Goal: Task Accomplishment & Management: Use online tool/utility

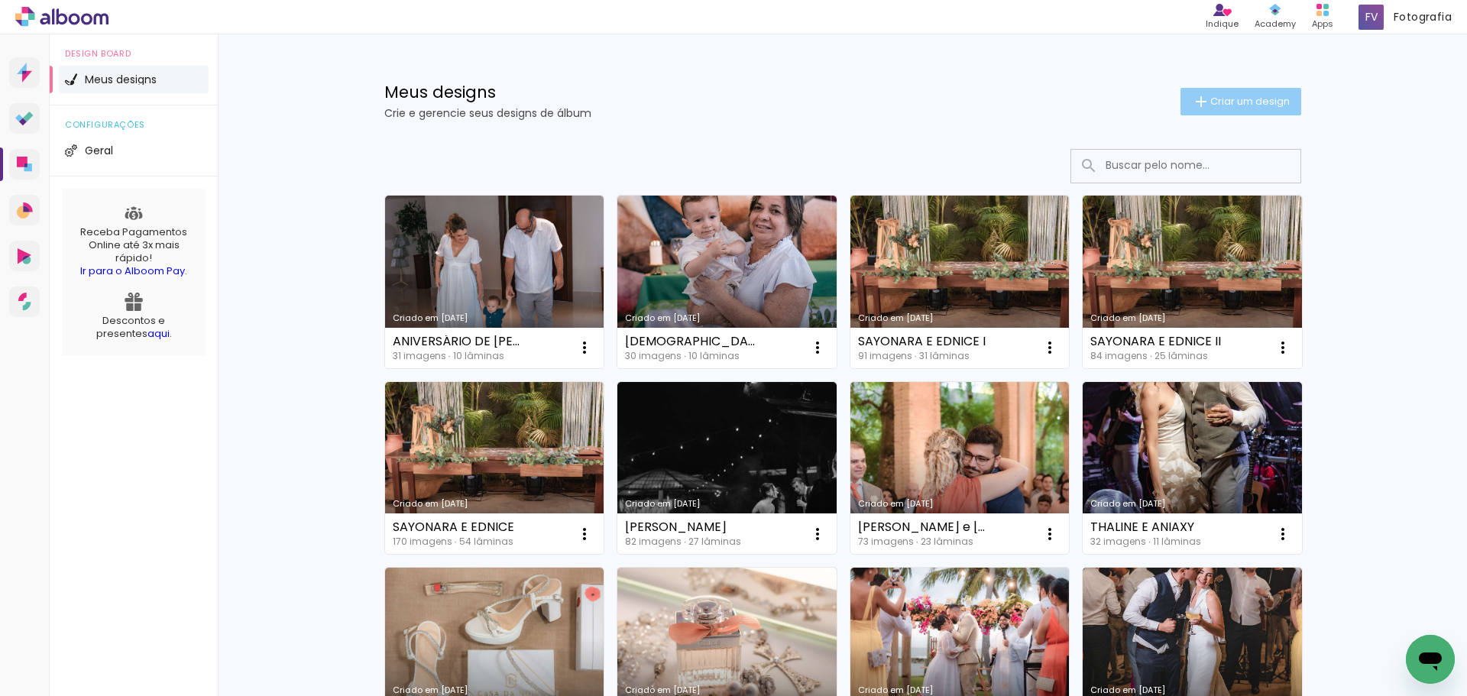
click at [1250, 106] on span "Criar um design" at bounding box center [1250, 101] width 79 height 10
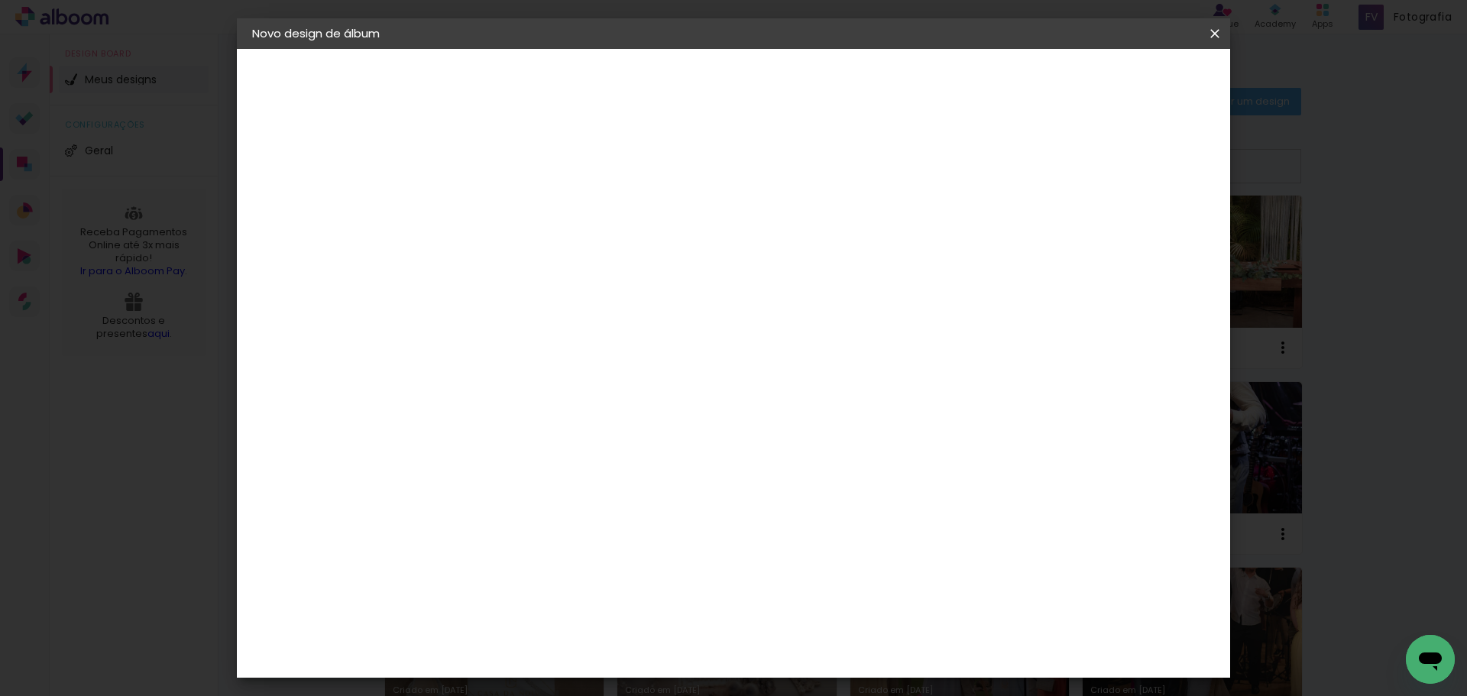
click at [502, 207] on input at bounding box center [502, 205] width 0 height 24
type input "Malu e [PERSON_NAME]"
type paper-input "Malu e [PERSON_NAME]"
click at [0, 0] on slot "Avançar" at bounding box center [0, 0] width 0 height 0
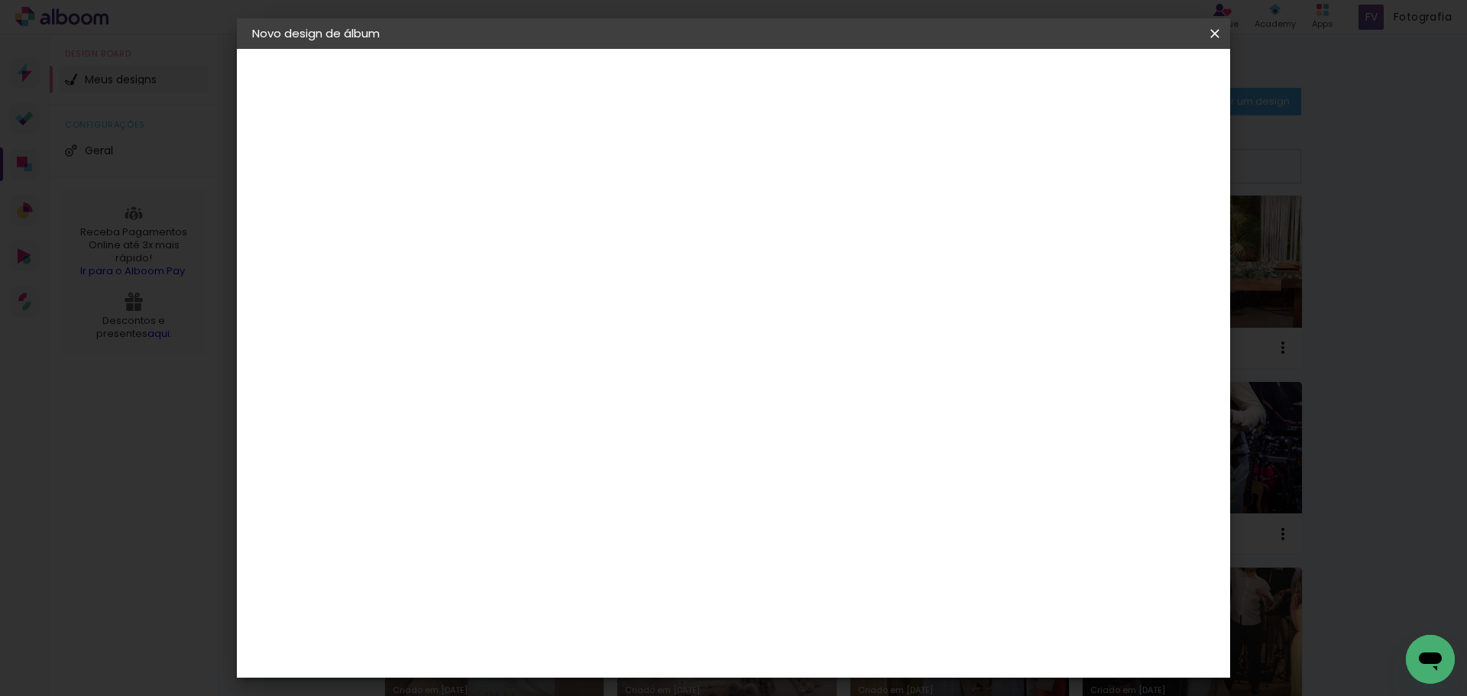
click at [0, 0] on slot "Avançar" at bounding box center [0, 0] width 0 height 0
click at [562, 255] on input "text" at bounding box center [532, 267] width 60 height 24
click at [819, 248] on paper-item "Padrão" at bounding box center [833, 253] width 306 height 31
type input "Padrão"
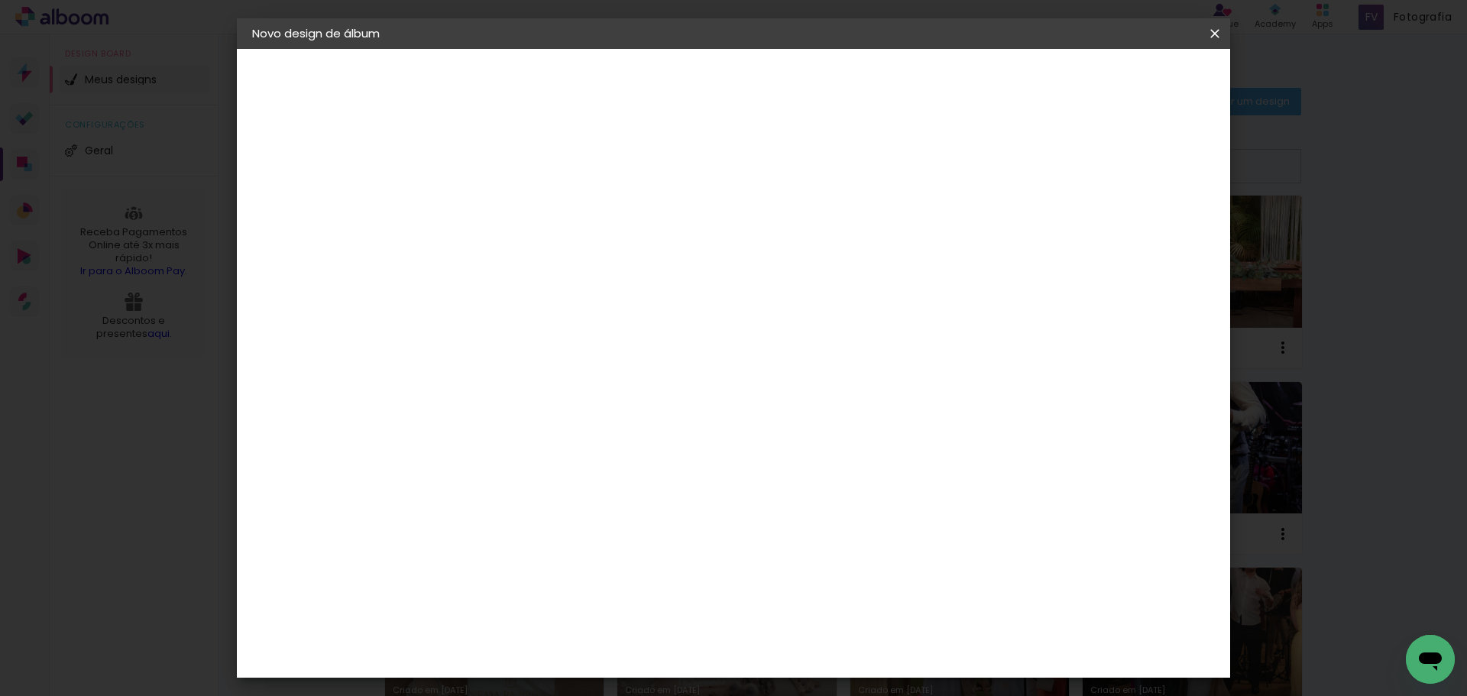
scroll to position [382, 0]
click at [605, 516] on span "30 × 30" at bounding box center [569, 536] width 71 height 41
click at [0, 0] on slot "Avançar" at bounding box center [0, 0] width 0 height 0
click at [1120, 79] on span "Iniciar design" at bounding box center [1085, 81] width 70 height 11
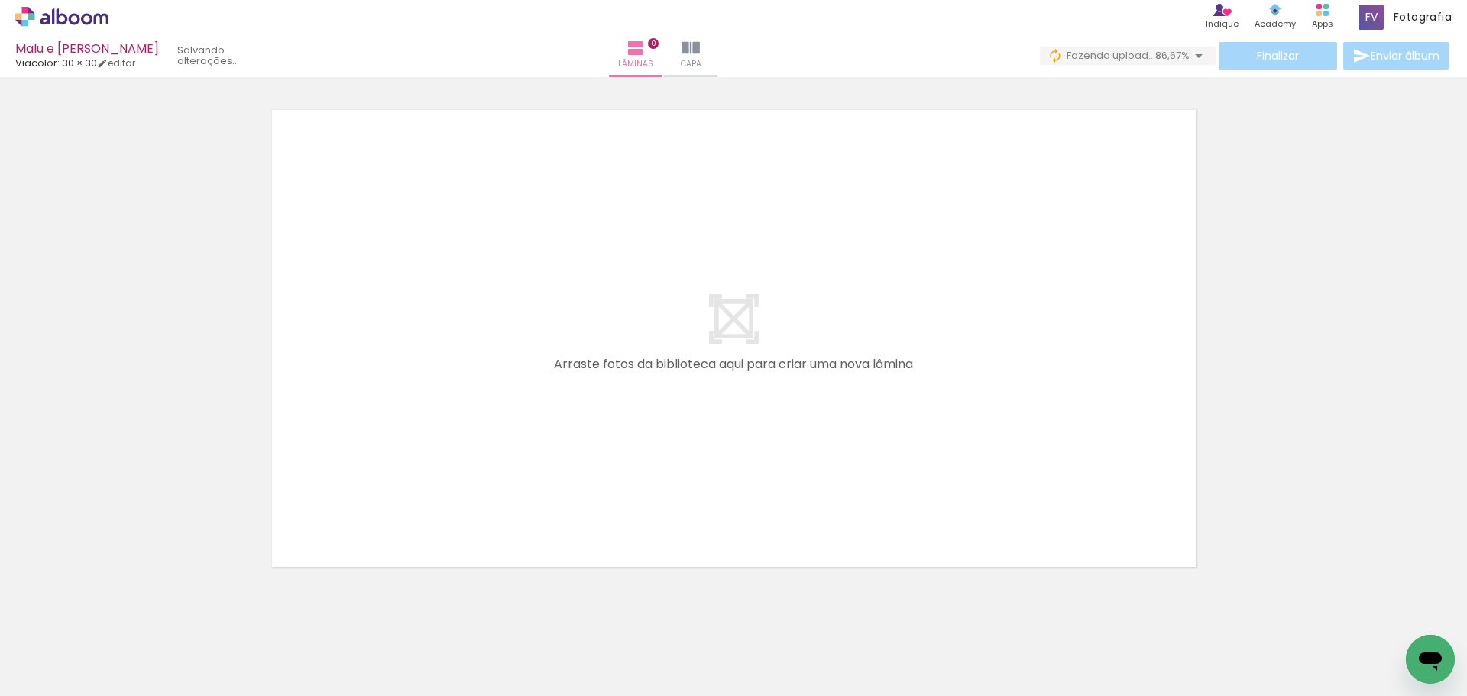
scroll to position [0, 954]
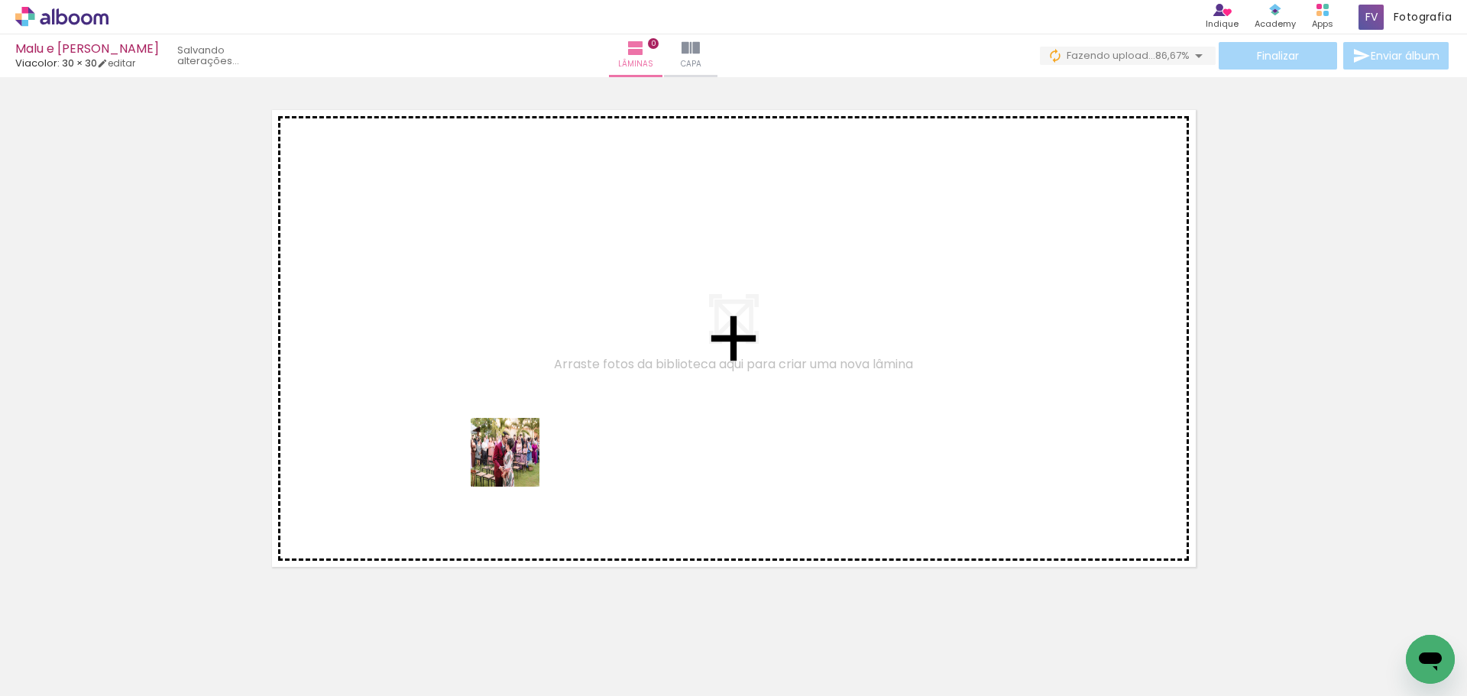
drag, startPoint x: 562, startPoint y: 640, endPoint x: 506, endPoint y: 428, distance: 218.9
click at [506, 428] on quentale-workspace at bounding box center [733, 348] width 1467 height 696
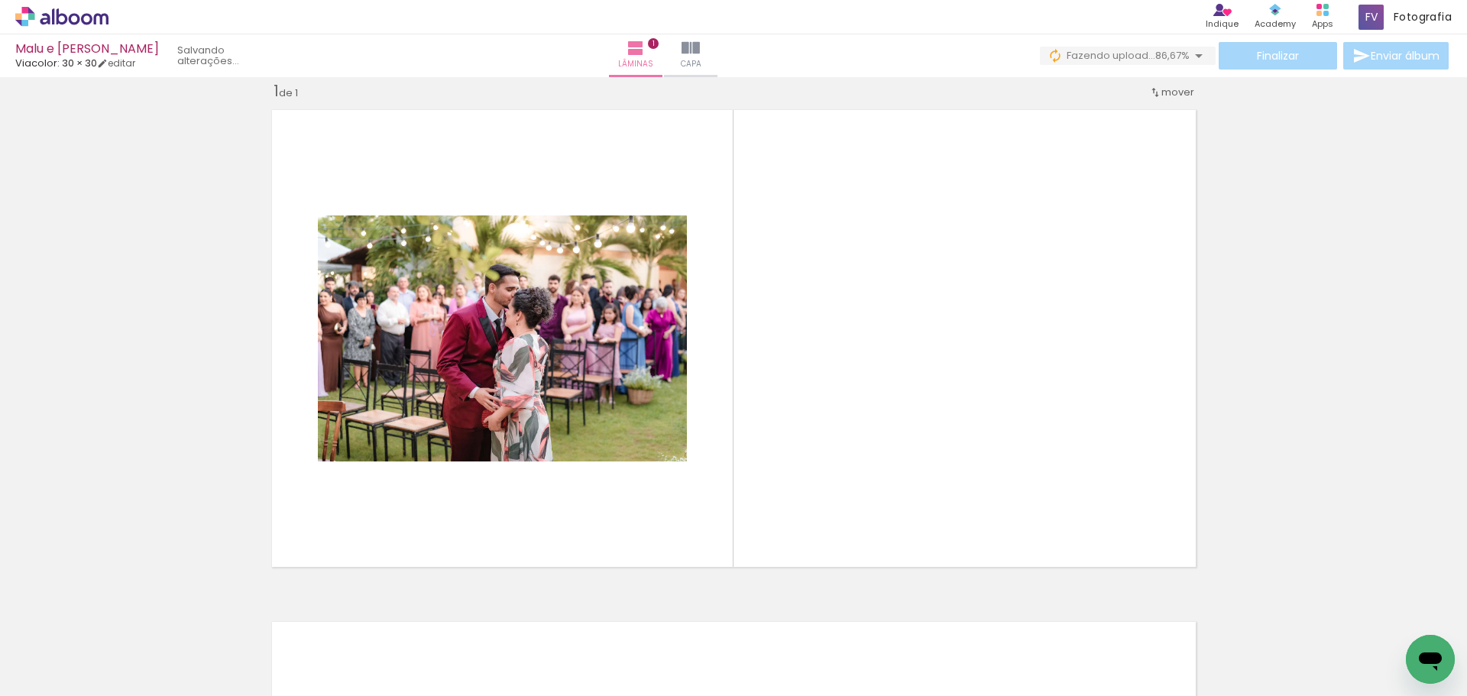
scroll to position [20, 0]
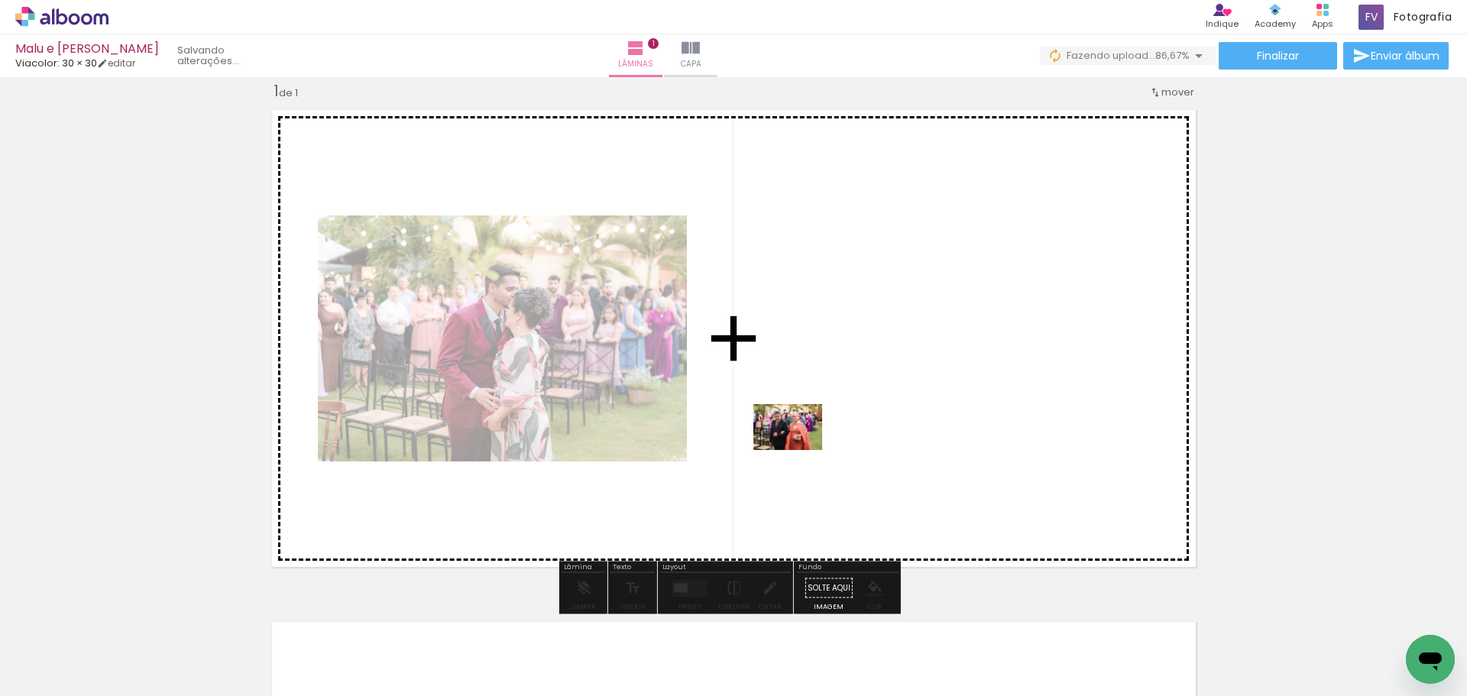
drag, startPoint x: 650, startPoint y: 648, endPoint x: 808, endPoint y: 443, distance: 259.0
click at [808, 443] on quentale-workspace at bounding box center [733, 348] width 1467 height 696
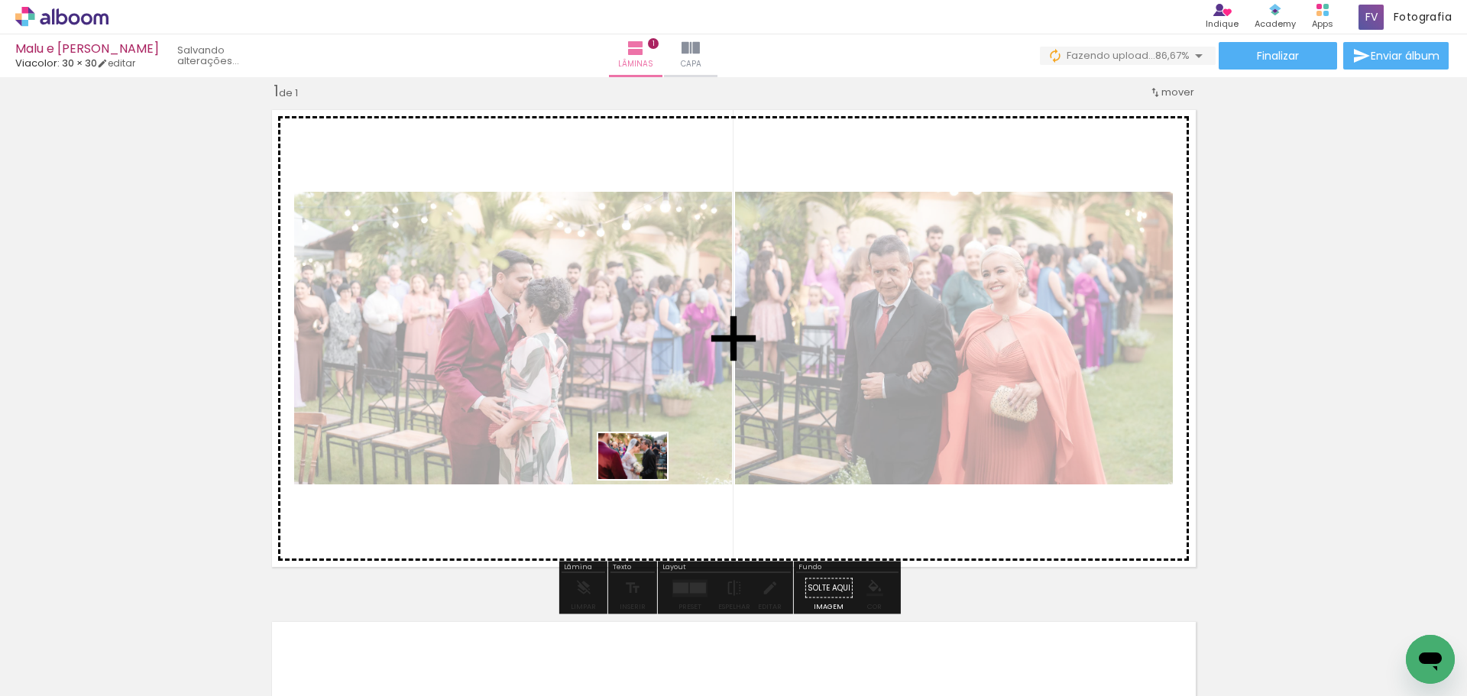
drag, startPoint x: 760, startPoint y: 635, endPoint x: 644, endPoint y: 479, distance: 194.0
click at [644, 479] on quentale-workspace at bounding box center [733, 348] width 1467 height 696
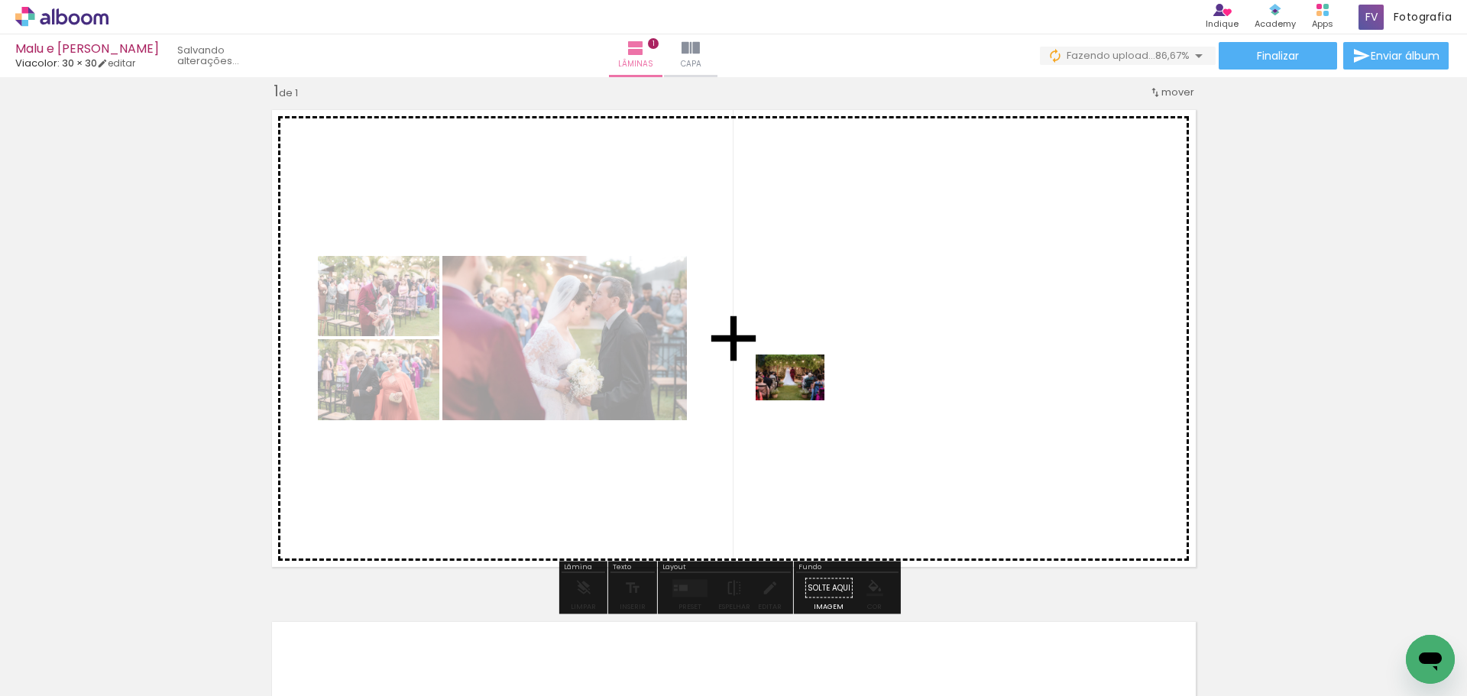
drag, startPoint x: 829, startPoint y: 652, endPoint x: 802, endPoint y: 399, distance: 254.5
click at [802, 399] on quentale-workspace at bounding box center [733, 348] width 1467 height 696
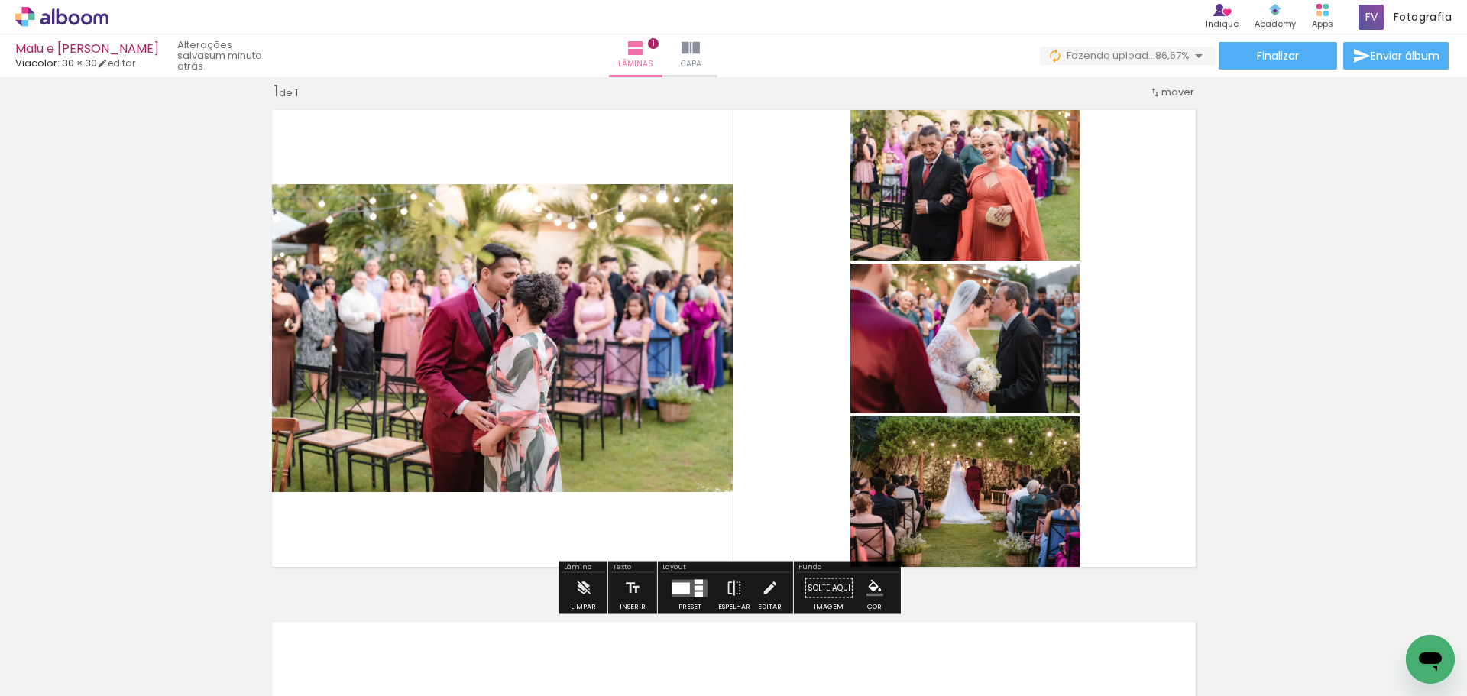
click at [70, 648] on input "Todas as fotos" at bounding box center [43, 650] width 58 height 13
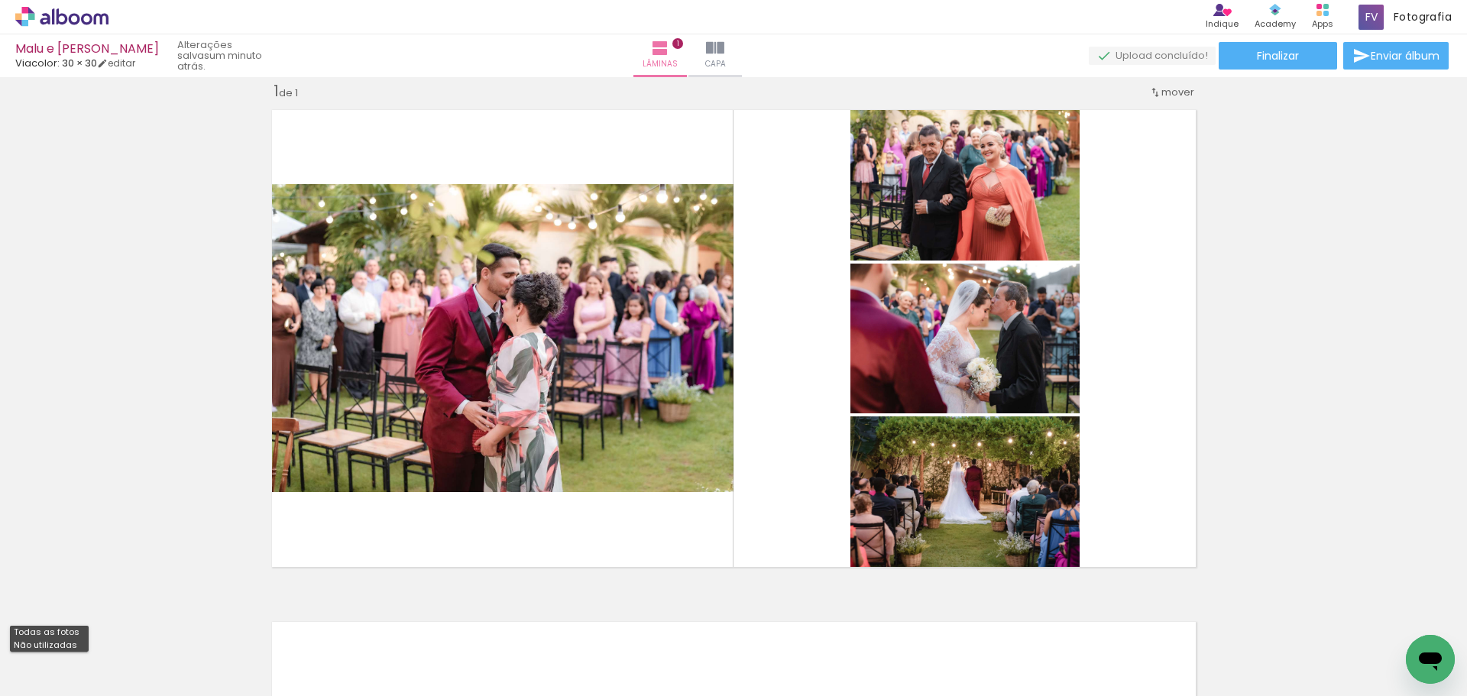
click at [0, 0] on slot "Não utilizadas" at bounding box center [0, 0] width 0 height 0
type input "Não utilizadas"
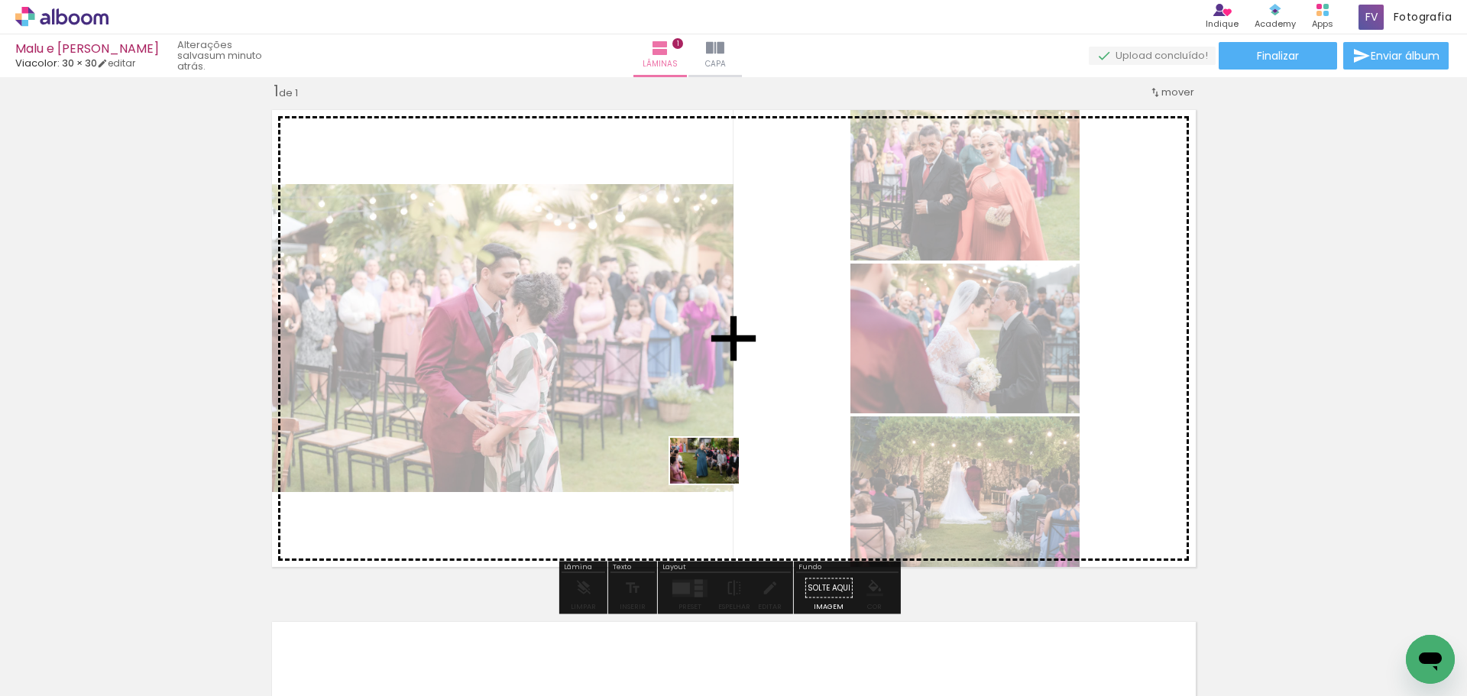
drag, startPoint x: 728, startPoint y: 644, endPoint x: 877, endPoint y: 676, distance: 152.5
click at [716, 475] on quentale-workspace at bounding box center [733, 348] width 1467 height 696
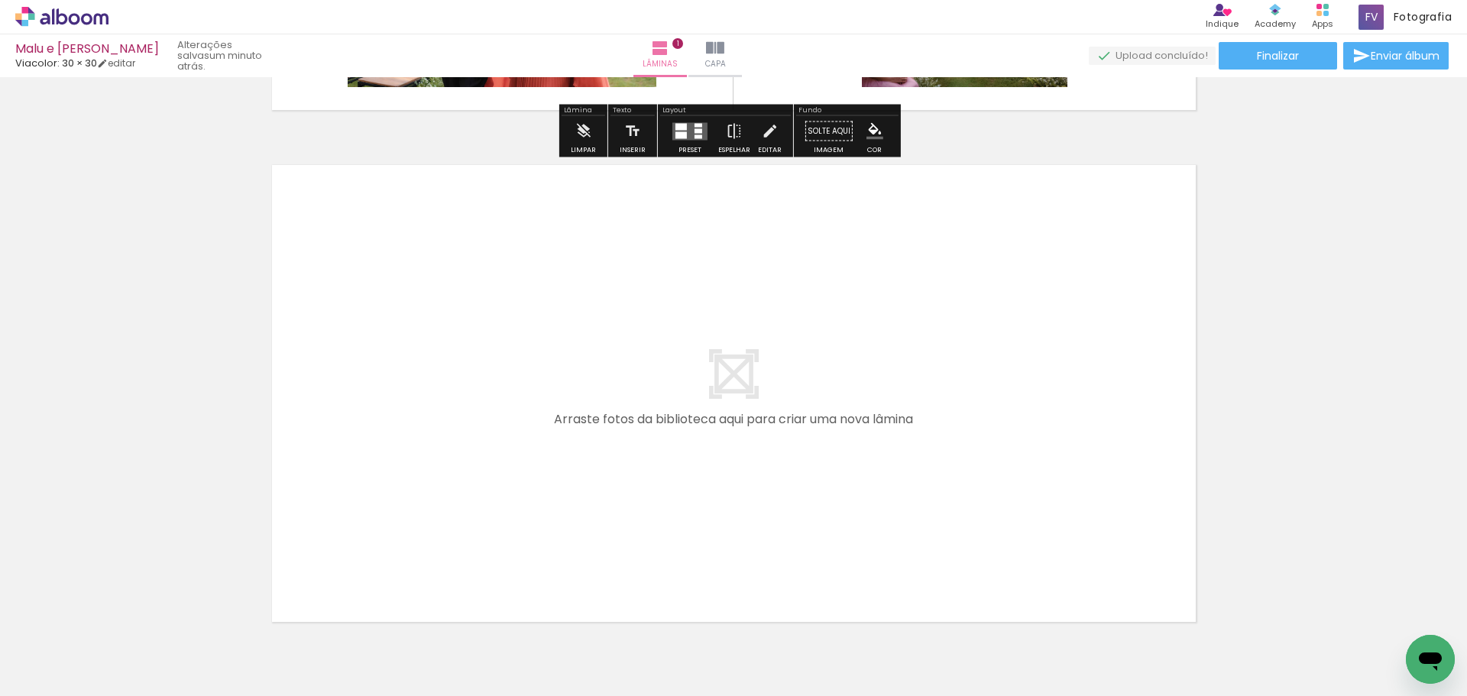
scroll to position [478, 0]
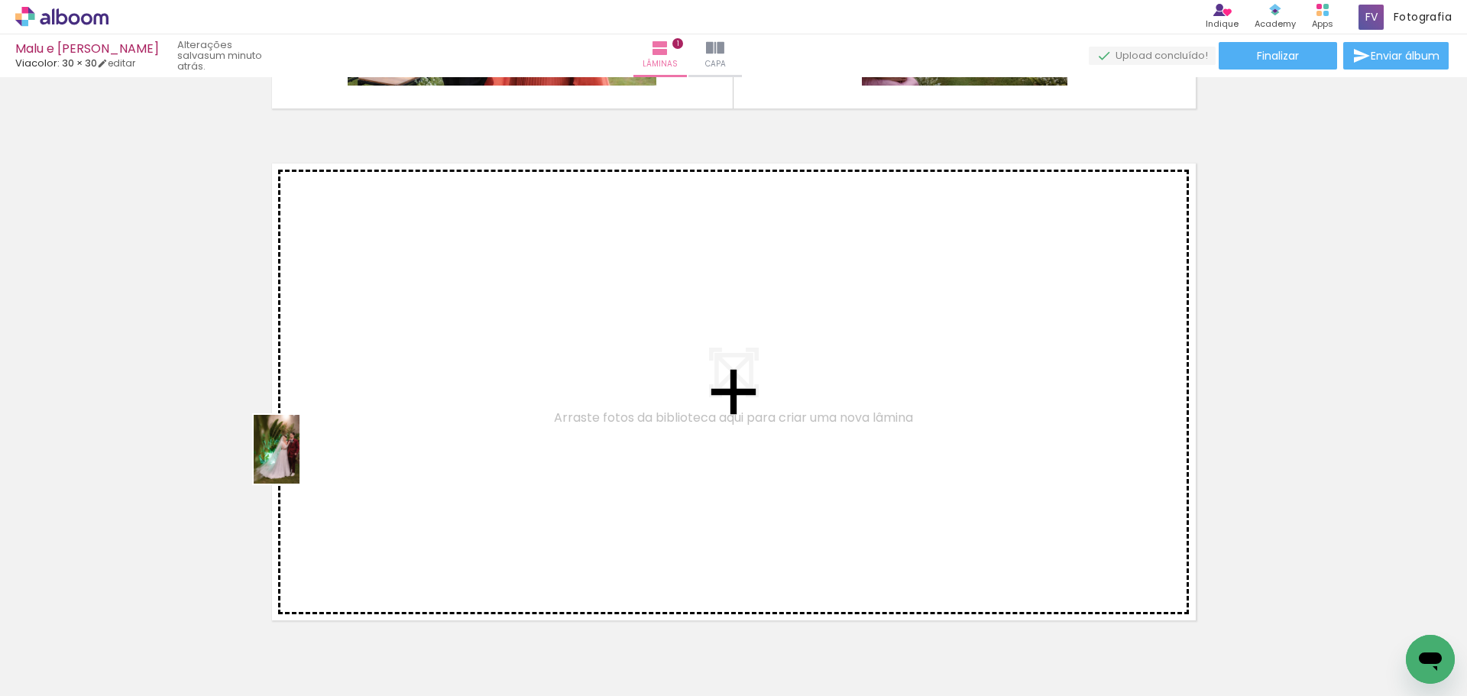
drag, startPoint x: 149, startPoint y: 639, endPoint x: 300, endPoint y: 461, distance: 233.2
click at [300, 461] on quentale-workspace at bounding box center [733, 348] width 1467 height 696
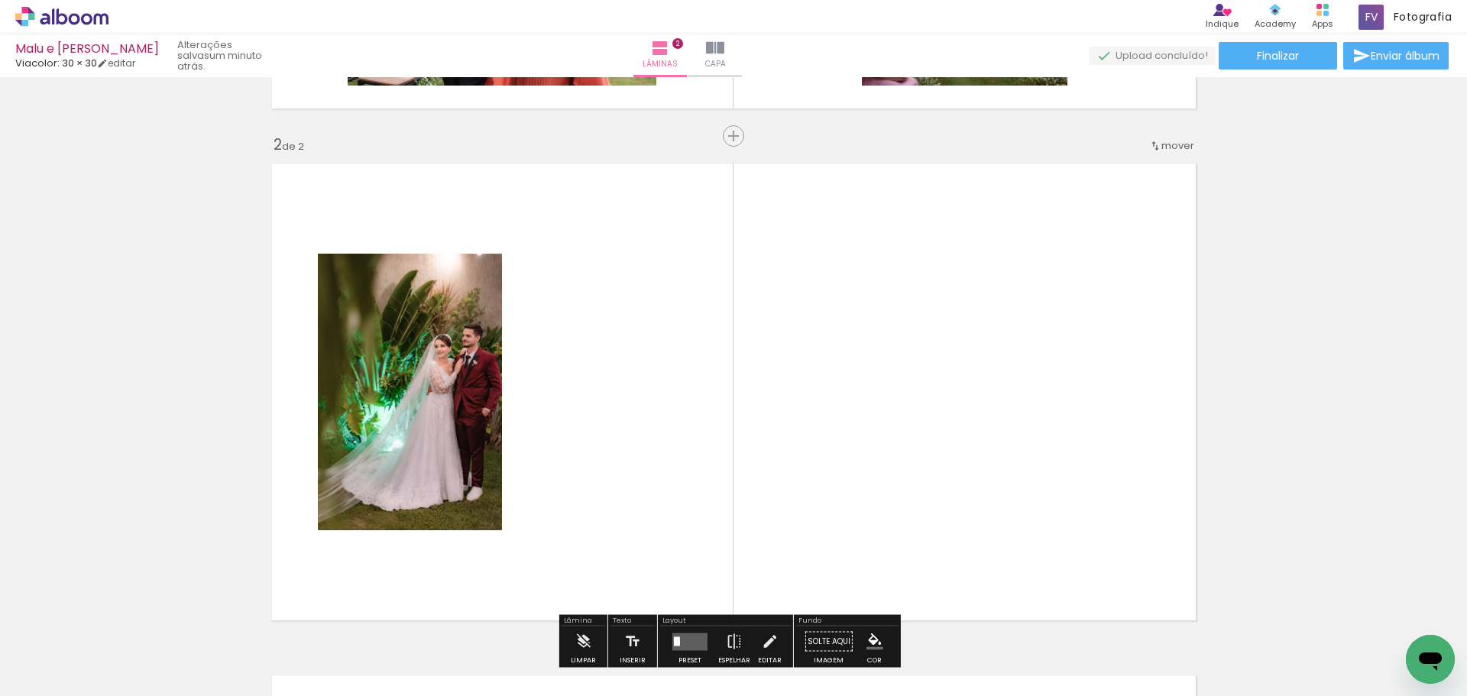
scroll to position [532, 0]
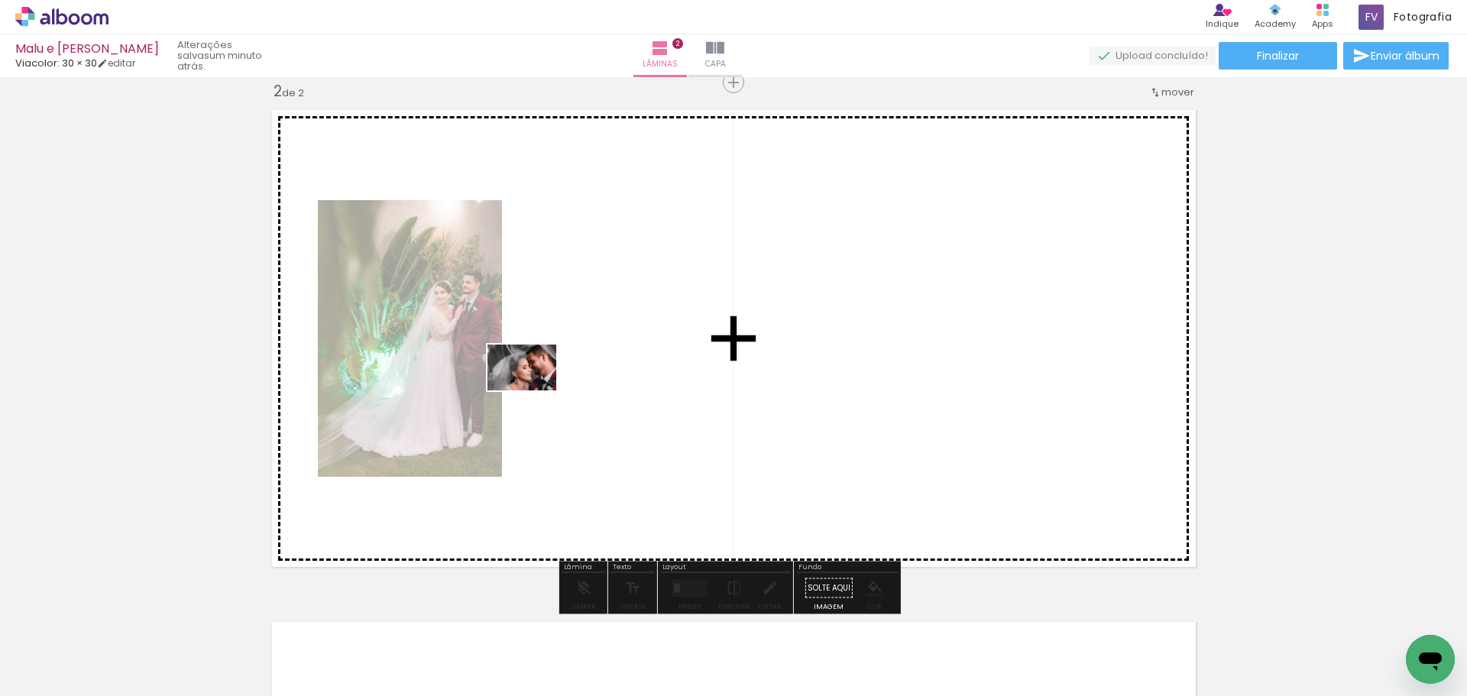
drag, startPoint x: 164, startPoint y: 623, endPoint x: 533, endPoint y: 391, distance: 436.8
click at [533, 391] on quentale-workspace at bounding box center [733, 348] width 1467 height 696
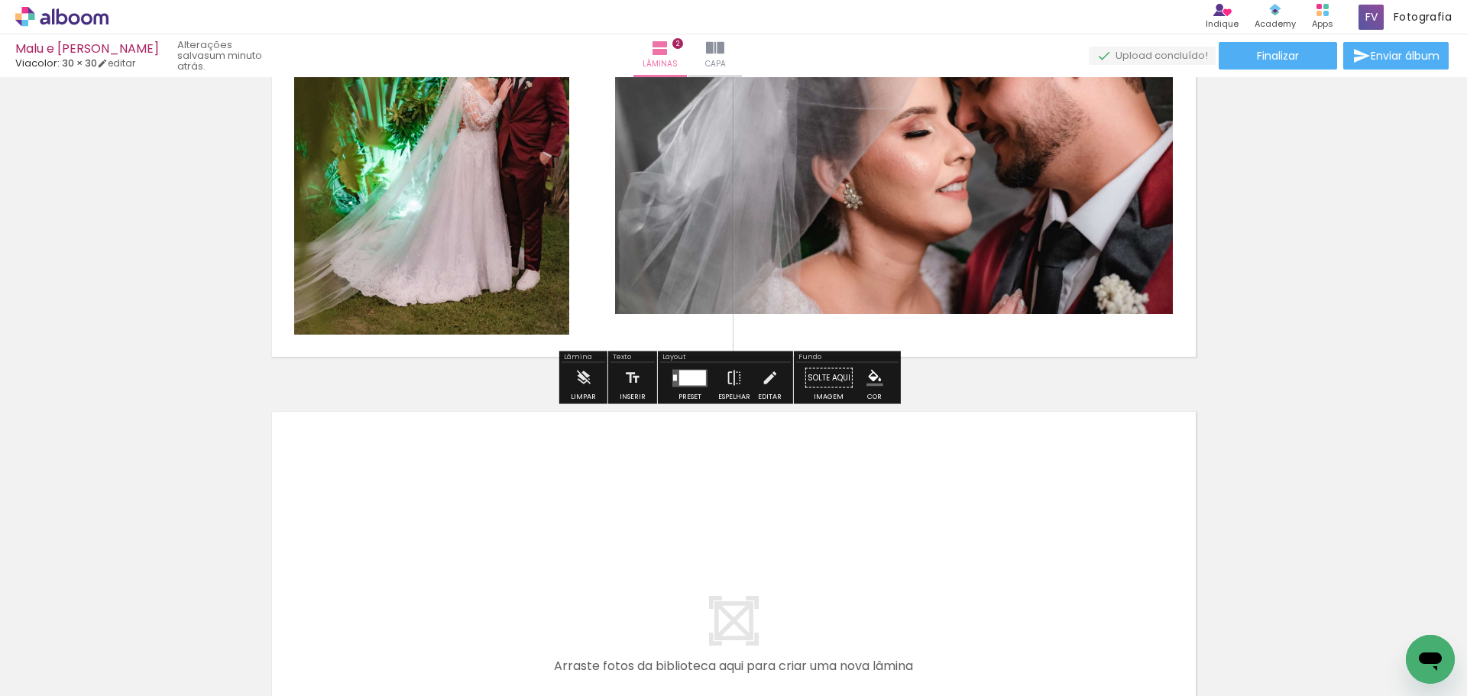
scroll to position [761, 0]
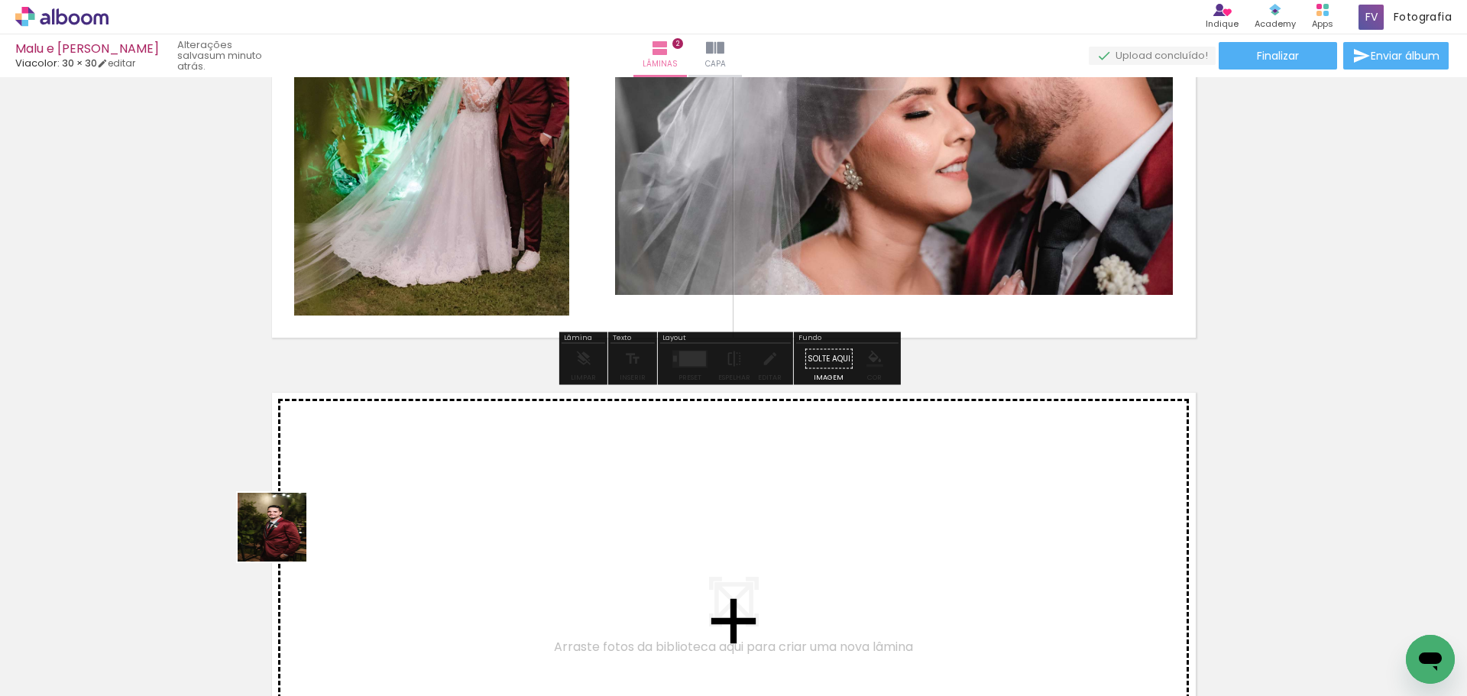
drag, startPoint x: 177, startPoint y: 640, endPoint x: 348, endPoint y: 499, distance: 221.0
click at [348, 499] on quentale-workspace at bounding box center [733, 348] width 1467 height 696
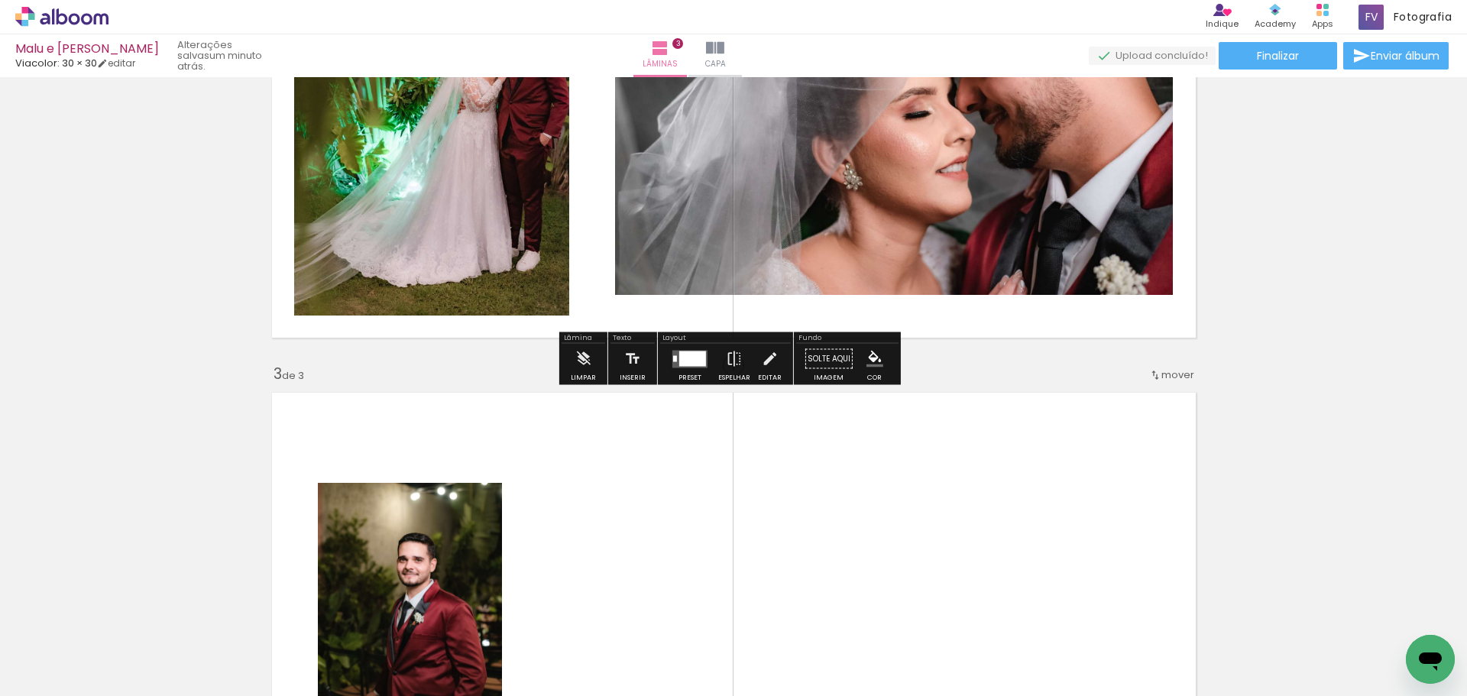
scroll to position [1044, 0]
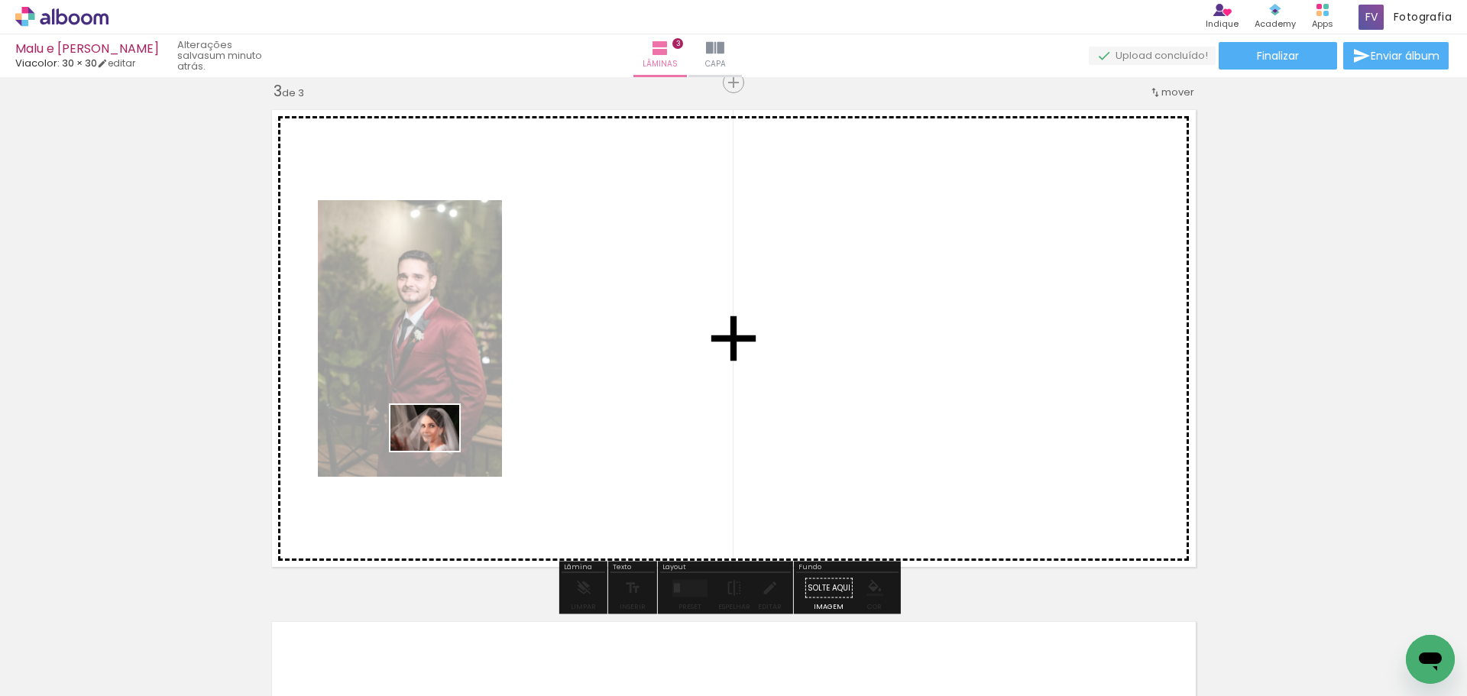
drag, startPoint x: 192, startPoint y: 647, endPoint x: 436, endPoint y: 451, distance: 313.7
click at [436, 451] on quentale-workspace at bounding box center [733, 348] width 1467 height 696
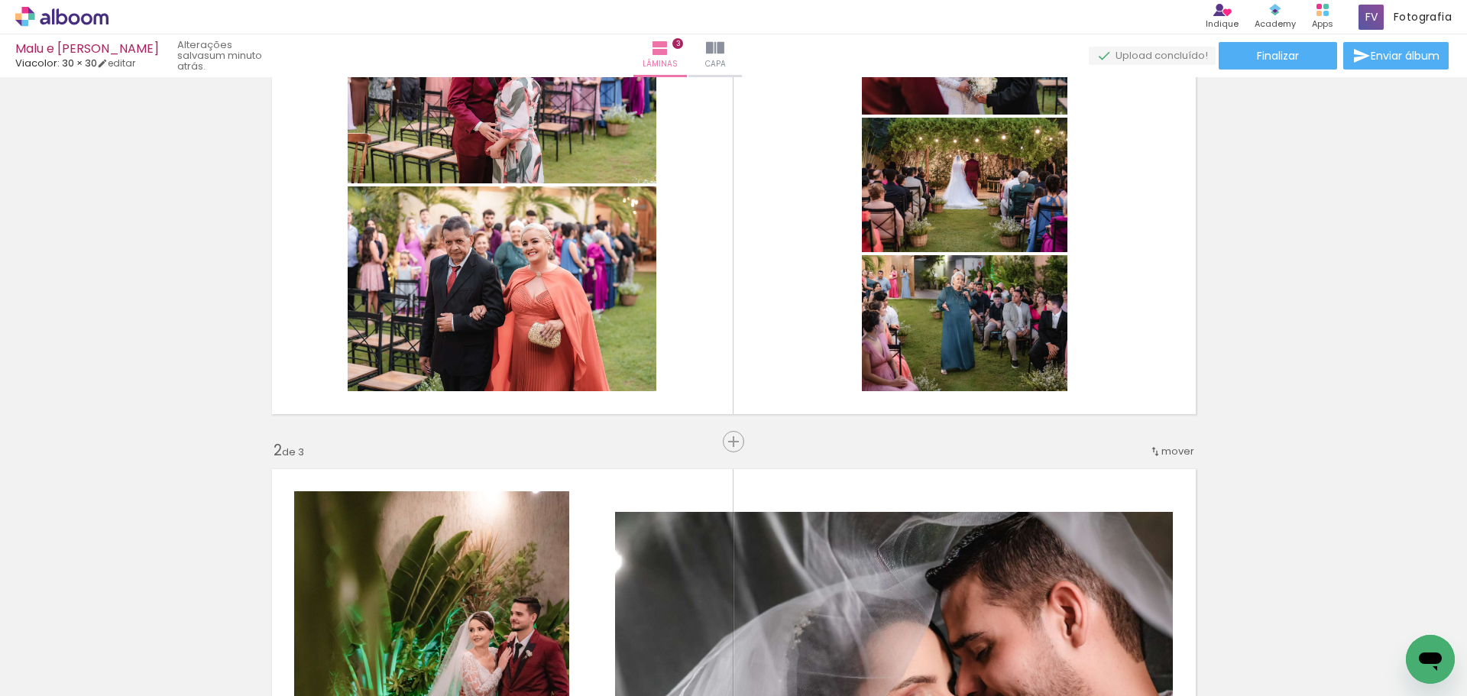
scroll to position [127, 0]
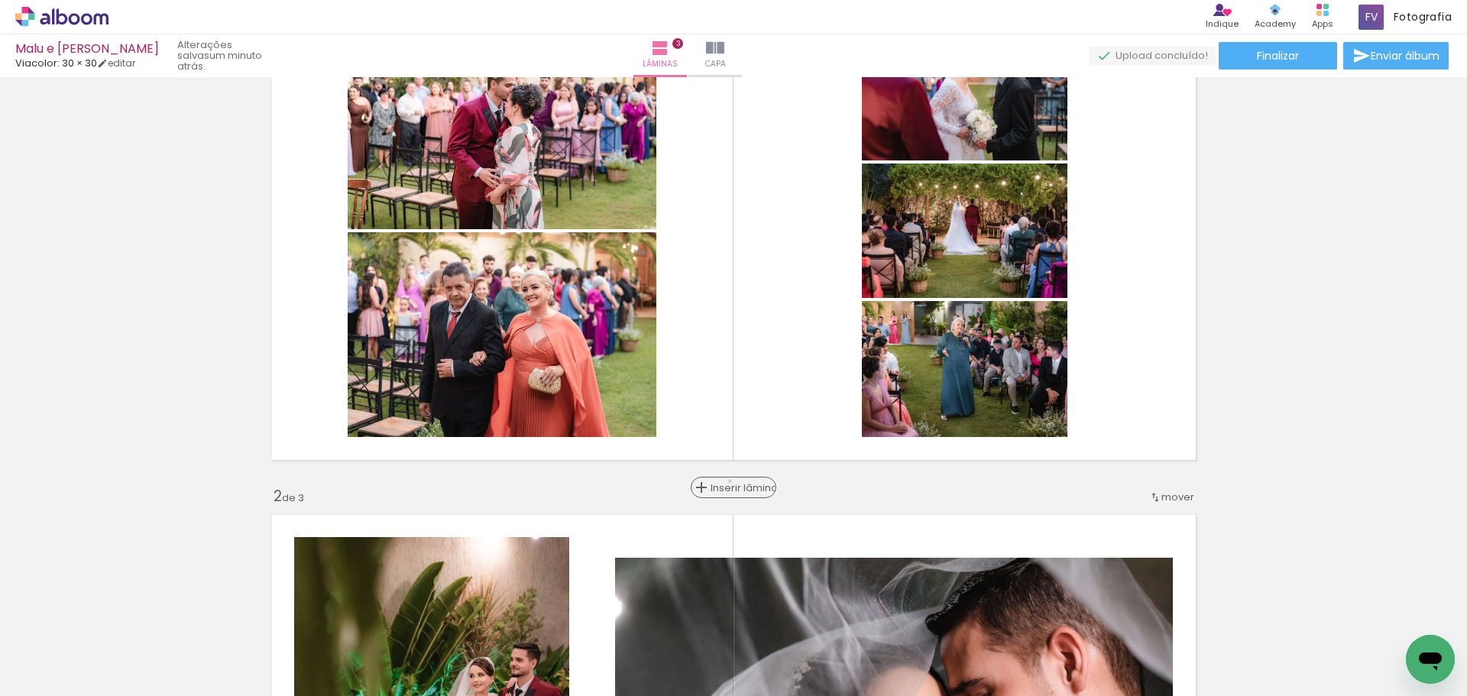
click at [732, 483] on span "Inserir lâmina" at bounding box center [741, 488] width 60 height 10
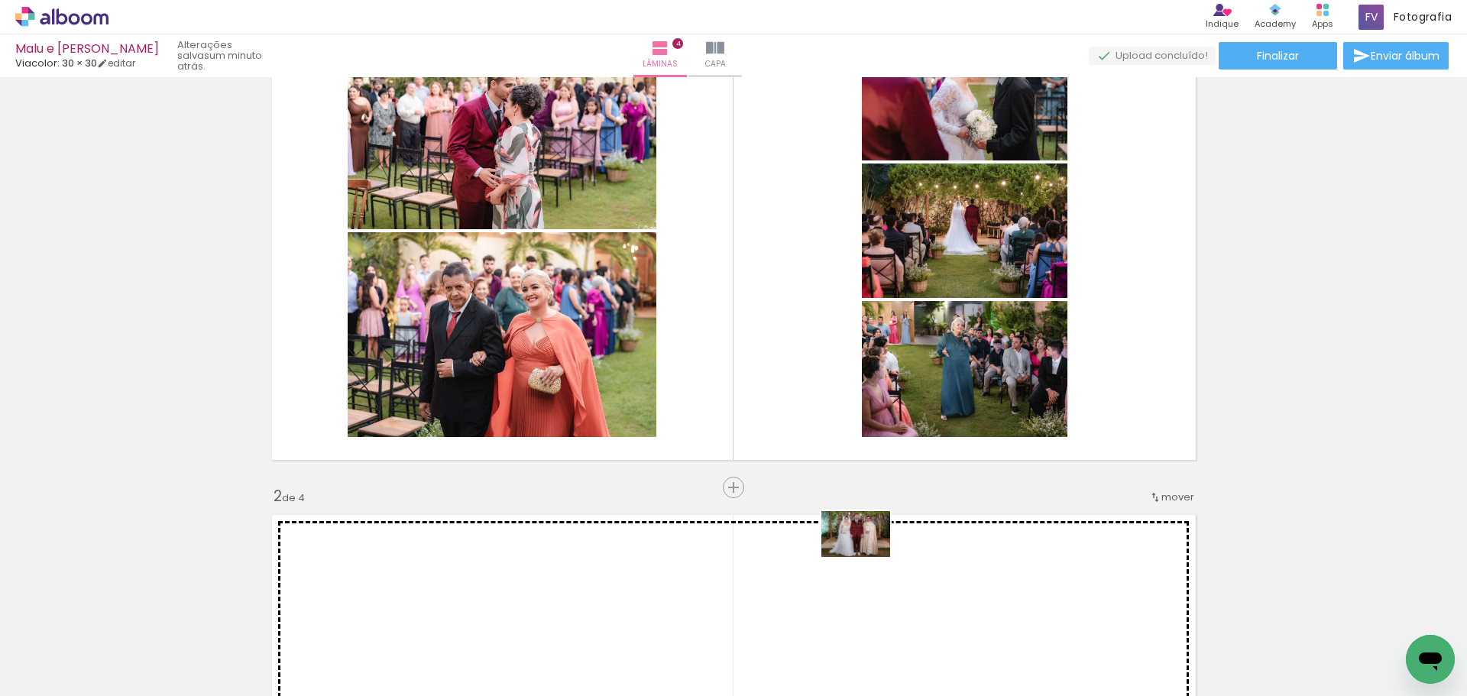
drag, startPoint x: 1247, startPoint y: 640, endPoint x: 866, endPoint y: 557, distance: 389.6
click at [866, 557] on quentale-workspace at bounding box center [733, 348] width 1467 height 696
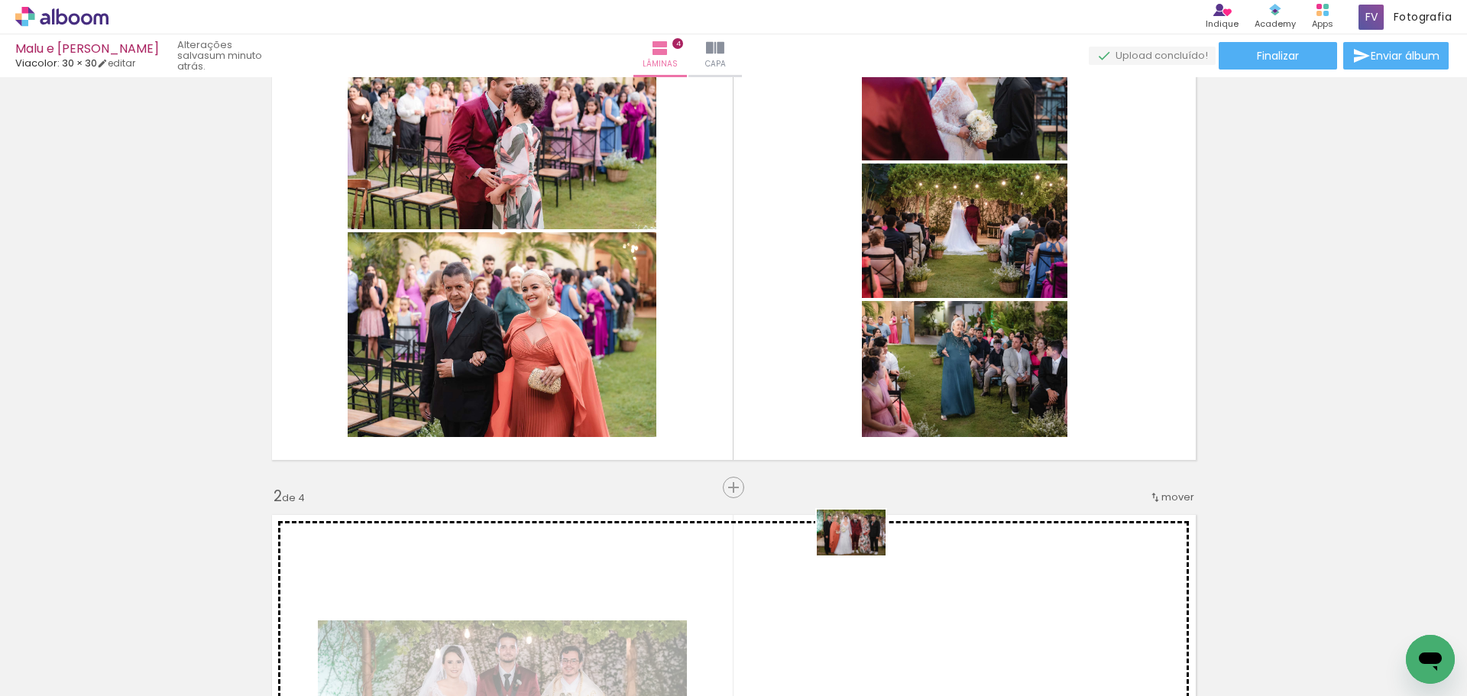
drag, startPoint x: 1284, startPoint y: 653, endPoint x: 863, endPoint y: 556, distance: 432.2
click at [863, 556] on quentale-workspace at bounding box center [733, 348] width 1467 height 696
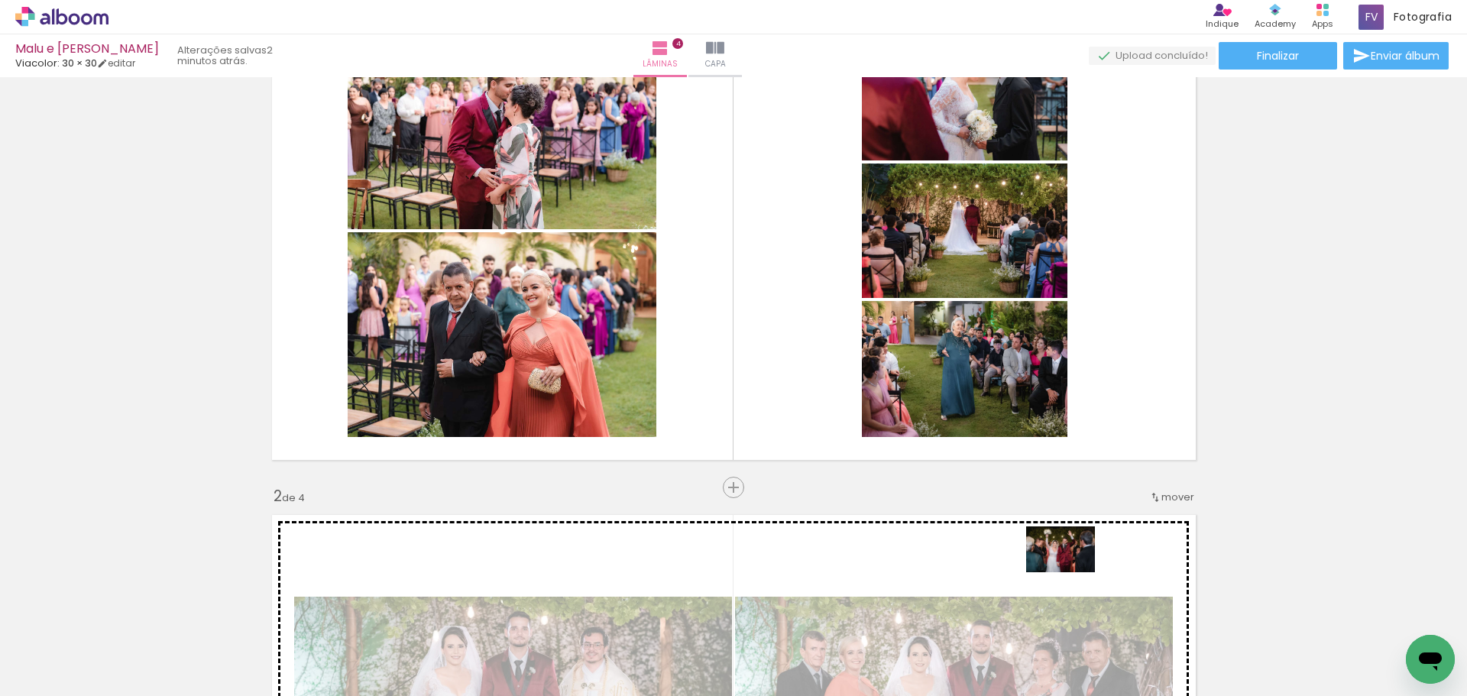
drag, startPoint x: 1266, startPoint y: 647, endPoint x: 1072, endPoint y: 572, distance: 207.8
click at [1072, 572] on quentale-workspace at bounding box center [733, 348] width 1467 height 696
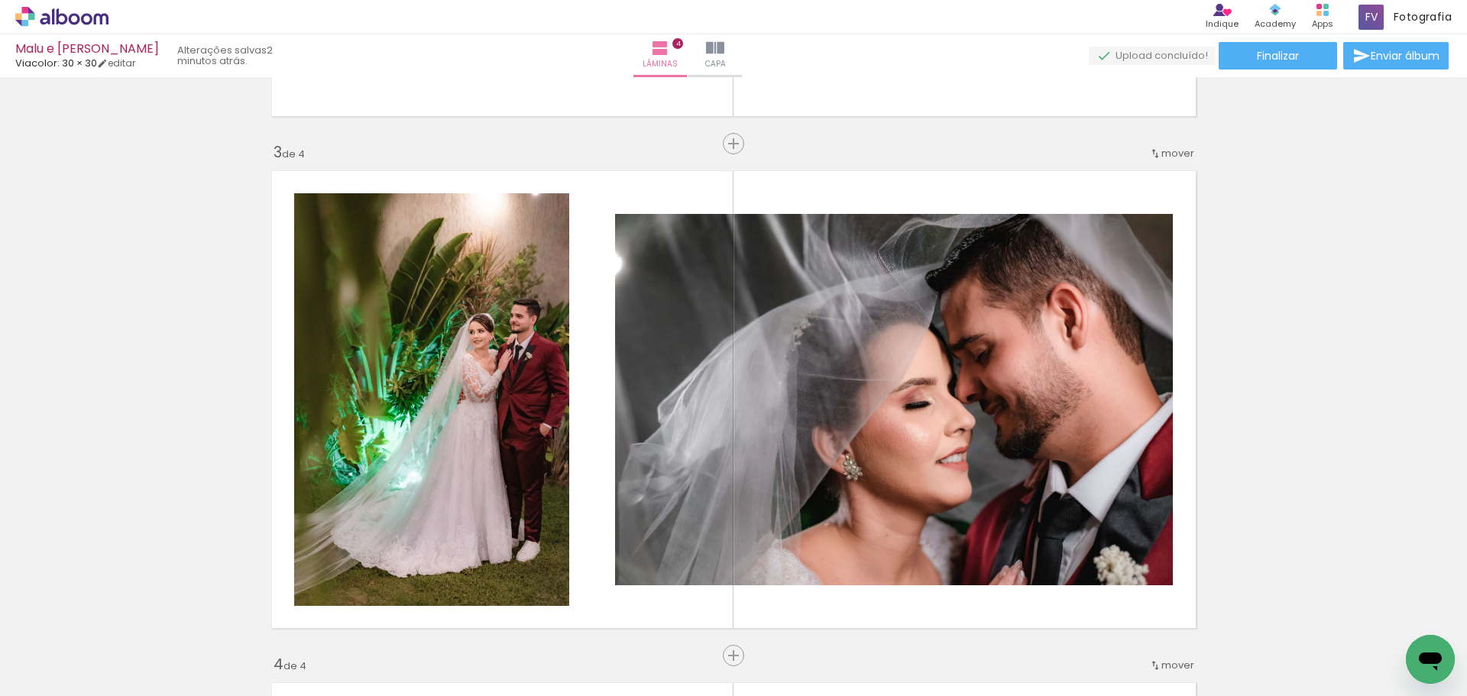
scroll to position [968, 0]
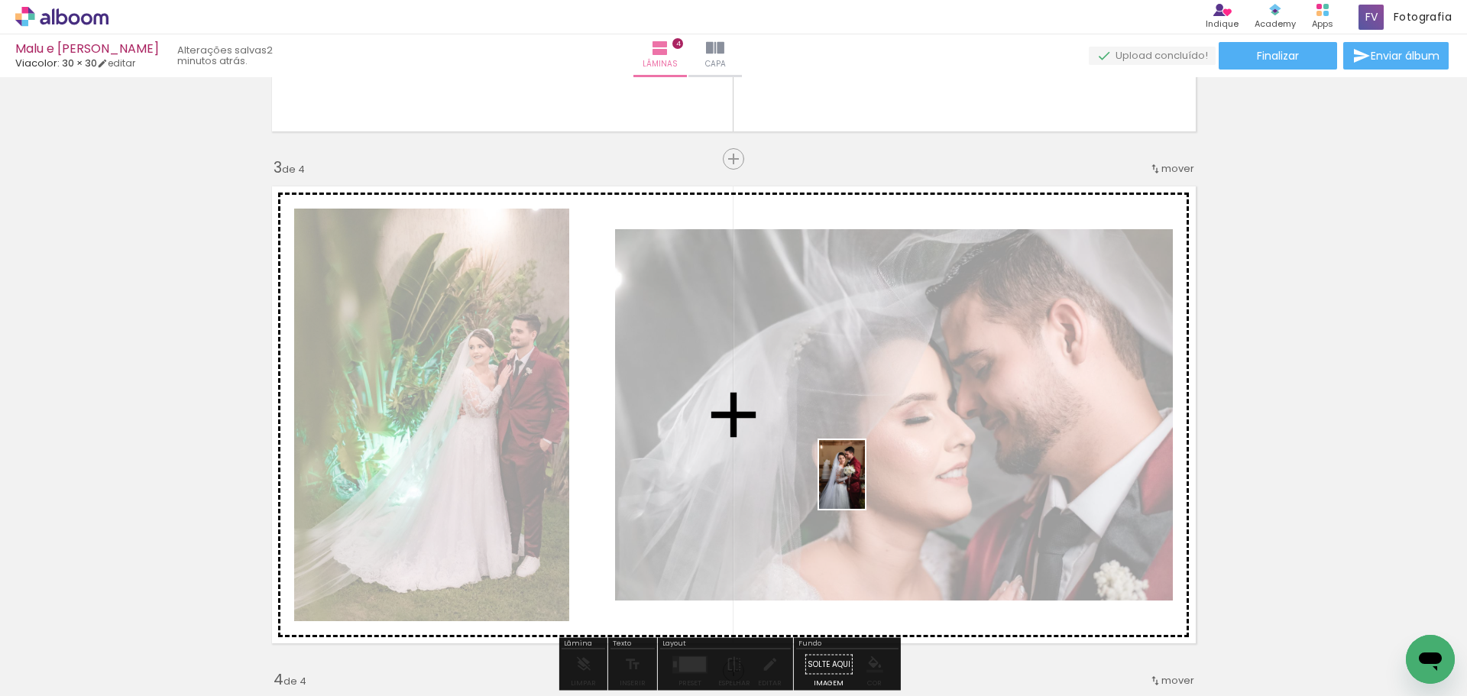
drag, startPoint x: 1268, startPoint y: 657, endPoint x: 865, endPoint y: 486, distance: 437.6
click at [865, 486] on quentale-workspace at bounding box center [733, 348] width 1467 height 696
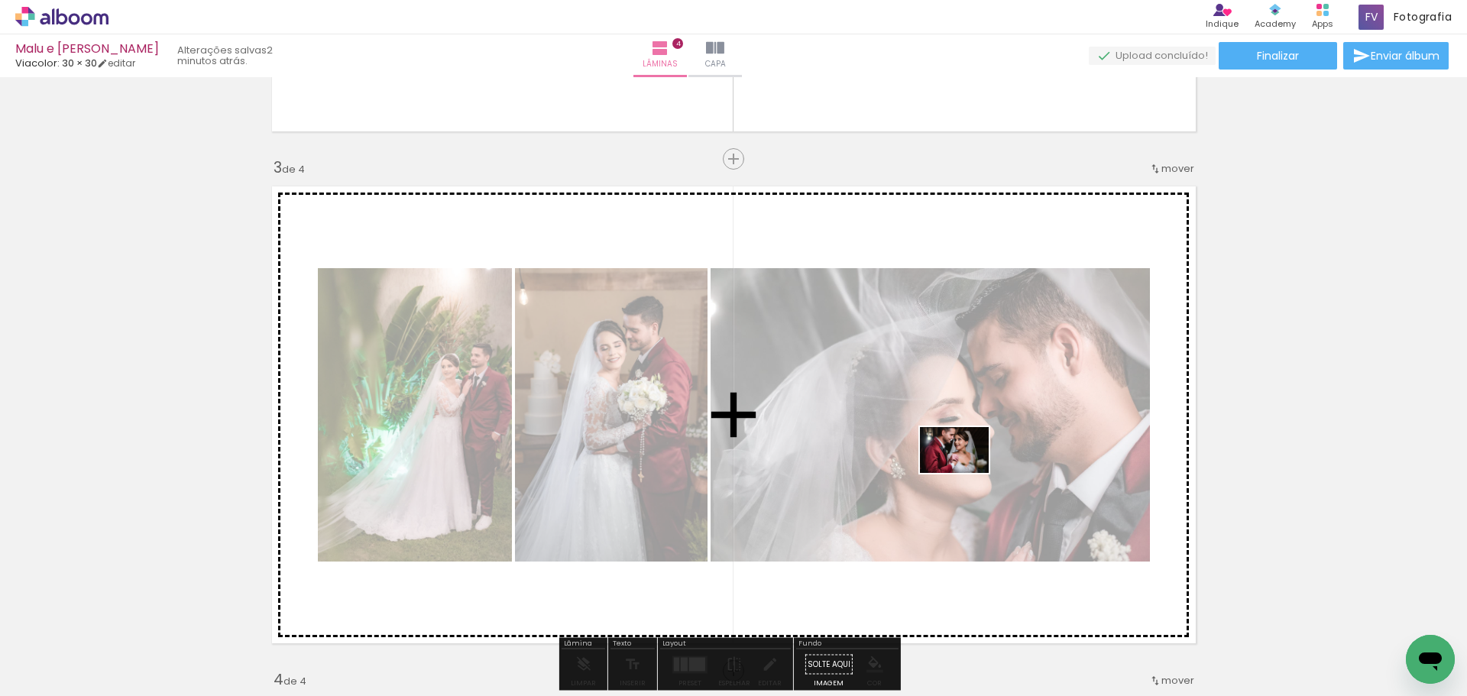
drag, startPoint x: 1287, startPoint y: 648, endPoint x: 1271, endPoint y: 660, distance: 20.2
click at [965, 473] on quentale-workspace at bounding box center [733, 348] width 1467 height 696
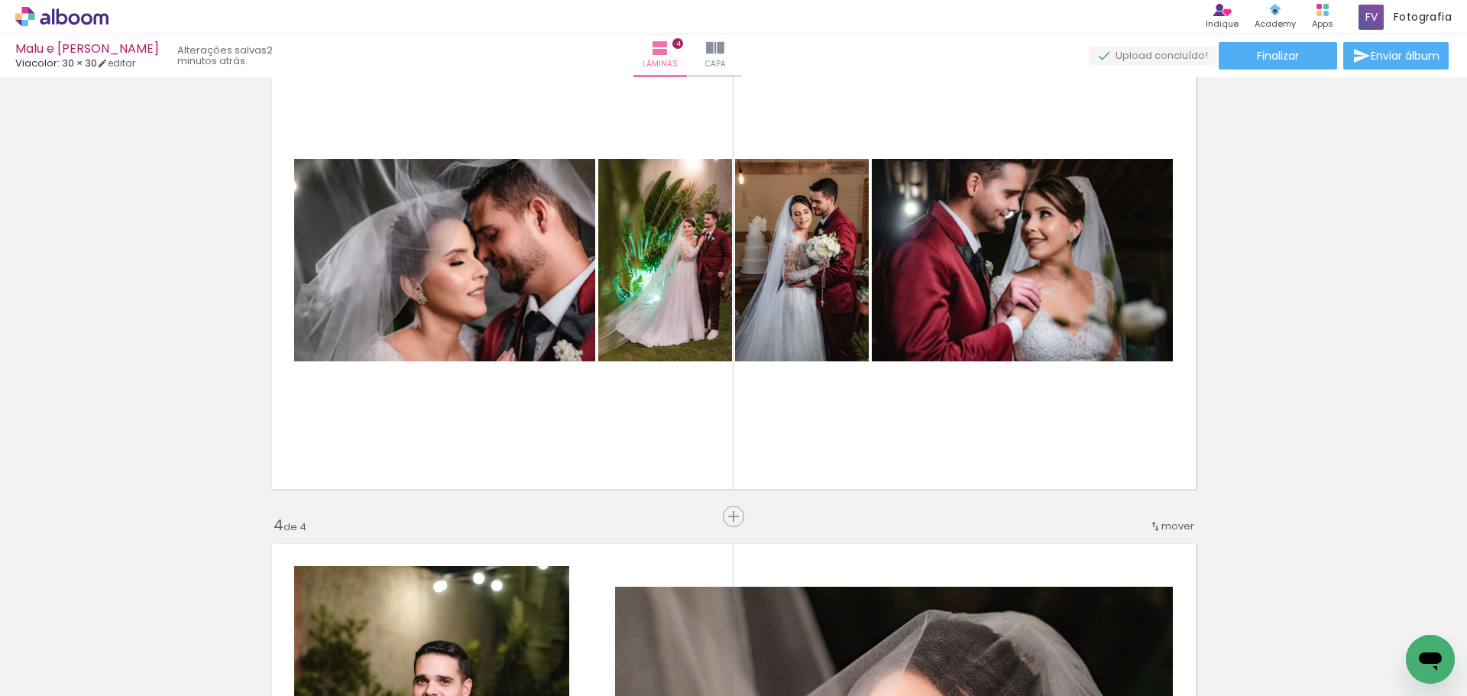
scroll to position [1197, 0]
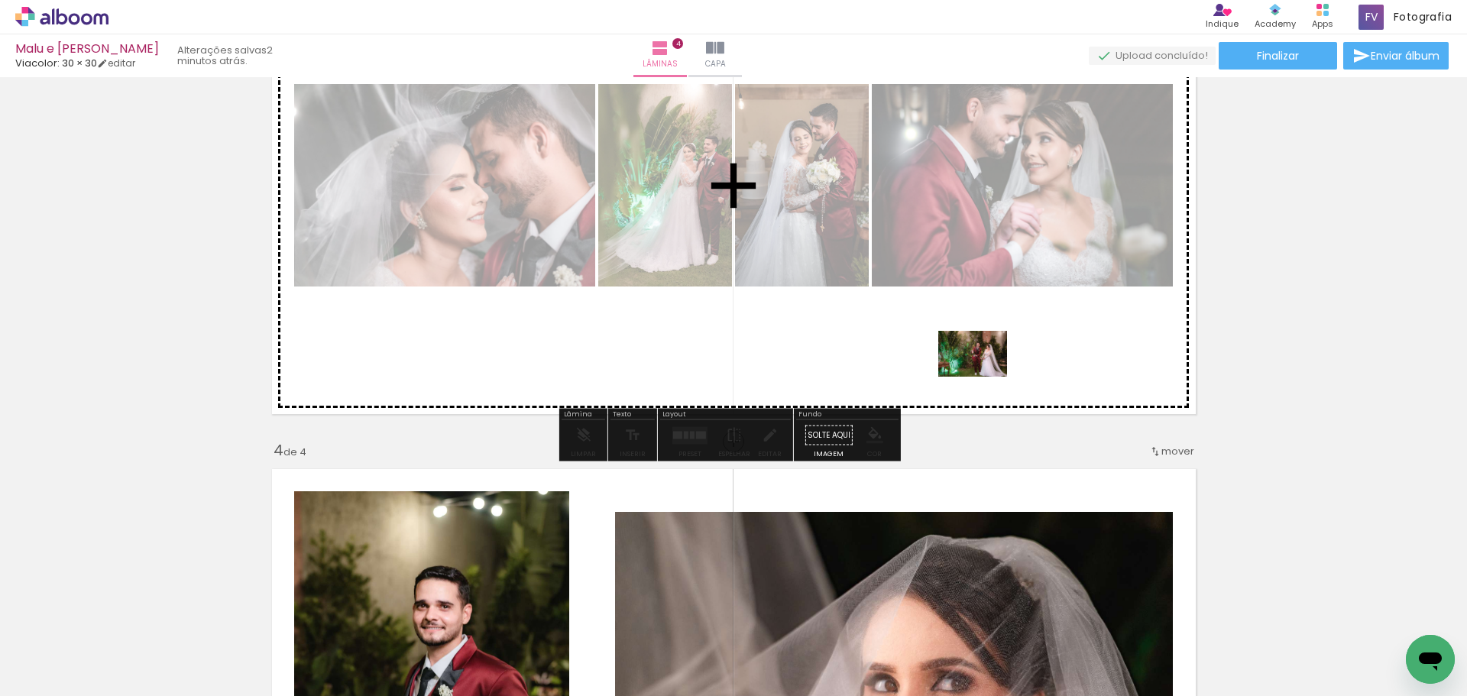
drag, startPoint x: 1268, startPoint y: 629, endPoint x: 984, endPoint y: 377, distance: 379.5
click at [984, 377] on quentale-workspace at bounding box center [733, 348] width 1467 height 696
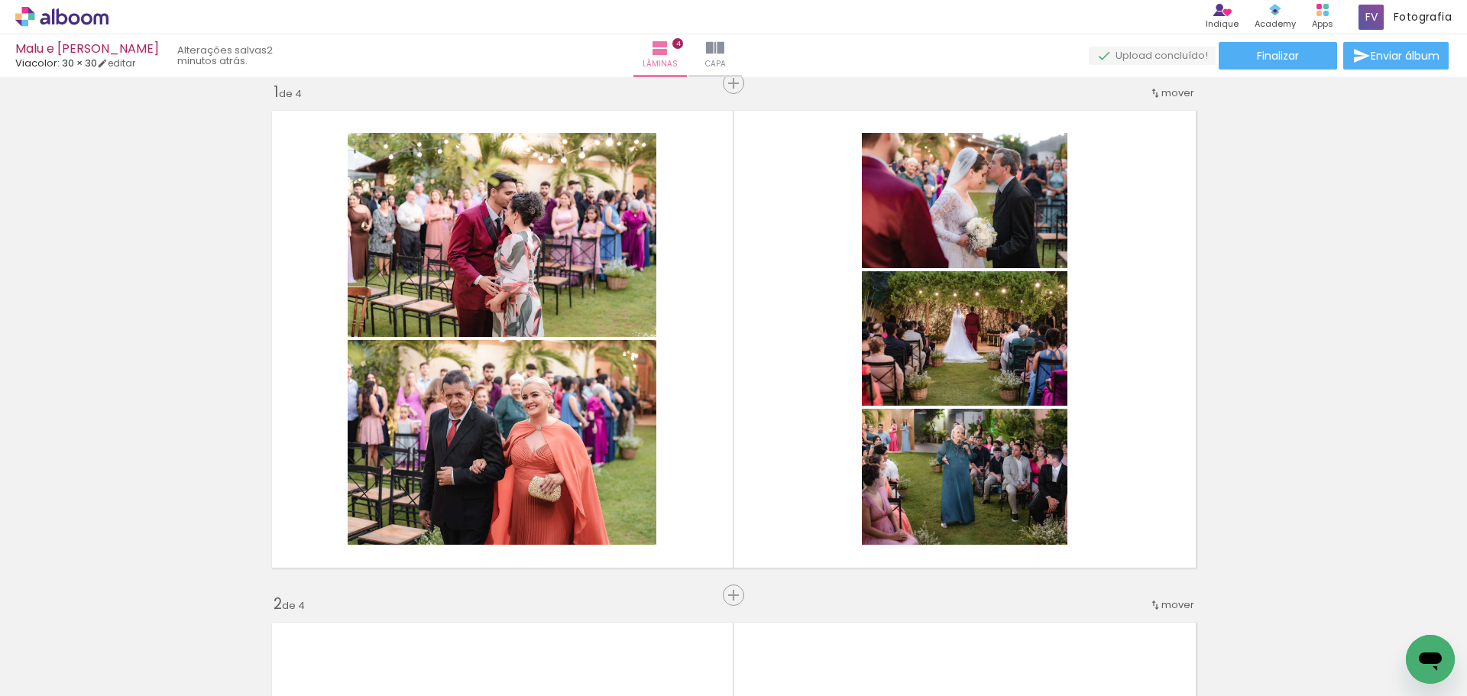
scroll to position [0, 0]
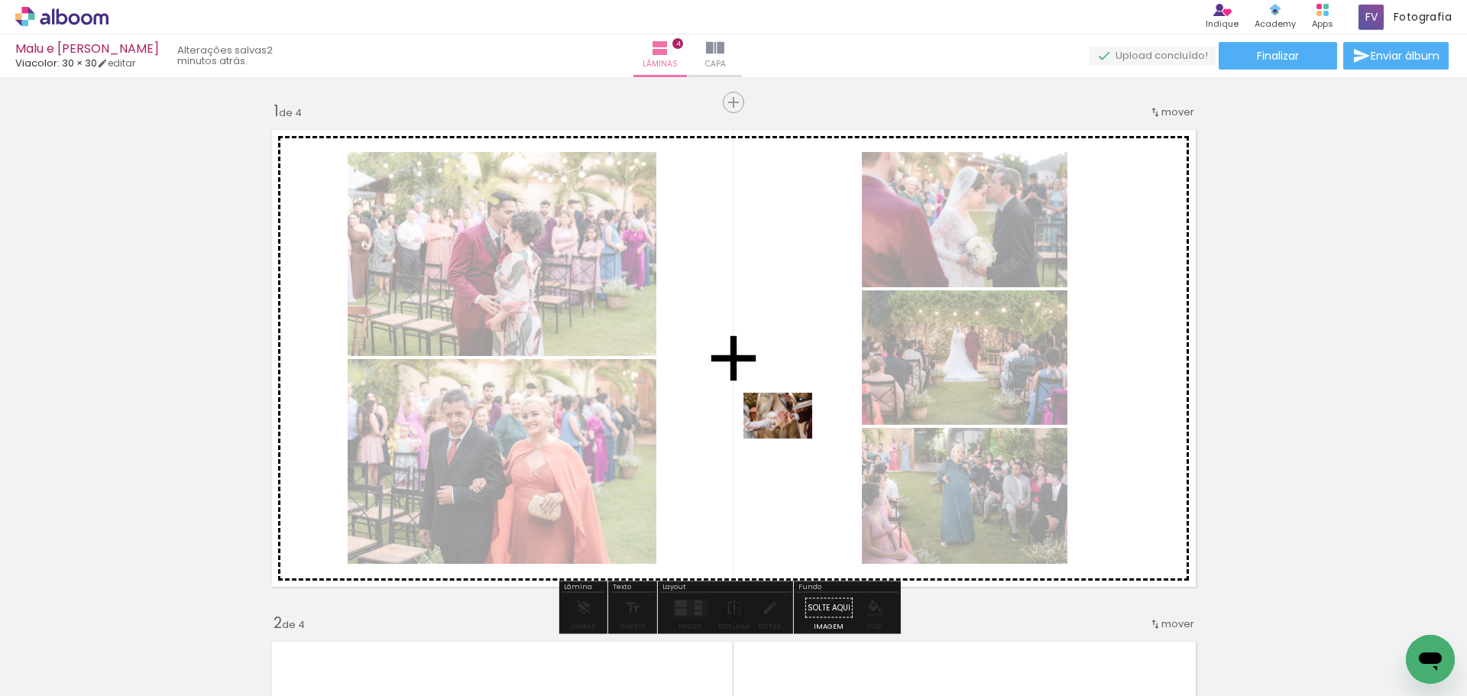
drag, startPoint x: 1185, startPoint y: 633, endPoint x: 1234, endPoint y: 442, distance: 197.2
click at [789, 438] on quentale-workspace at bounding box center [733, 348] width 1467 height 696
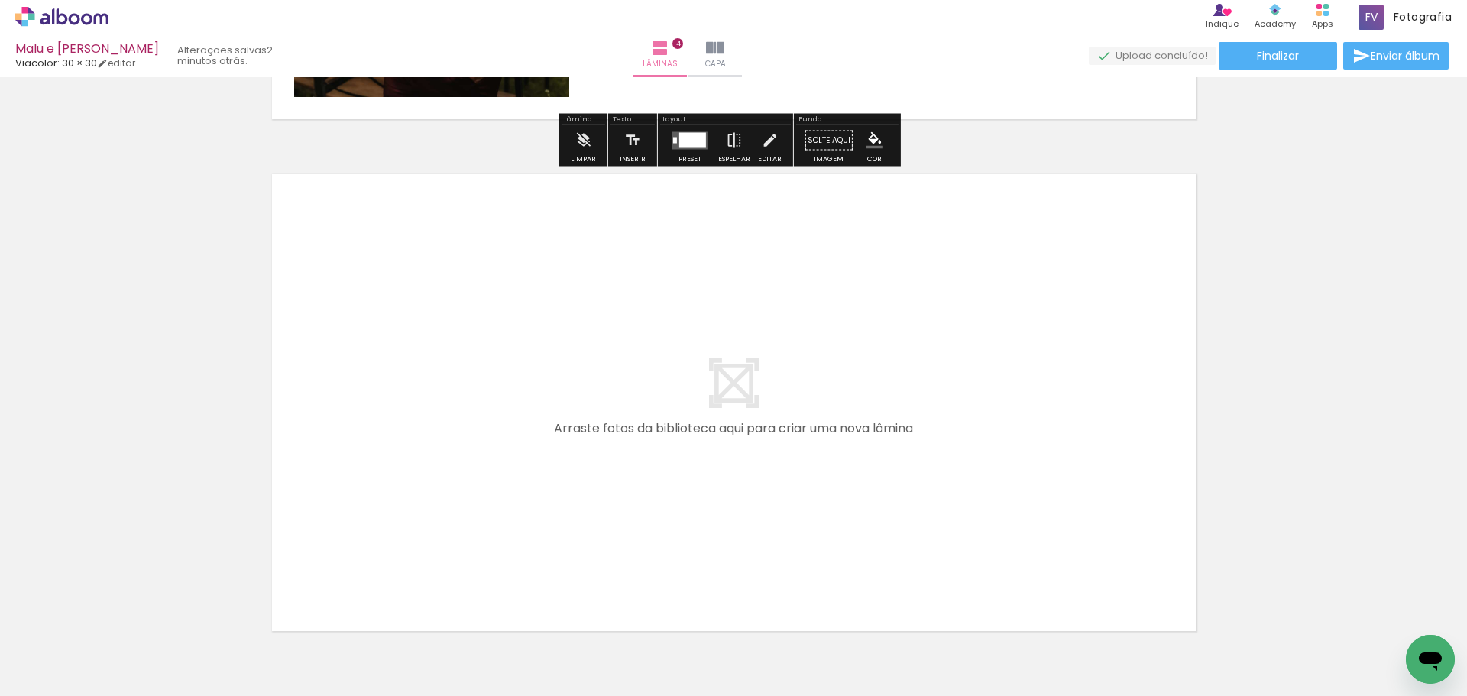
scroll to position [2064, 0]
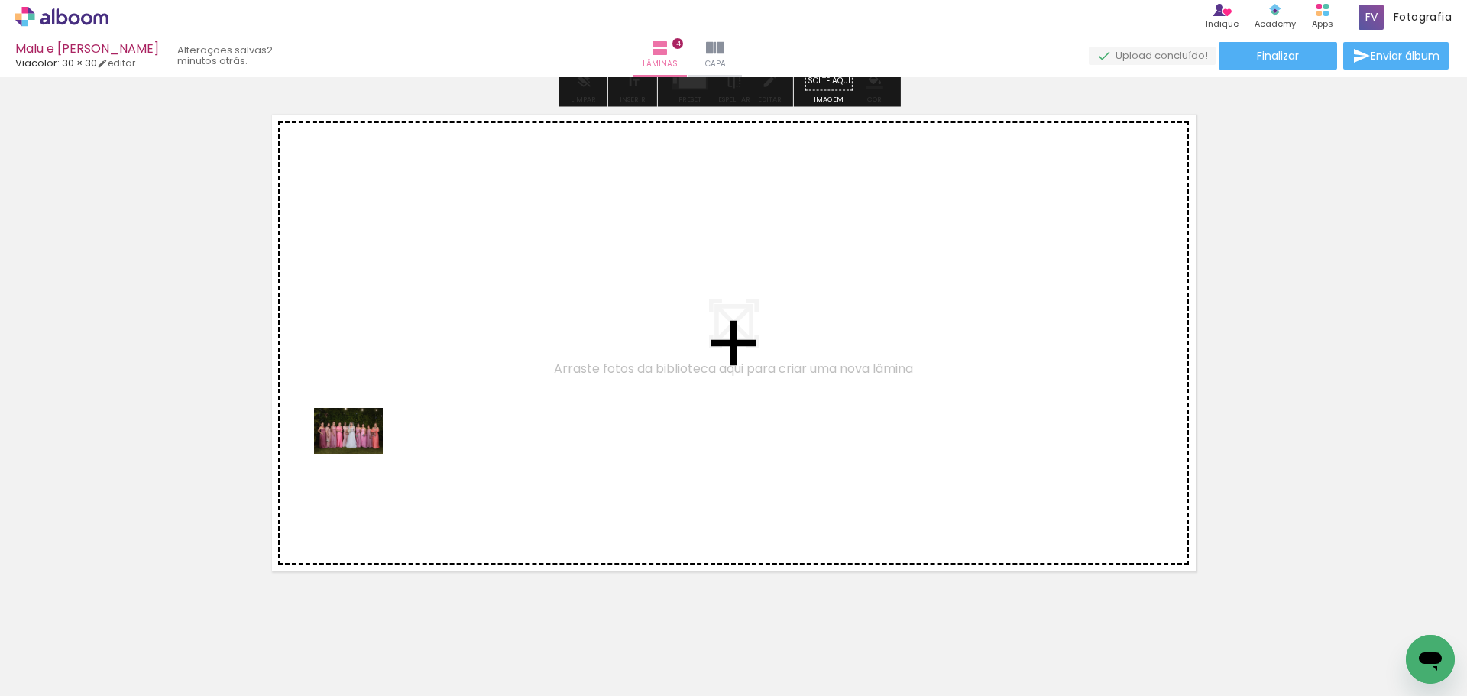
drag, startPoint x: 174, startPoint y: 647, endPoint x: 360, endPoint y: 454, distance: 267.6
click at [360, 454] on quentale-workspace at bounding box center [733, 348] width 1467 height 696
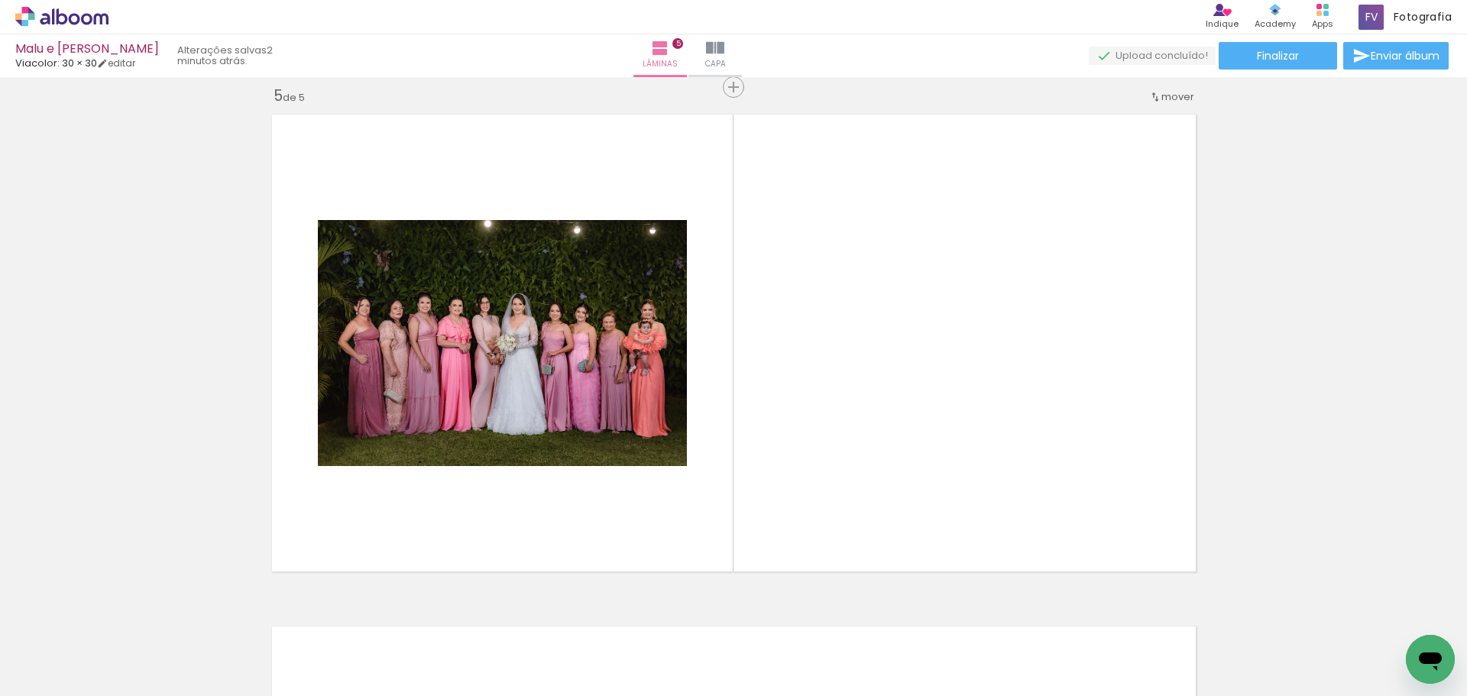
scroll to position [2068, 0]
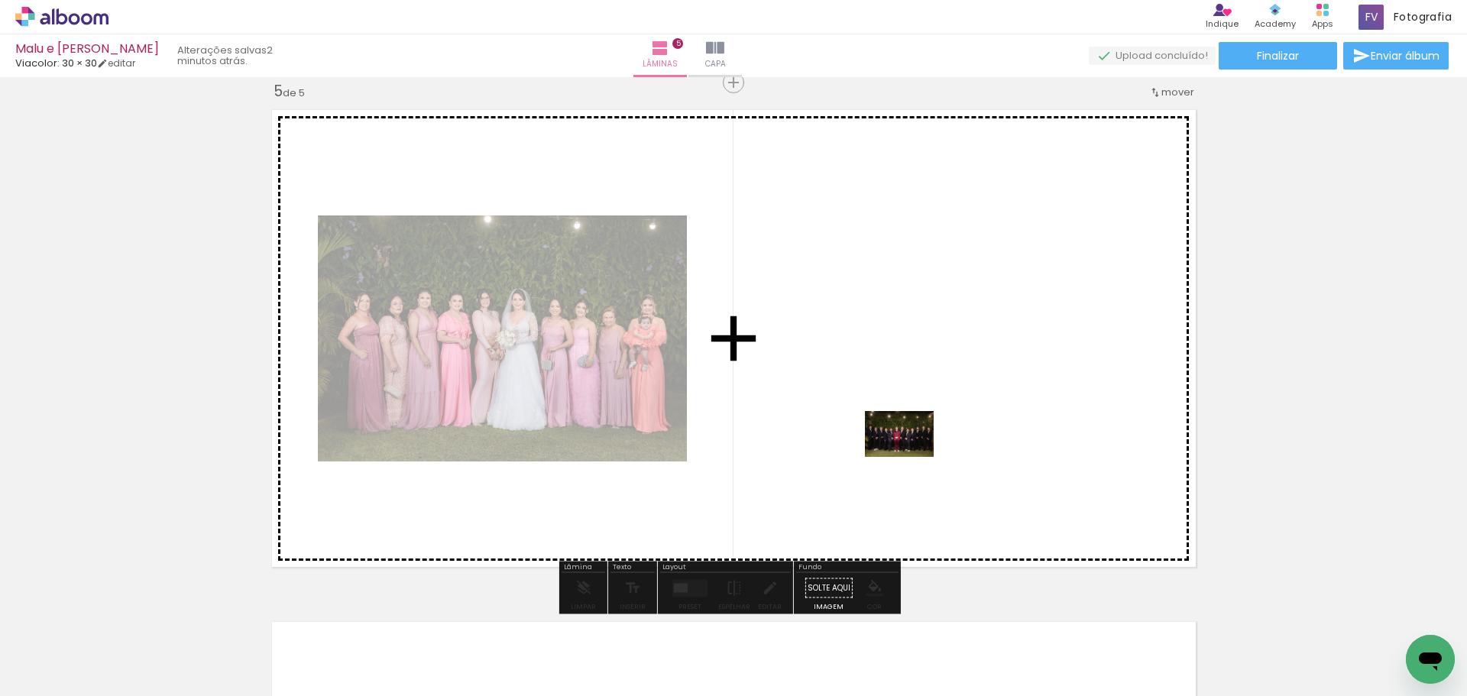
drag, startPoint x: 178, startPoint y: 654, endPoint x: 911, endPoint y: 457, distance: 759.0
click at [911, 457] on quentale-workspace at bounding box center [733, 348] width 1467 height 696
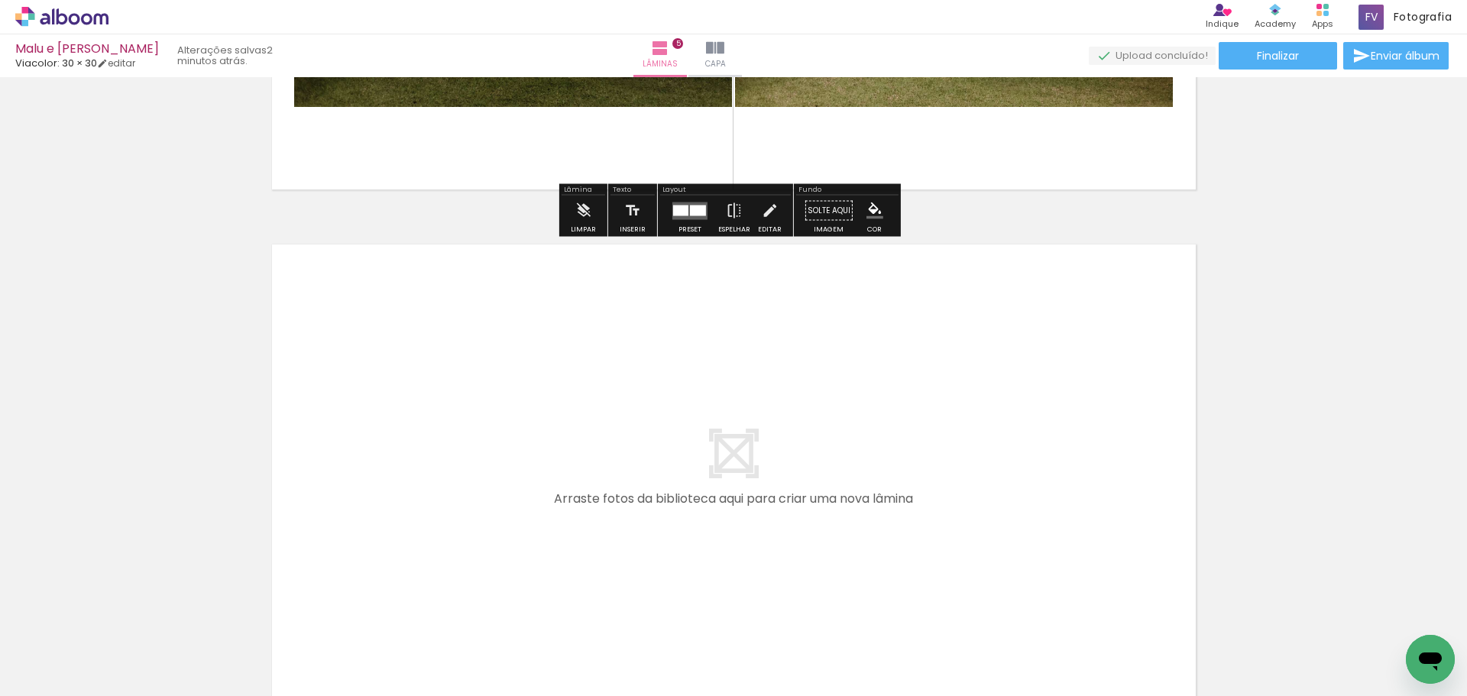
scroll to position [2450, 0]
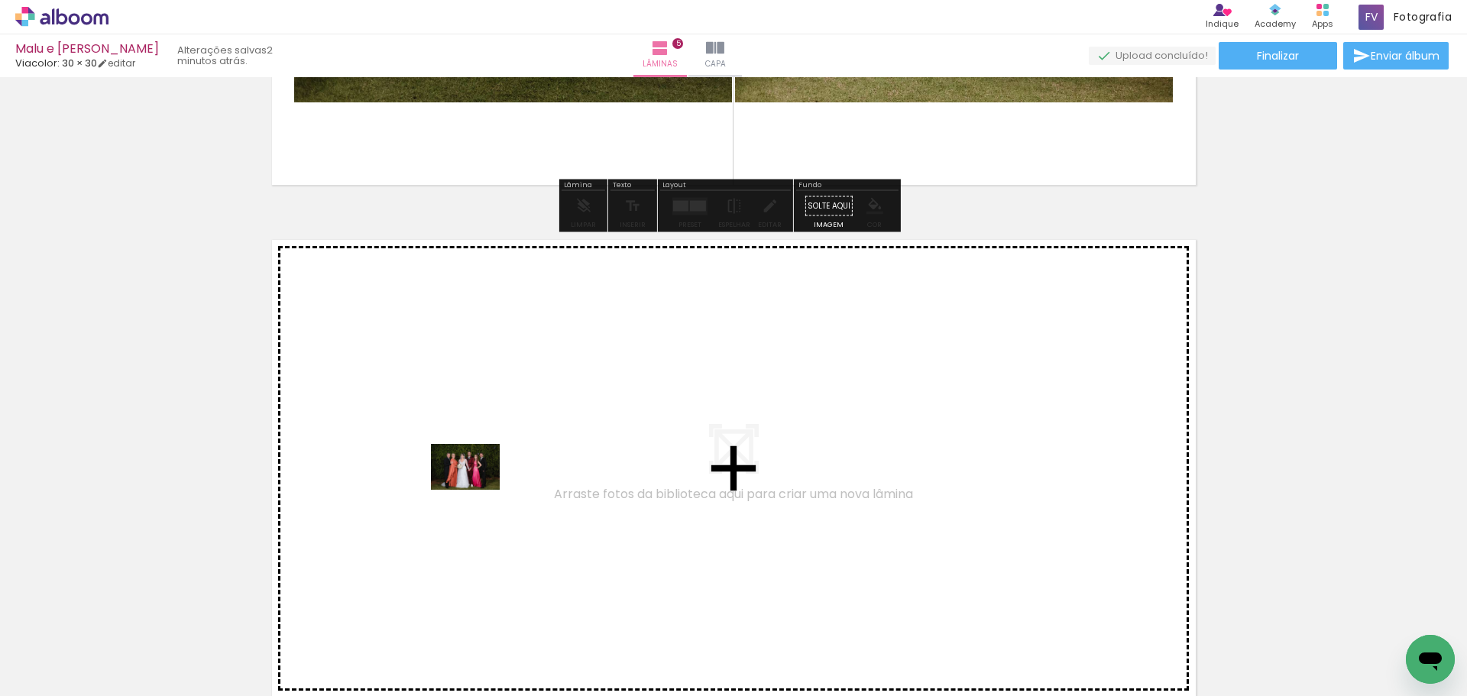
drag, startPoint x: 165, startPoint y: 642, endPoint x: 483, endPoint y: 485, distance: 354.4
click at [483, 485] on quentale-workspace at bounding box center [733, 348] width 1467 height 696
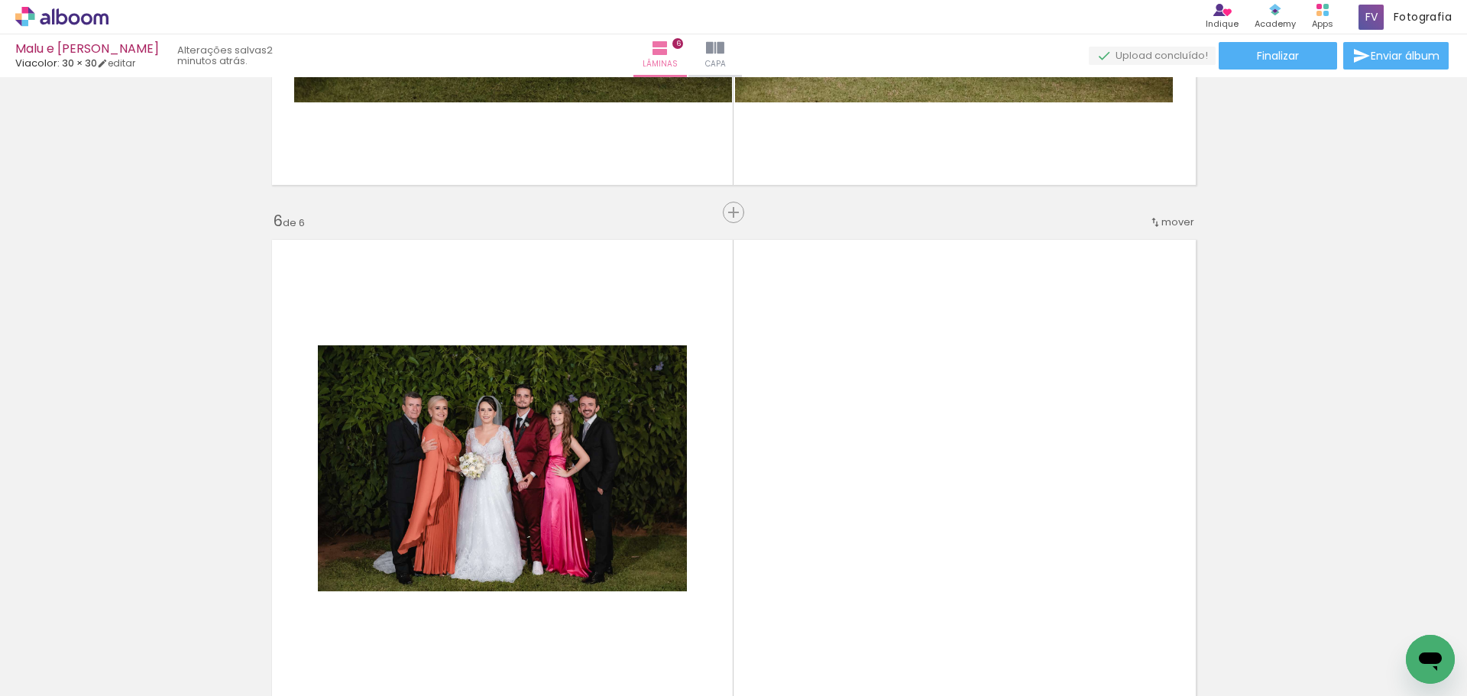
scroll to position [2580, 0]
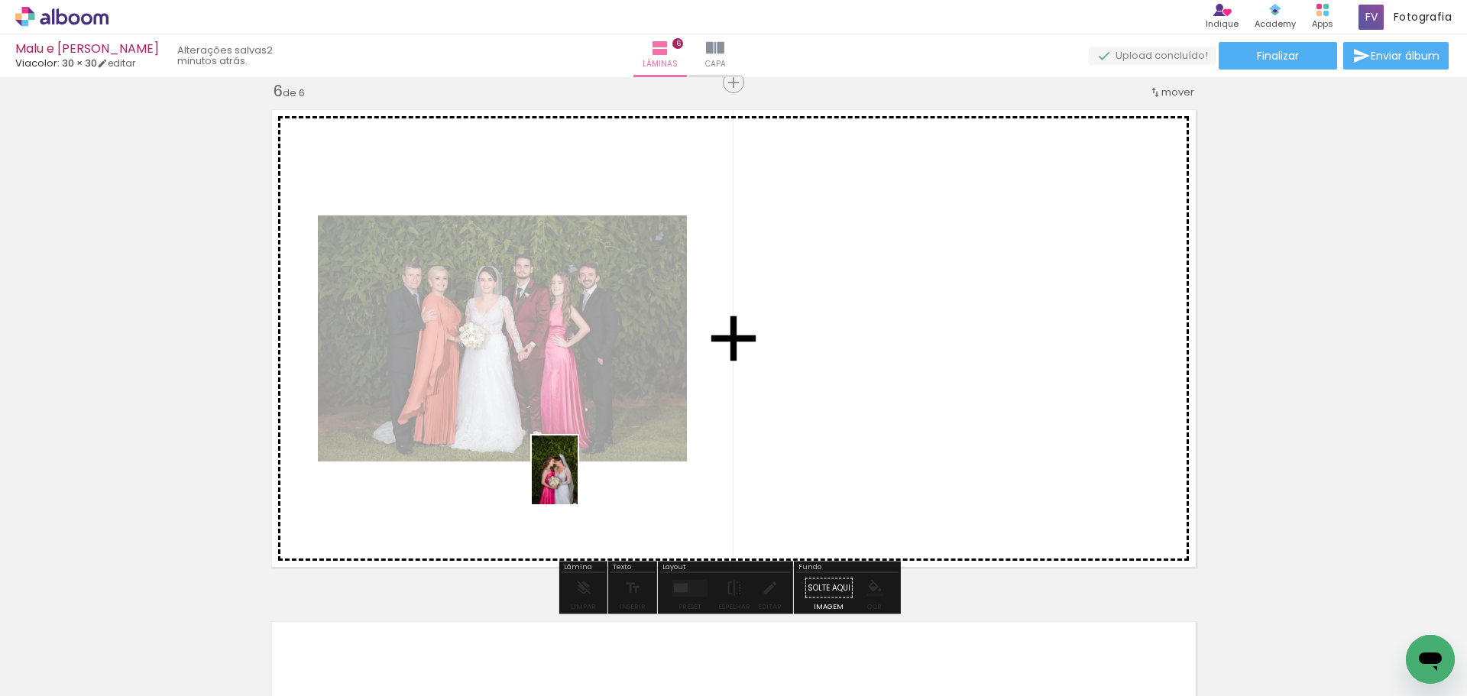
drag, startPoint x: 156, startPoint y: 653, endPoint x: 578, endPoint y: 481, distance: 455.3
click at [578, 481] on quentale-workspace at bounding box center [733, 348] width 1467 height 696
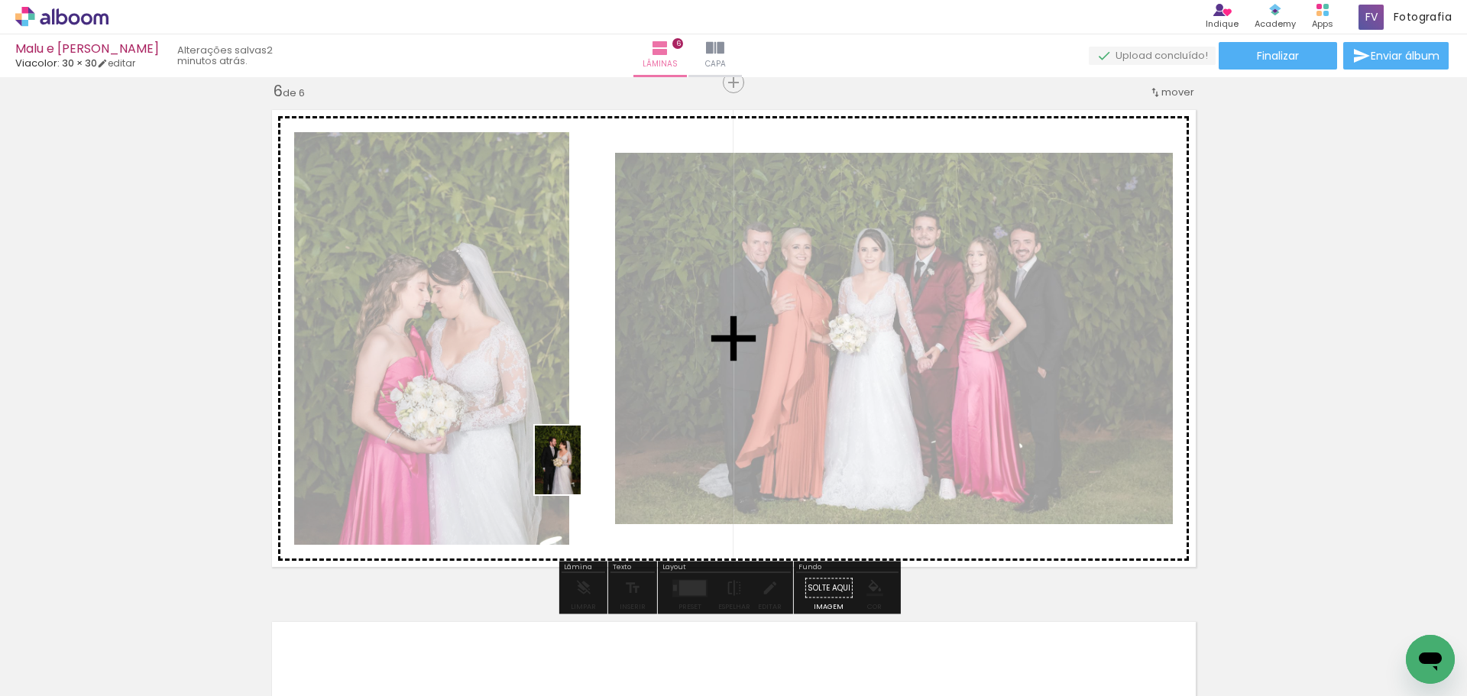
drag, startPoint x: 176, startPoint y: 647, endPoint x: 581, endPoint y: 472, distance: 441.6
click at [581, 472] on quentale-workspace at bounding box center [733, 348] width 1467 height 696
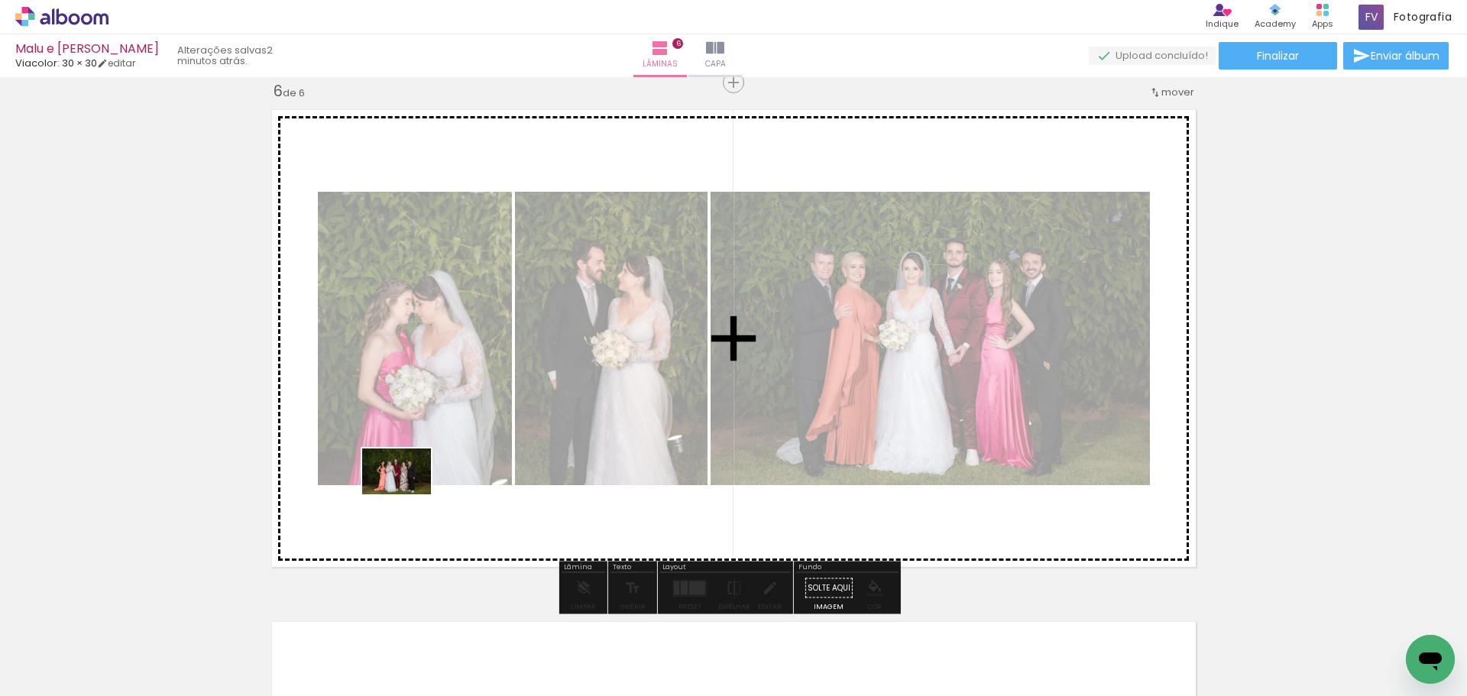
drag, startPoint x: 173, startPoint y: 639, endPoint x: 445, endPoint y: 481, distance: 314.7
click at [420, 487] on quentale-workspace at bounding box center [733, 348] width 1467 height 696
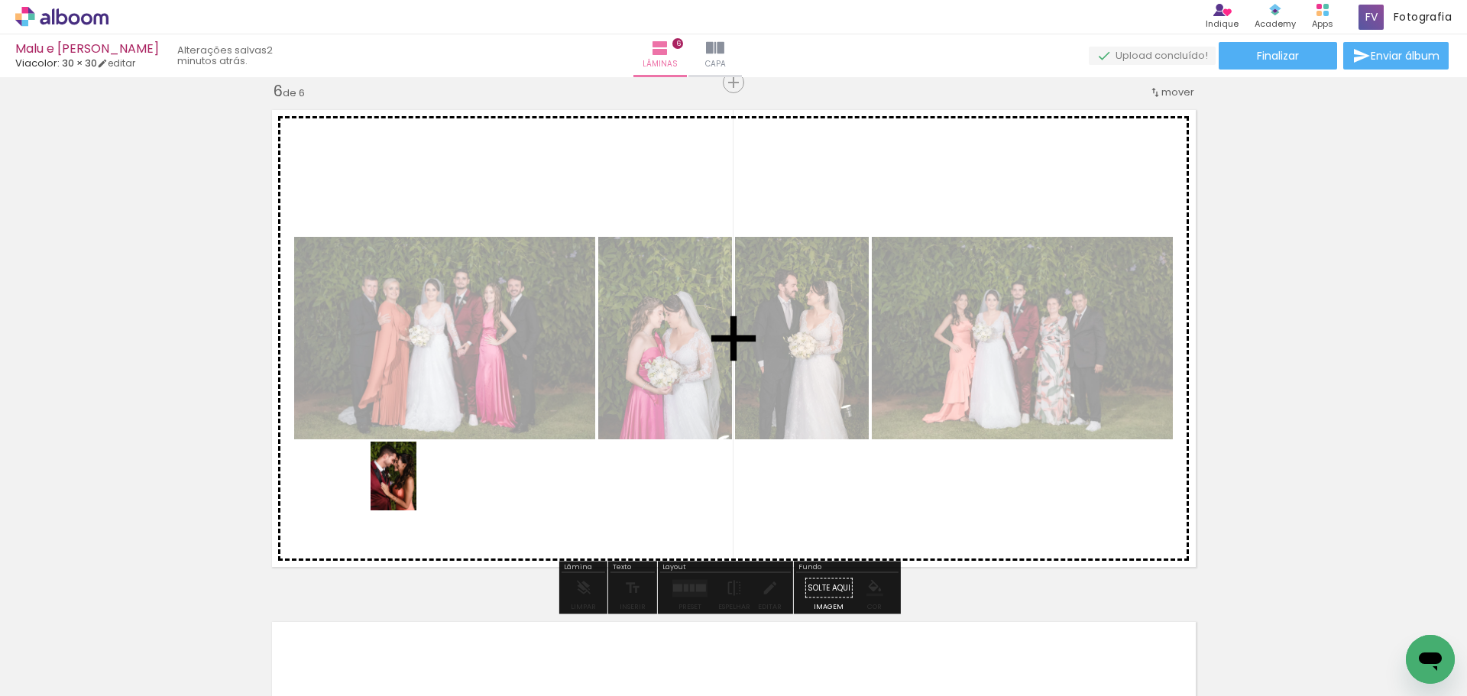
drag, startPoint x: 169, startPoint y: 642, endPoint x: 417, endPoint y: 488, distance: 291.8
click at [417, 488] on quentale-workspace at bounding box center [733, 348] width 1467 height 696
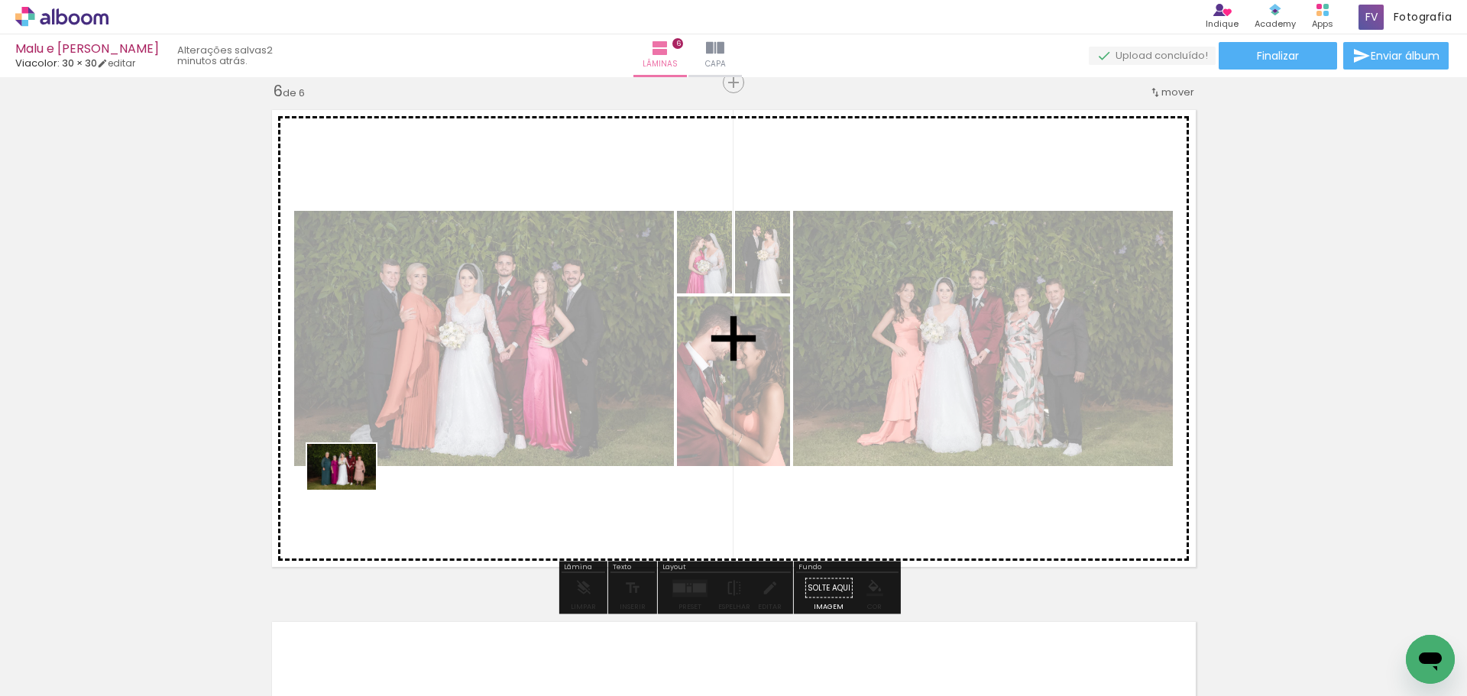
drag, startPoint x: 160, startPoint y: 643, endPoint x: 354, endPoint y: 489, distance: 247.6
click at [354, 489] on quentale-workspace at bounding box center [733, 348] width 1467 height 696
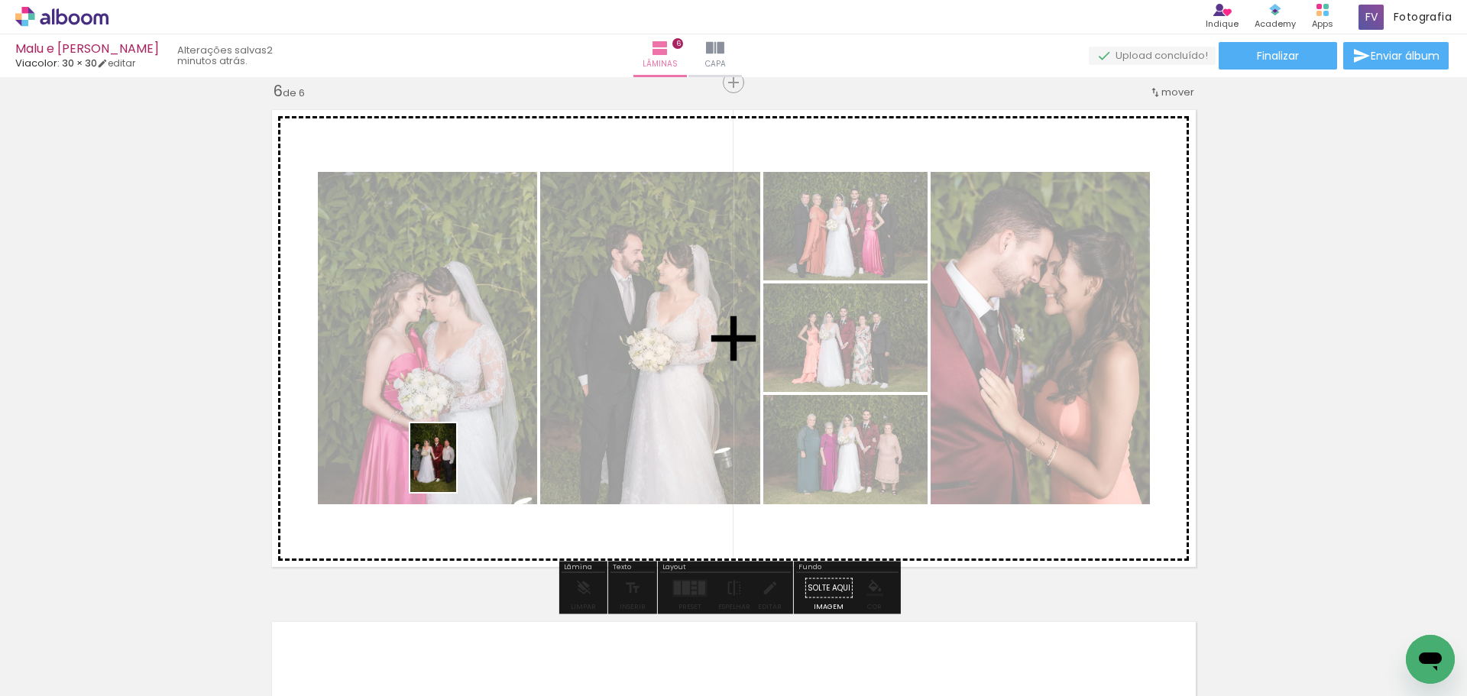
drag, startPoint x: 167, startPoint y: 638, endPoint x: 491, endPoint y: 442, distance: 378.9
click at [462, 466] on quentale-workspace at bounding box center [733, 348] width 1467 height 696
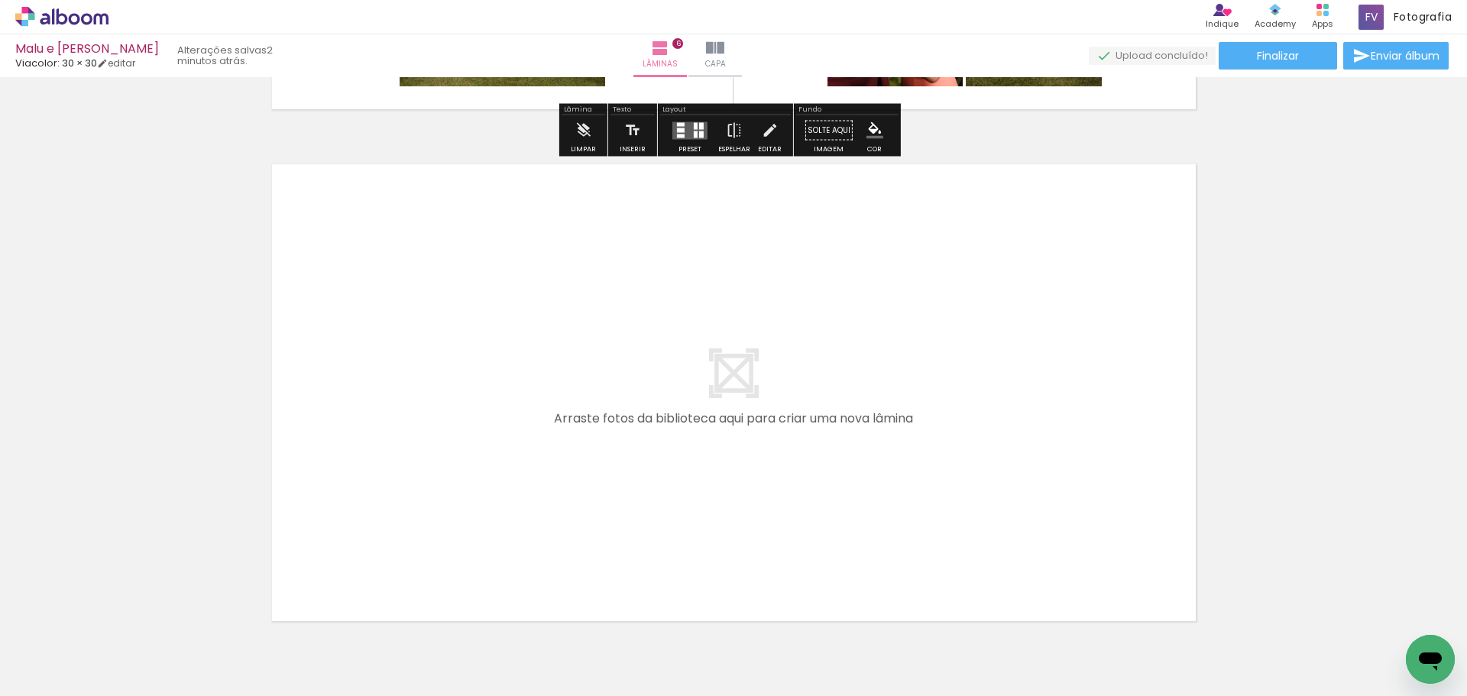
scroll to position [3039, 0]
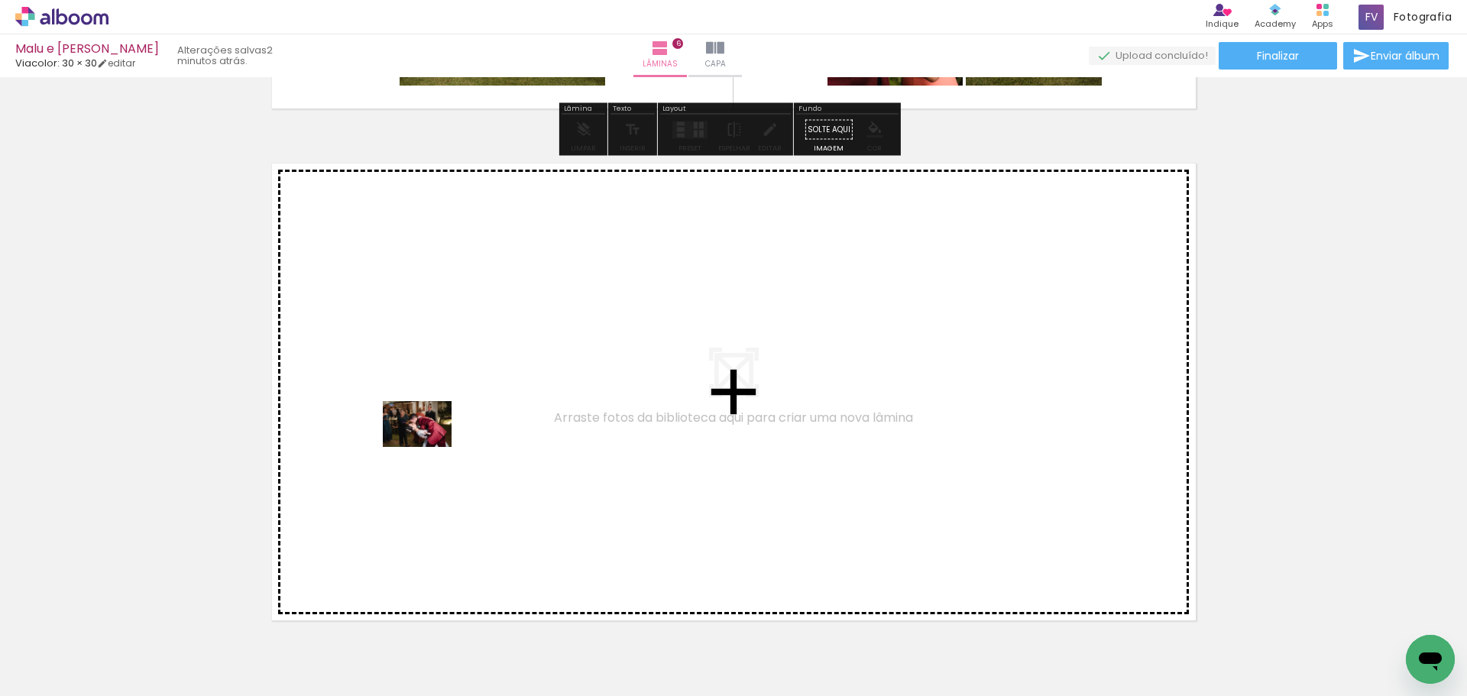
drag, startPoint x: 165, startPoint y: 636, endPoint x: 230, endPoint y: 624, distance: 66.0
click at [443, 436] on quentale-workspace at bounding box center [733, 348] width 1467 height 696
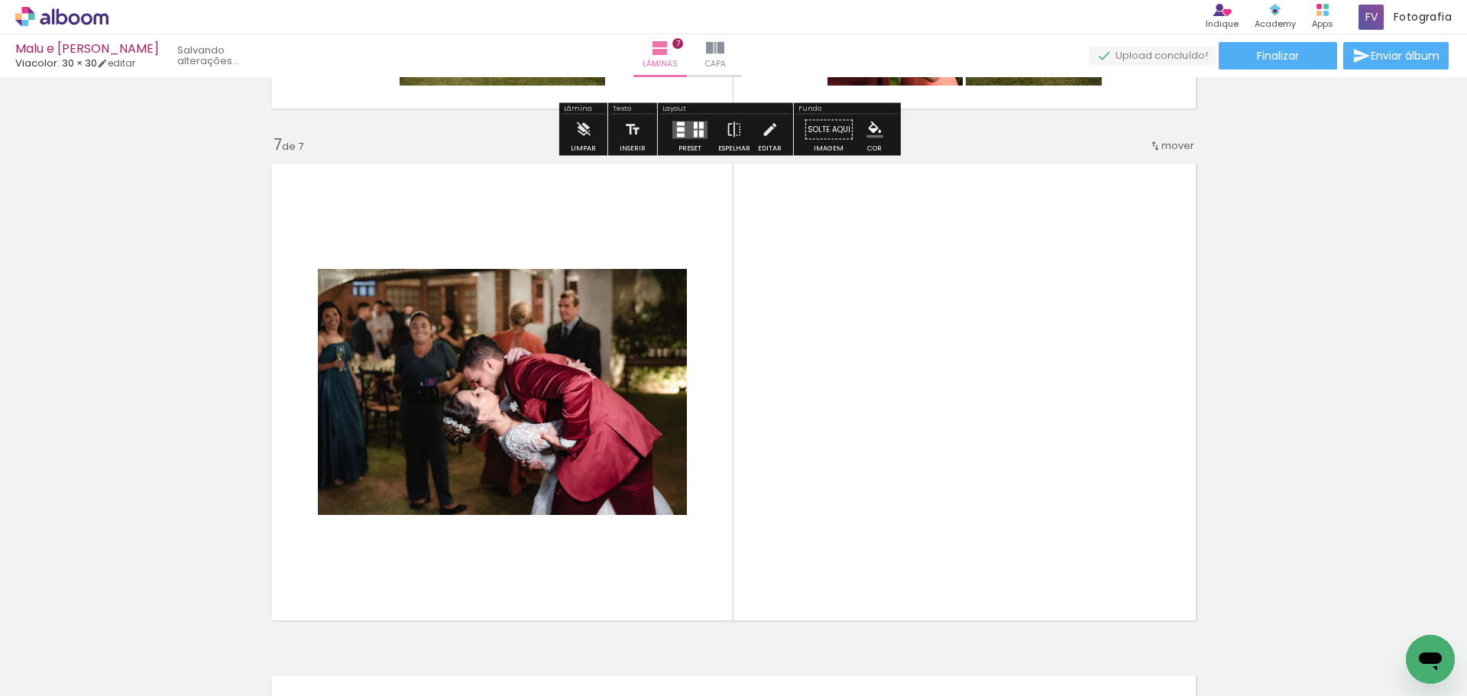
scroll to position [3092, 0]
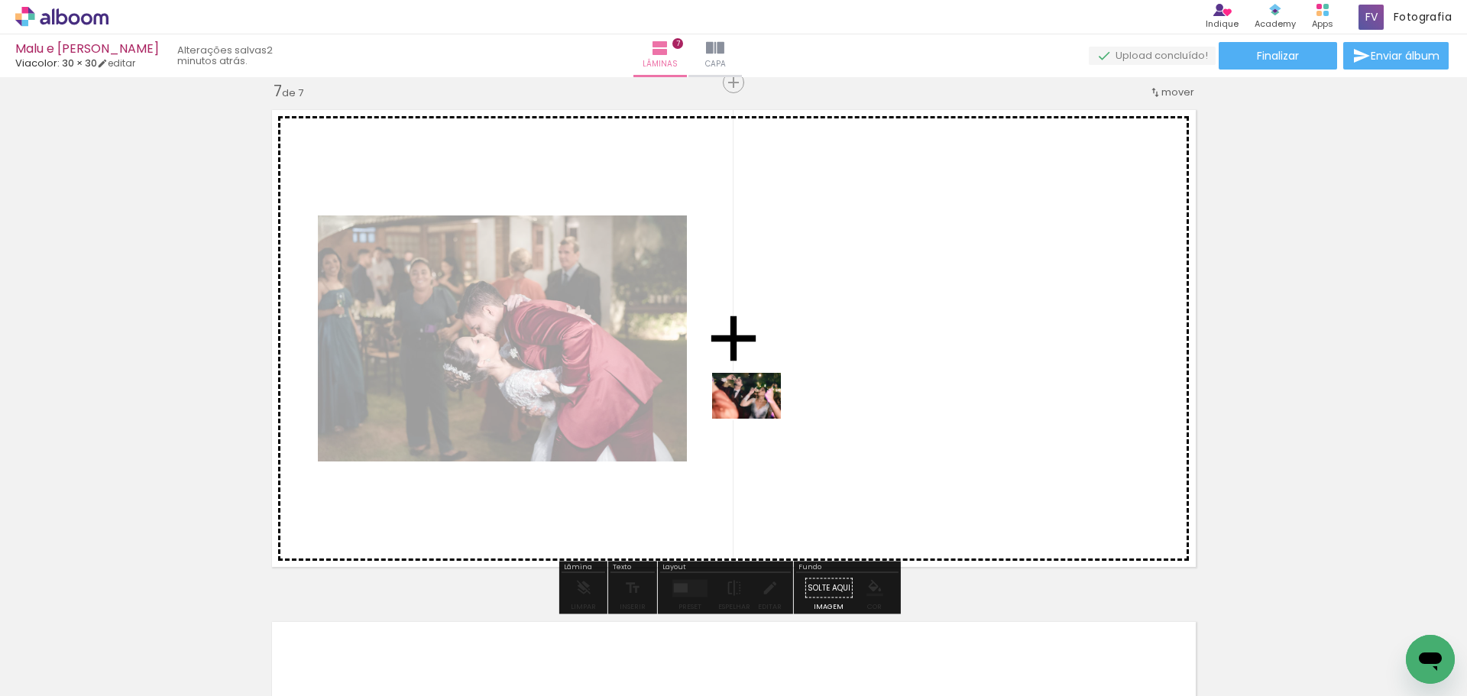
drag, startPoint x: 181, startPoint y: 641, endPoint x: 758, endPoint y: 419, distance: 618.4
click at [758, 419] on quentale-workspace at bounding box center [733, 348] width 1467 height 696
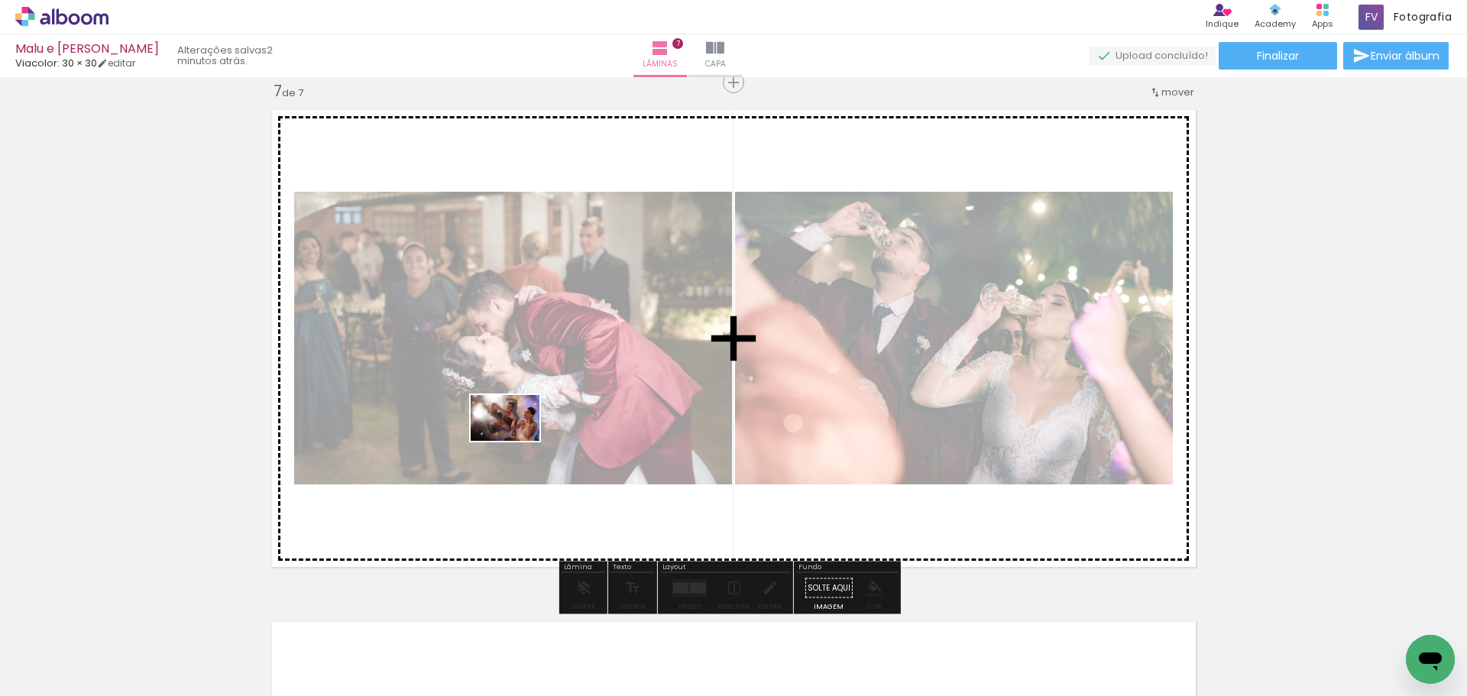
drag, startPoint x: 156, startPoint y: 644, endPoint x: 231, endPoint y: 641, distance: 75.0
click at [521, 438] on quentale-workspace at bounding box center [733, 348] width 1467 height 696
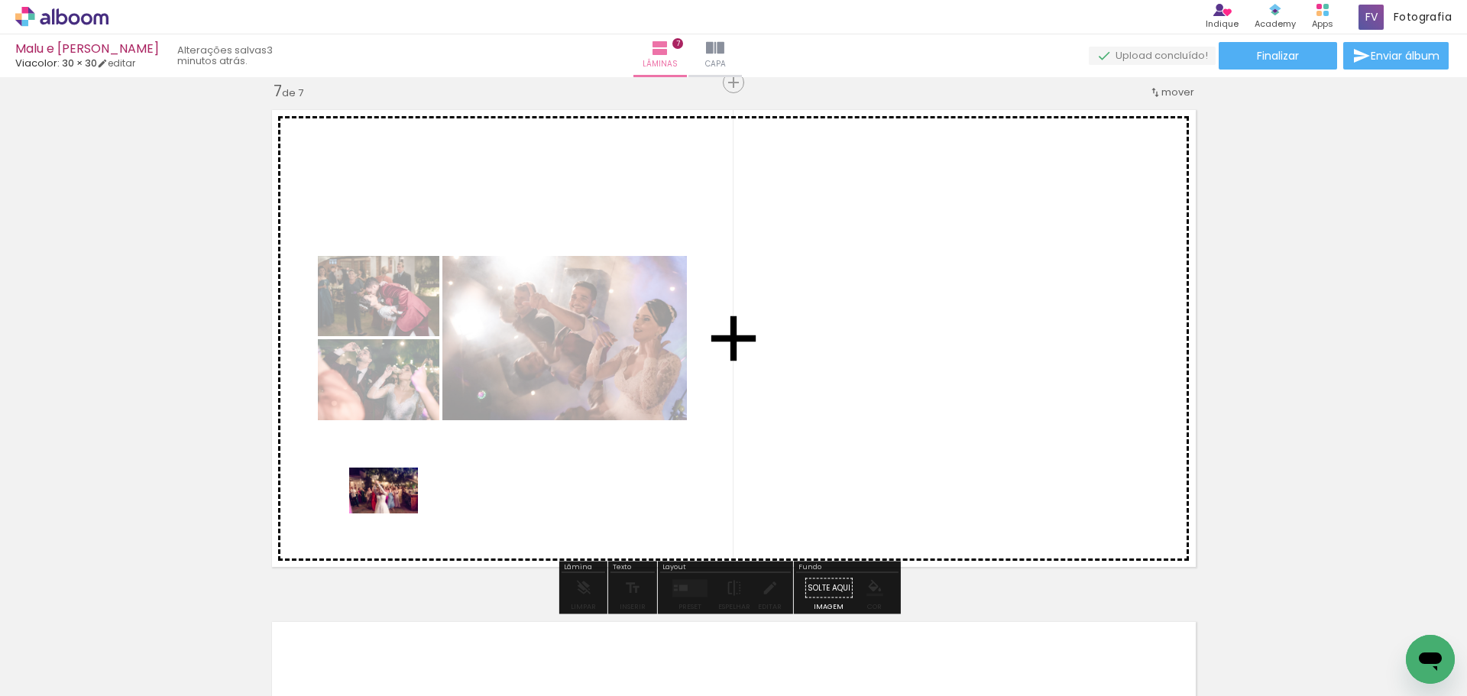
drag, startPoint x: 183, startPoint y: 654, endPoint x: 190, endPoint y: 668, distance: 15.4
click at [467, 462] on quentale-workspace at bounding box center [733, 348] width 1467 height 696
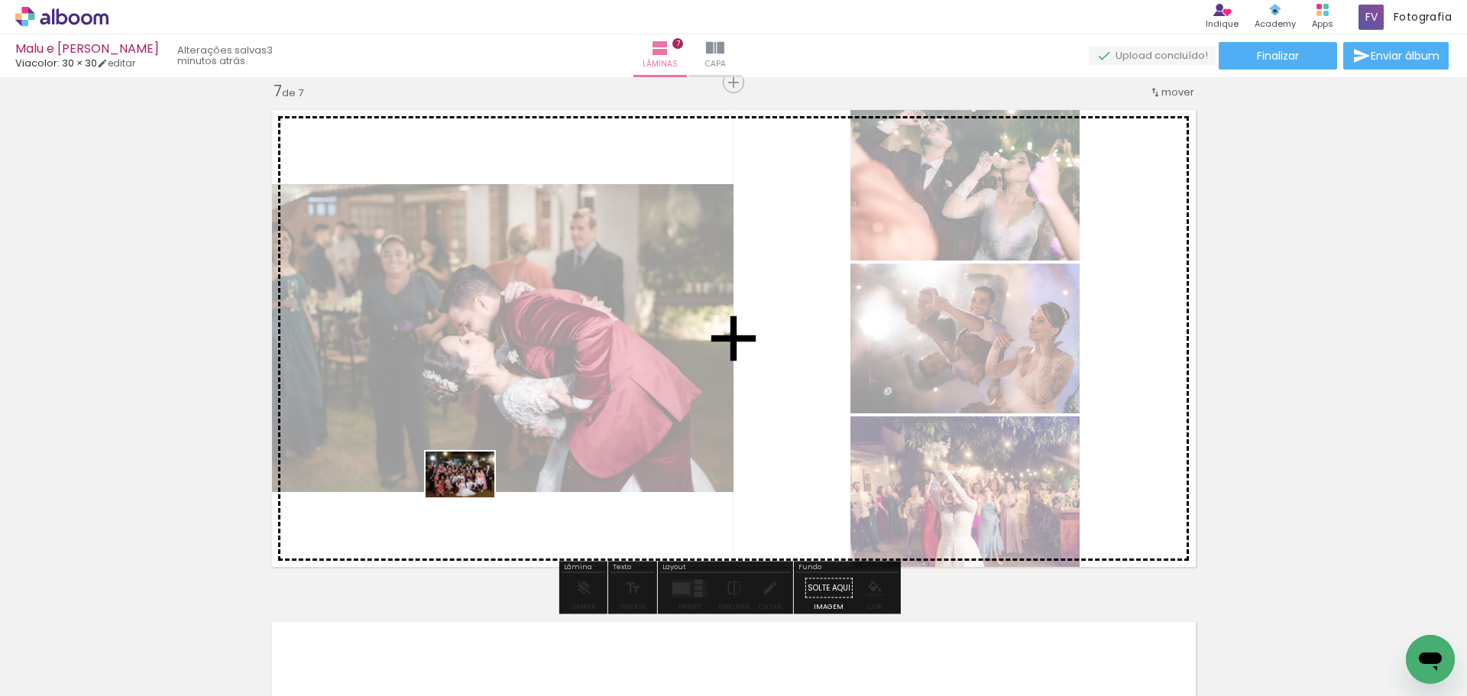
drag, startPoint x: 180, startPoint y: 653, endPoint x: 487, endPoint y: 485, distance: 349.2
click at [487, 485] on quentale-workspace at bounding box center [733, 348] width 1467 height 696
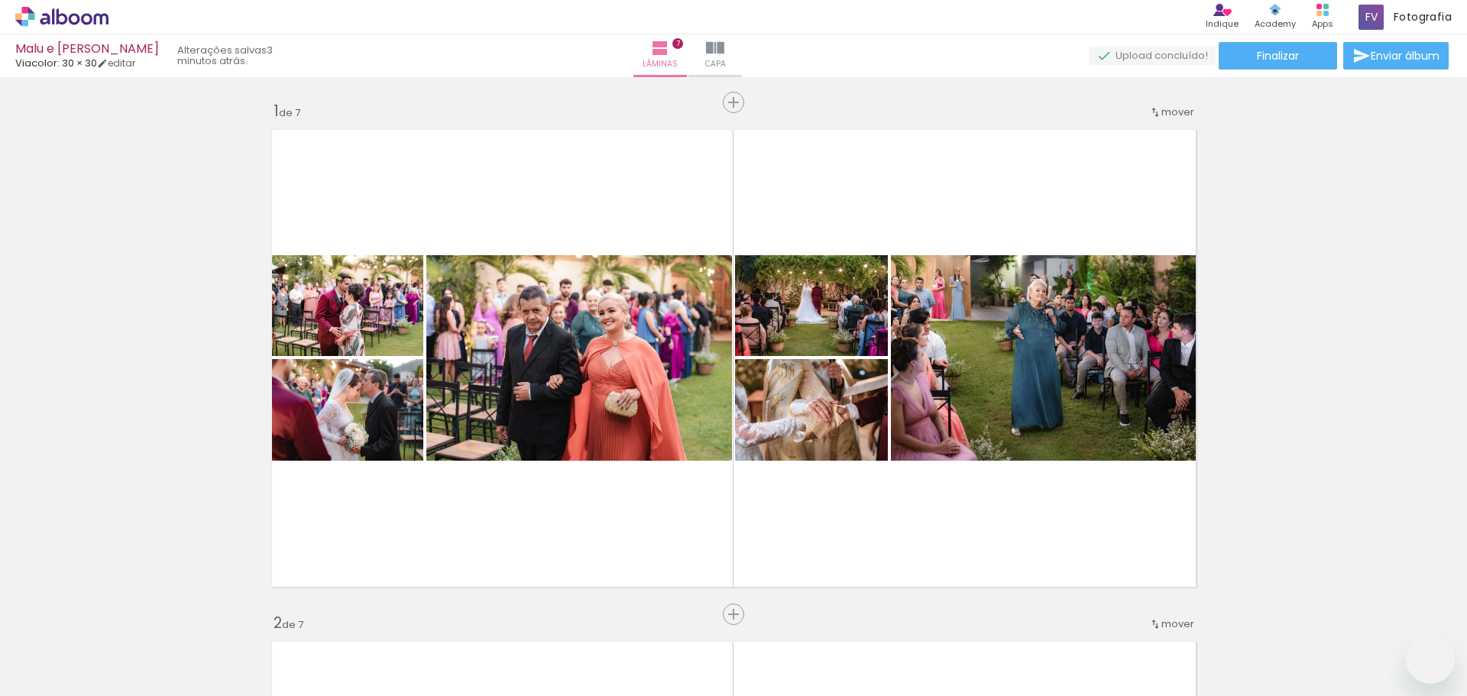
click at [950, 530] on quentale-layouter at bounding box center [734, 359] width 941 height 474
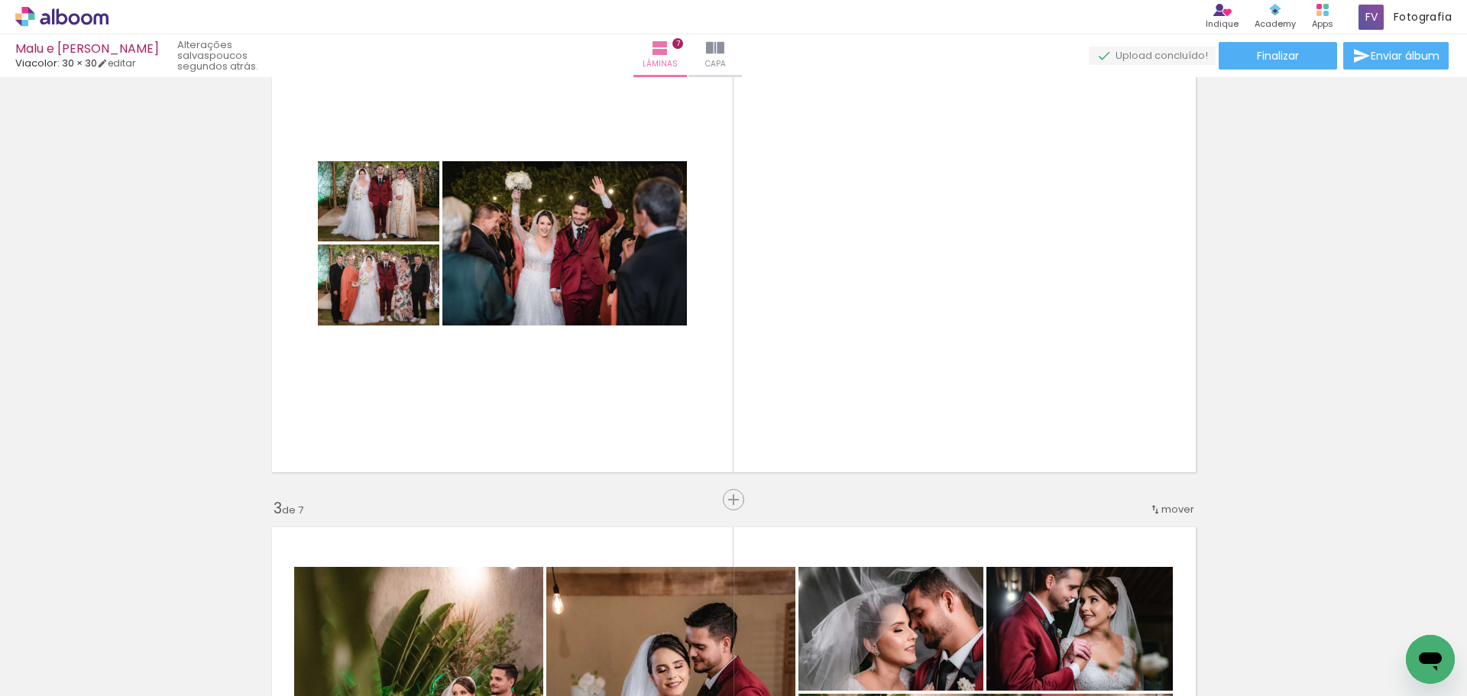
scroll to position [535, 0]
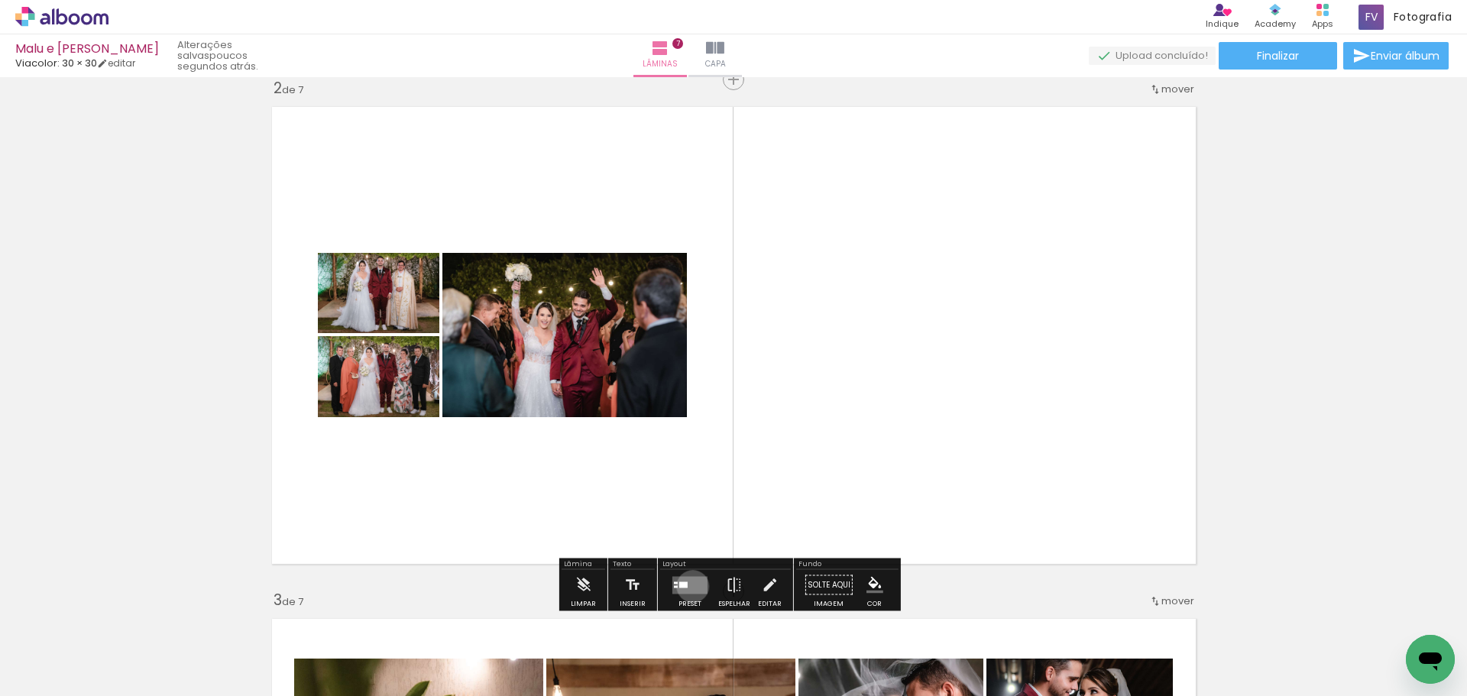
click at [689, 586] on quentale-layouter at bounding box center [690, 585] width 35 height 18
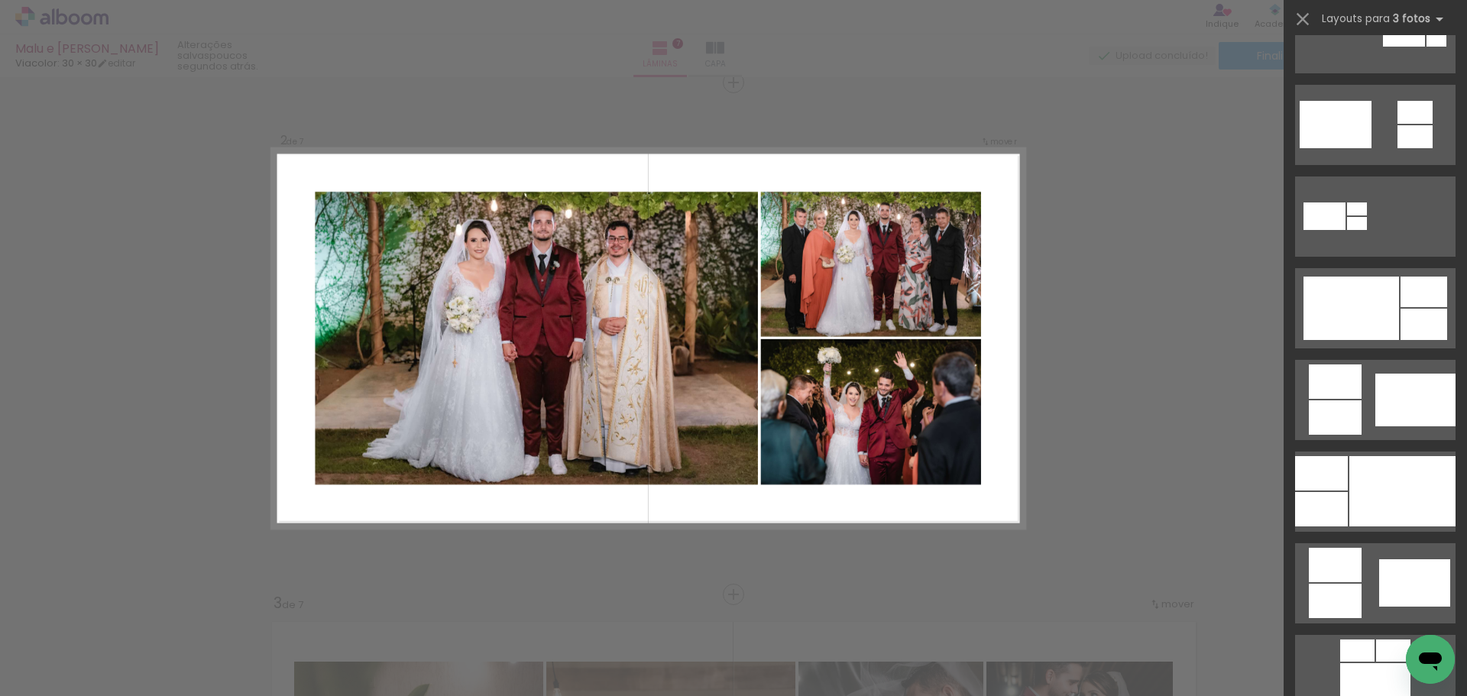
scroll to position [611, 0]
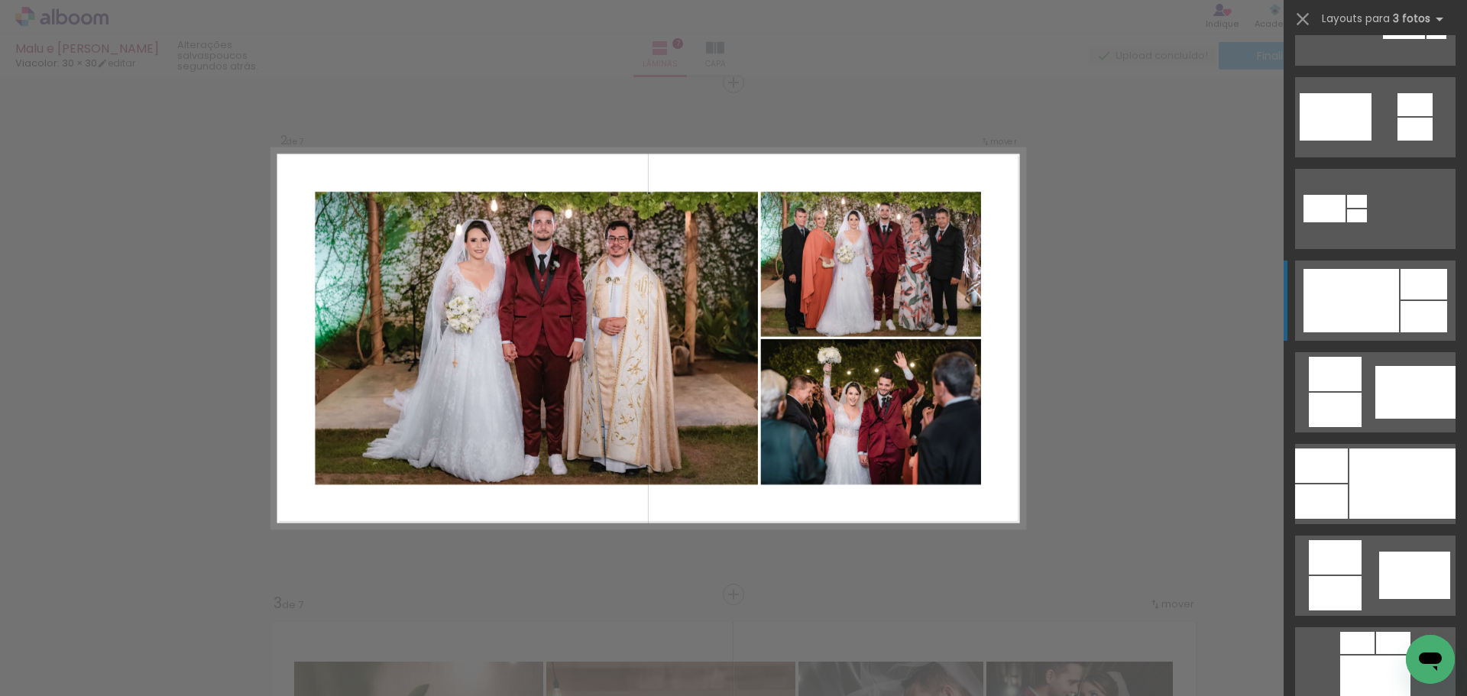
click at [1376, 310] on div at bounding box center [1352, 300] width 96 height 63
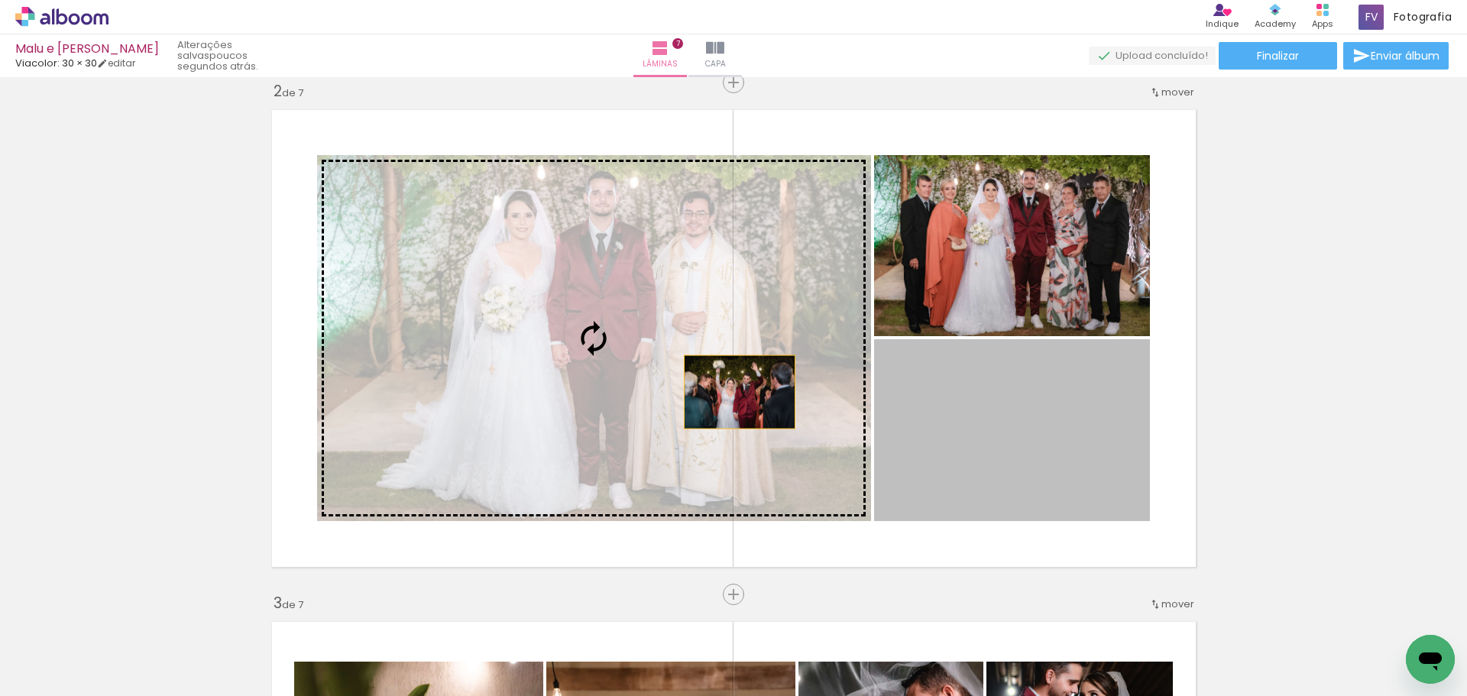
drag, startPoint x: 1046, startPoint y: 394, endPoint x: 703, endPoint y: 387, distance: 342.5
click at [0, 0] on slot at bounding box center [0, 0] width 0 height 0
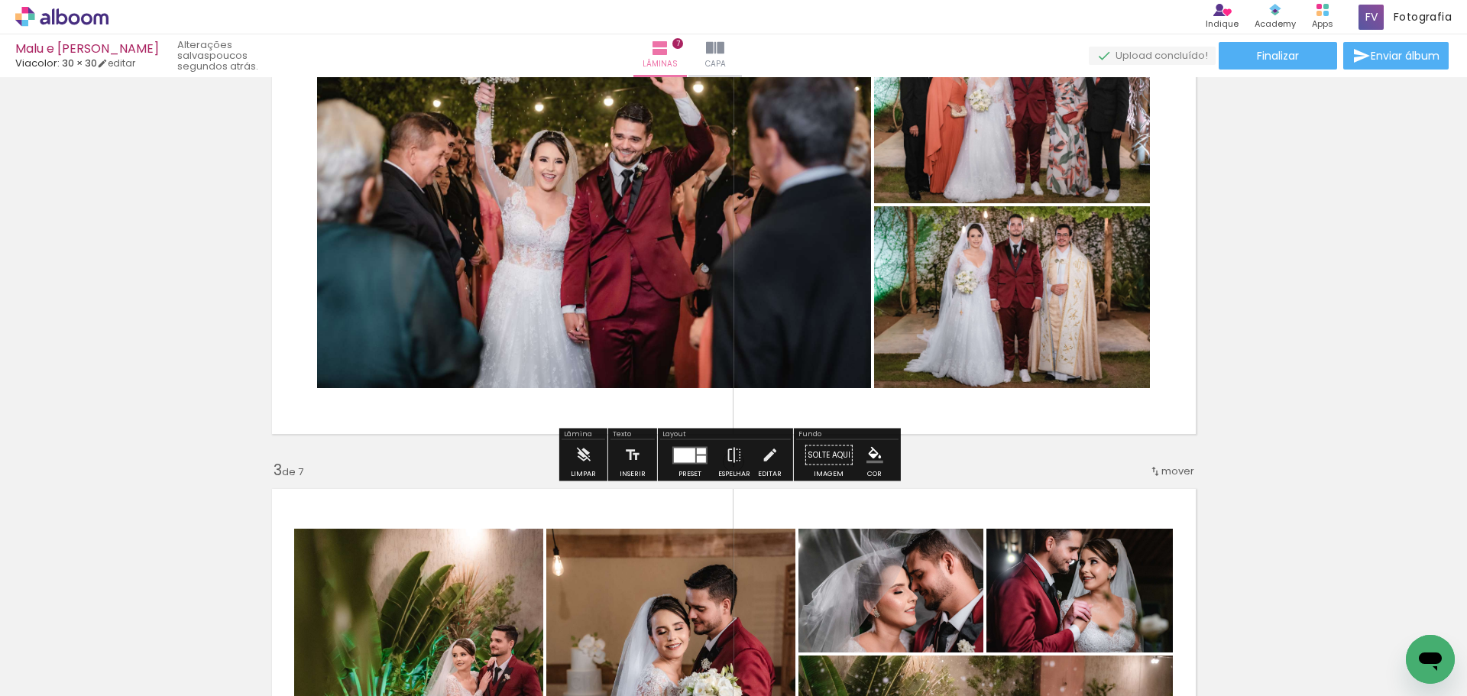
scroll to position [685, 0]
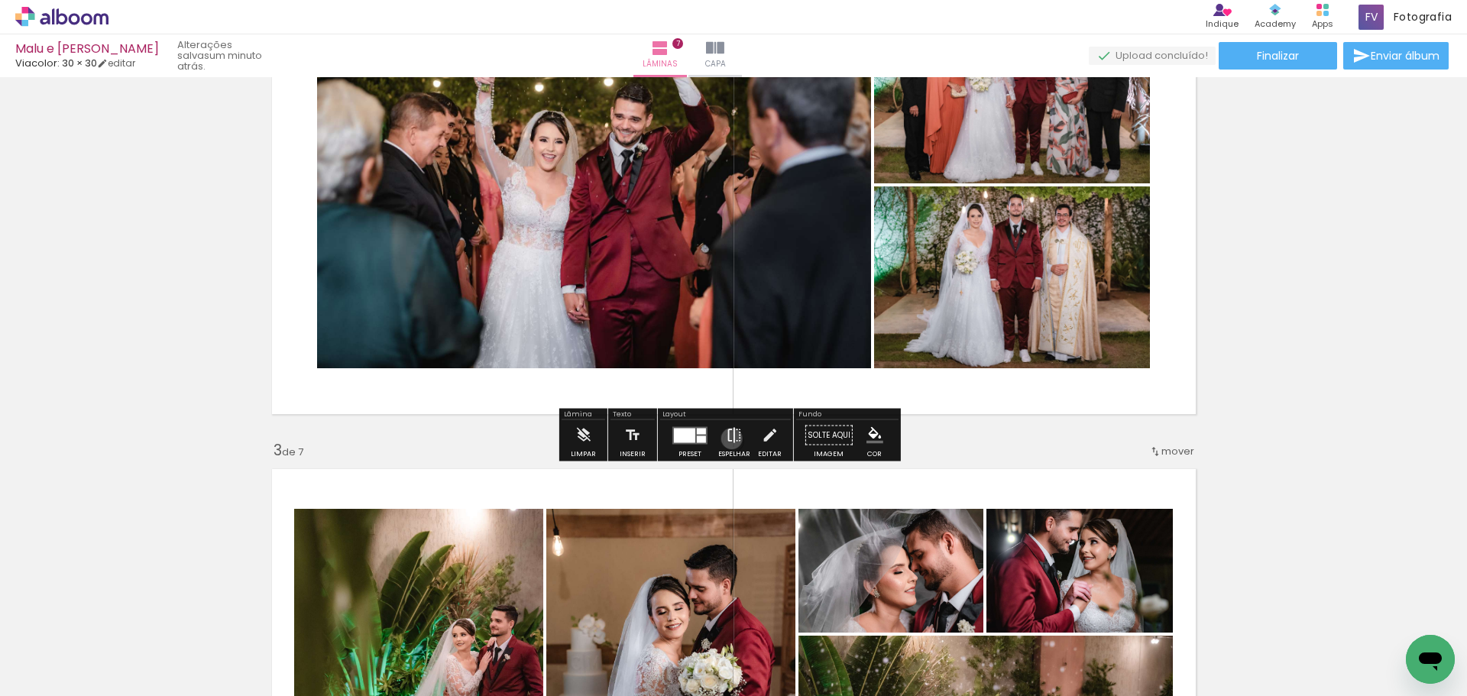
click at [728, 439] on iron-icon at bounding box center [734, 435] width 17 height 31
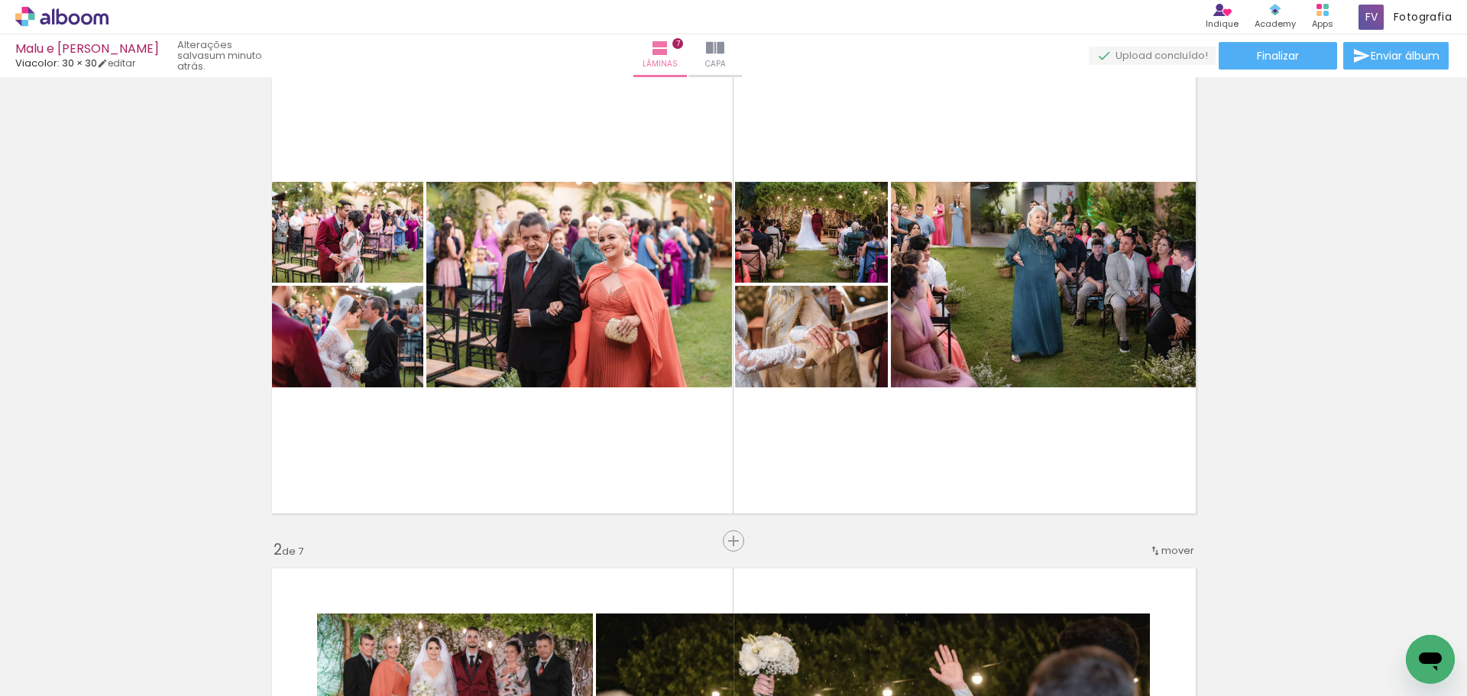
scroll to position [0, 0]
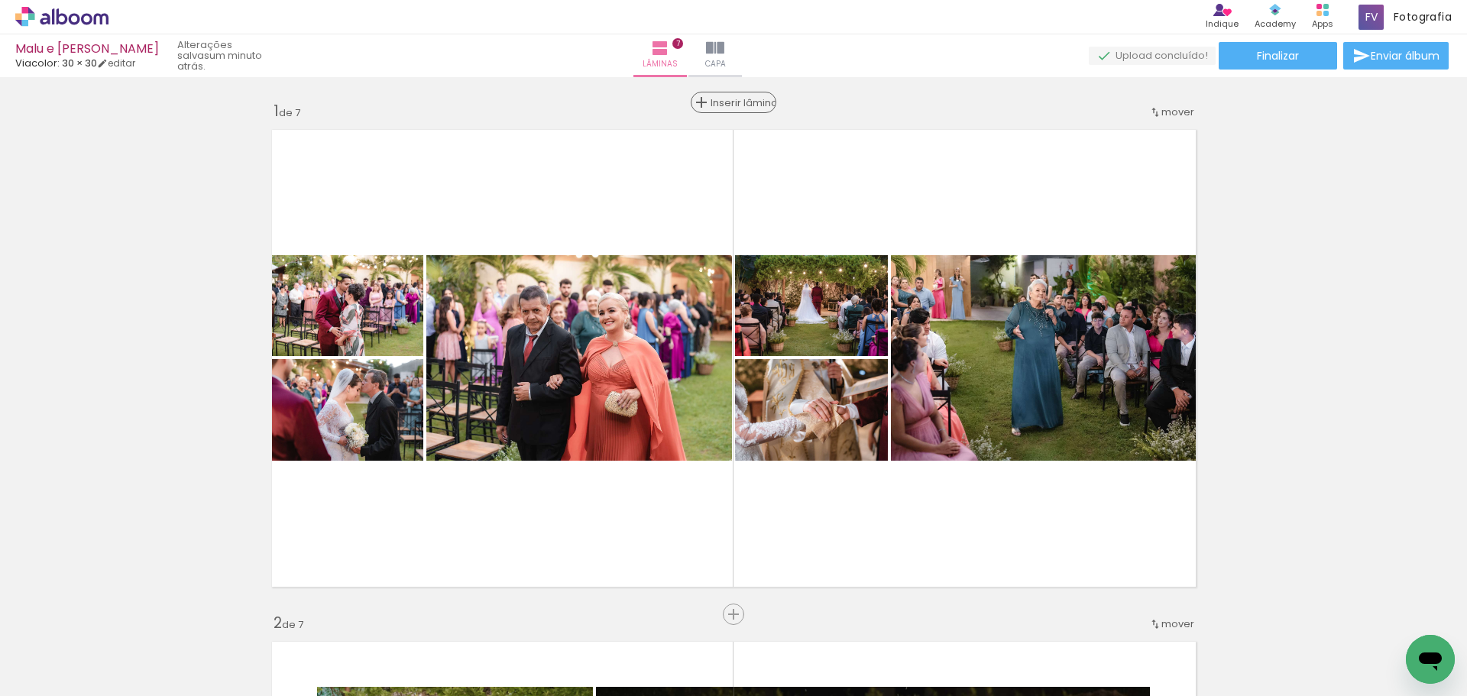
click at [732, 105] on span "Inserir lâmina" at bounding box center [741, 103] width 60 height 10
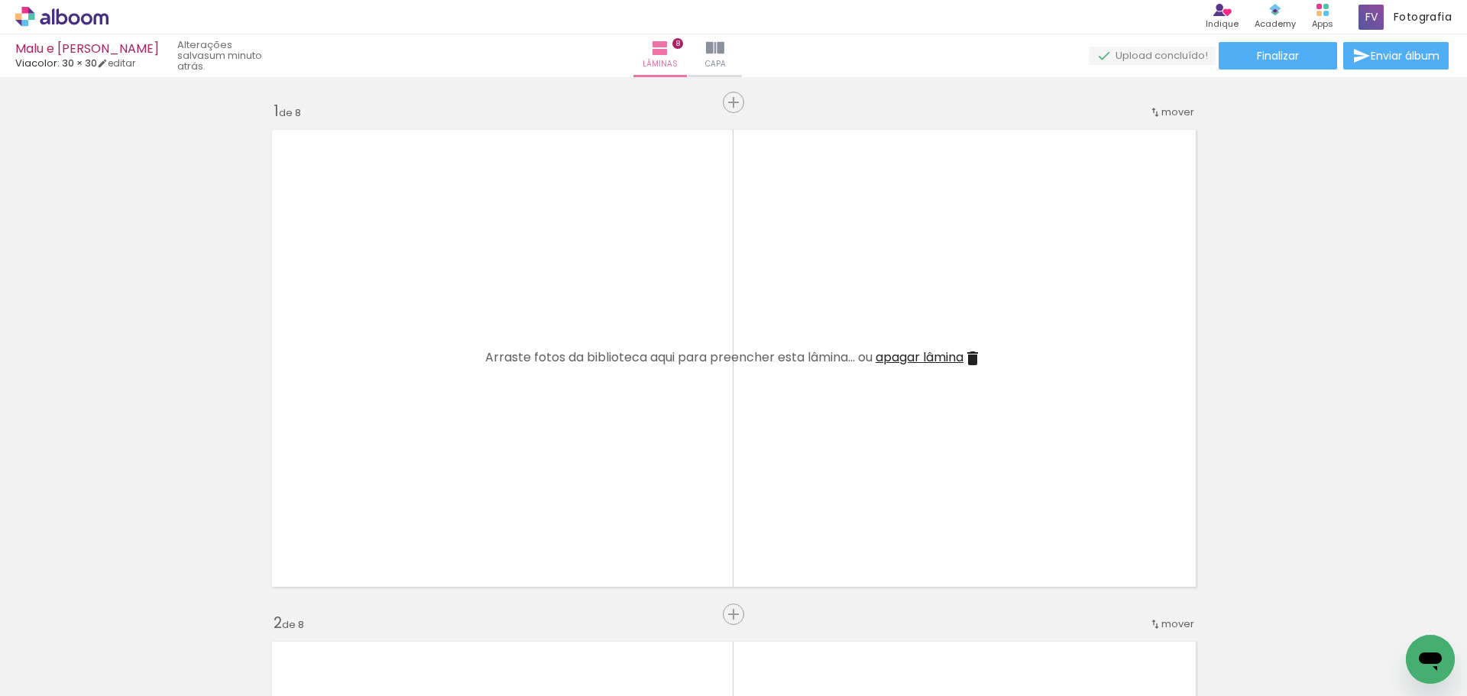
scroll to position [382, 0]
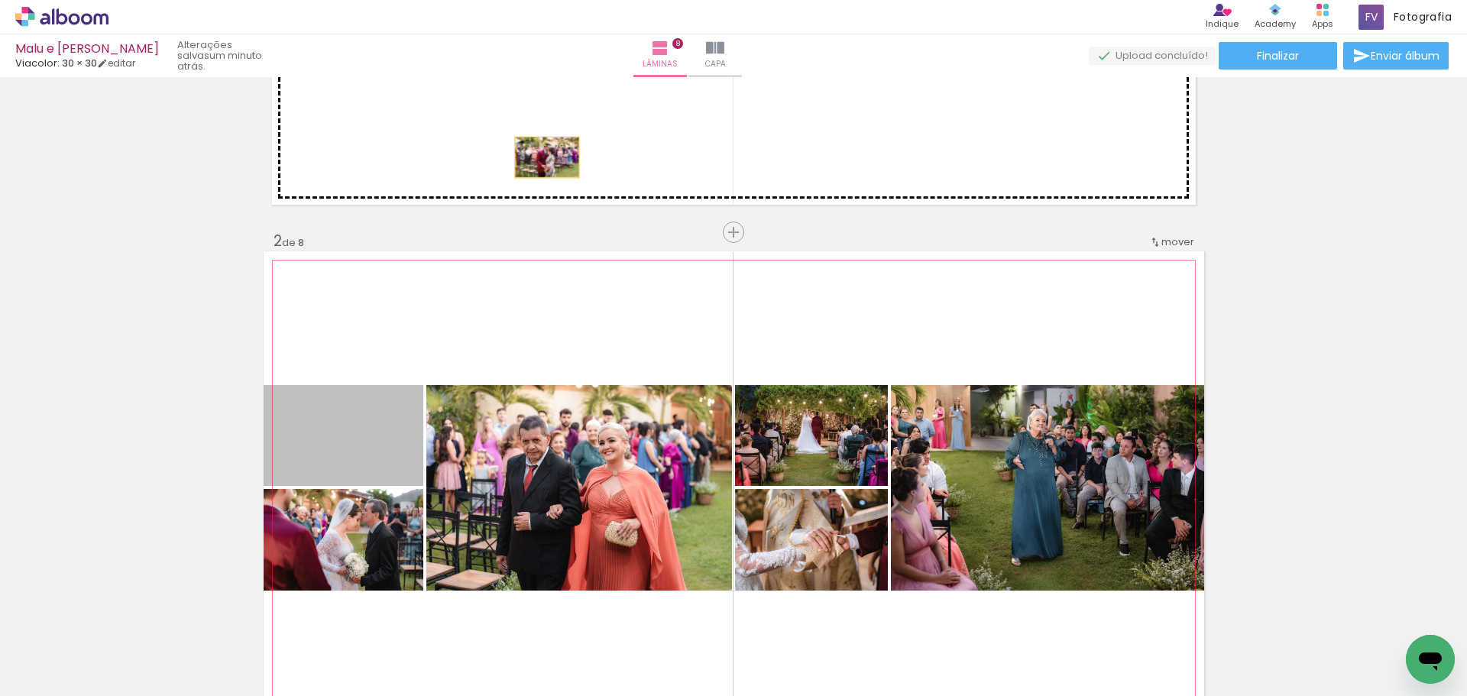
drag, startPoint x: 345, startPoint y: 433, endPoint x: 527, endPoint y: 412, distance: 183.2
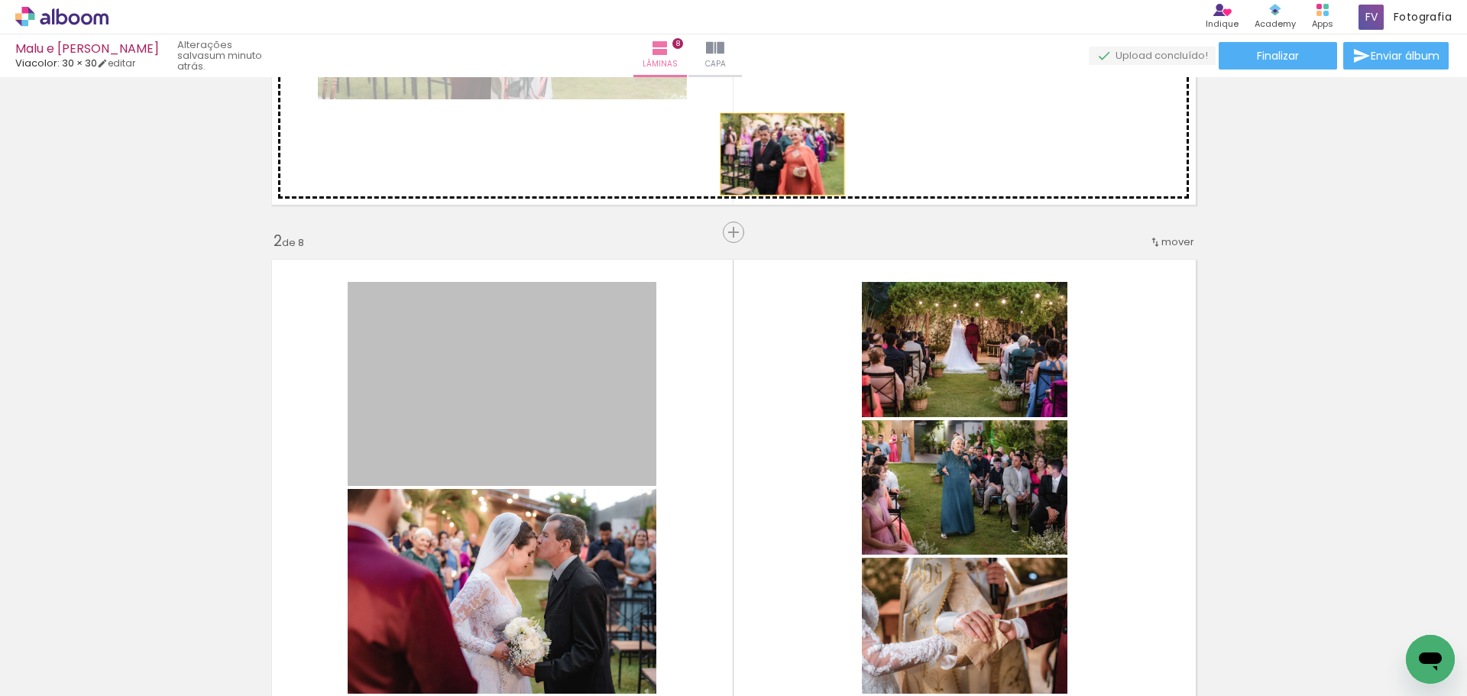
drag, startPoint x: 517, startPoint y: 411, endPoint x: 777, endPoint y: 154, distance: 364.8
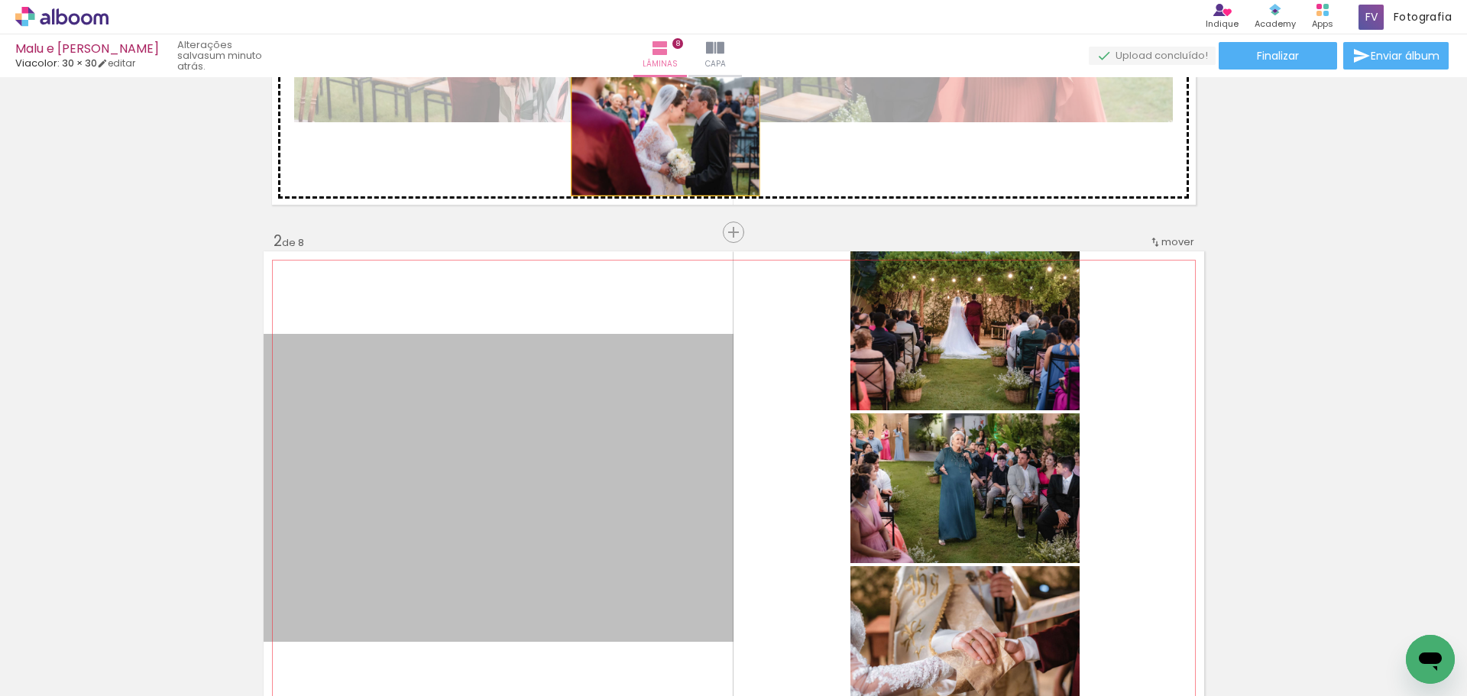
drag, startPoint x: 543, startPoint y: 445, endPoint x: 660, endPoint y: 134, distance: 332.3
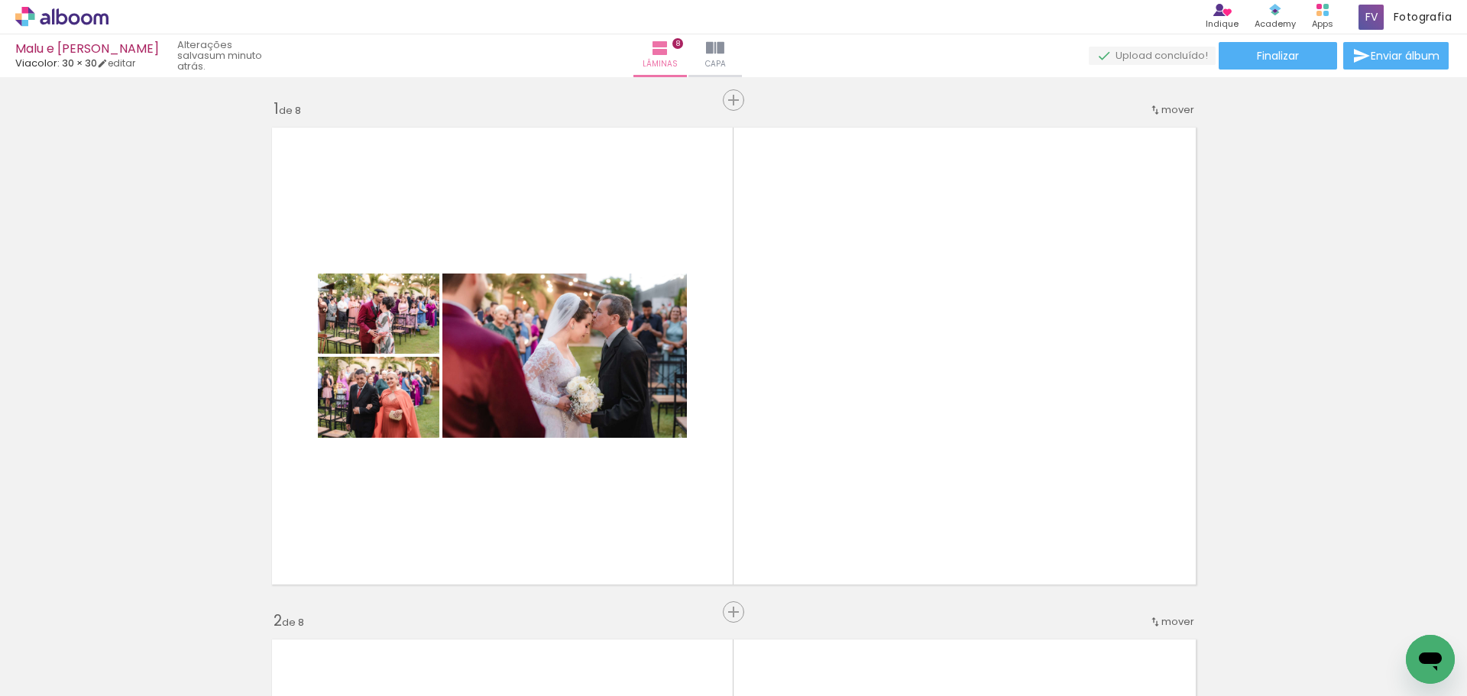
scroll to position [0, 0]
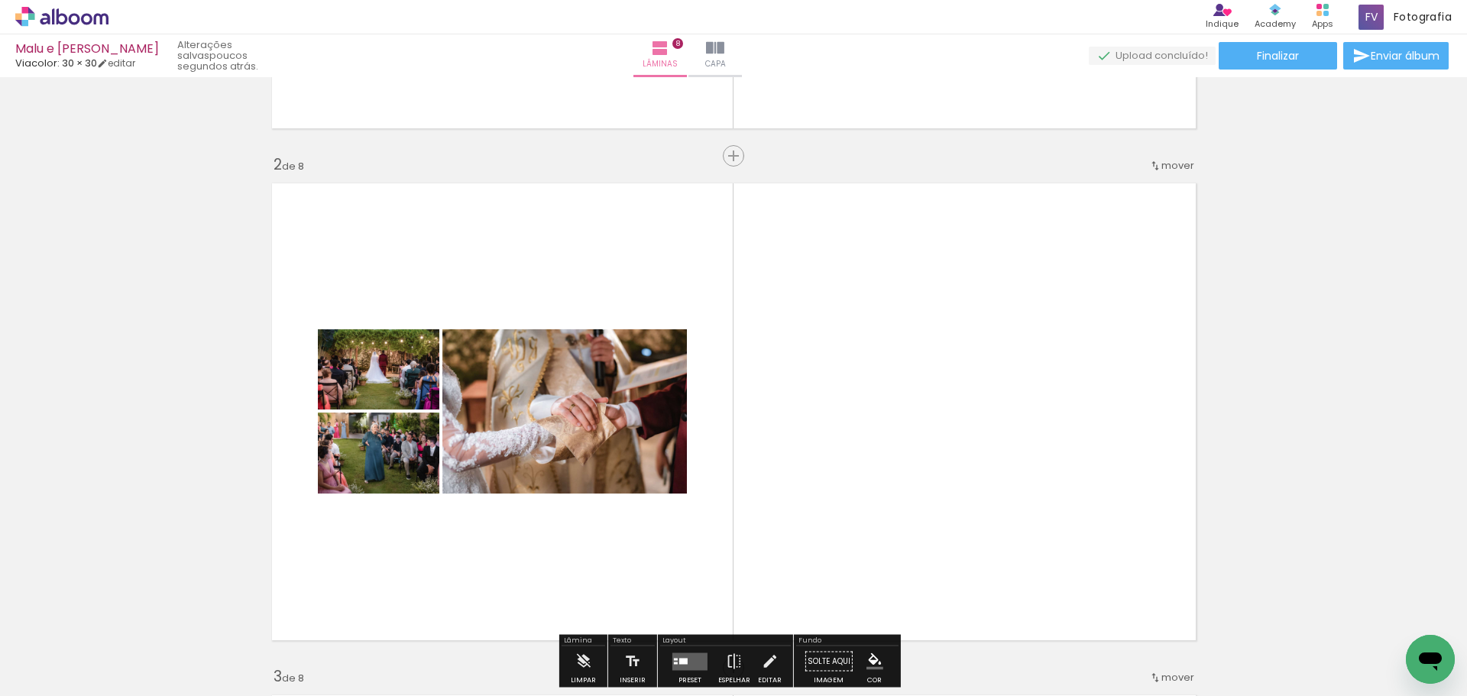
click at [831, 218] on quentale-layouter at bounding box center [734, 412] width 941 height 474
click at [939, 286] on quentale-layouter at bounding box center [734, 412] width 941 height 474
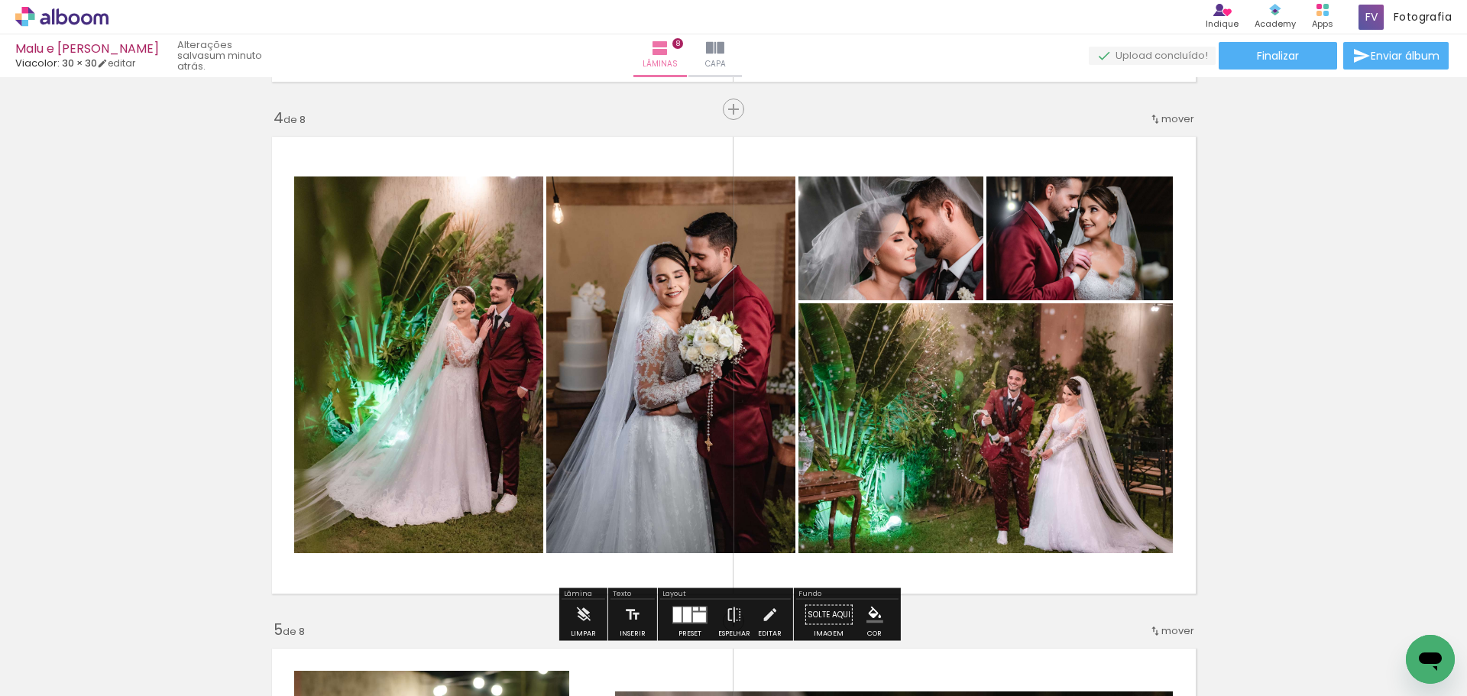
scroll to position [1605, 0]
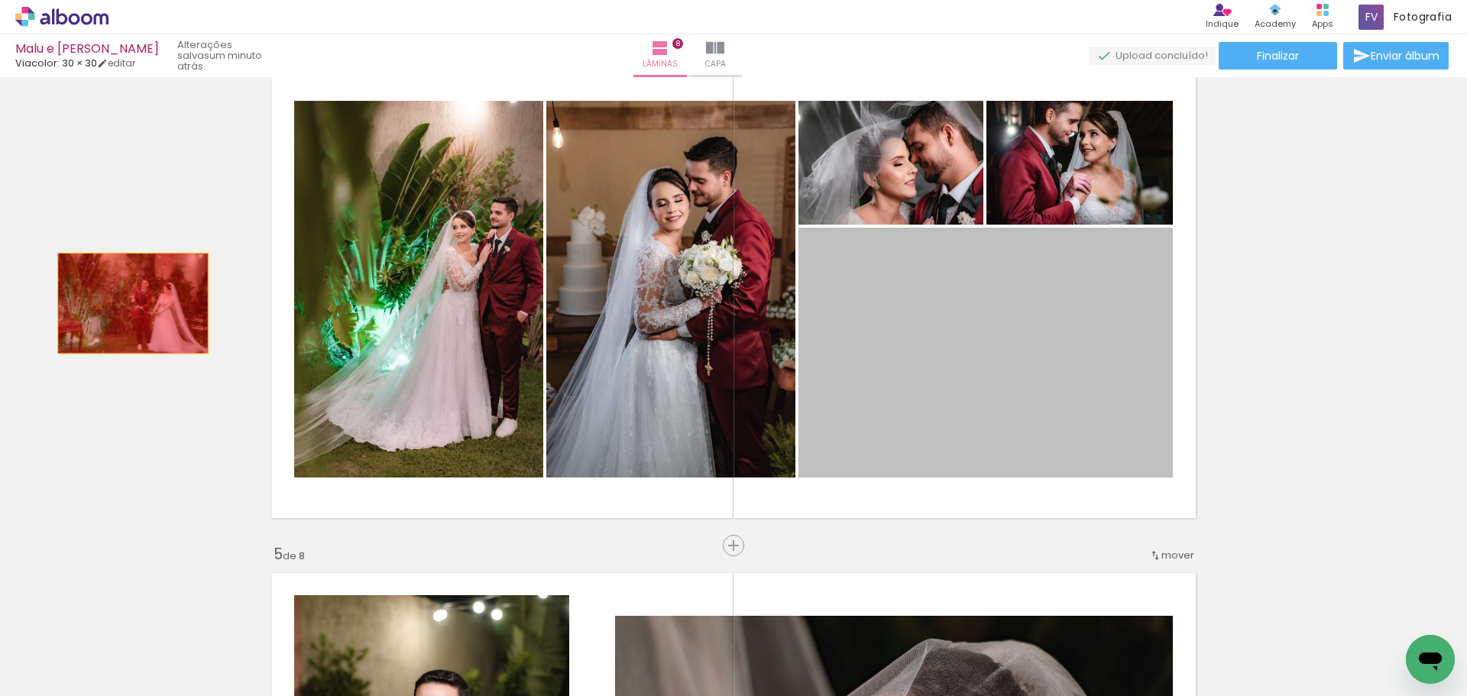
drag, startPoint x: 961, startPoint y: 307, endPoint x: 127, endPoint y: 303, distance: 833.8
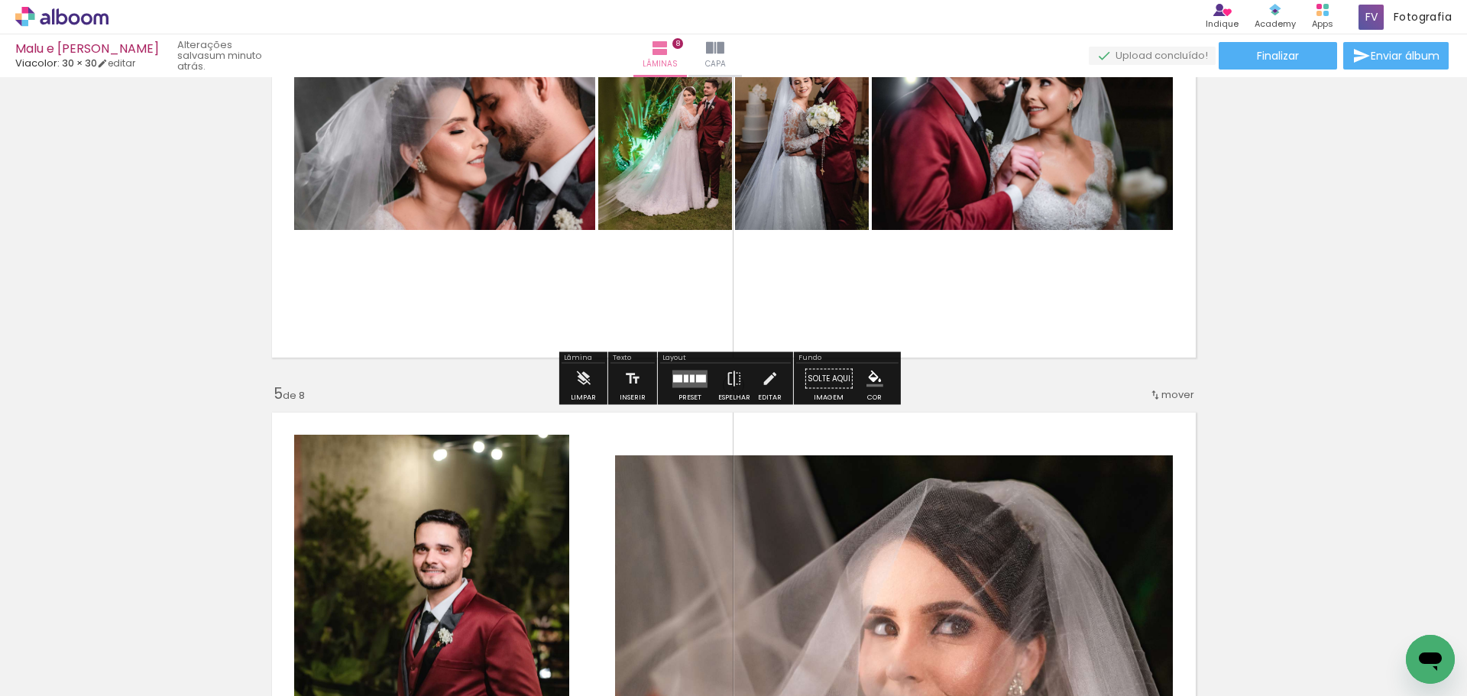
scroll to position [1758, 0]
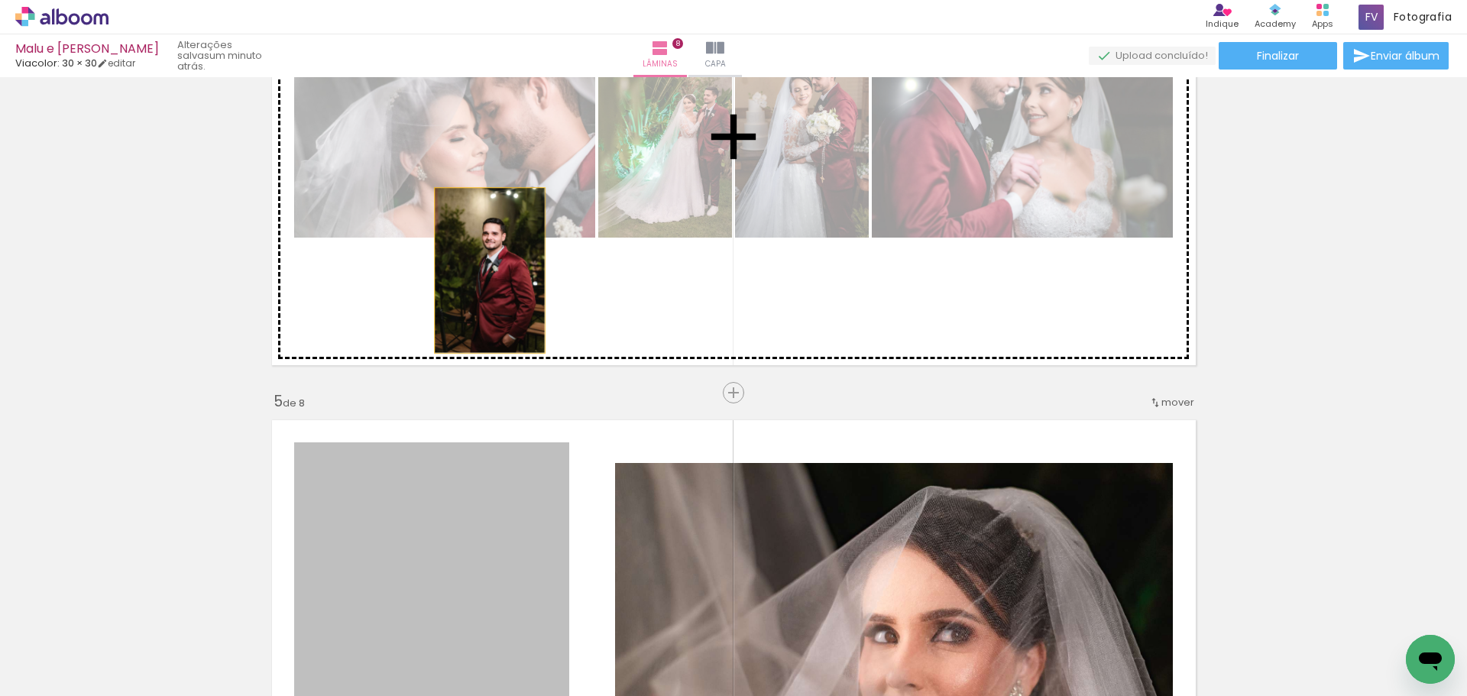
drag, startPoint x: 466, startPoint y: 511, endPoint x: 484, endPoint y: 271, distance: 240.6
click at [484, 271] on div "Inserir lâmina 1 de 8 Inserir lâmina 2 de 8 Inserir lâmina 3 de 8 Inserir lâmin…" at bounding box center [733, 629] width 1467 height 4609
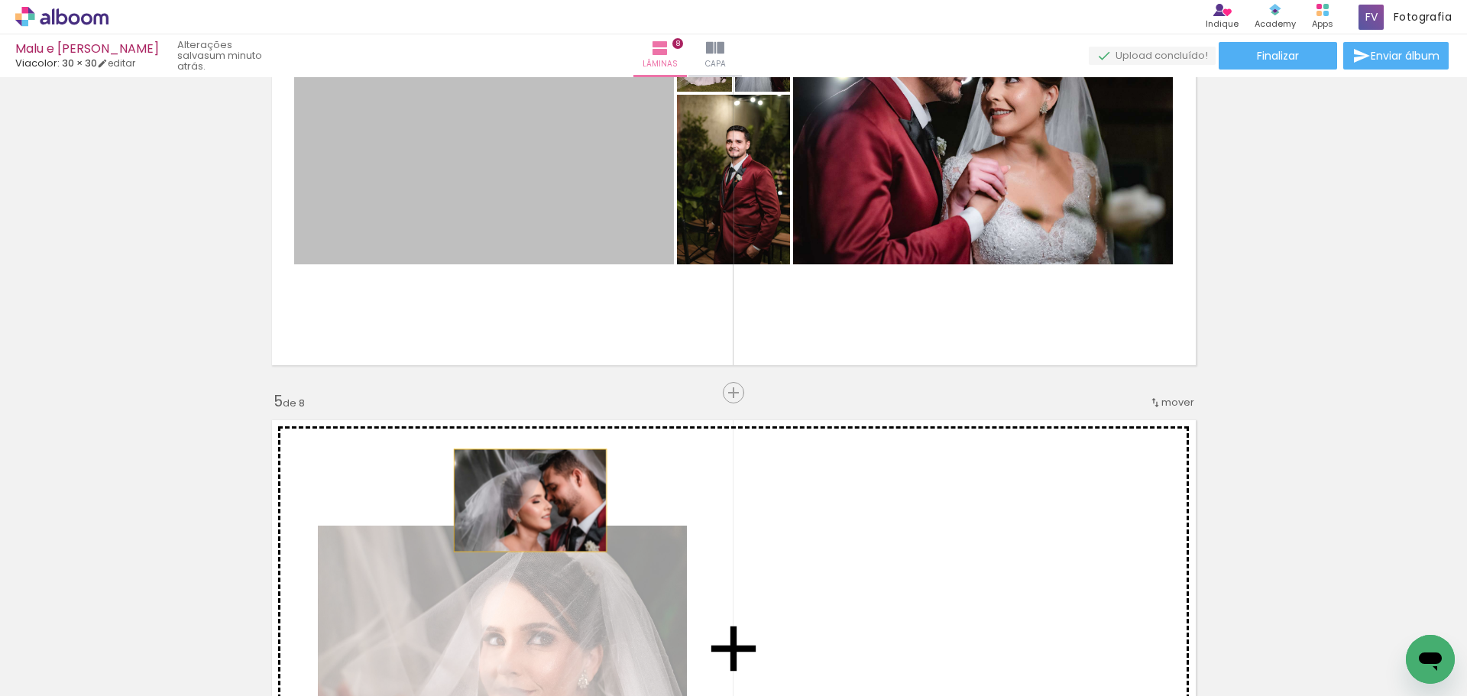
drag, startPoint x: 520, startPoint y: 164, endPoint x: 540, endPoint y: 529, distance: 365.1
click at [540, 529] on div "Inserir lâmina 1 de 8 Inserir lâmina 2 de 8 Inserir lâmina 3 de 8 Inserir lâmin…" at bounding box center [733, 629] width 1467 height 4609
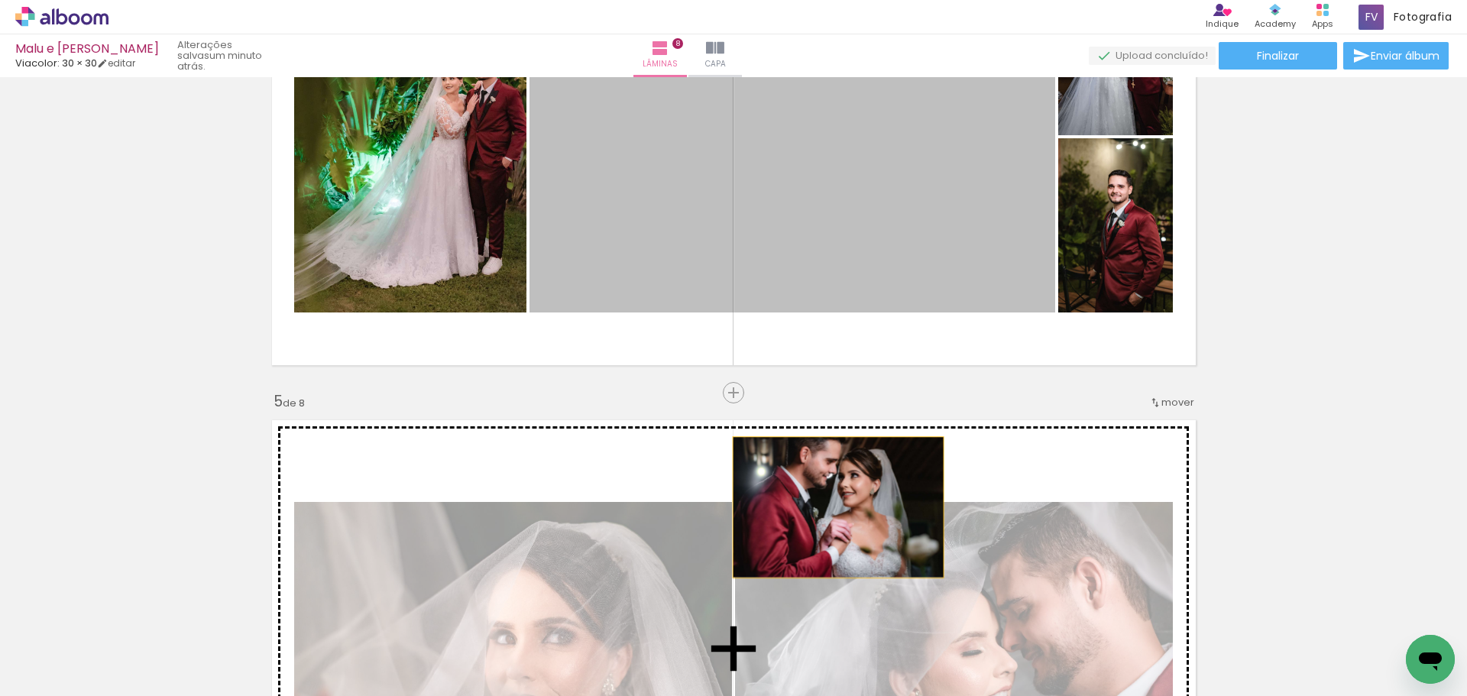
drag, startPoint x: 707, startPoint y: 207, endPoint x: 832, endPoint y: 507, distance: 325.5
click at [832, 507] on div "Inserir lâmina 1 de 8 Inserir lâmina 2 de 8 Inserir lâmina 3 de 8 Inserir lâmin…" at bounding box center [733, 629] width 1467 height 4609
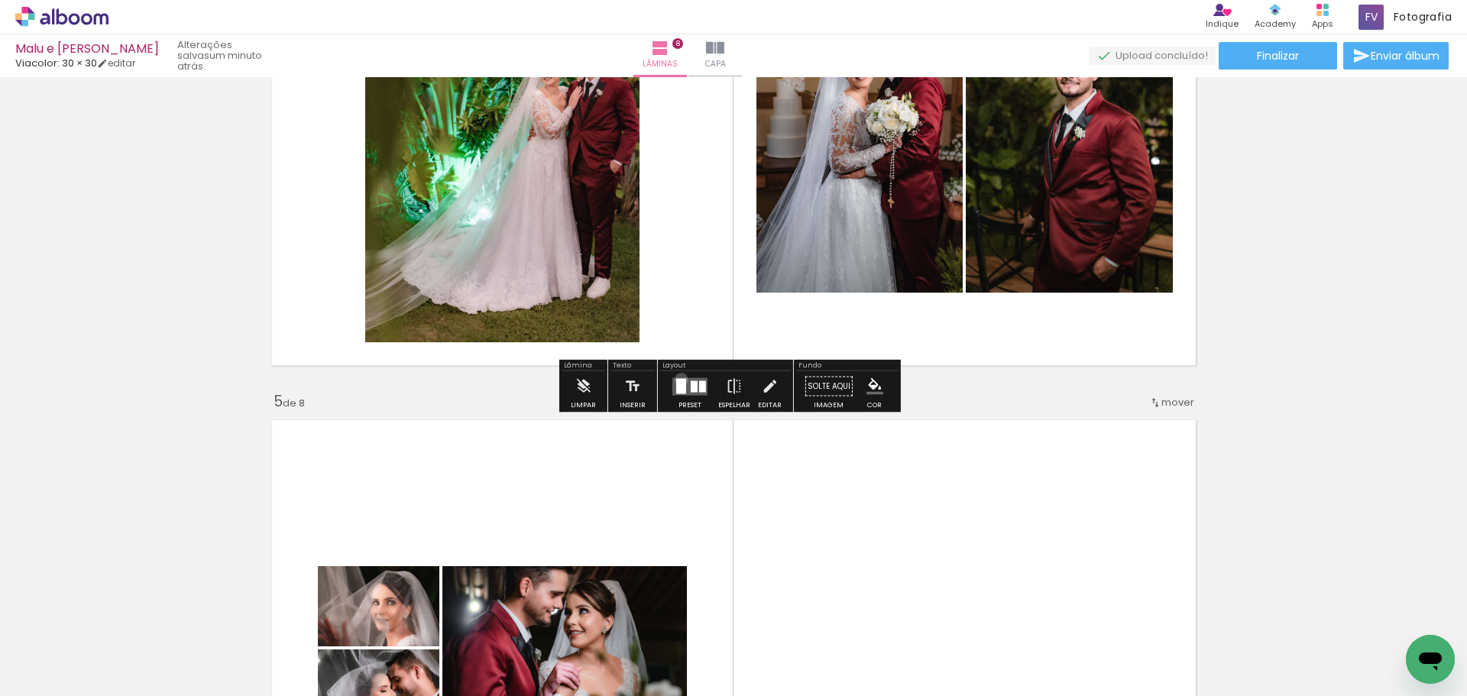
click at [678, 379] on div at bounding box center [681, 385] width 10 height 15
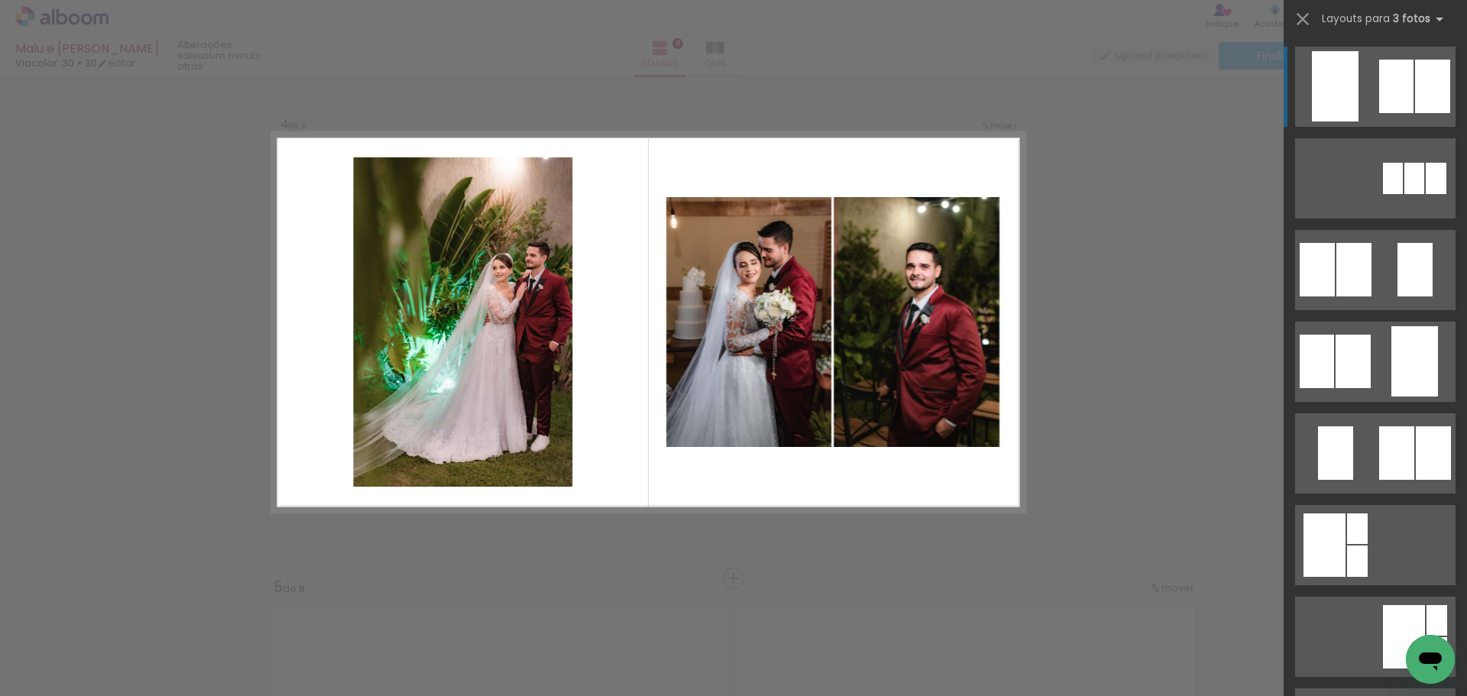
scroll to position [1556, 0]
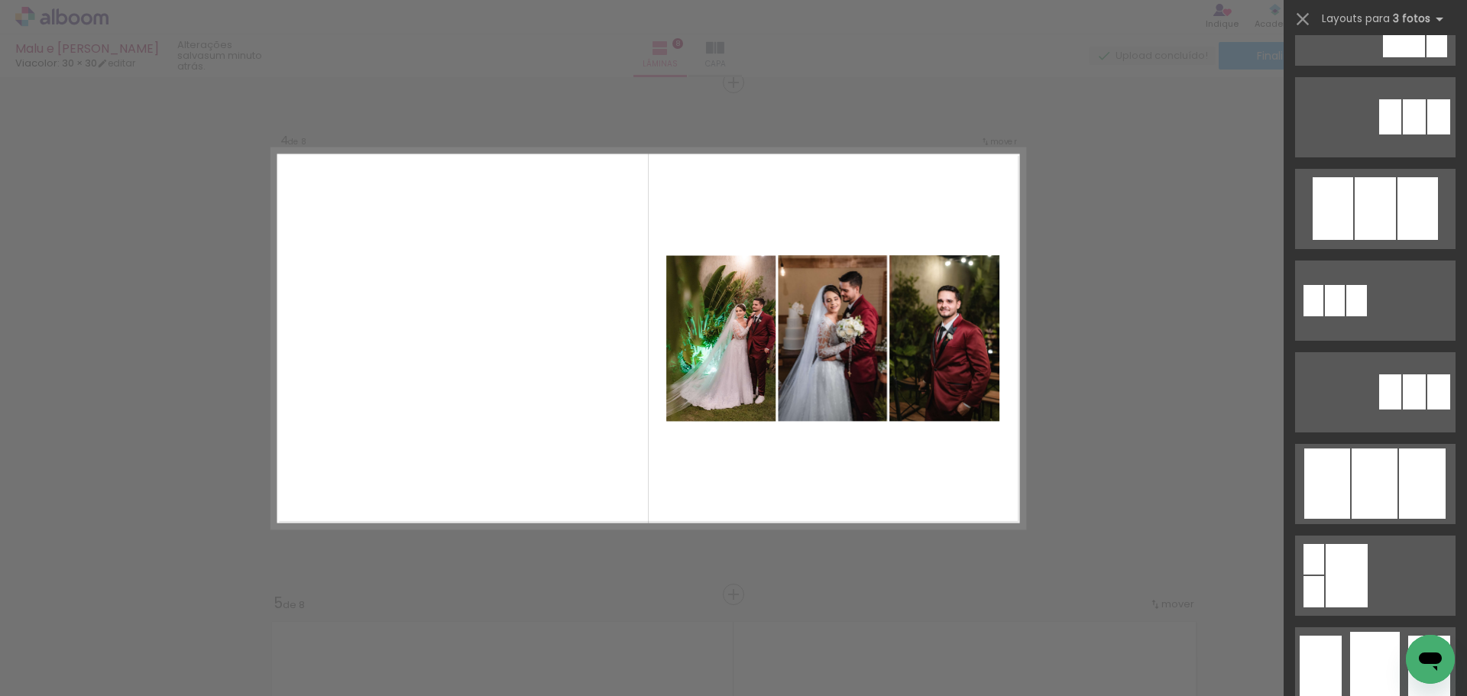
scroll to position [611, 0]
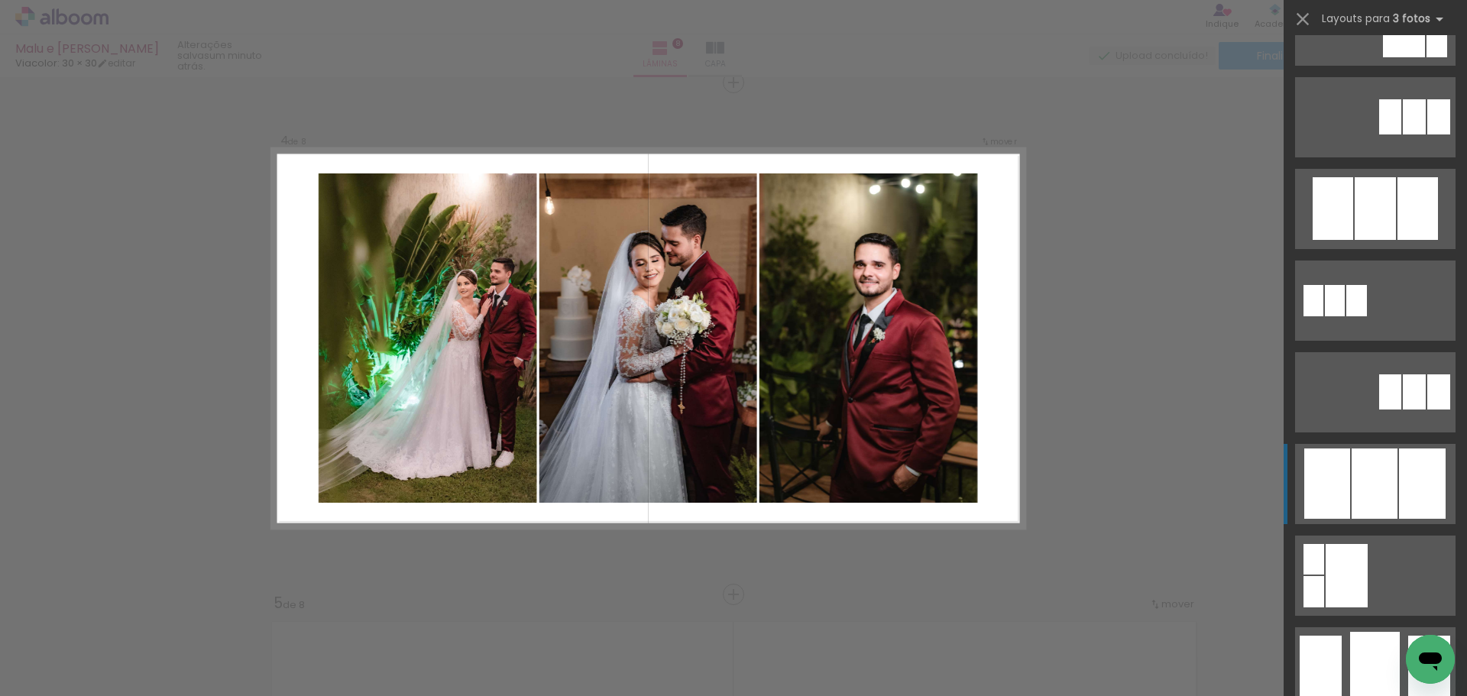
click at [1365, 240] on div at bounding box center [1375, 208] width 41 height 63
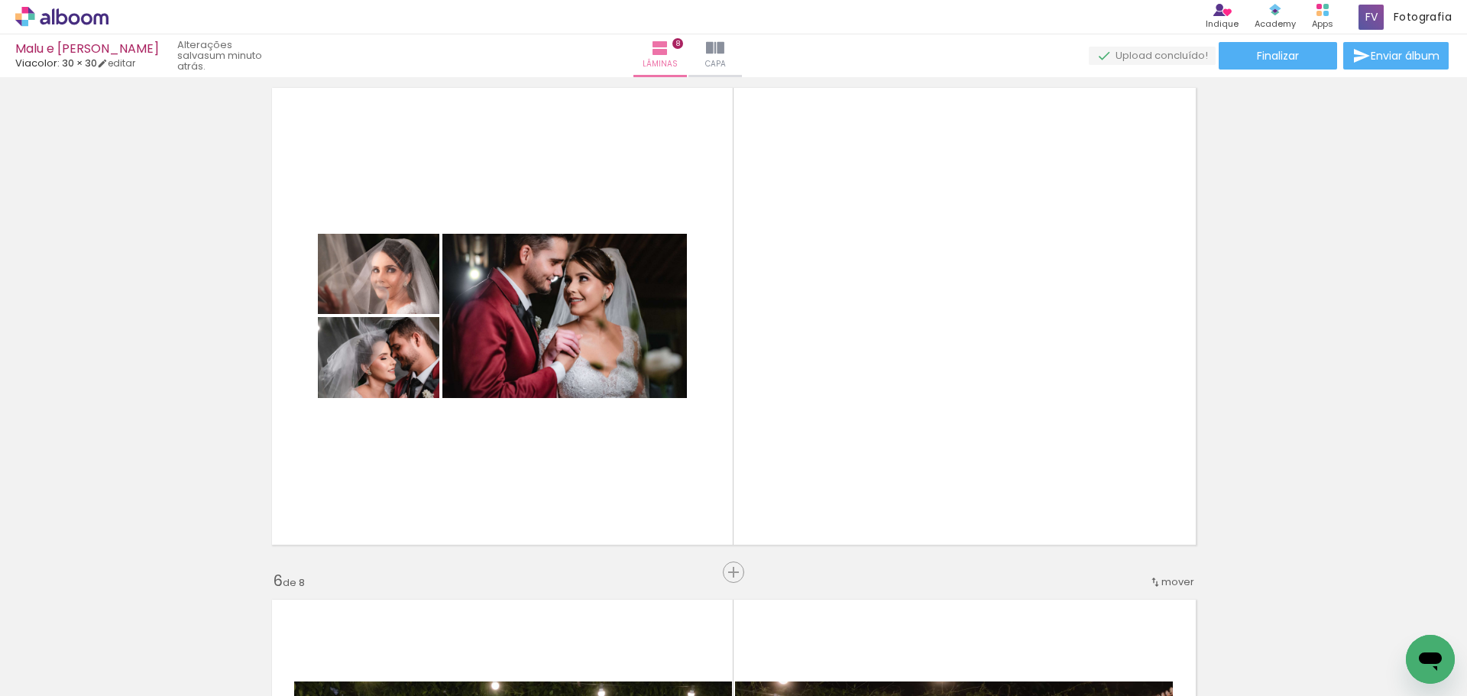
scroll to position [2091, 0]
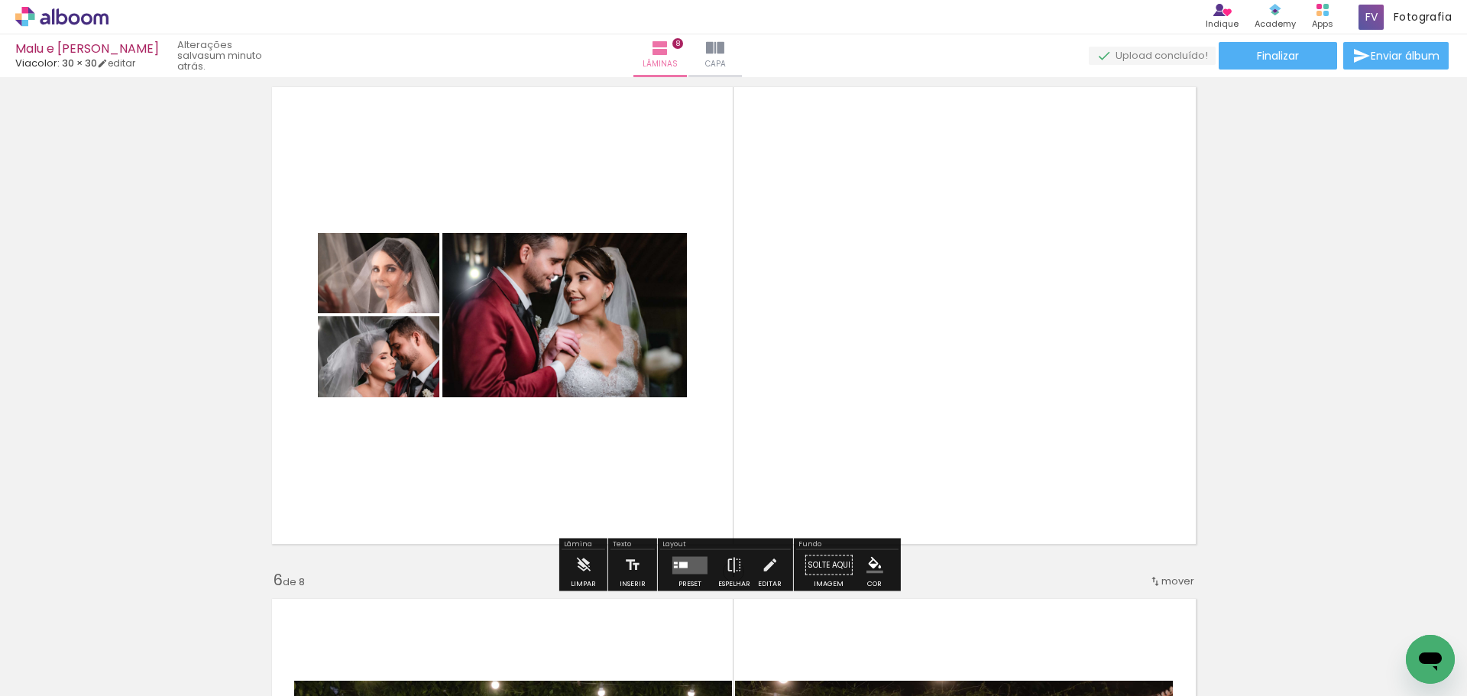
click at [693, 566] on quentale-layouter at bounding box center [690, 565] width 35 height 18
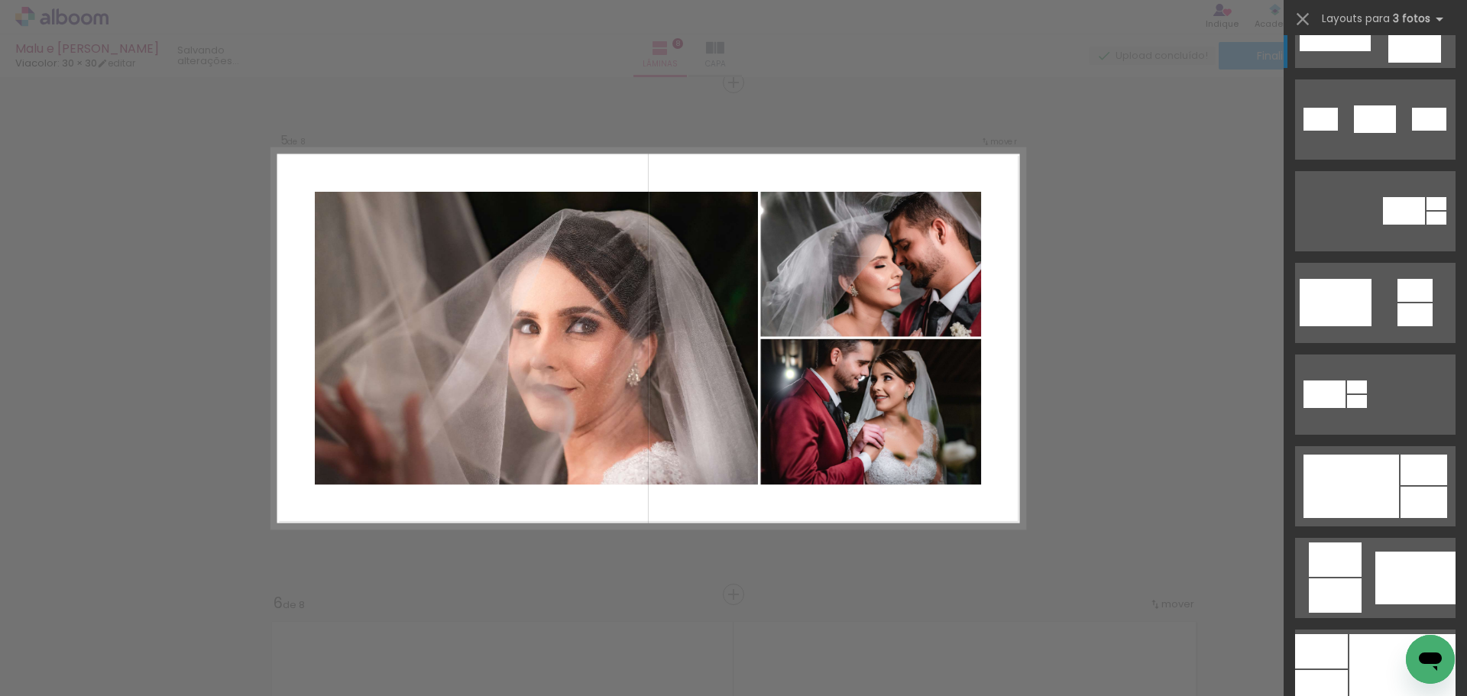
scroll to position [535, 0]
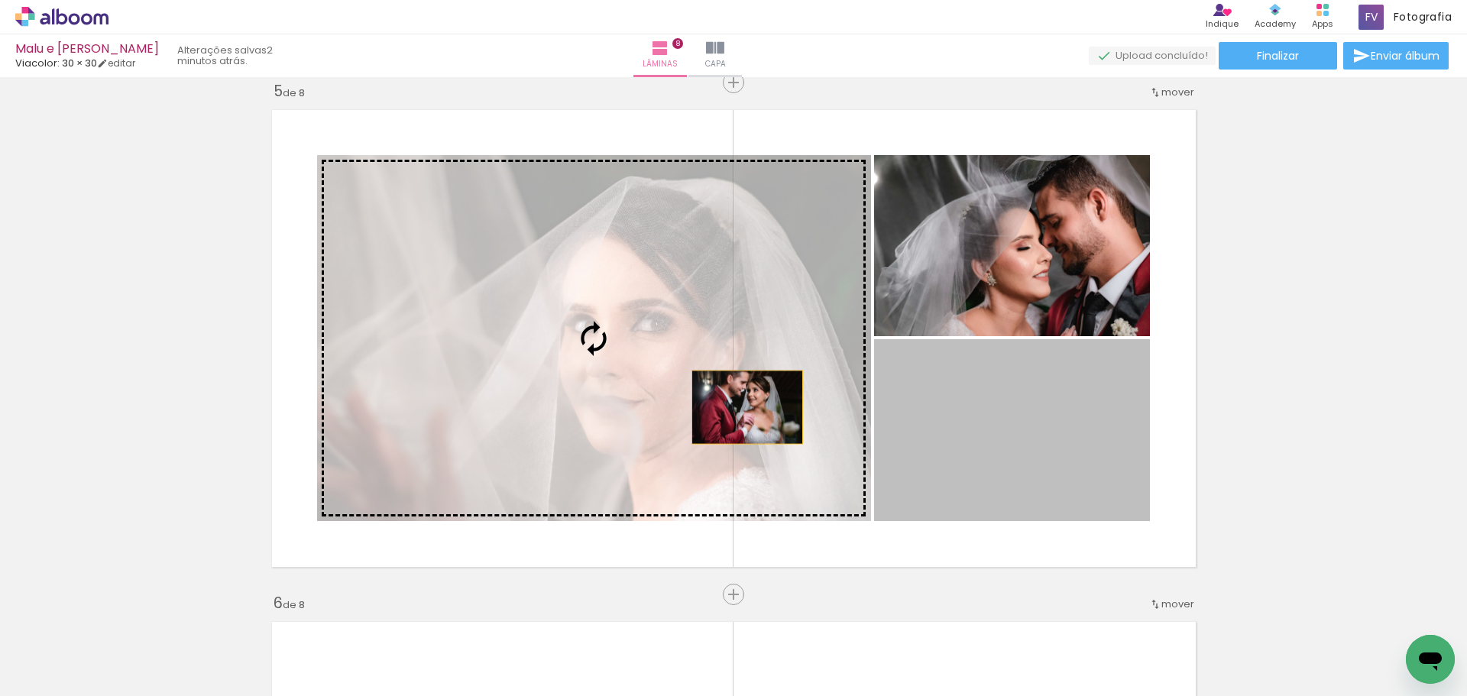
drag, startPoint x: 1016, startPoint y: 445, endPoint x: 677, endPoint y: 395, distance: 343.0
click at [0, 0] on slot at bounding box center [0, 0] width 0 height 0
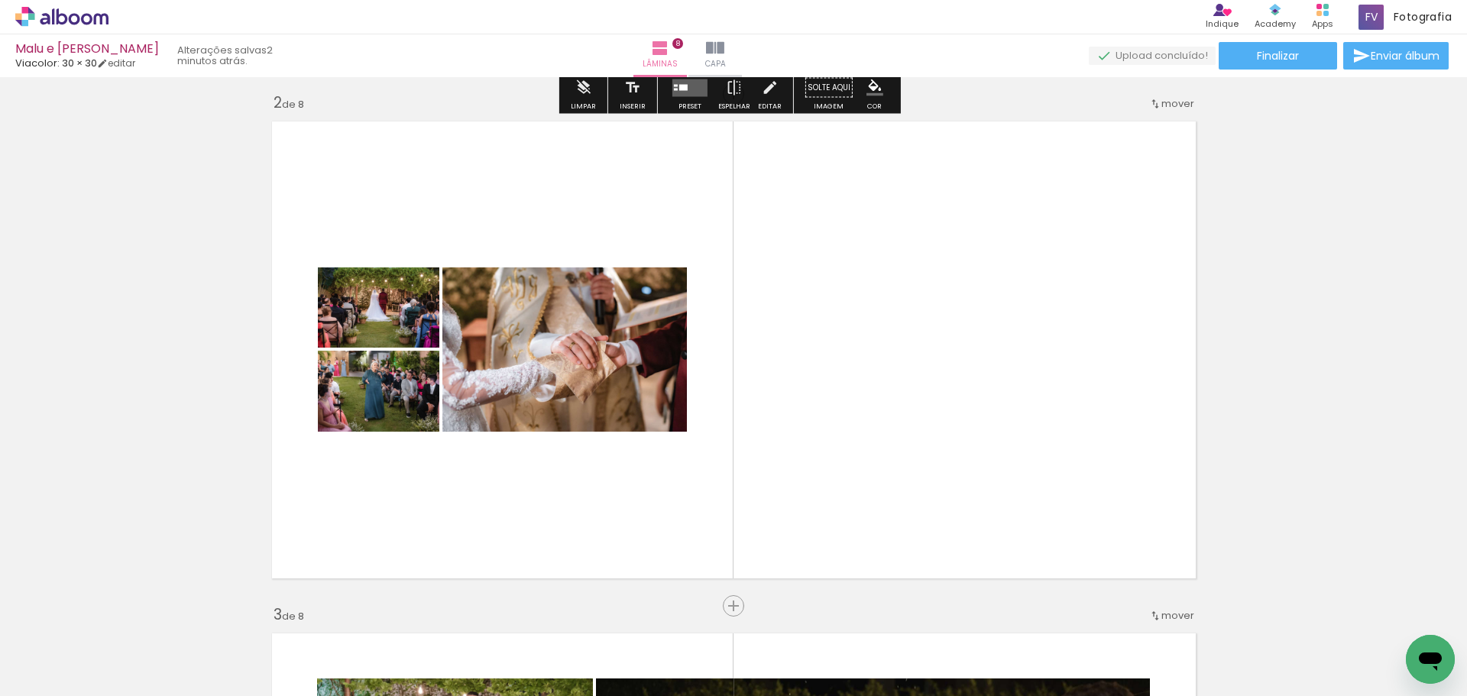
scroll to position [540, 0]
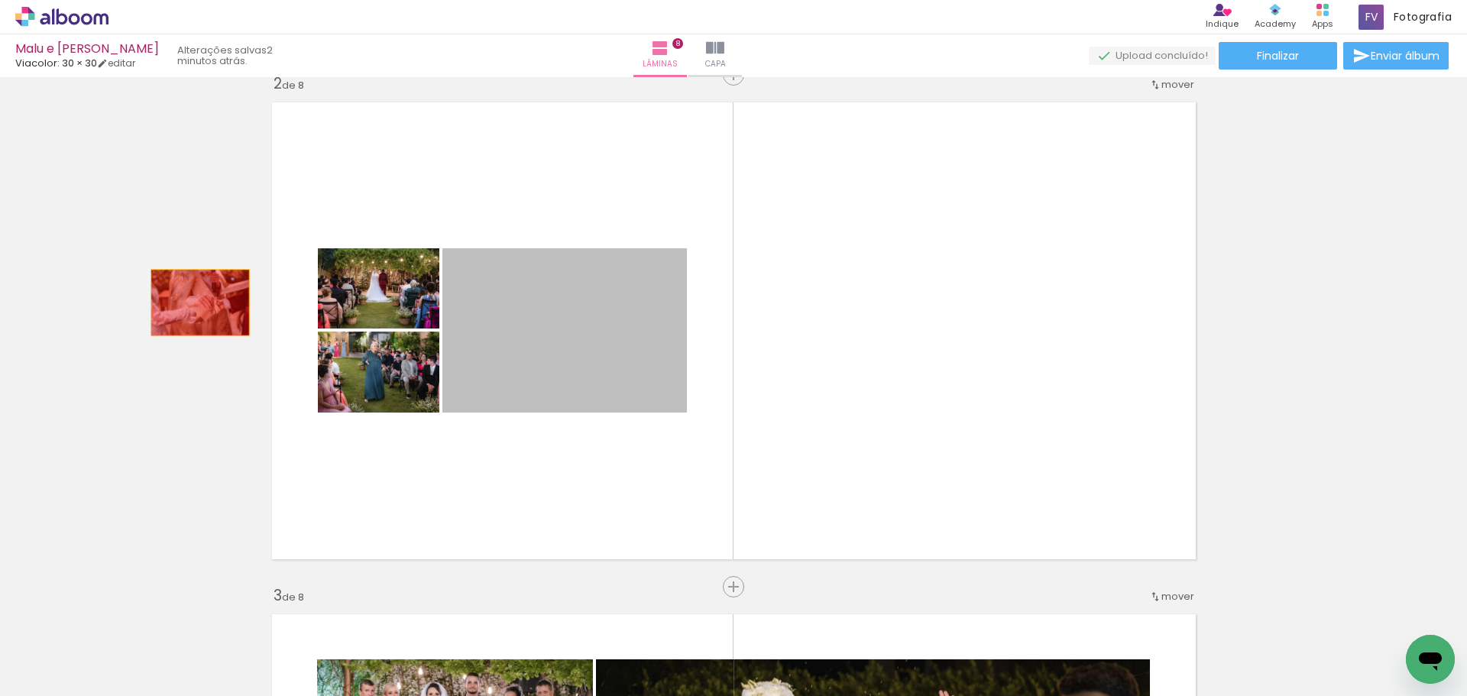
drag, startPoint x: 582, startPoint y: 326, endPoint x: 194, endPoint y: 303, distance: 389.0
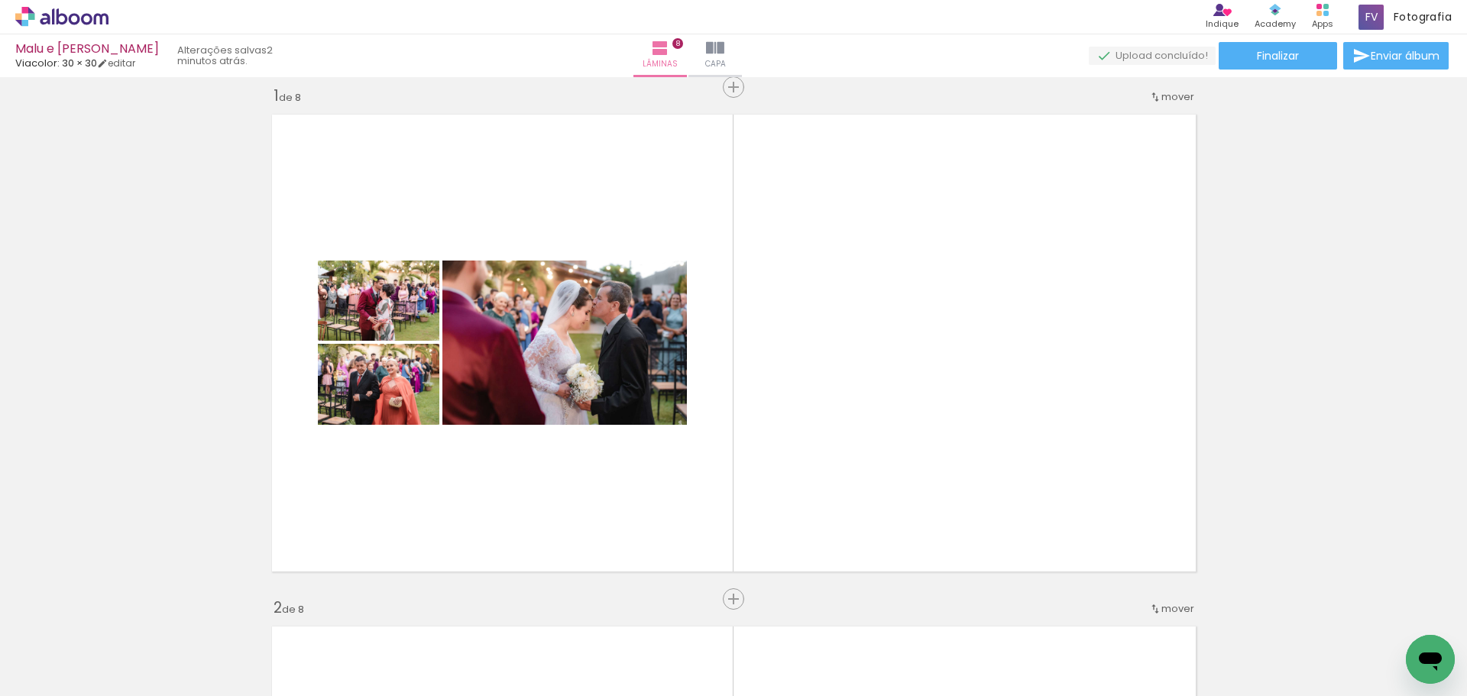
scroll to position [0, 0]
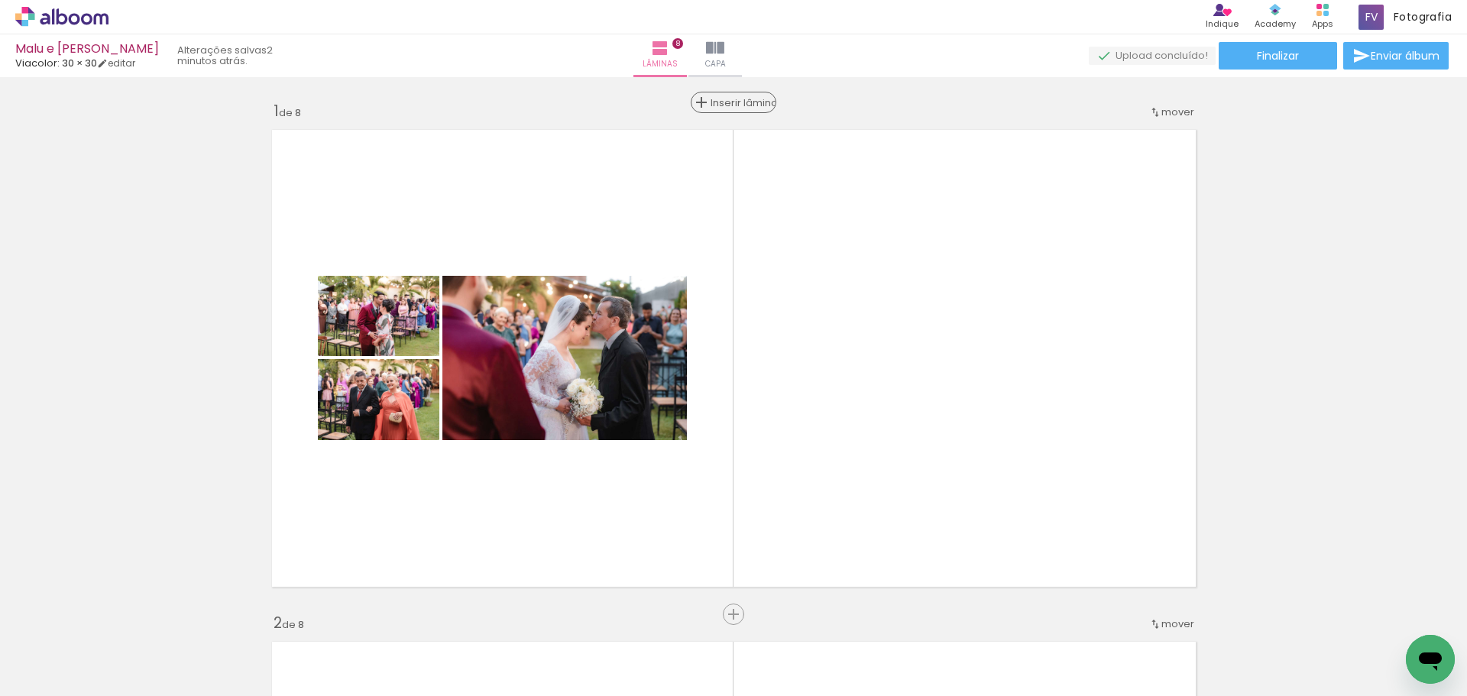
click at [729, 102] on span "Inserir lâmina" at bounding box center [741, 103] width 60 height 10
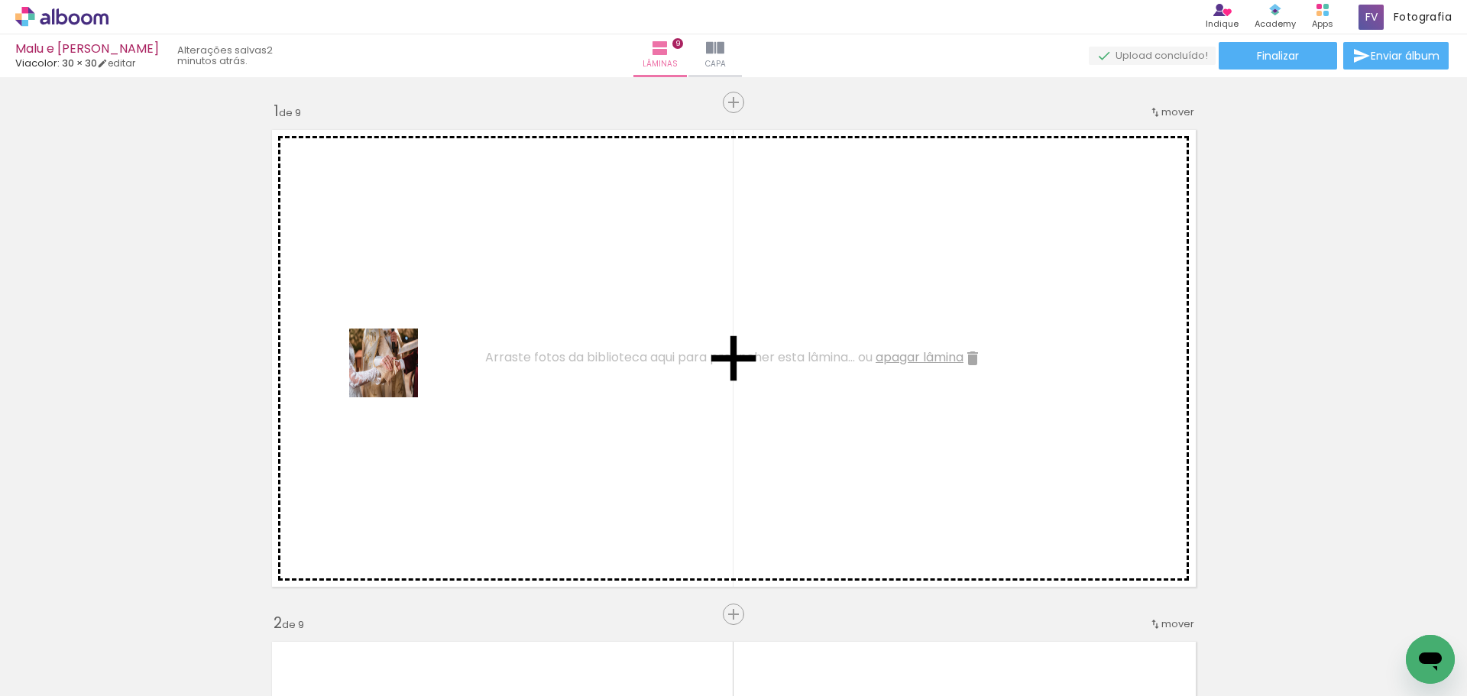
drag, startPoint x: 374, startPoint y: 423, endPoint x: 395, endPoint y: 374, distance: 53.4
click at [395, 374] on quentale-workspace at bounding box center [733, 348] width 1467 height 696
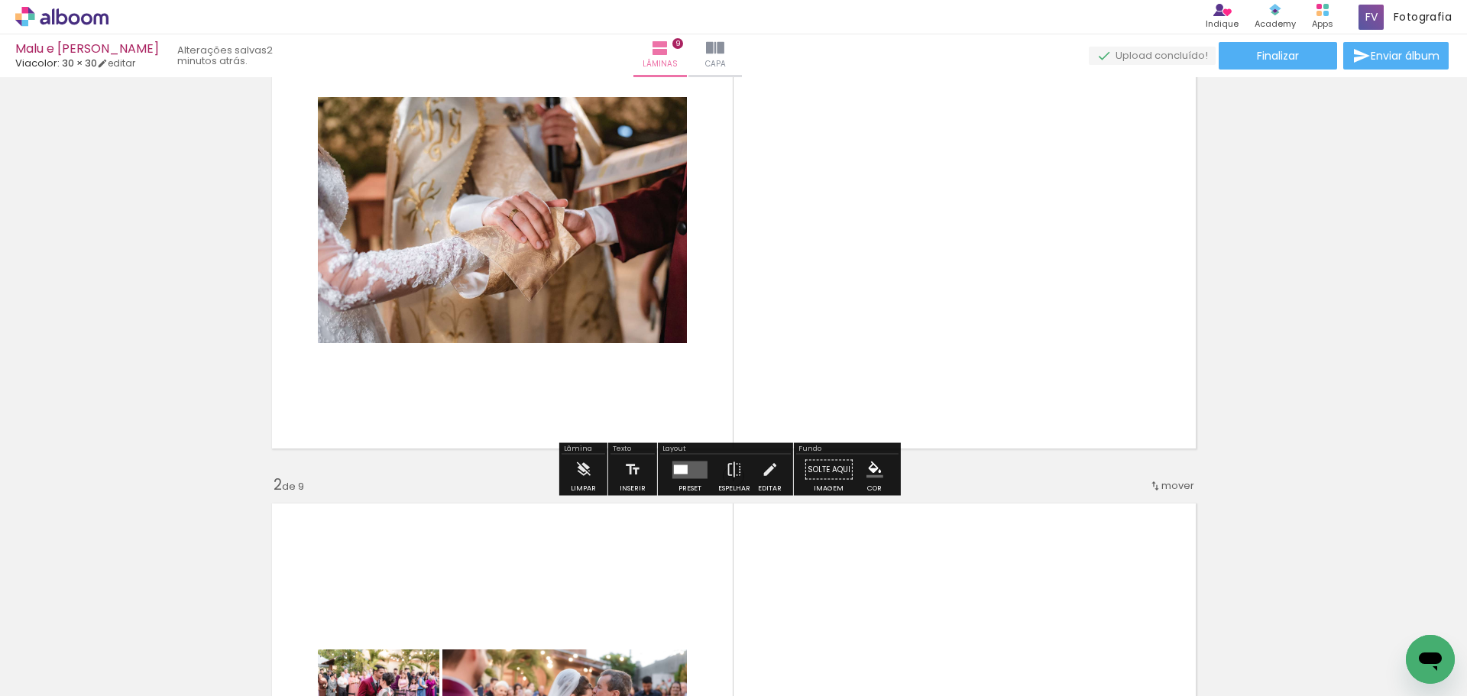
scroll to position [153, 0]
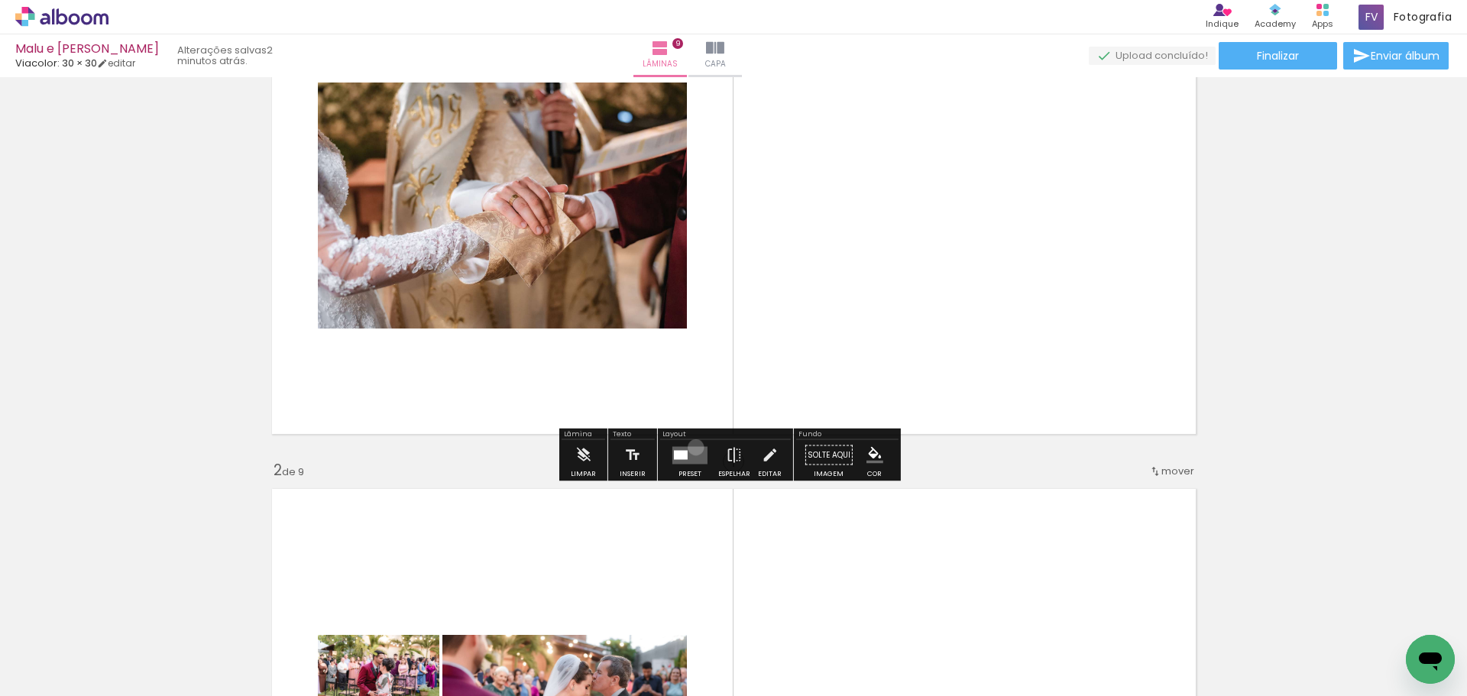
click at [692, 447] on quentale-layouter at bounding box center [690, 455] width 35 height 18
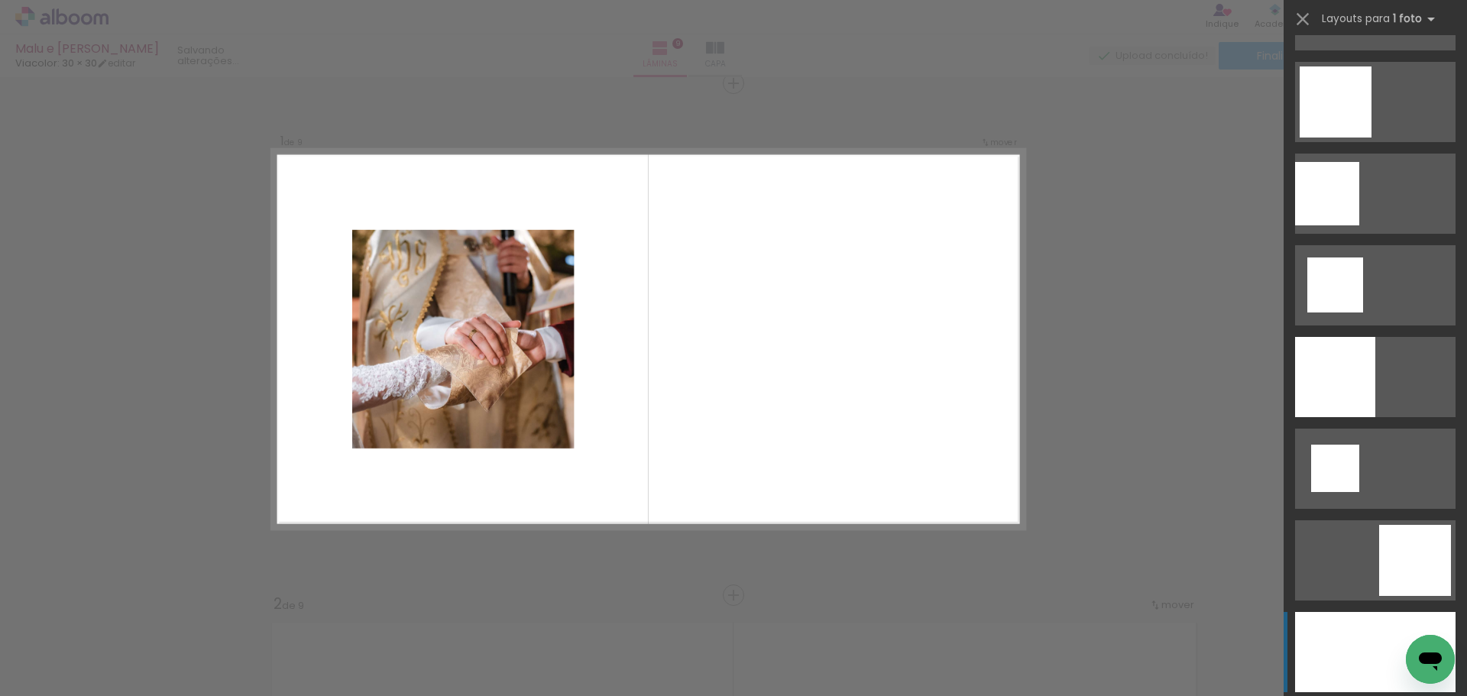
scroll to position [2216, 0]
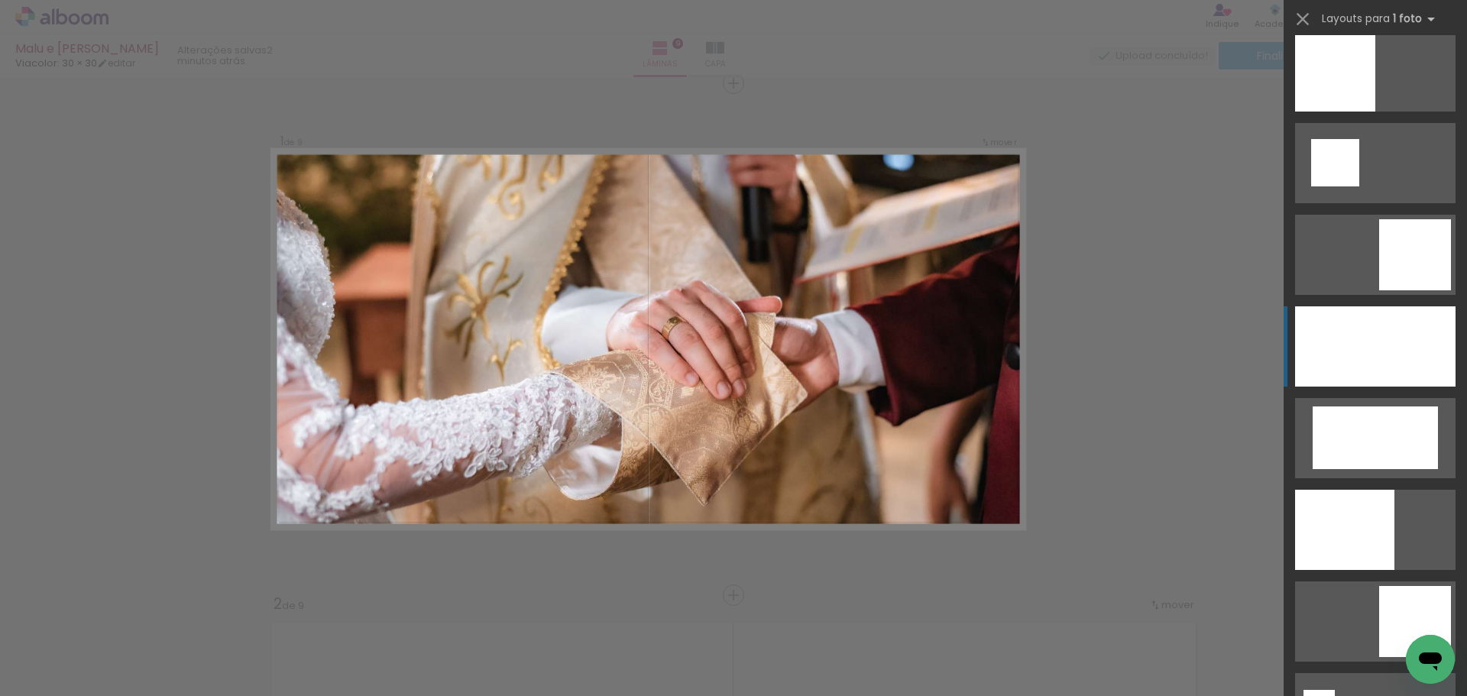
click at [1366, 328] on div at bounding box center [1375, 346] width 160 height 80
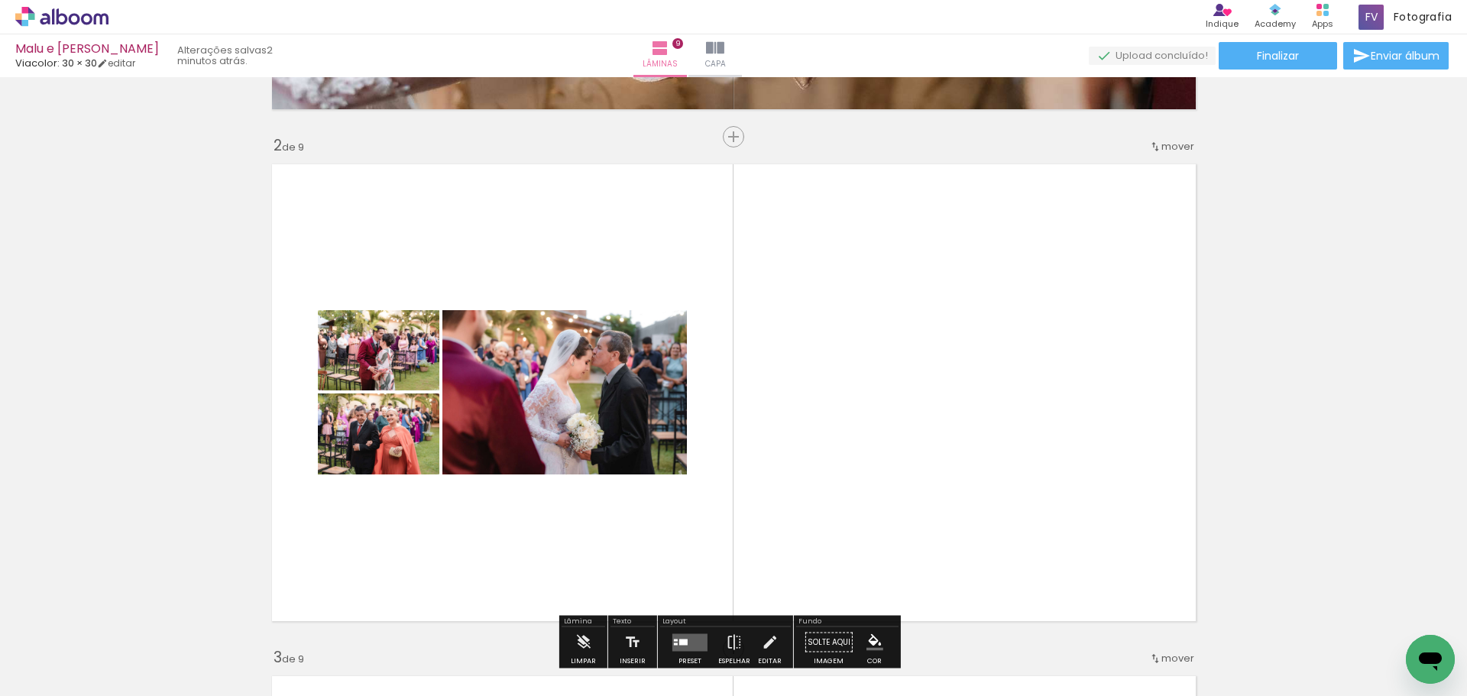
scroll to position [631, 0]
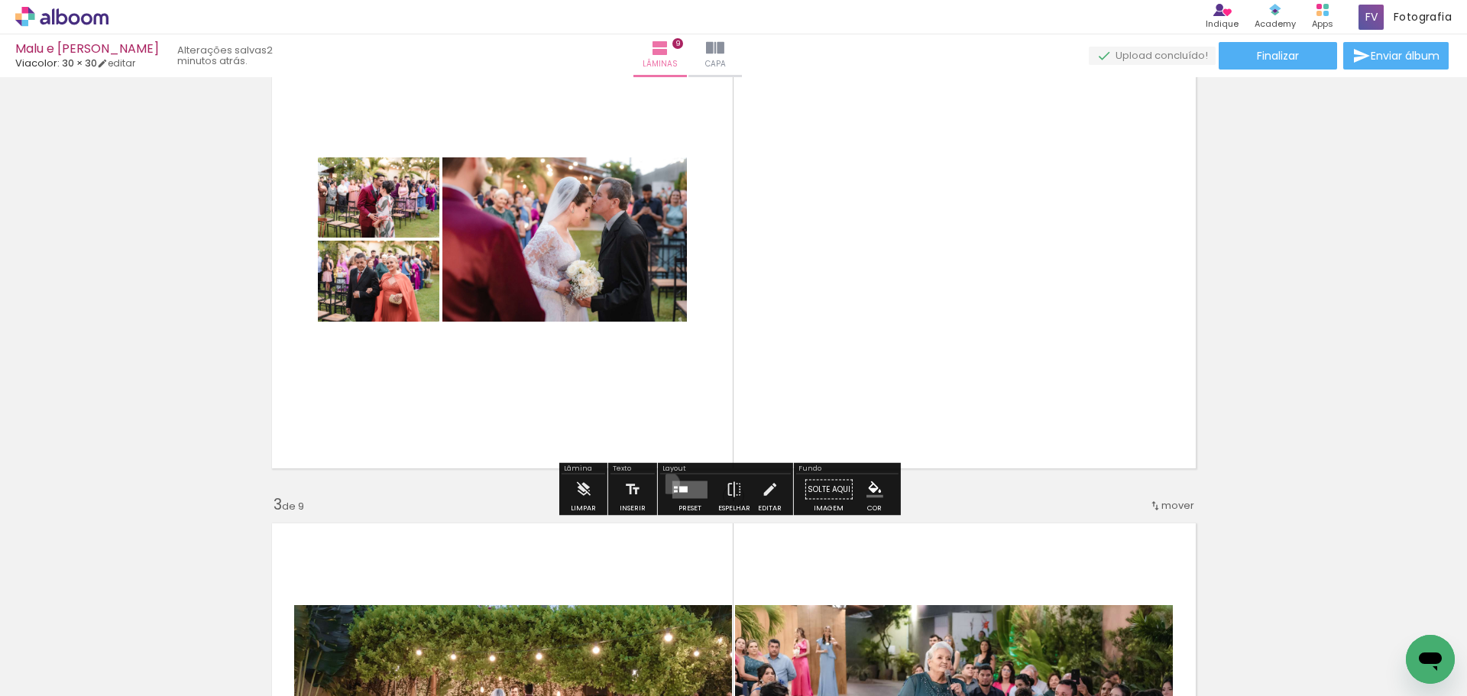
drag, startPoint x: 666, startPoint y: 483, endPoint x: 677, endPoint y: 483, distance: 11.5
click at [670, 483] on div at bounding box center [690, 490] width 41 height 31
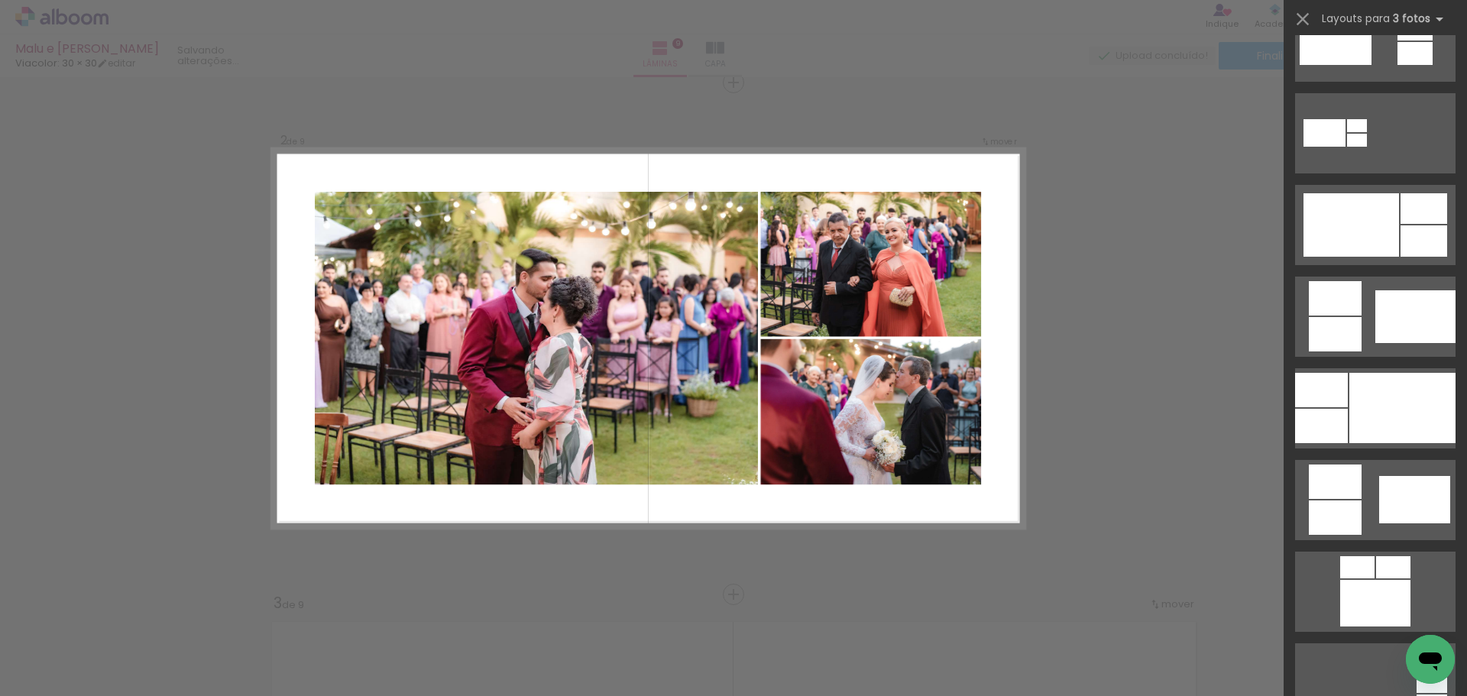
scroll to position [611, 0]
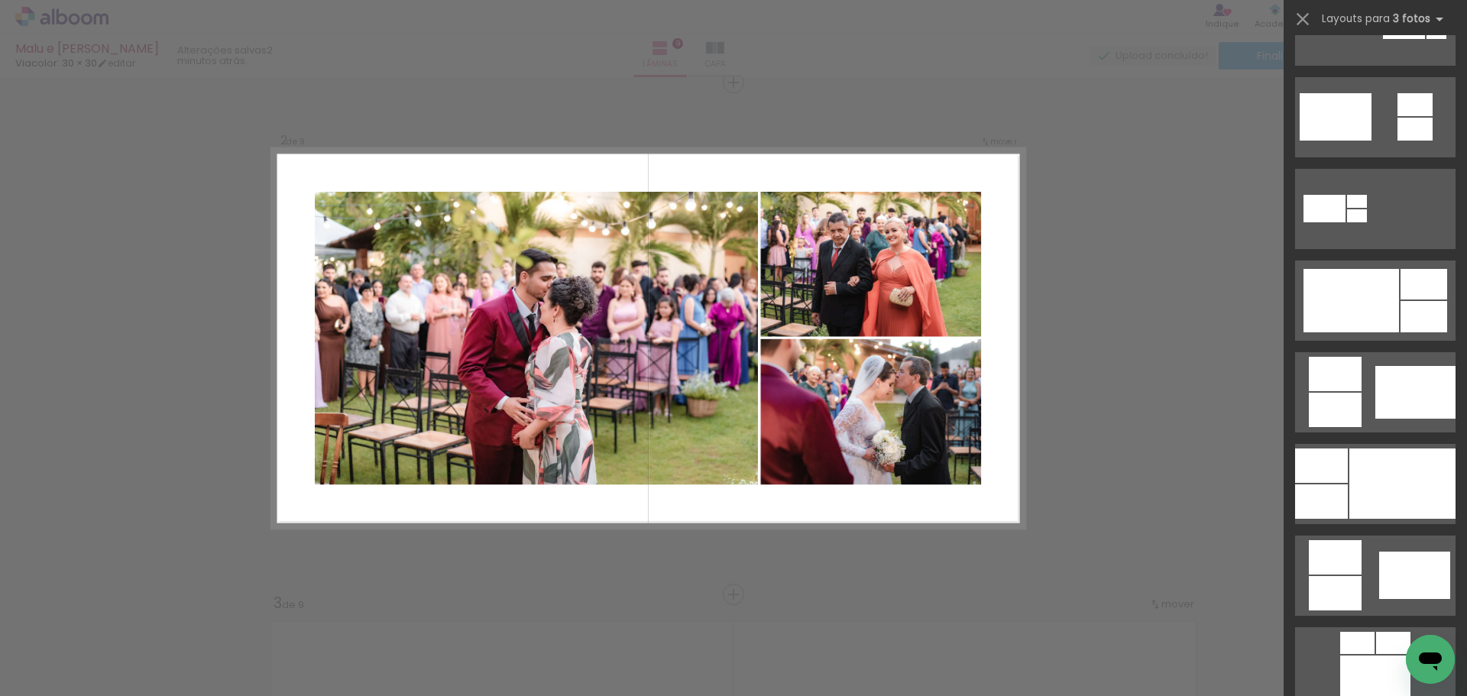
click at [1385, 323] on div at bounding box center [1352, 300] width 96 height 63
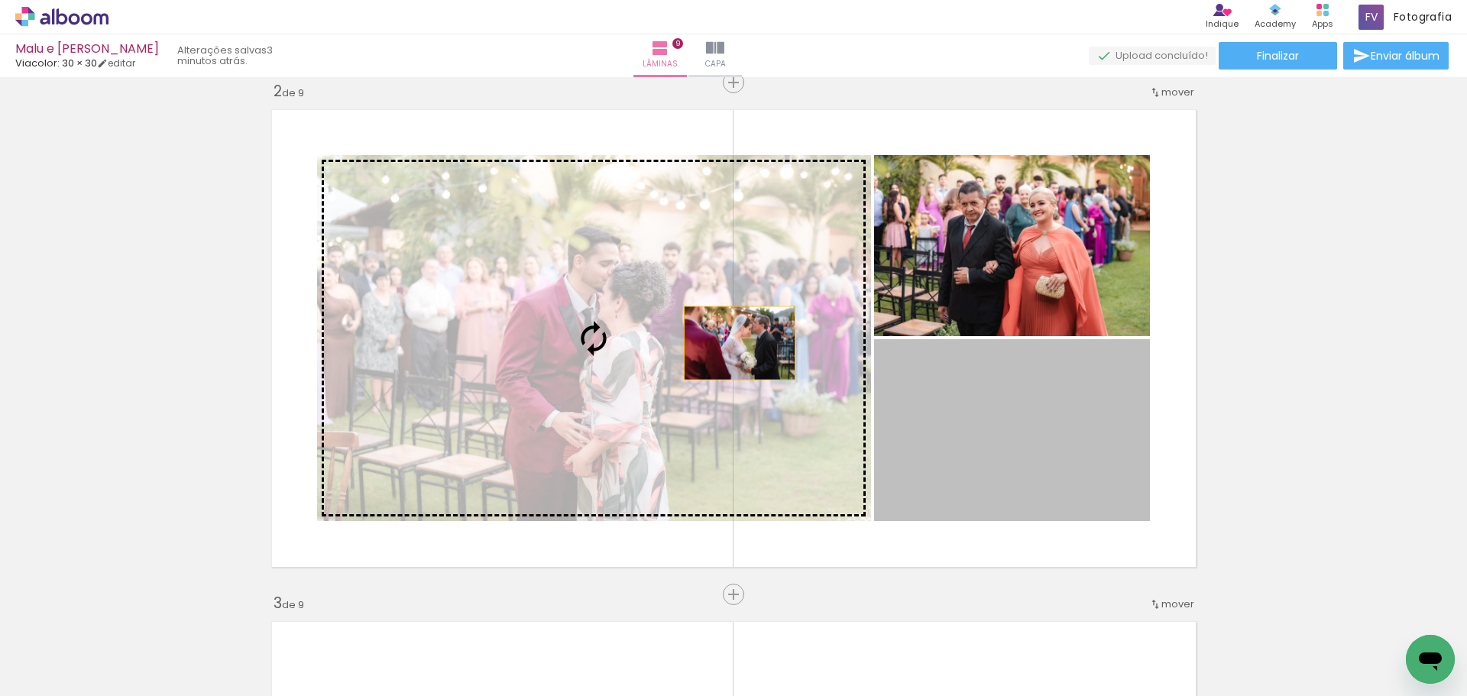
drag, startPoint x: 1030, startPoint y: 434, endPoint x: 747, endPoint y: 336, distance: 299.9
click at [0, 0] on slot at bounding box center [0, 0] width 0 height 0
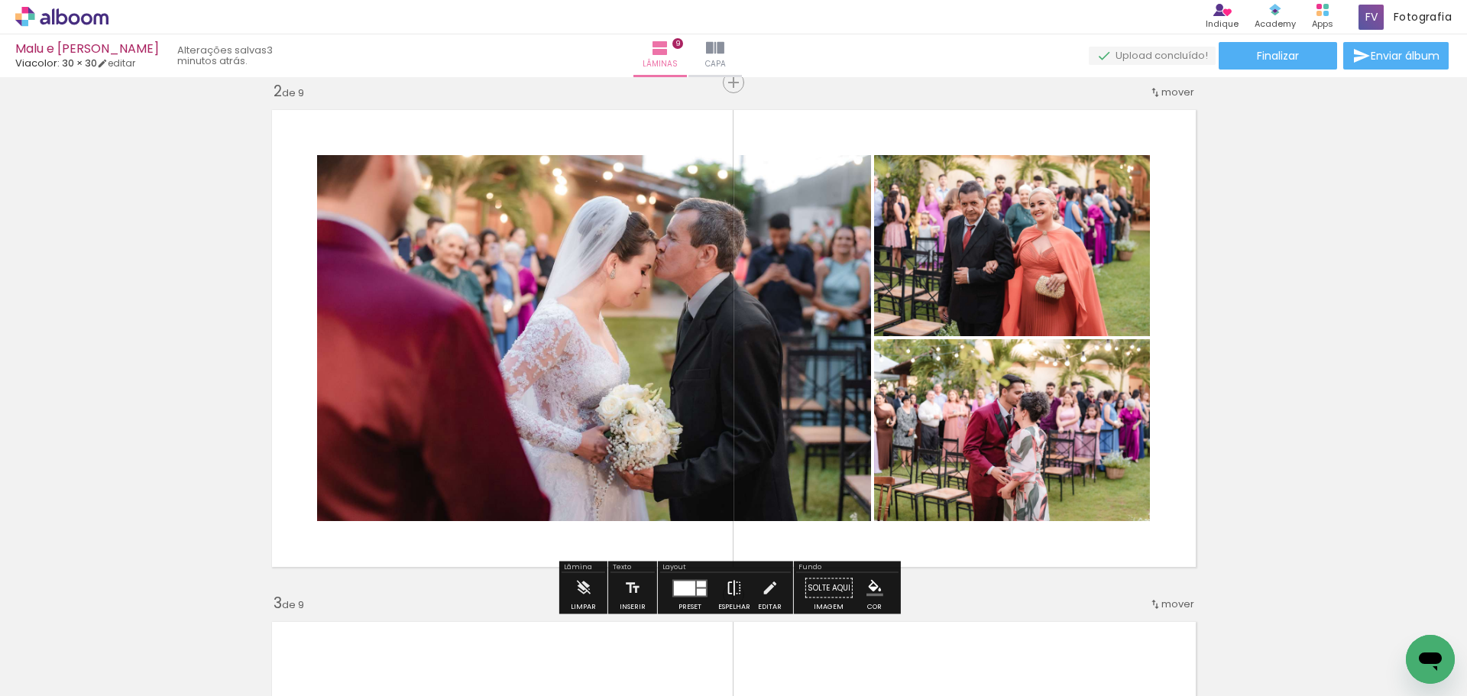
click at [726, 588] on iron-icon at bounding box center [734, 588] width 17 height 31
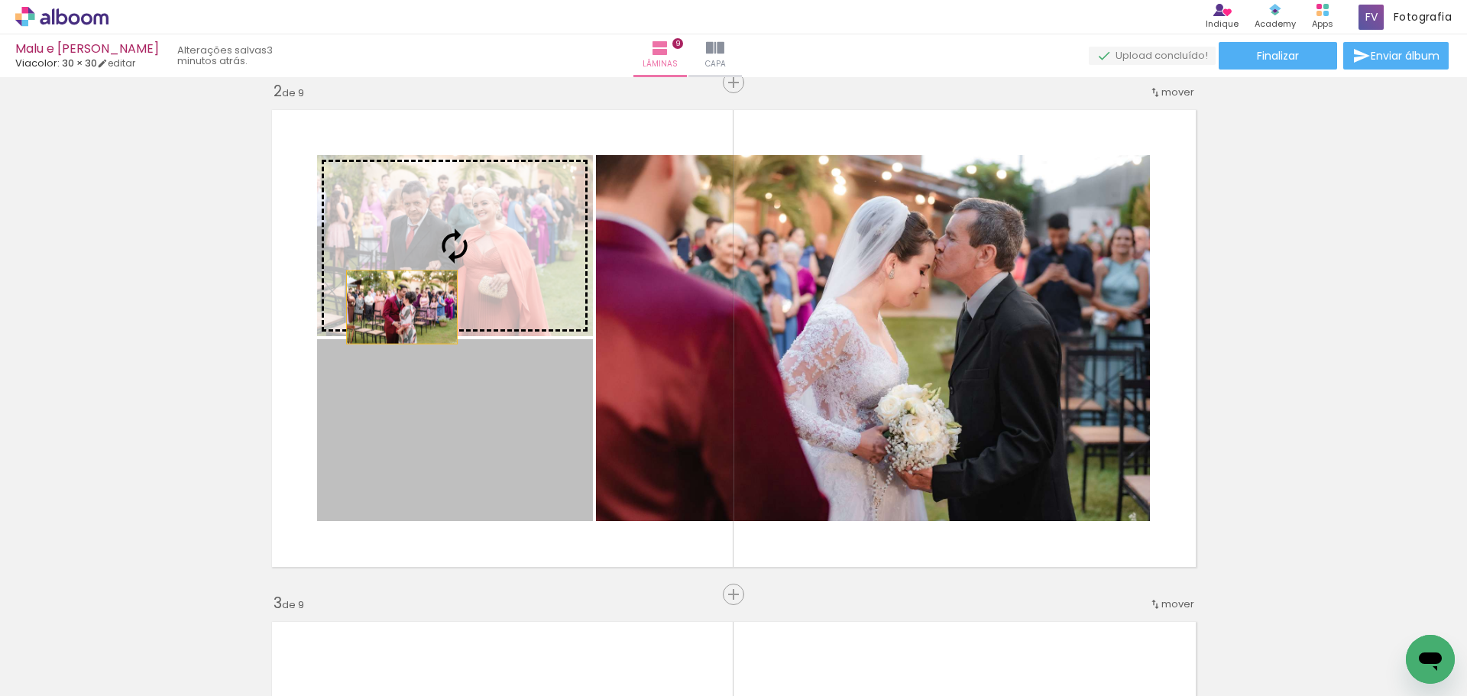
drag, startPoint x: 401, startPoint y: 401, endPoint x: 396, endPoint y: 307, distance: 94.2
click at [0, 0] on slot at bounding box center [0, 0] width 0 height 0
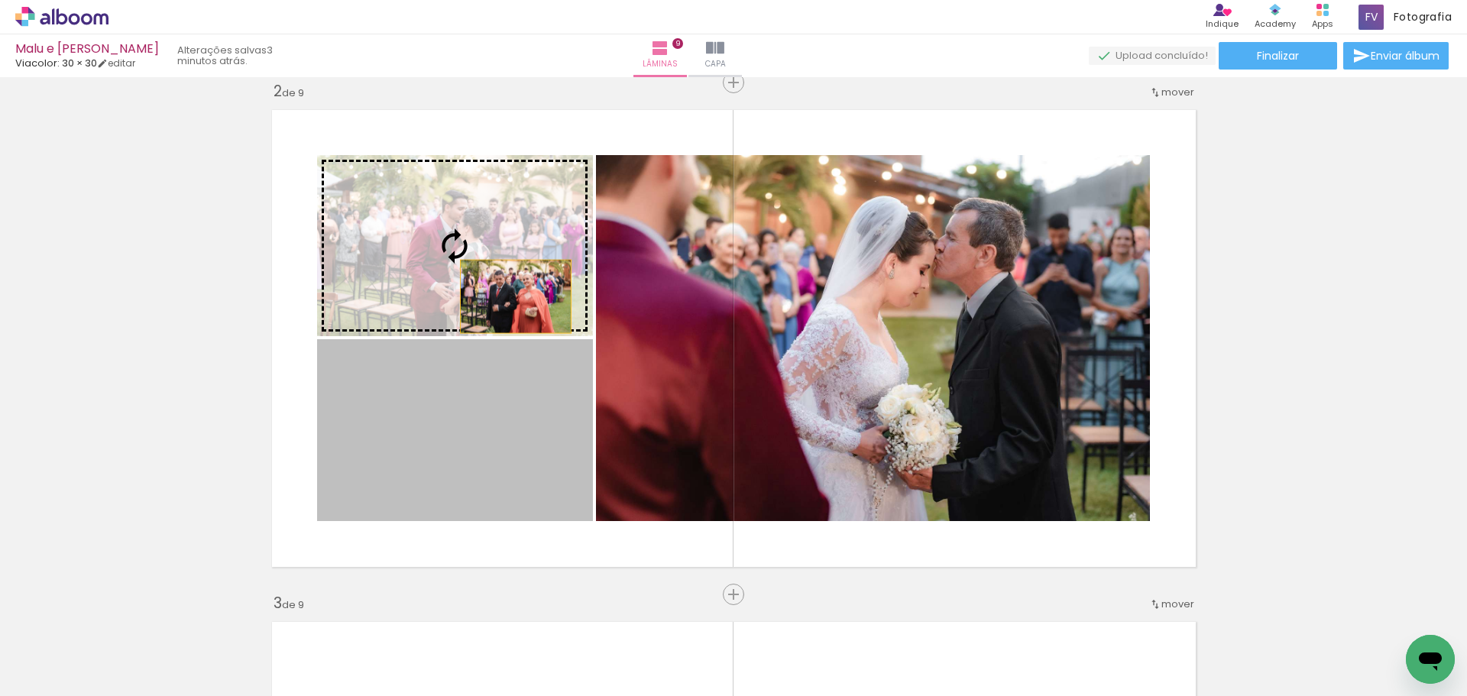
drag, startPoint x: 504, startPoint y: 422, endPoint x: 510, endPoint y: 297, distance: 125.5
click at [0, 0] on slot at bounding box center [0, 0] width 0 height 0
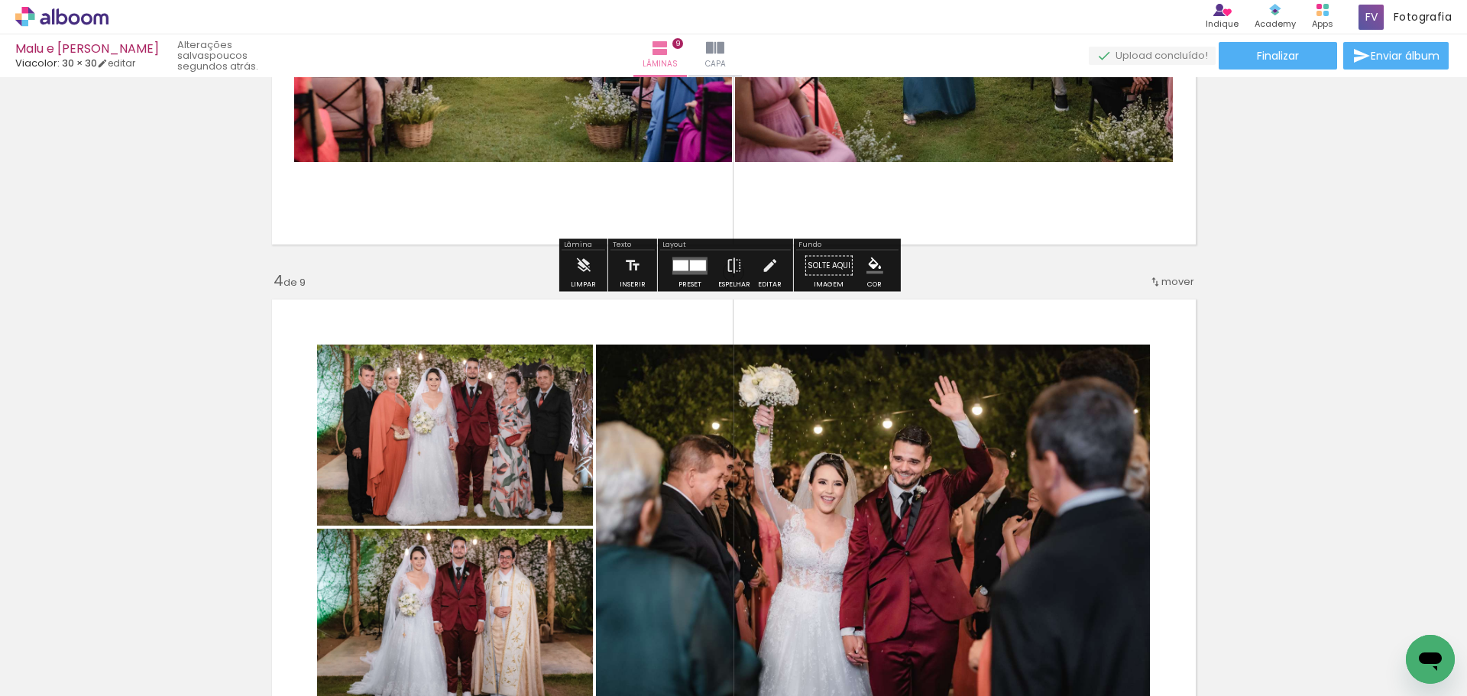
scroll to position [1529, 0]
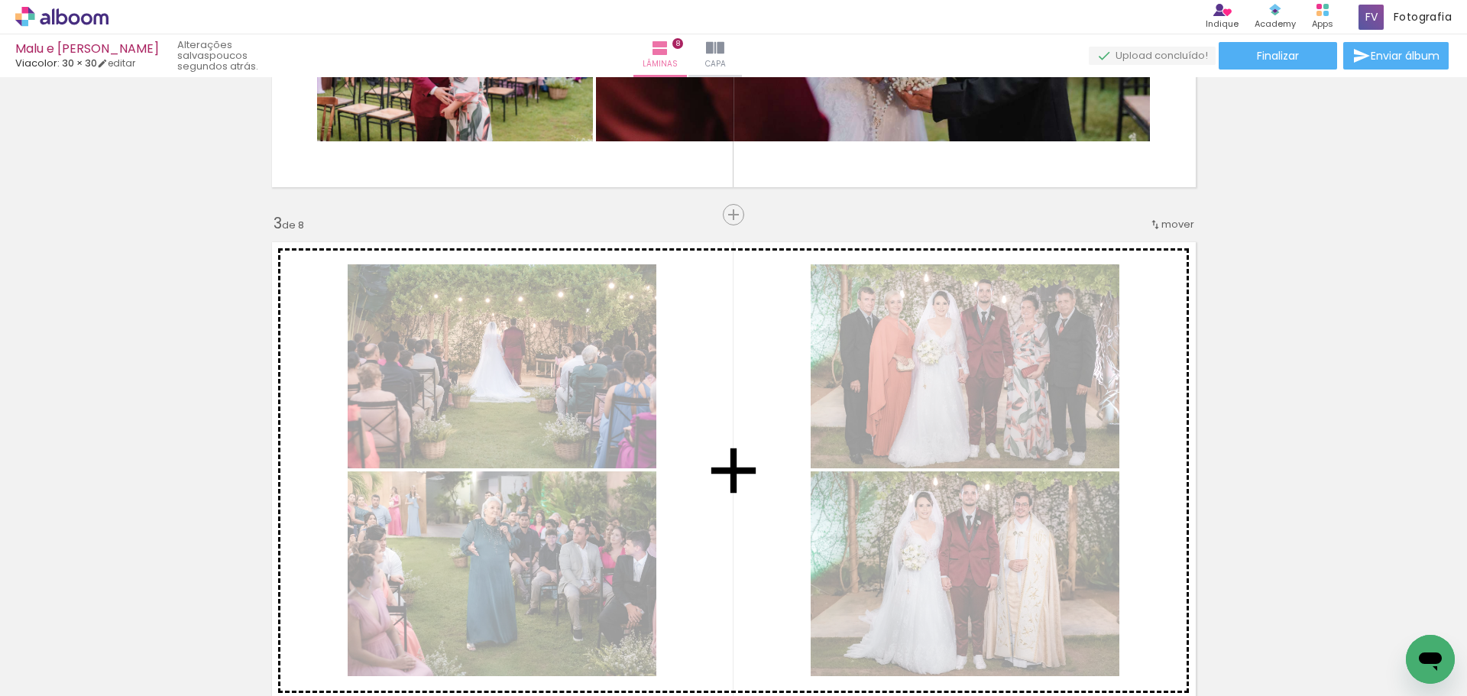
scroll to position [917, 0]
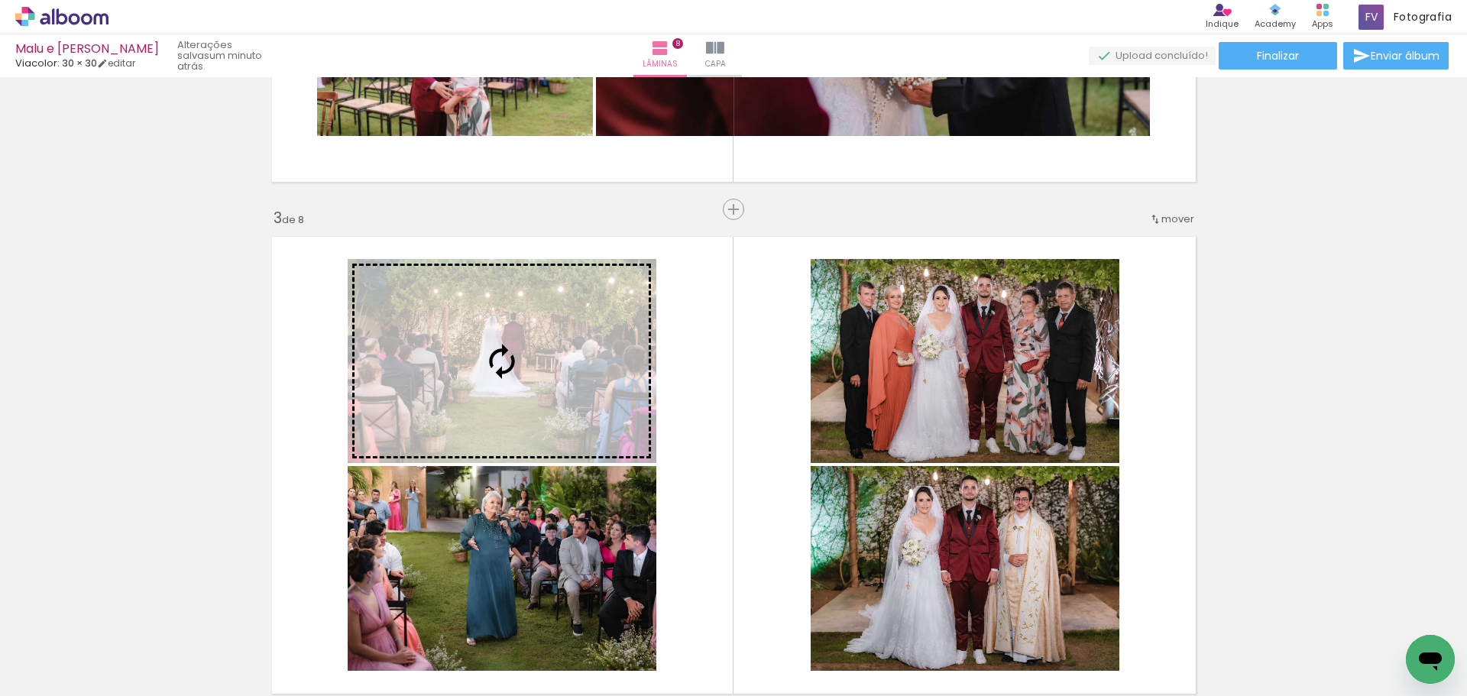
drag, startPoint x: 804, startPoint y: 308, endPoint x: 504, endPoint y: 384, distance: 309.7
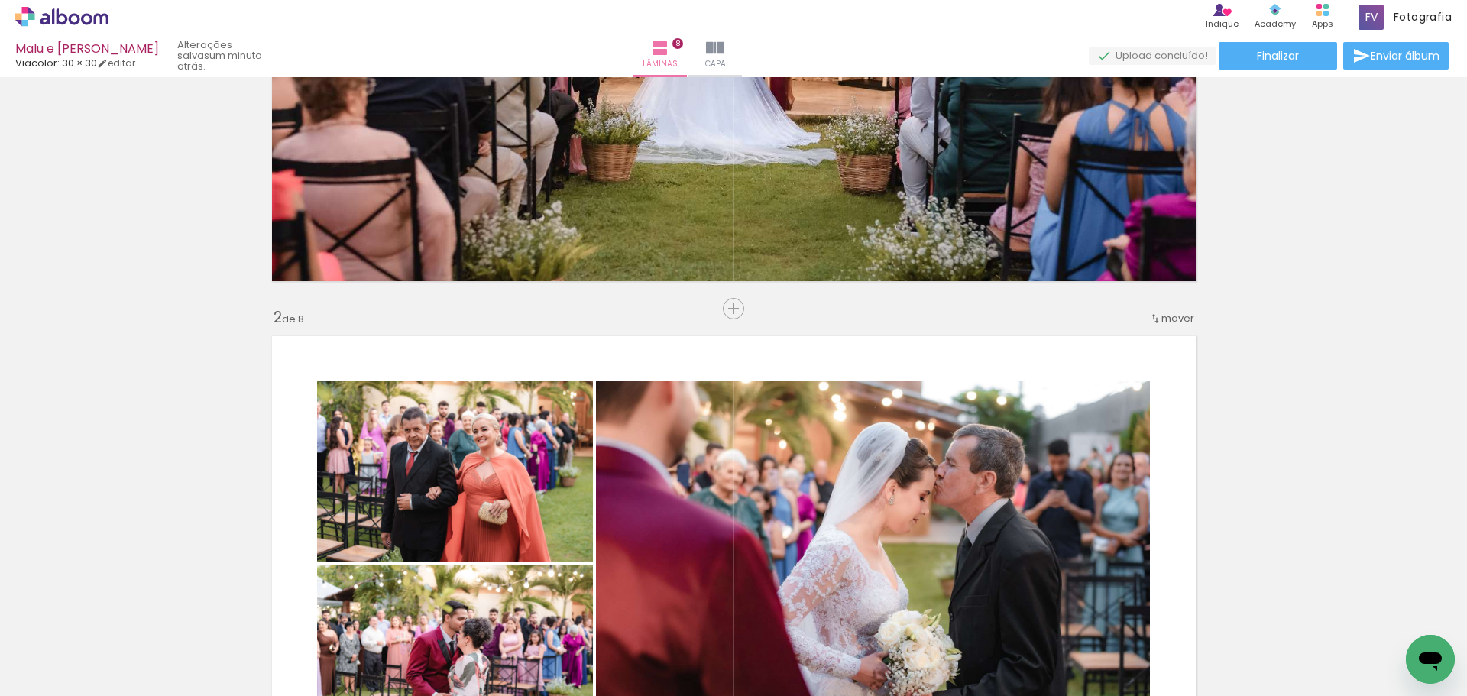
scroll to position [382, 0]
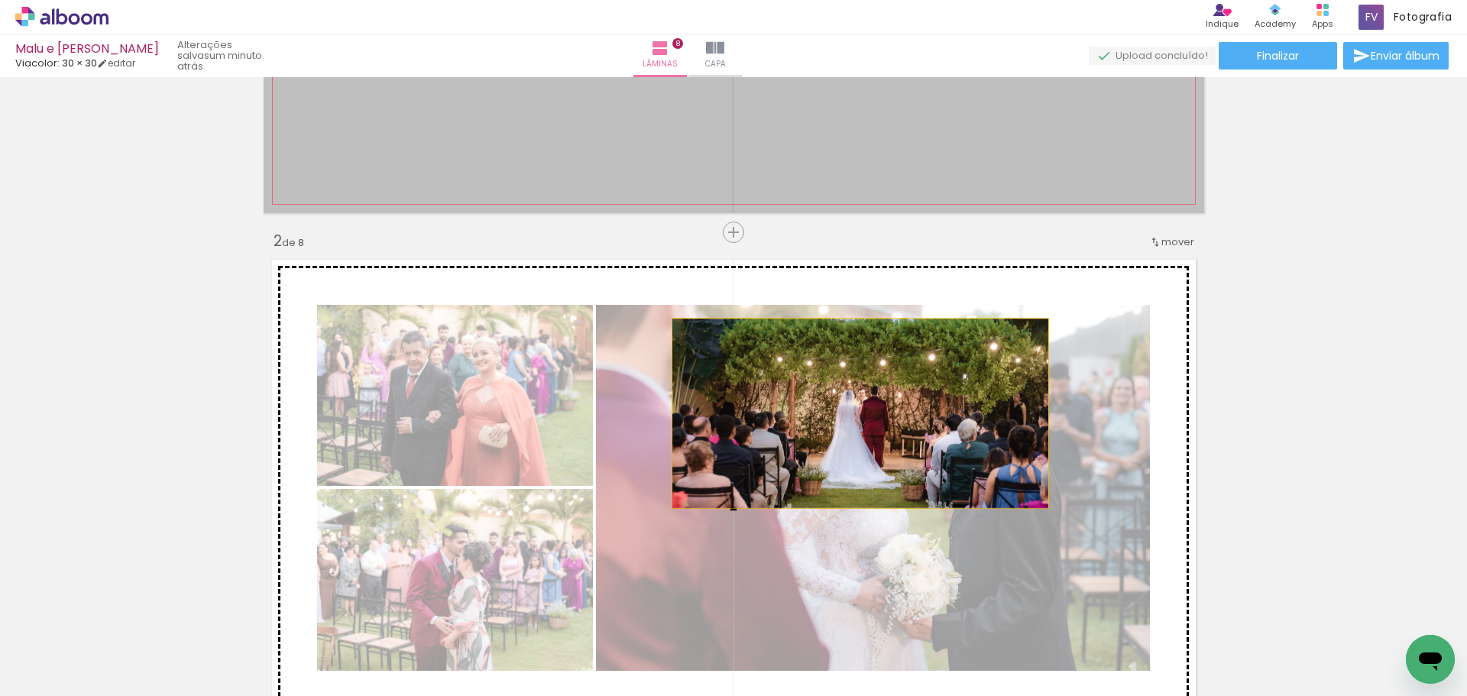
drag, startPoint x: 731, startPoint y: 124, endPoint x: 854, endPoint y: 414, distance: 315.7
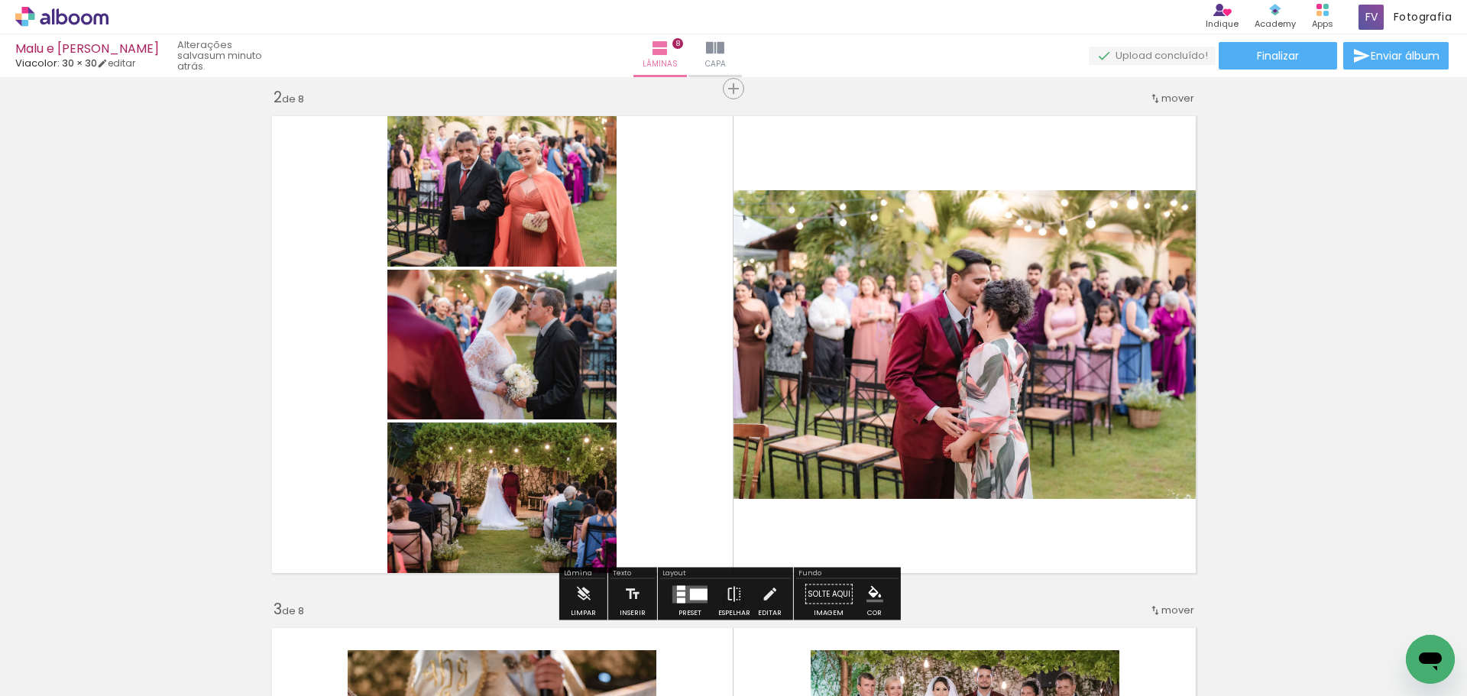
scroll to position [535, 0]
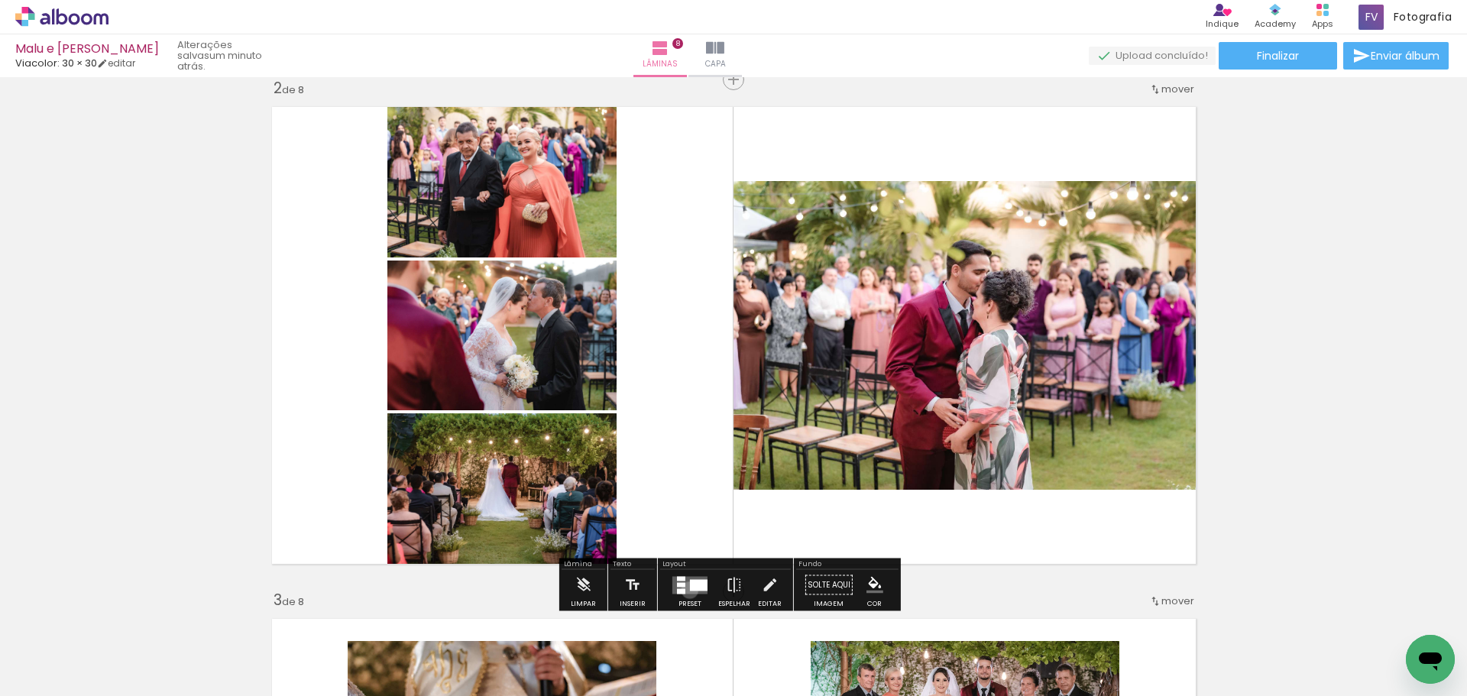
click at [690, 590] on div at bounding box center [699, 584] width 18 height 11
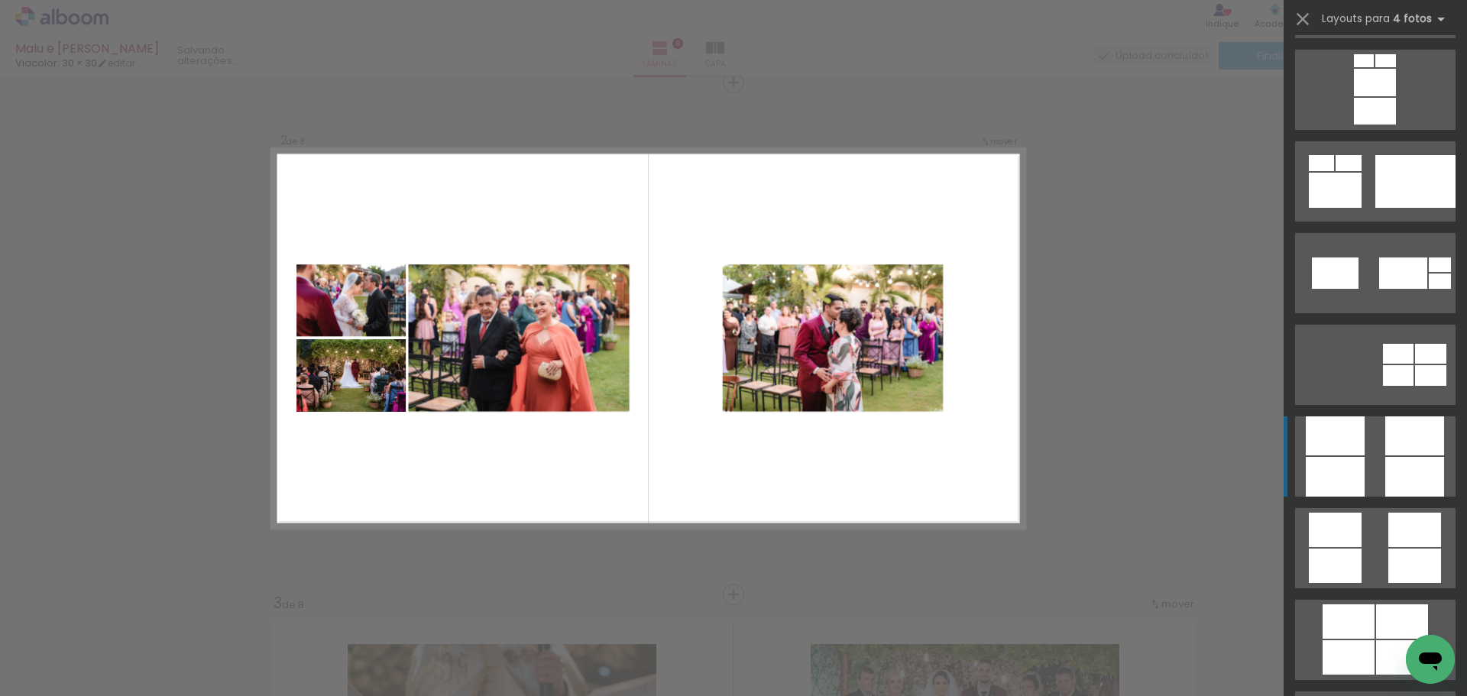
scroll to position [3974, 0]
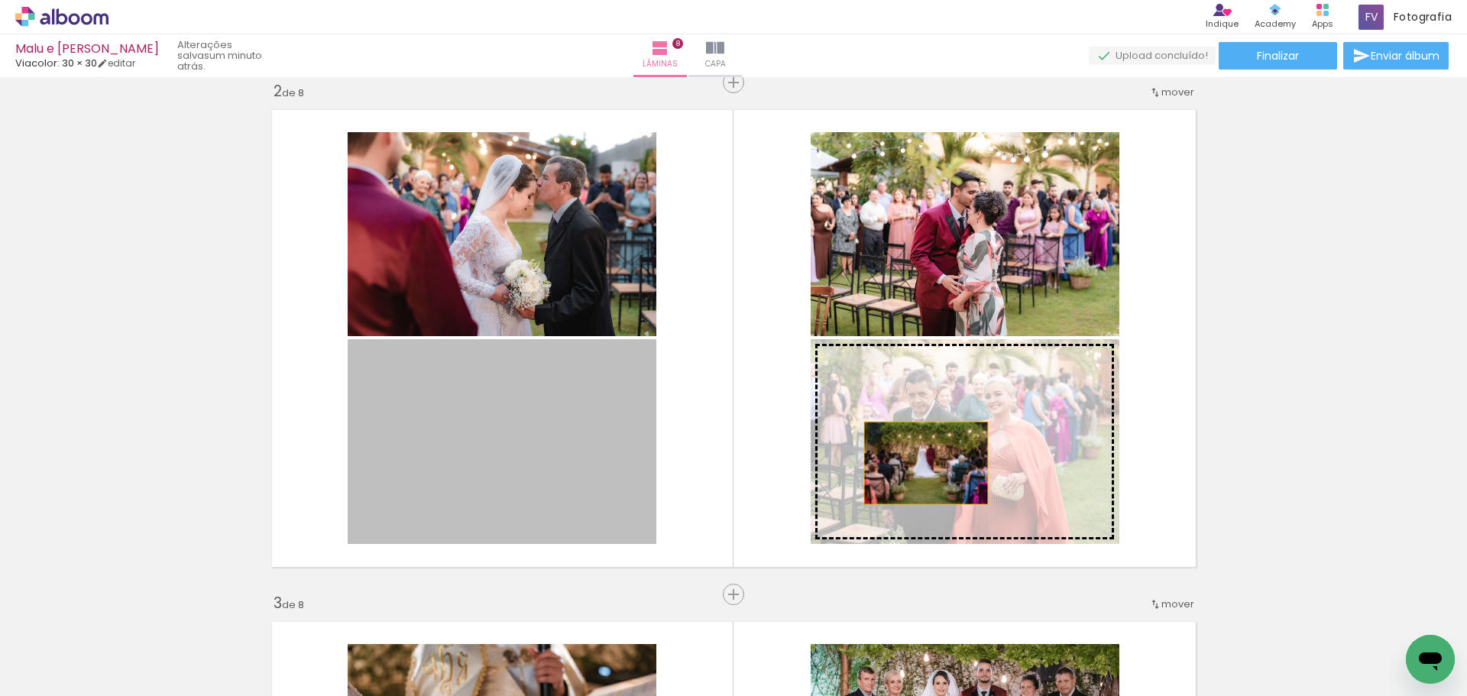
drag, startPoint x: 566, startPoint y: 436, endPoint x: 961, endPoint y: 465, distance: 396.3
click at [0, 0] on slot at bounding box center [0, 0] width 0 height 0
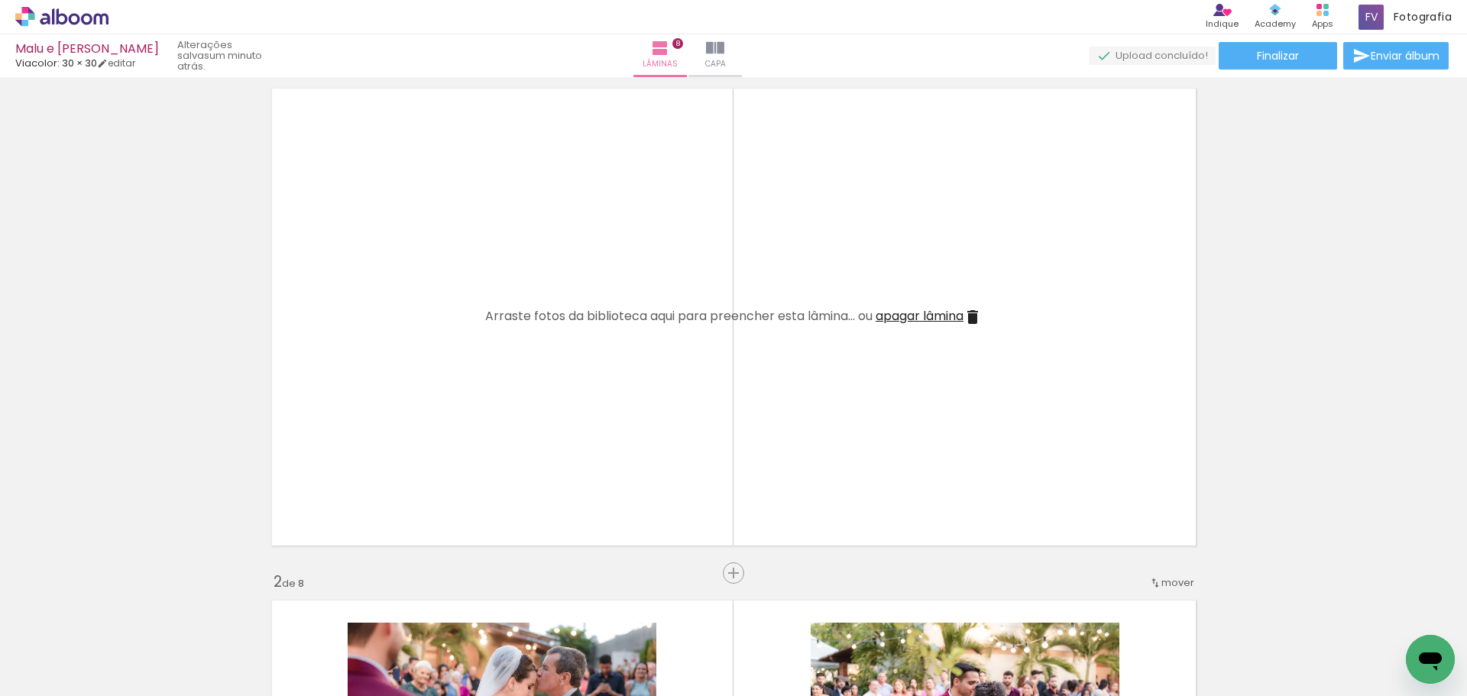
scroll to position [76, 0]
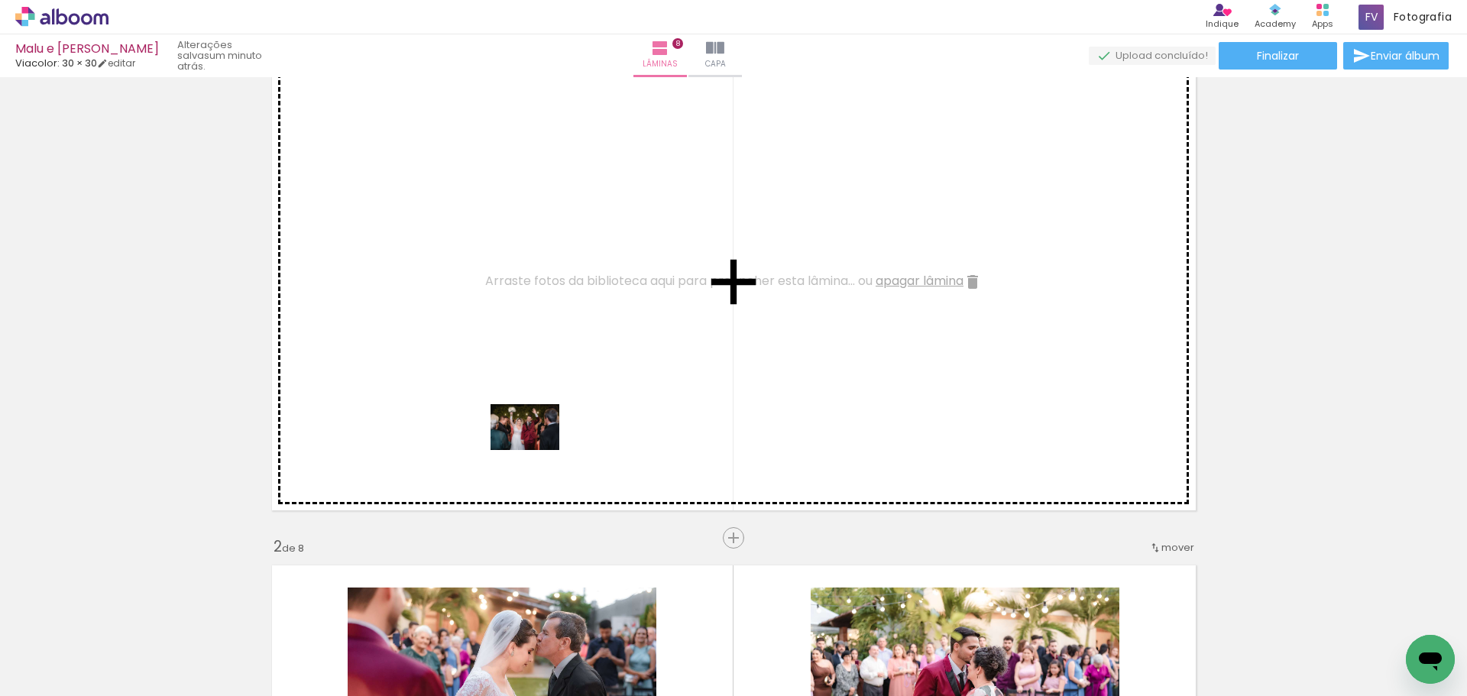
drag, startPoint x: 170, startPoint y: 647, endPoint x: 537, endPoint y: 450, distance: 416.5
click at [537, 450] on quentale-workspace at bounding box center [733, 348] width 1467 height 696
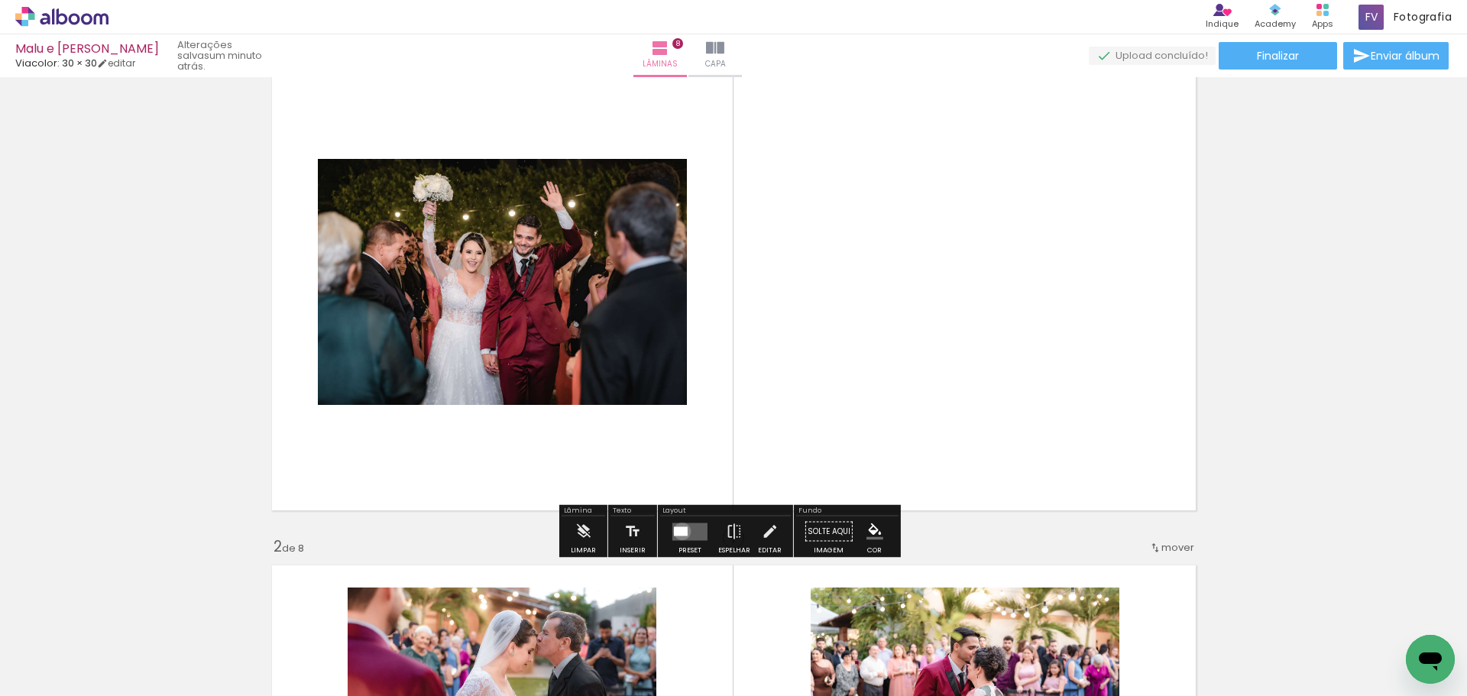
click at [679, 531] on div at bounding box center [681, 531] width 14 height 9
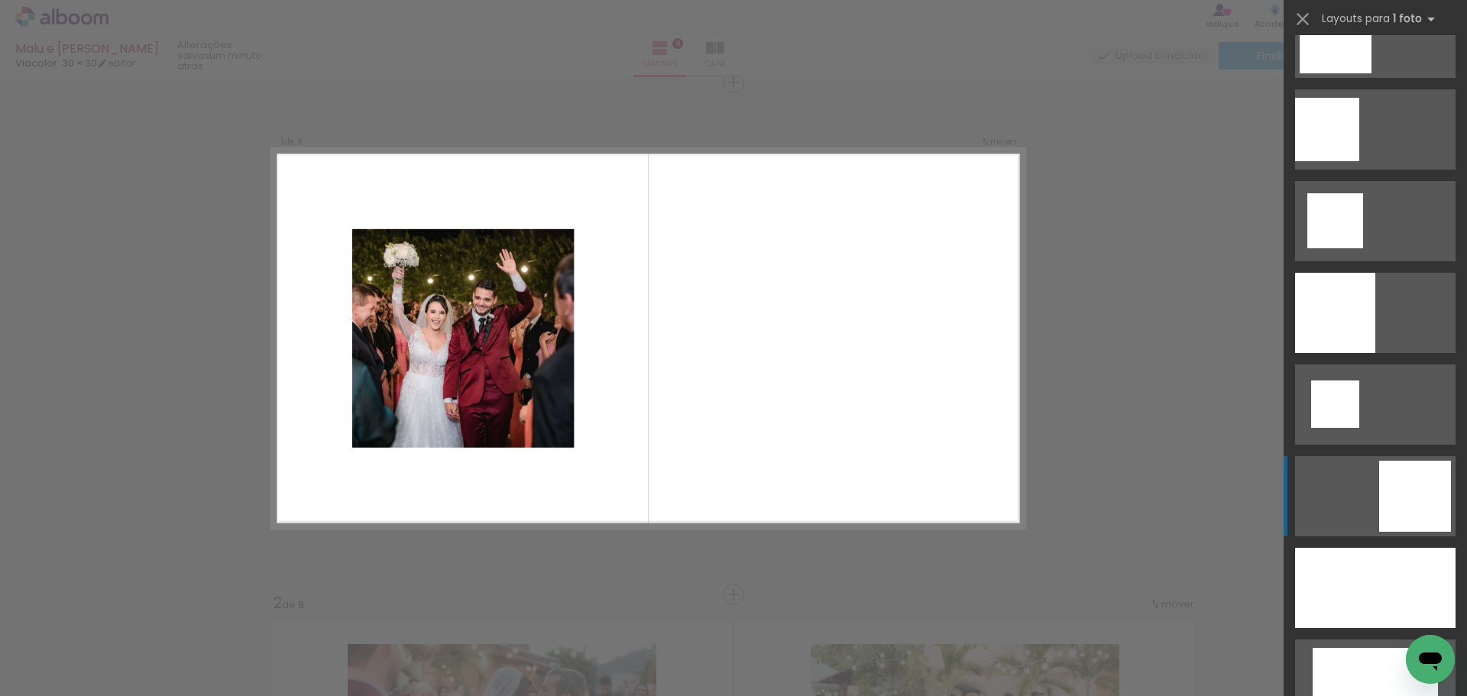
scroll to position [1987, 0]
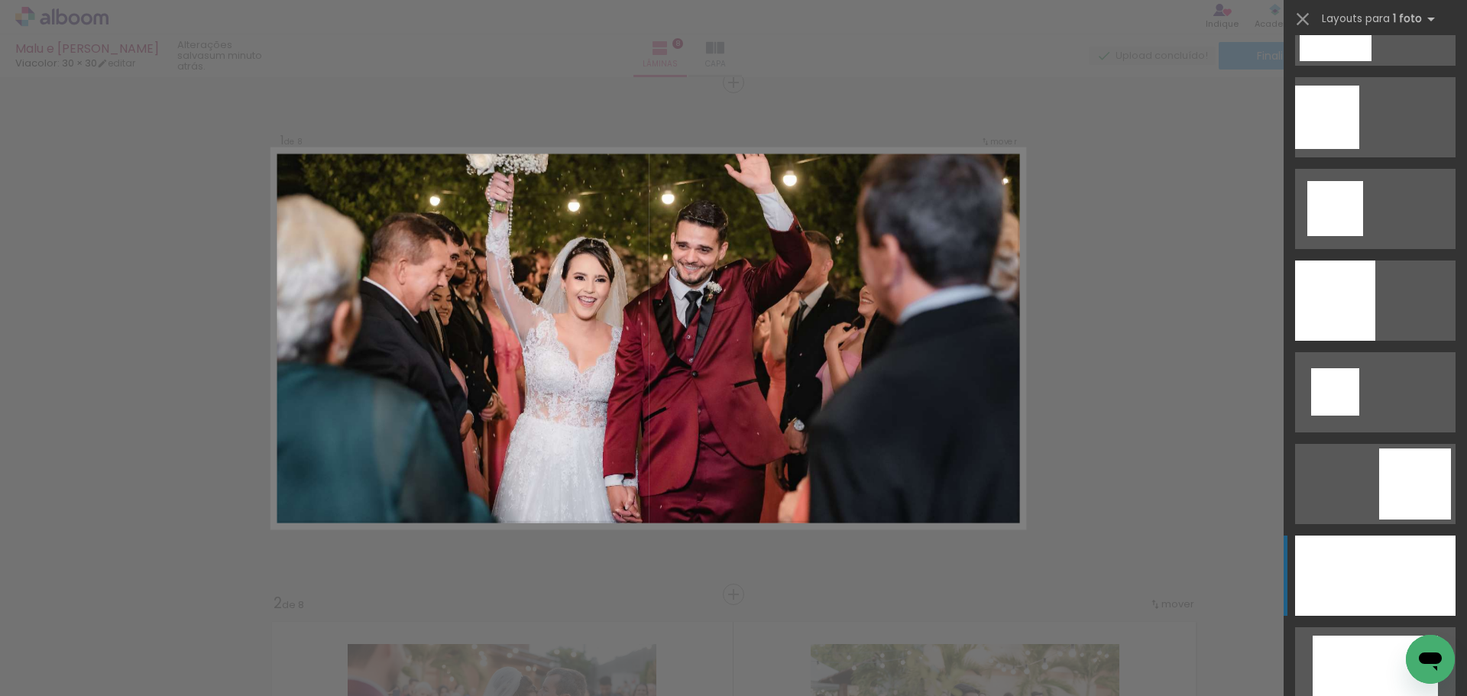
click at [1334, 576] on div at bounding box center [1375, 576] width 160 height 80
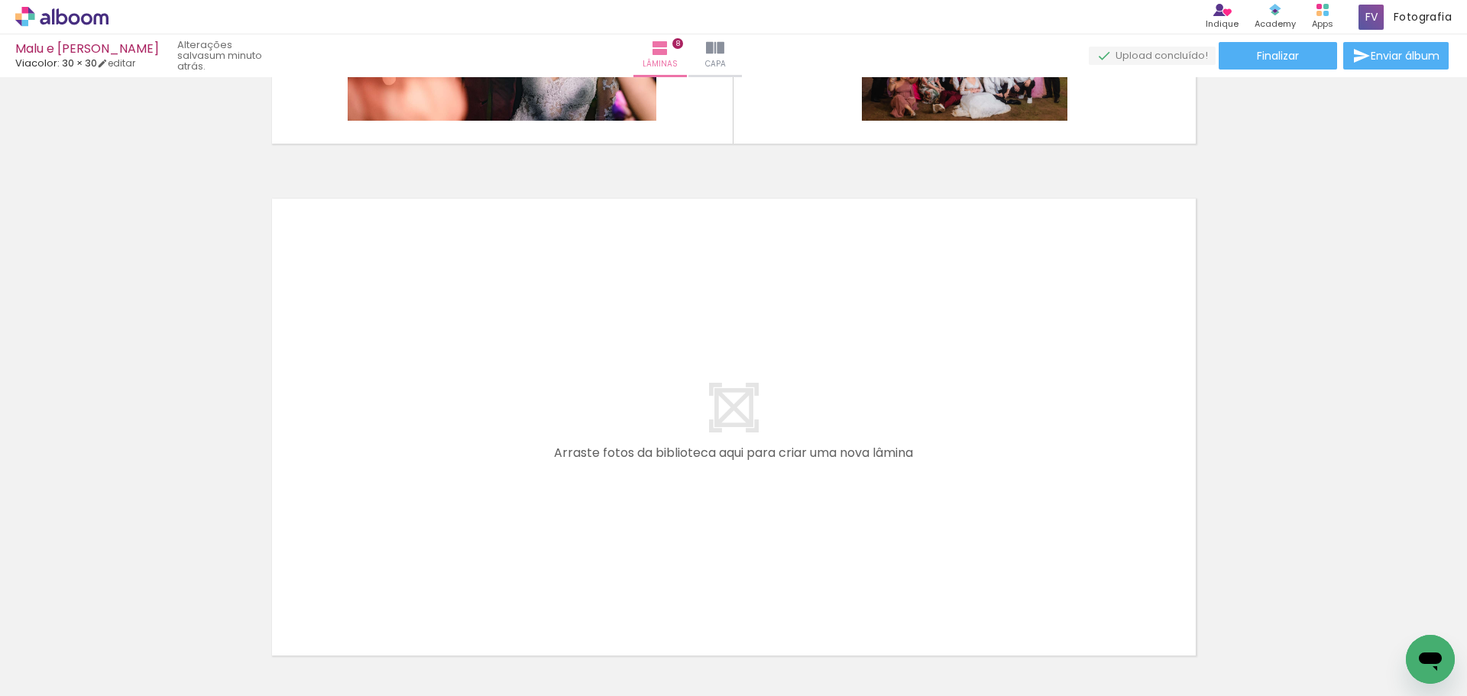
scroll to position [4145, 0]
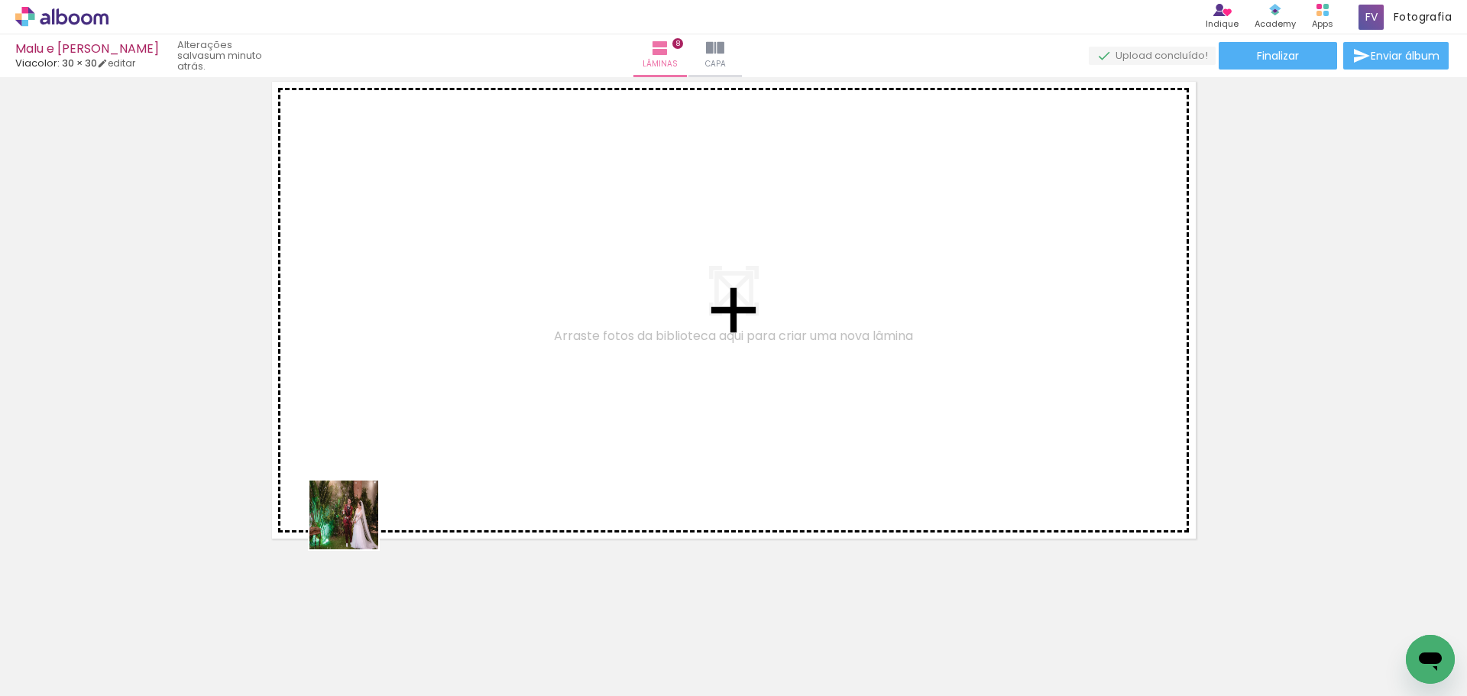
drag, startPoint x: 196, startPoint y: 621, endPoint x: 482, endPoint y: 436, distance: 340.7
click at [482, 436] on quentale-workspace at bounding box center [733, 348] width 1467 height 696
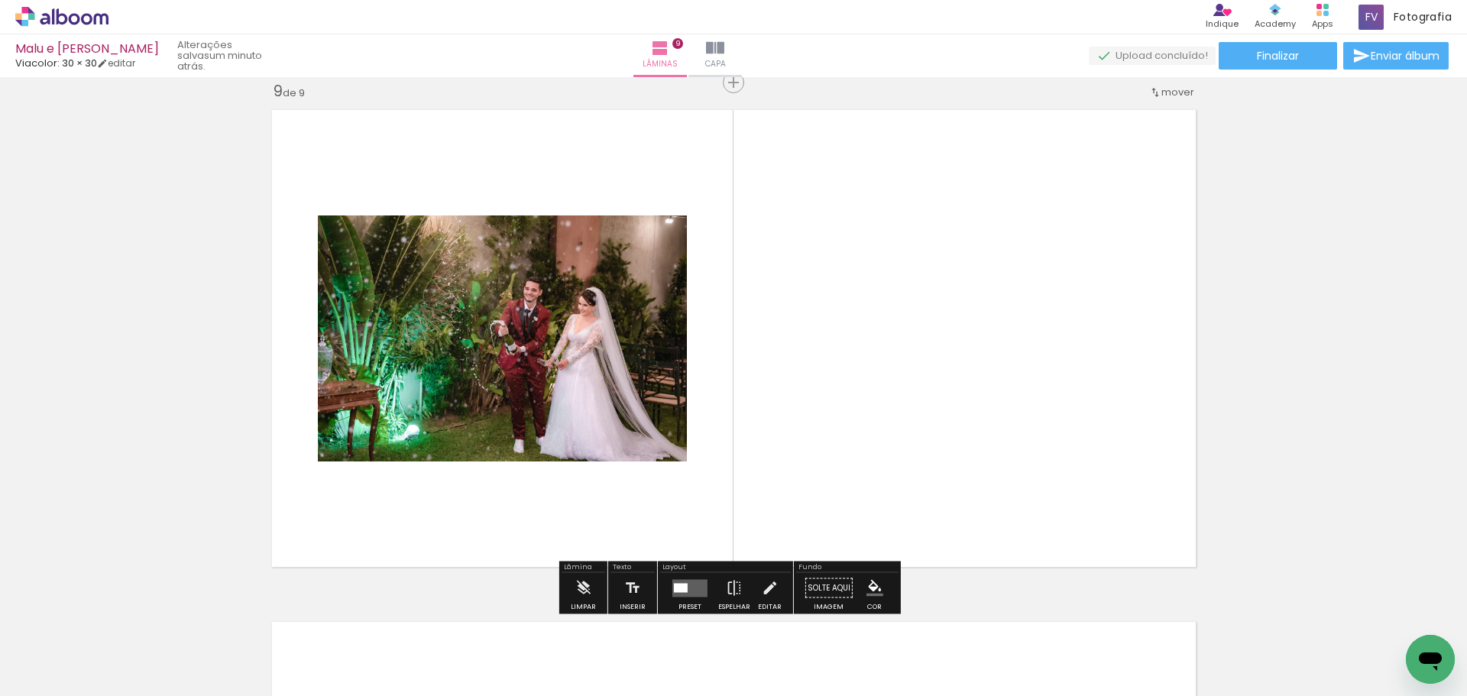
scroll to position [4193, 0]
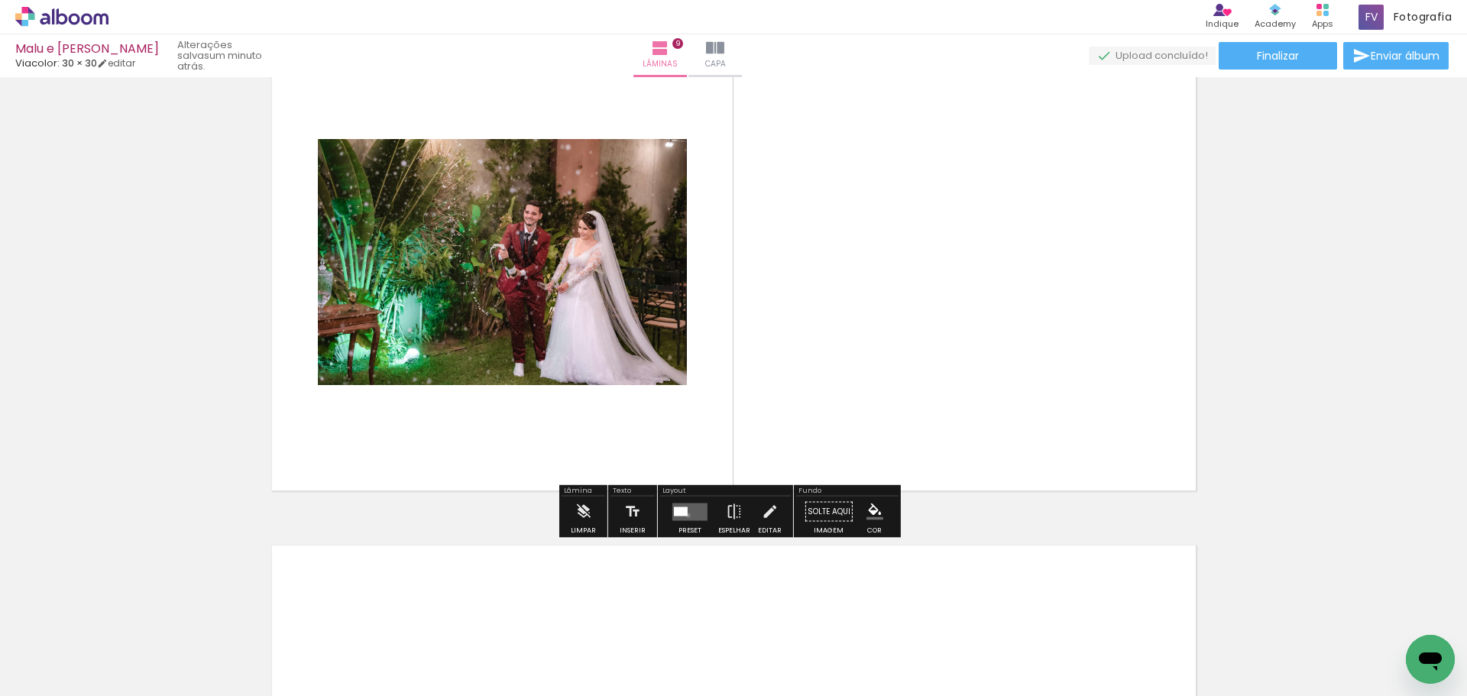
click at [685, 515] on quentale-layouter at bounding box center [690, 512] width 35 height 18
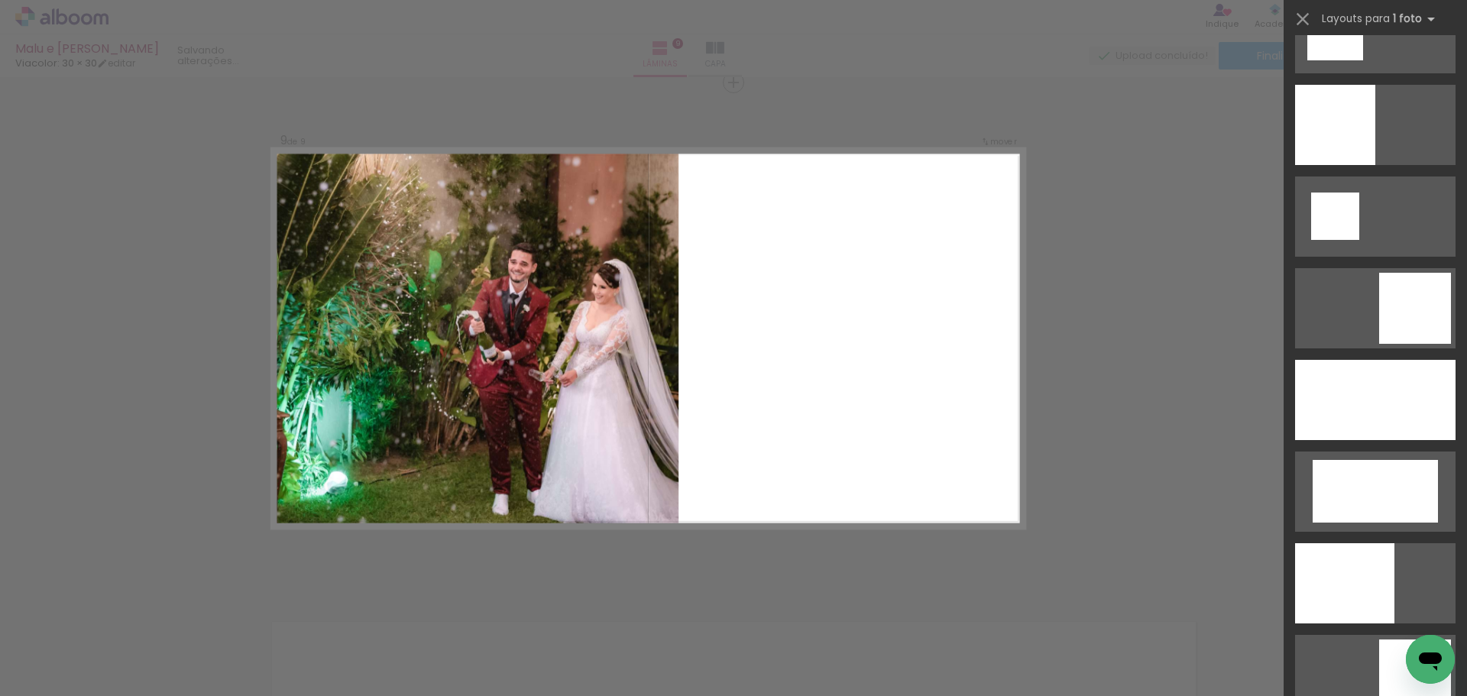
scroll to position [2293, 0]
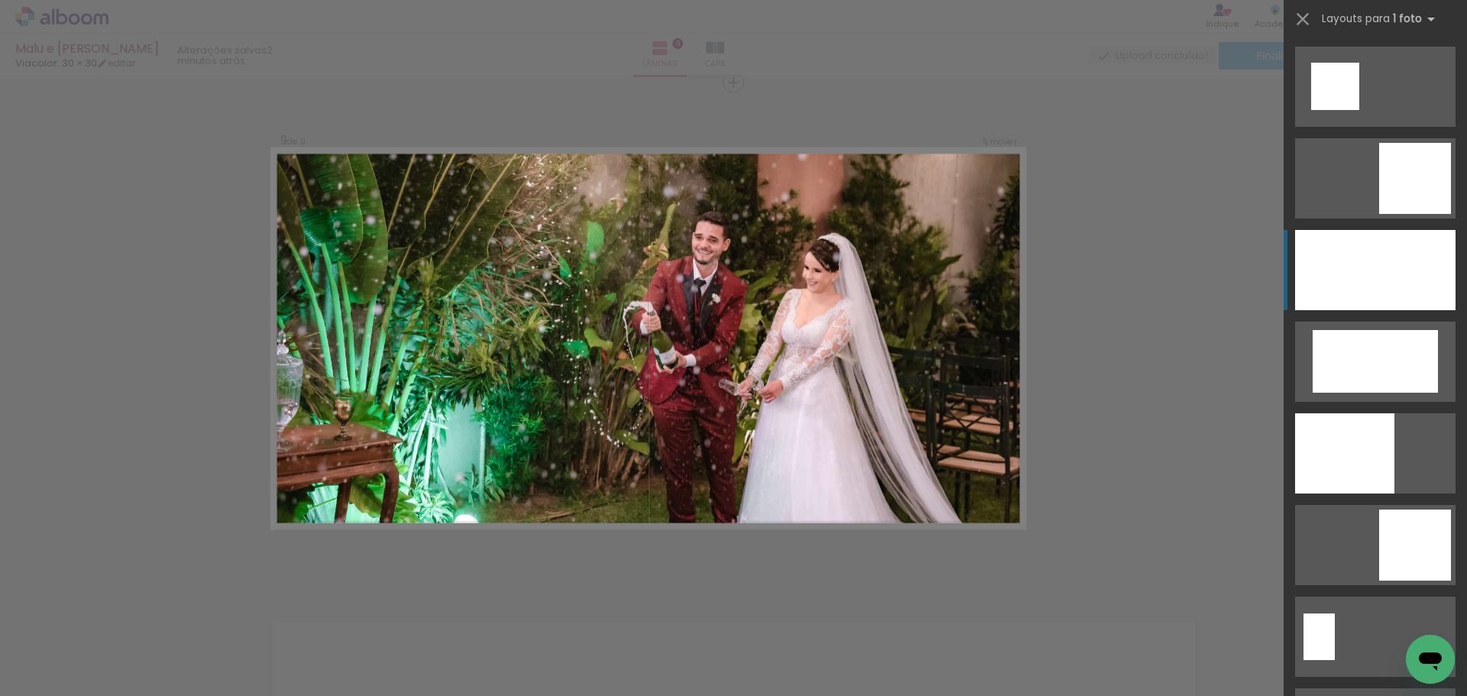
click at [1359, 413] on div at bounding box center [1344, 453] width 99 height 80
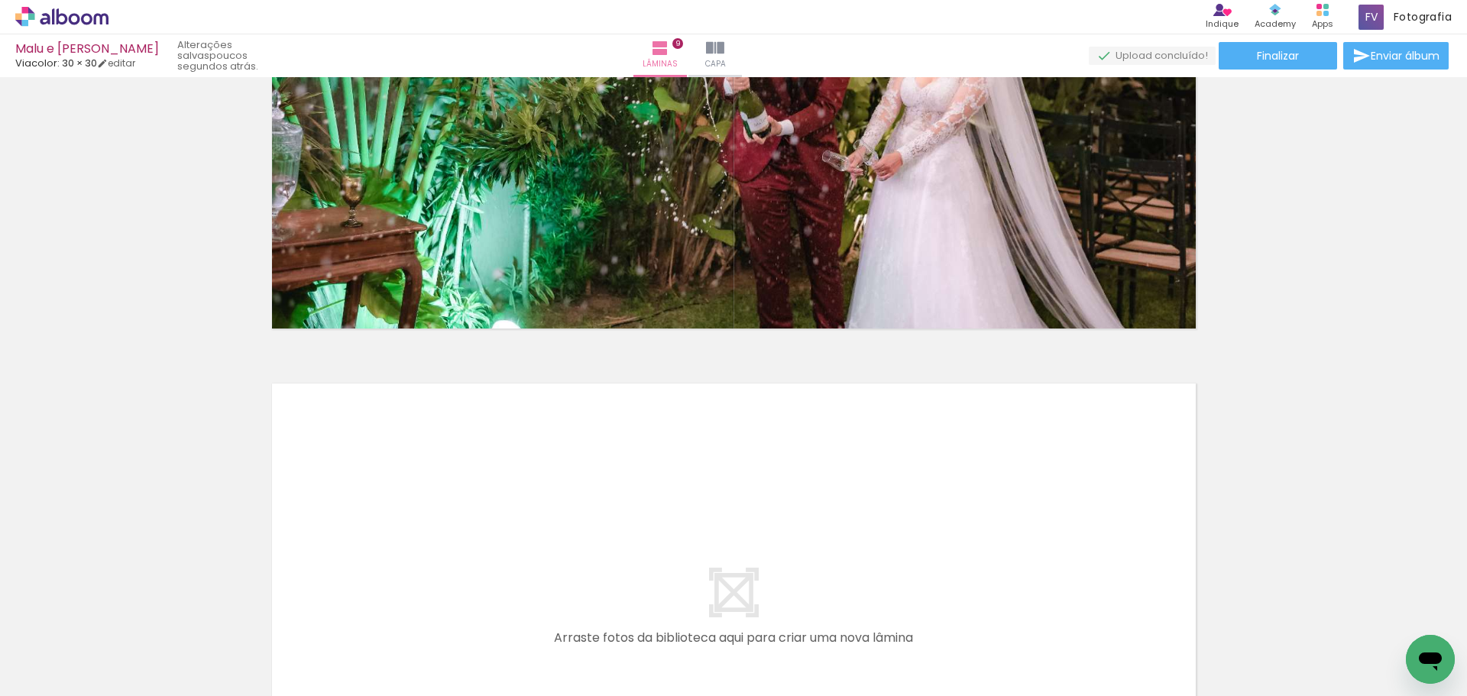
scroll to position [4356, 0]
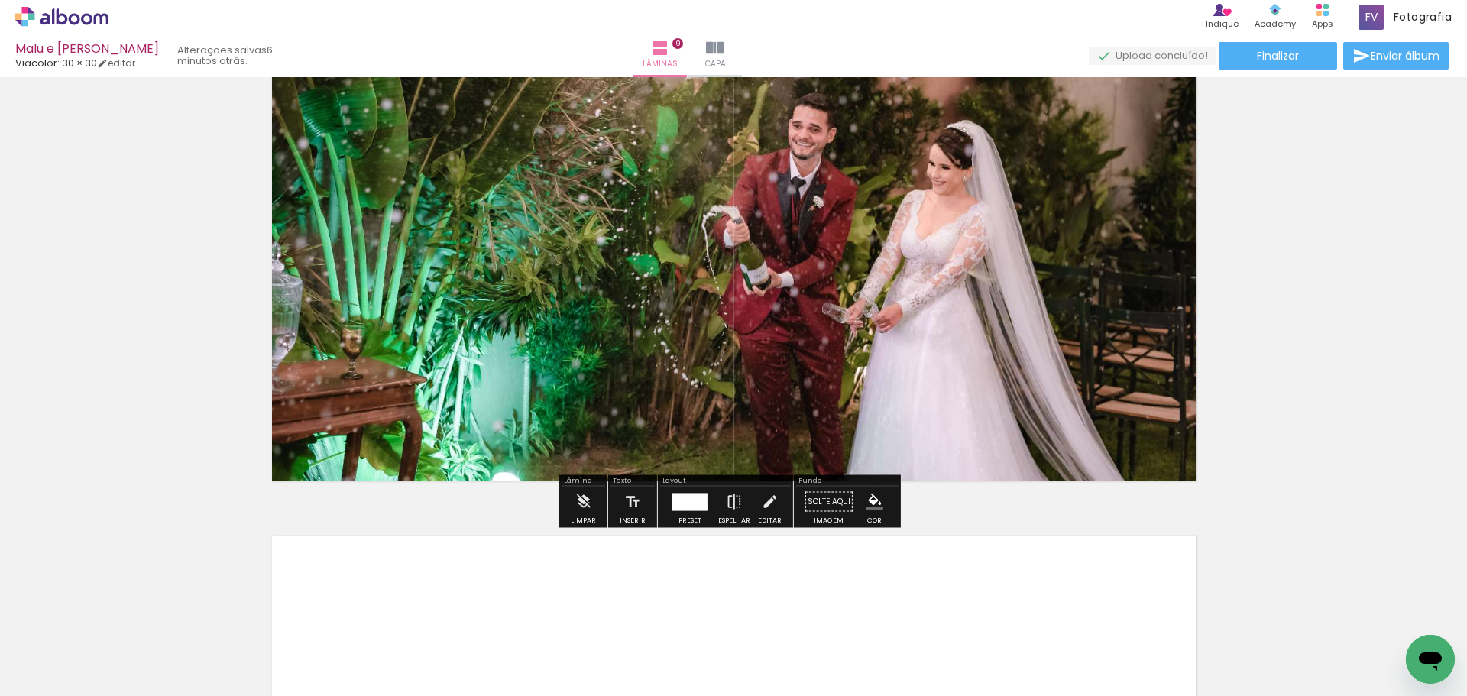
scroll to position [4280, 0]
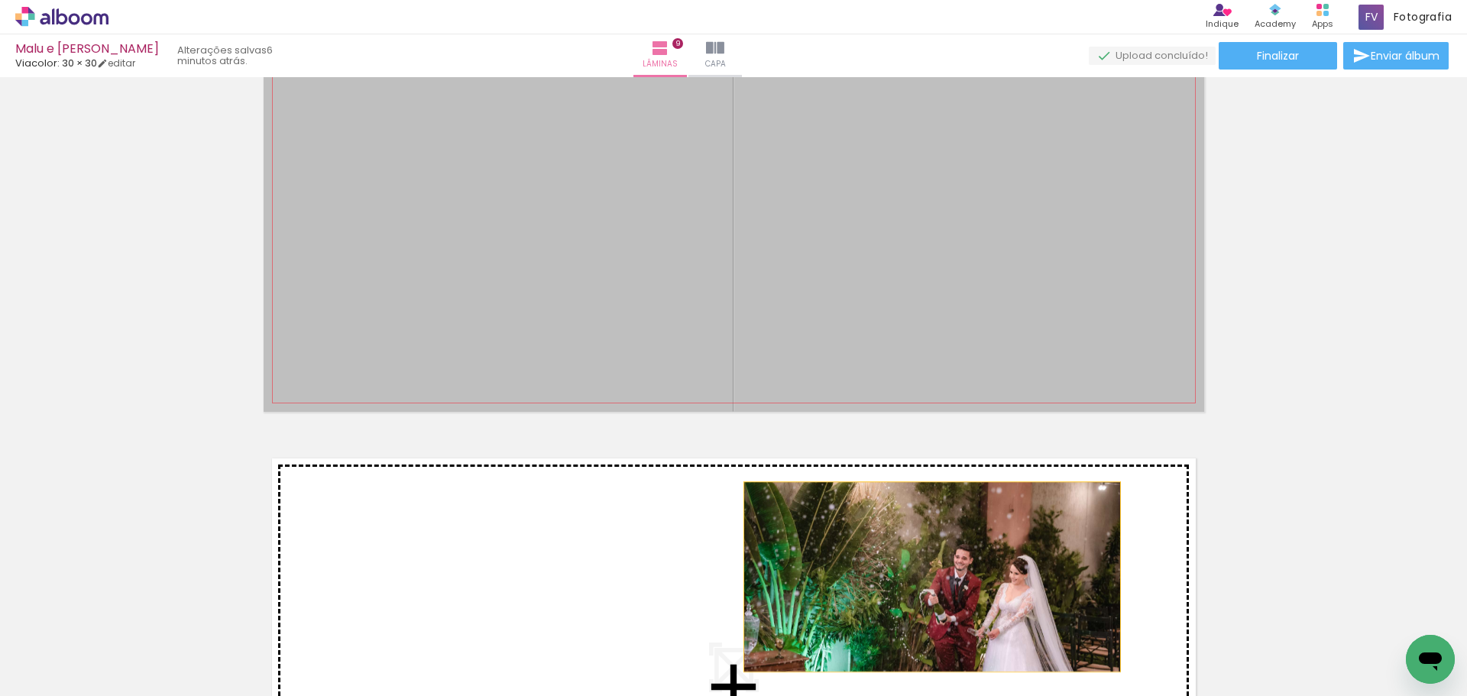
drag, startPoint x: 927, startPoint y: 209, endPoint x: 926, endPoint y: 577, distance: 368.4
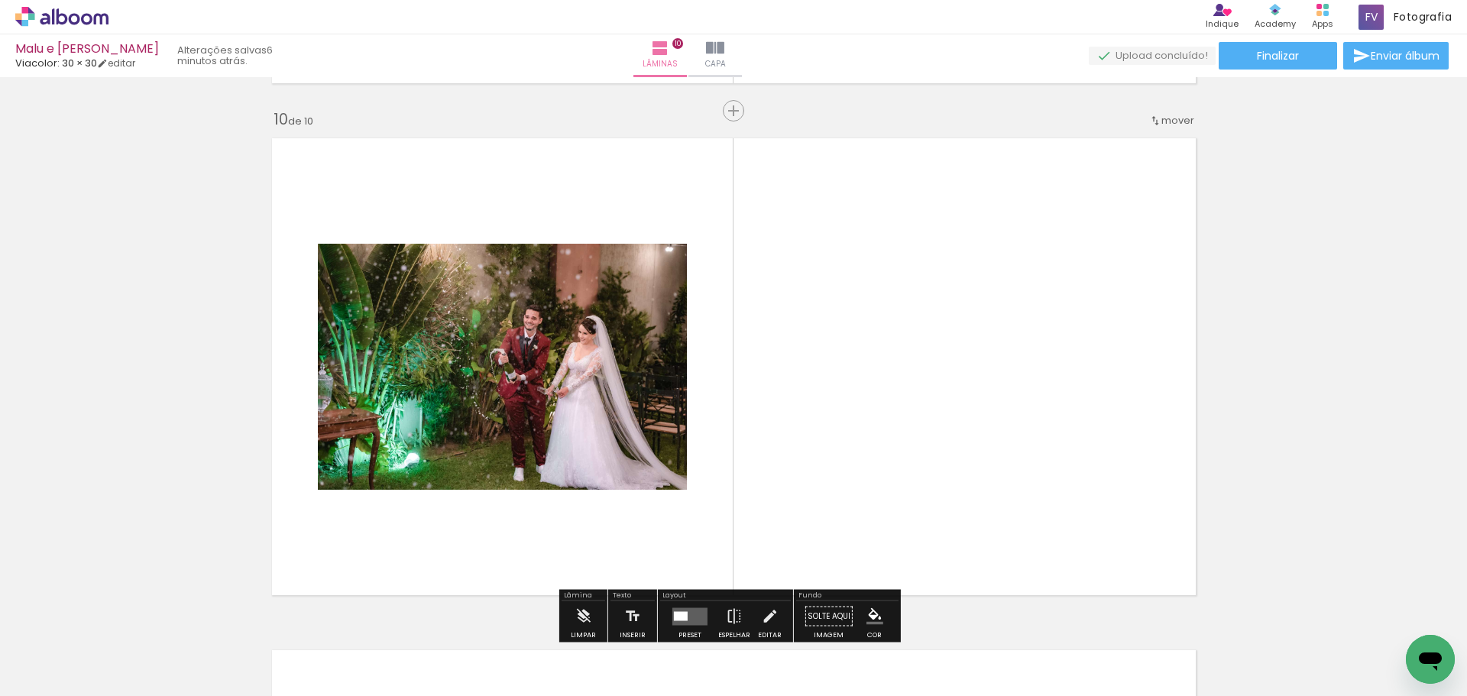
scroll to position [4628, 0]
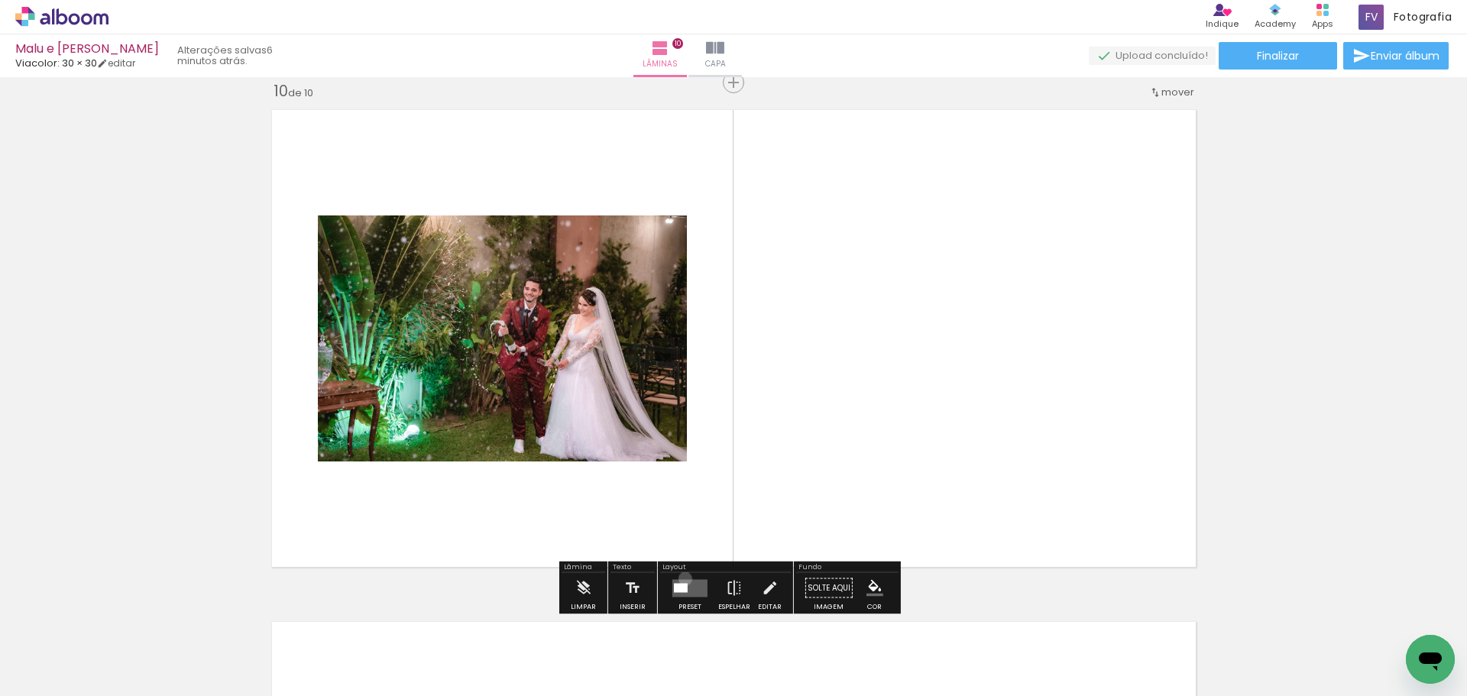
click at [682, 579] on div at bounding box center [690, 588] width 41 height 31
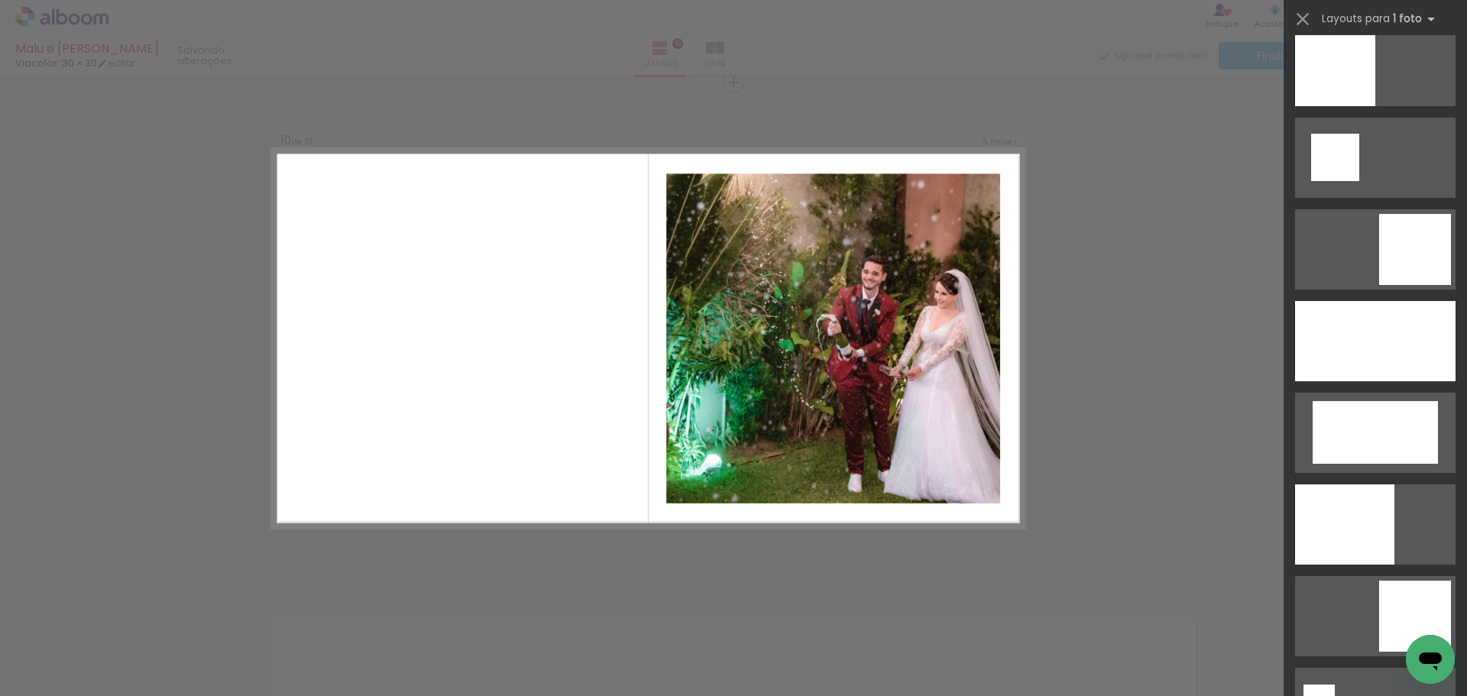
scroll to position [2293, 0]
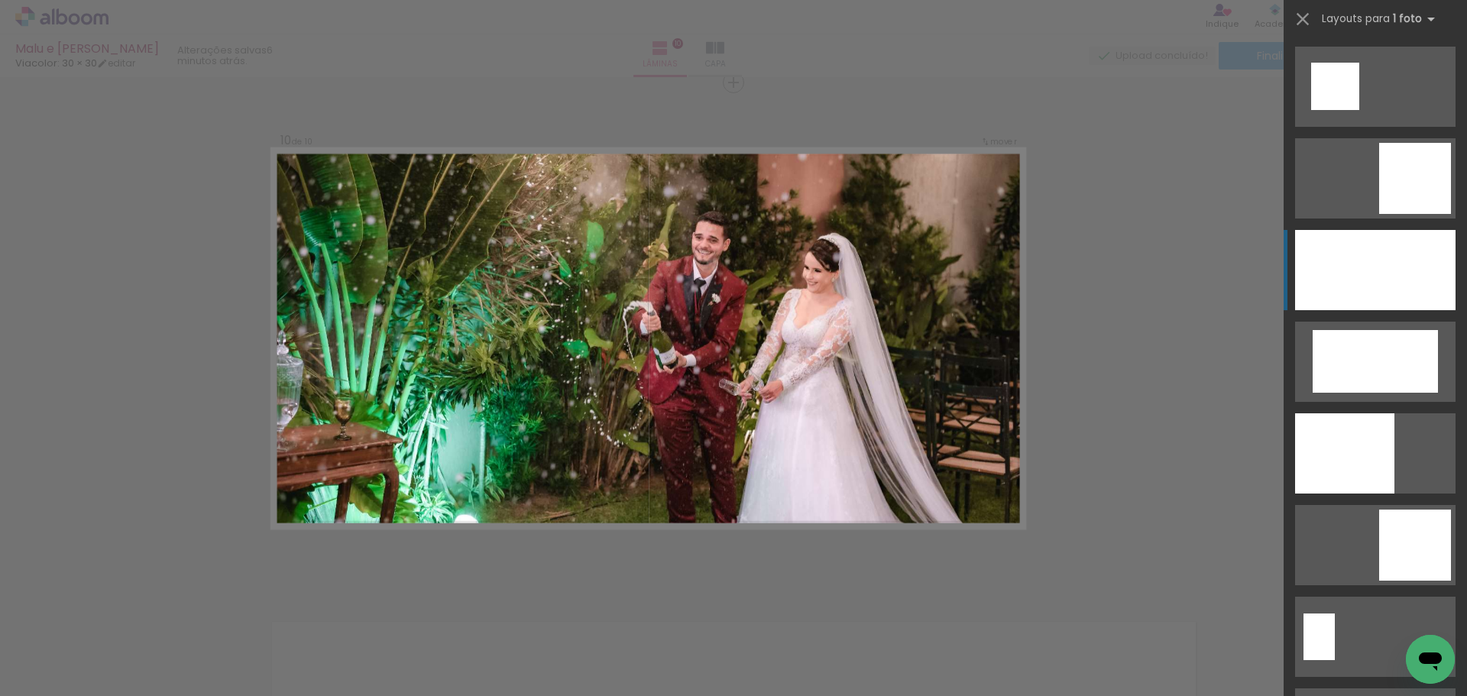
click at [1369, 261] on div at bounding box center [1375, 270] width 160 height 80
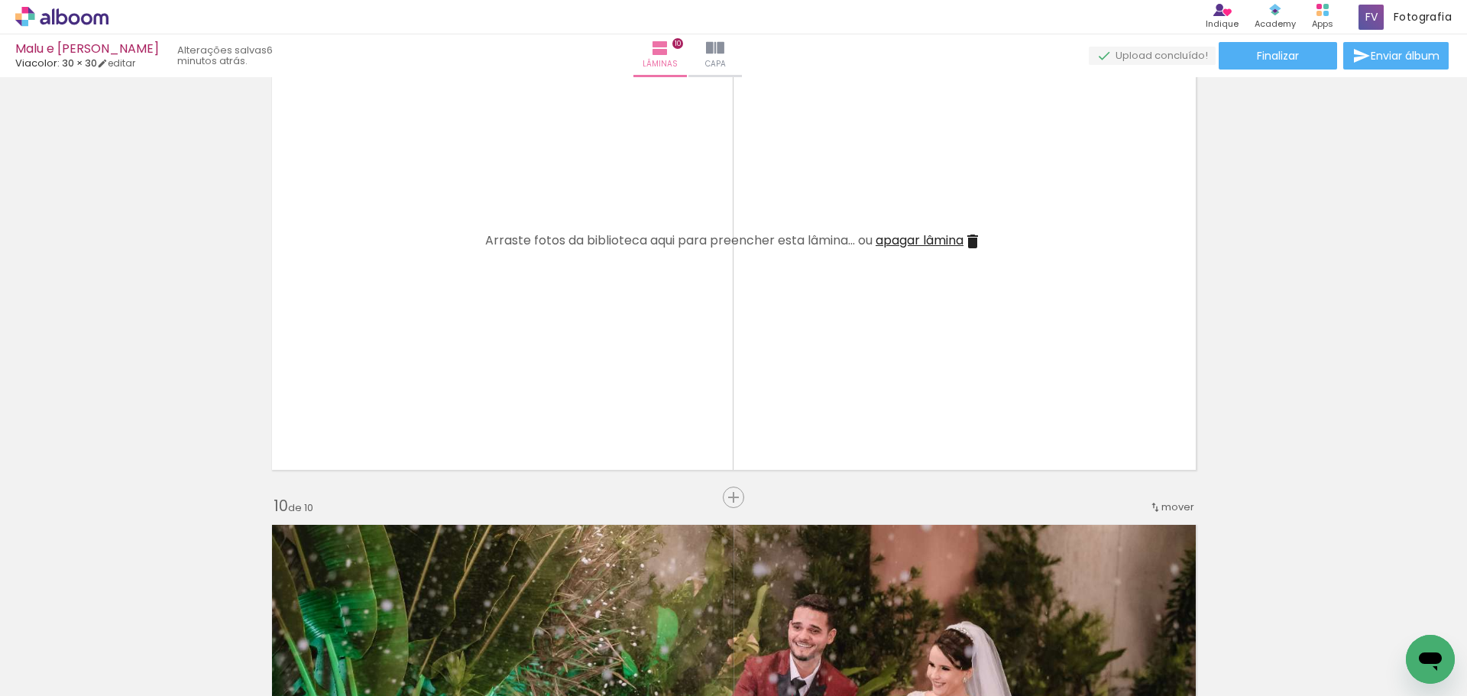
scroll to position [4161, 0]
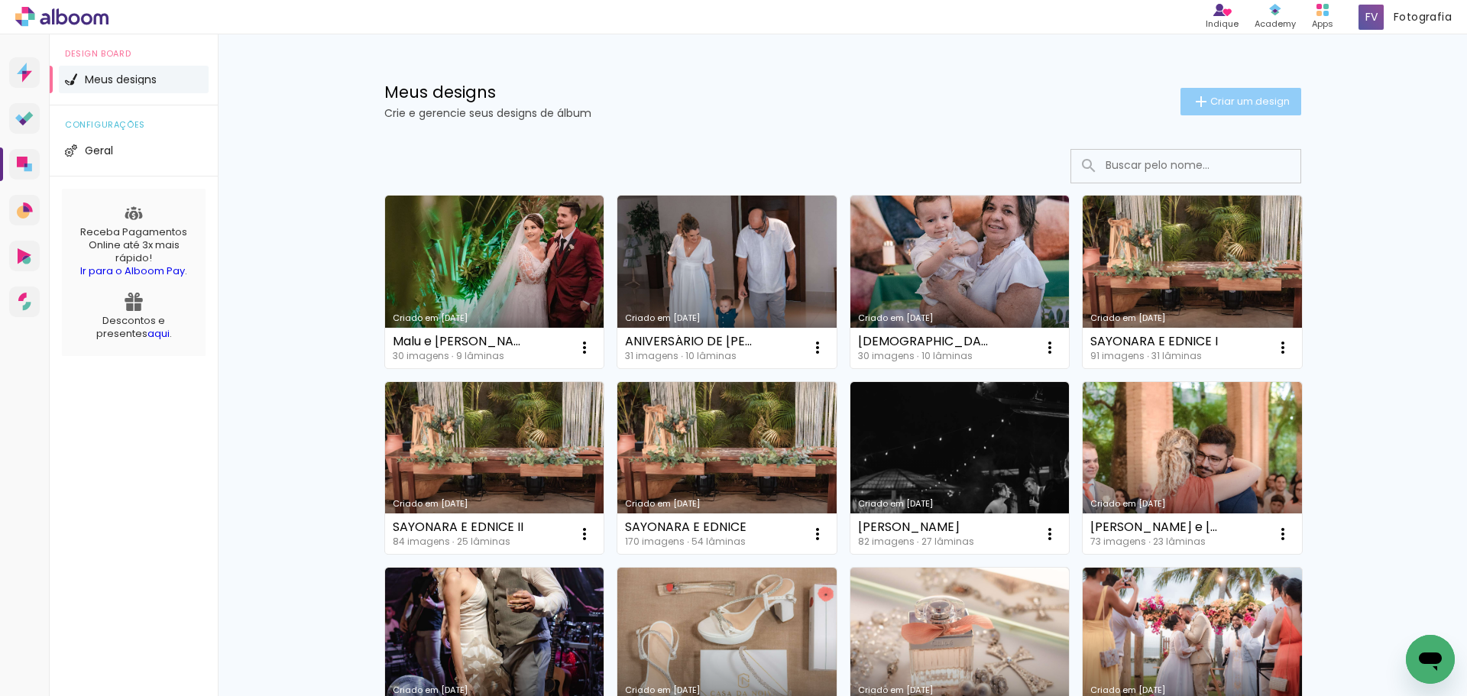
click at [1247, 104] on span "Criar um design" at bounding box center [1250, 101] width 79 height 10
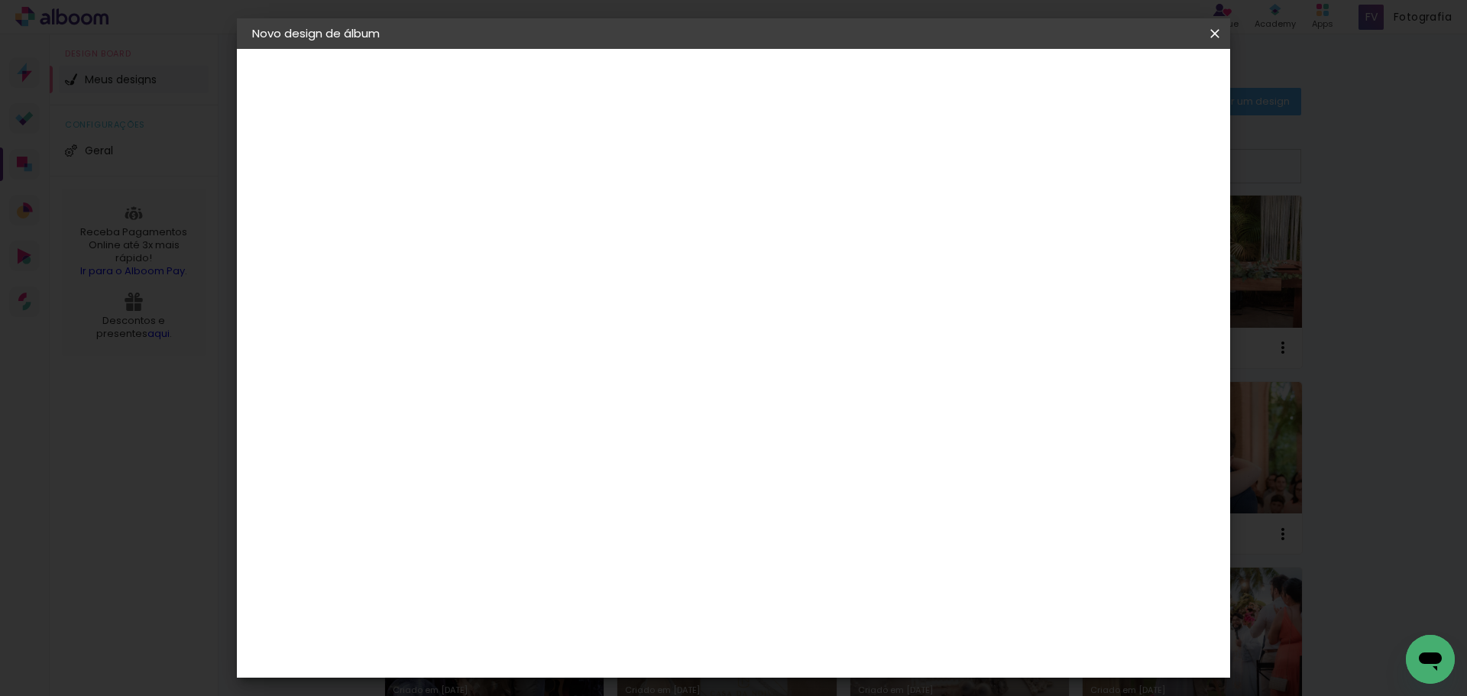
click at [0, 0] on paper-input-container "Título do álbum" at bounding box center [0, 0] width 0 height 0
click at [502, 212] on input at bounding box center [502, 205] width 0 height 24
type input "t"
type input "THAMIRES E [PERSON_NAME]"
type paper-input "THAMIRES E FELIPE"
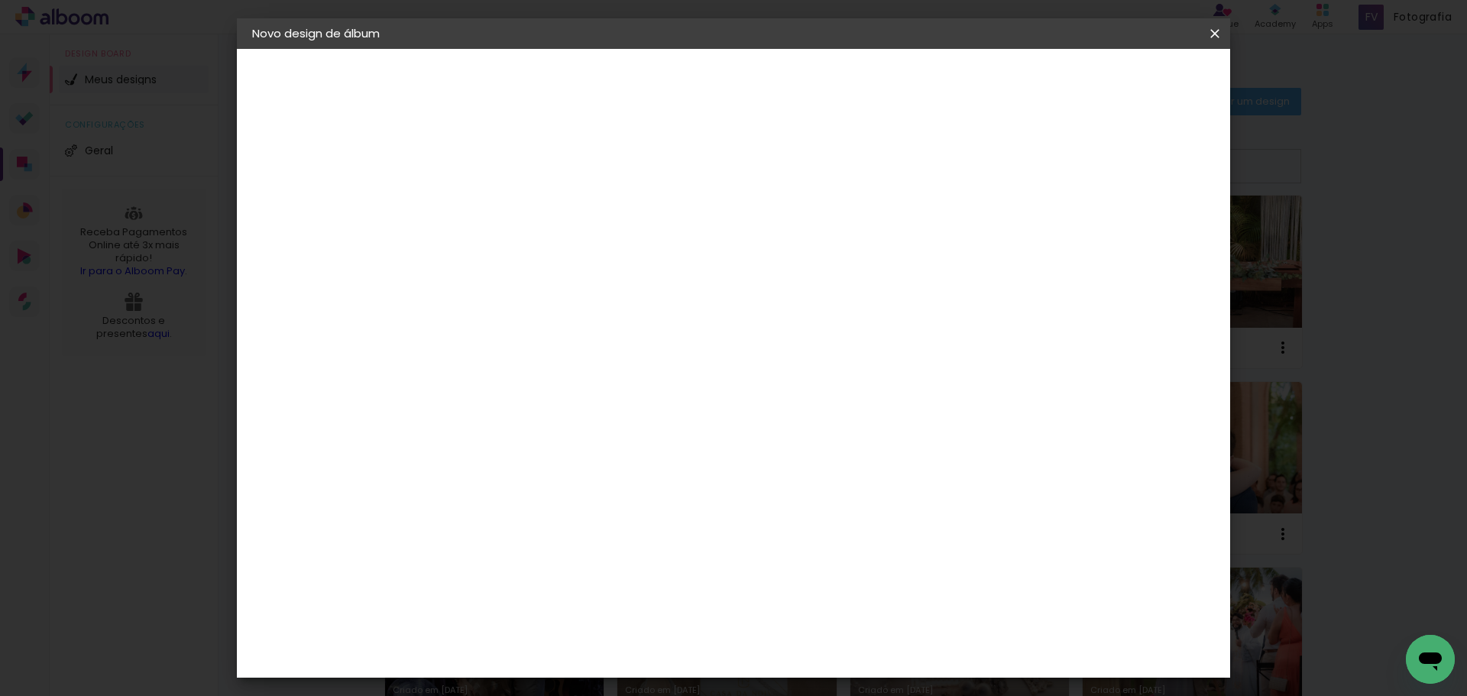
click at [659, 70] on paper-button "Avançar" at bounding box center [621, 81] width 75 height 26
click at [788, 68] on paper-button "Avançar" at bounding box center [750, 81] width 75 height 26
click at [580, 278] on div at bounding box center [541, 279] width 78 height 2
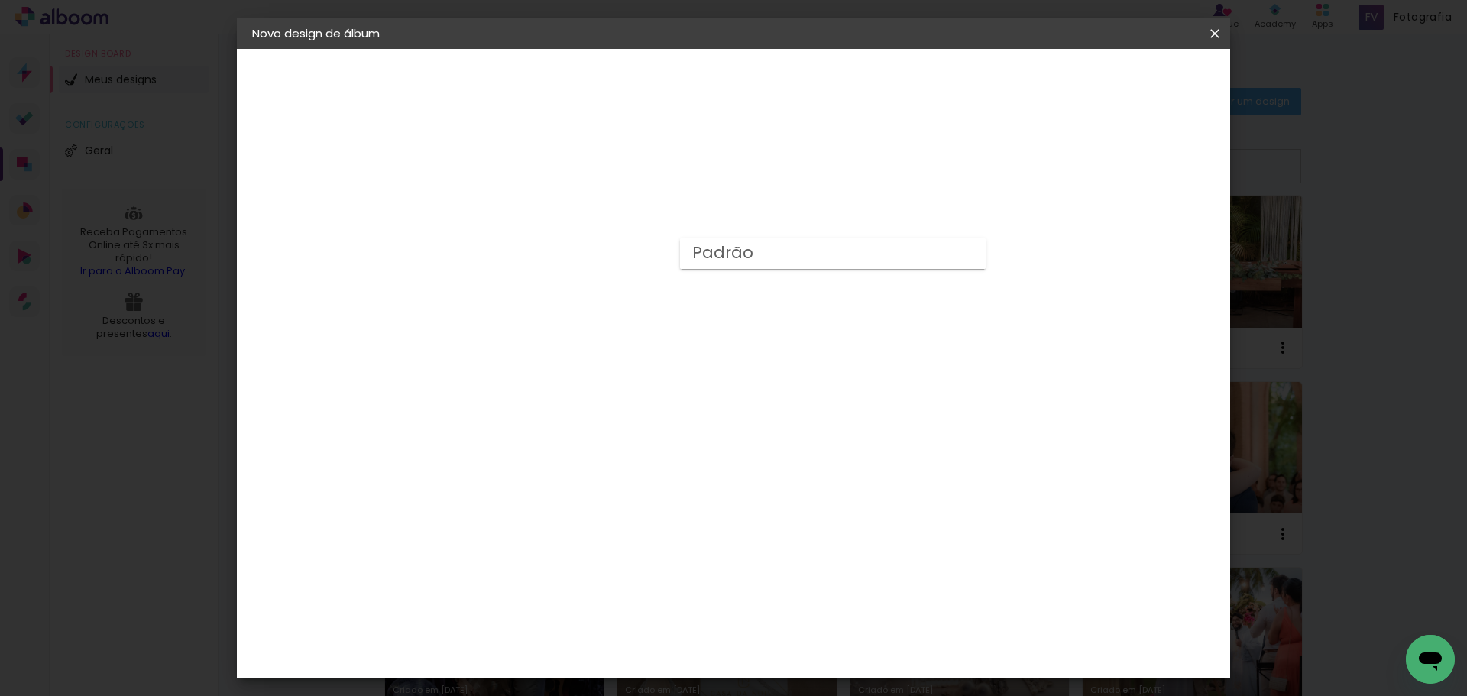
click at [768, 256] on paper-item "Padrão" at bounding box center [833, 253] width 306 height 31
type input "Padrão"
click at [605, 669] on span "30 × 30" at bounding box center [569, 689] width 71 height 41
click at [0, 0] on slot "Avançar" at bounding box center [0, 0] width 0 height 0
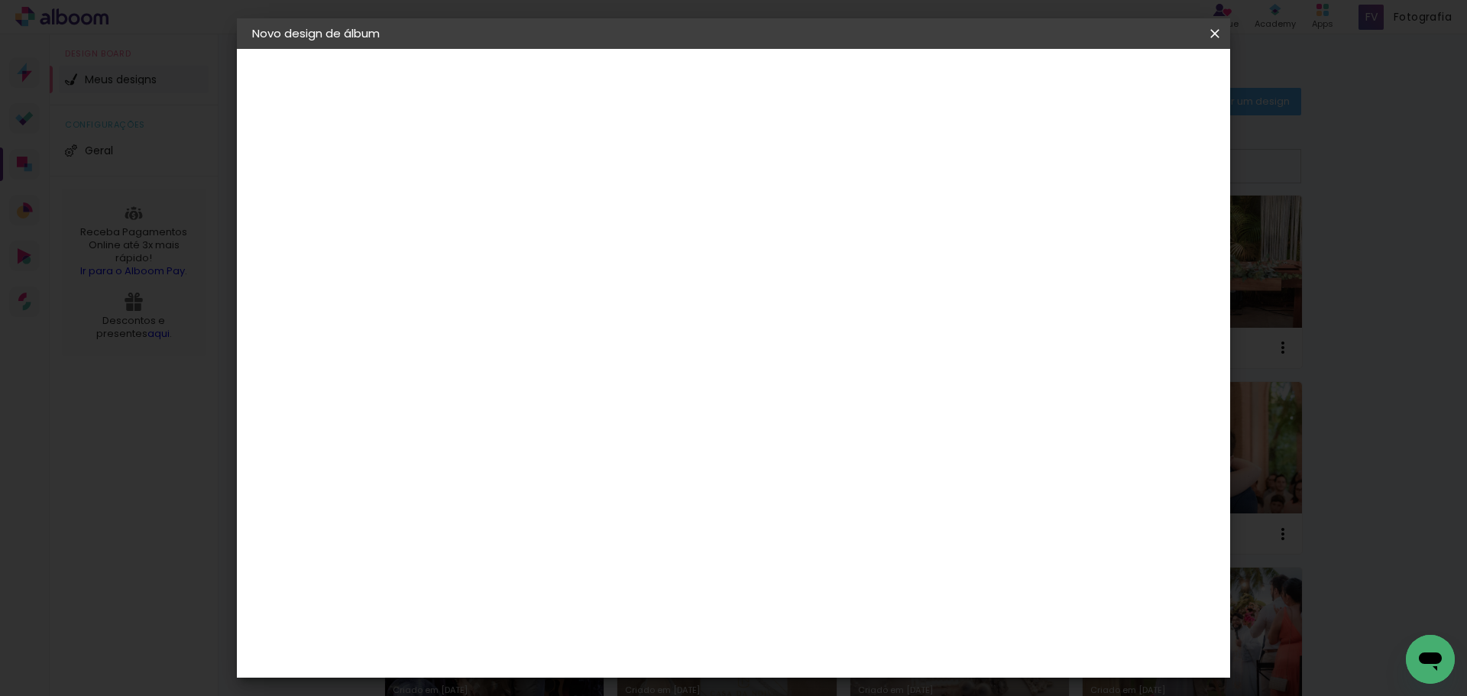
scroll to position [34, 0]
click at [1158, 60] on header "Revisão Verifique as configurações do seu álbum. Voltar Iniciar design" at bounding box center [797, 88] width 722 height 79
click at [1135, 70] on paper-button "Iniciar design" at bounding box center [1085, 81] width 100 height 26
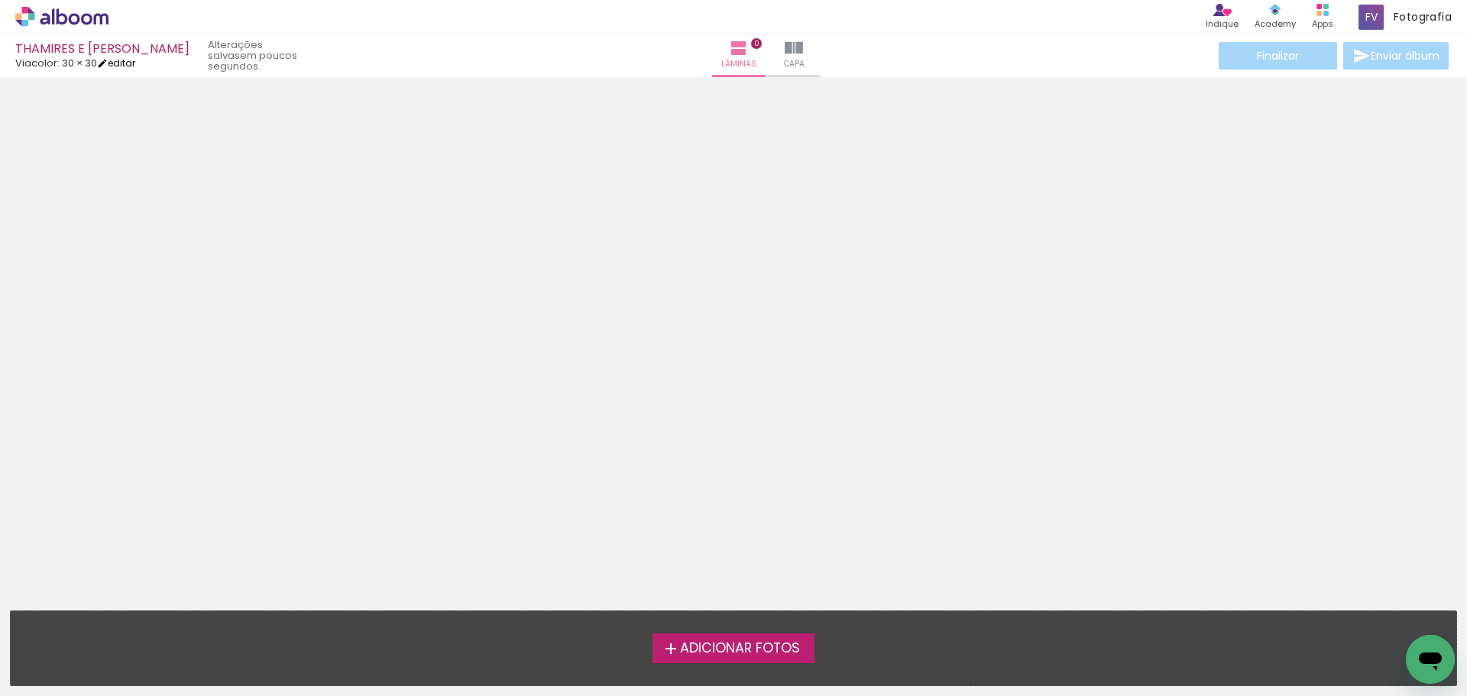
click at [118, 62] on link "editar" at bounding box center [116, 63] width 38 height 13
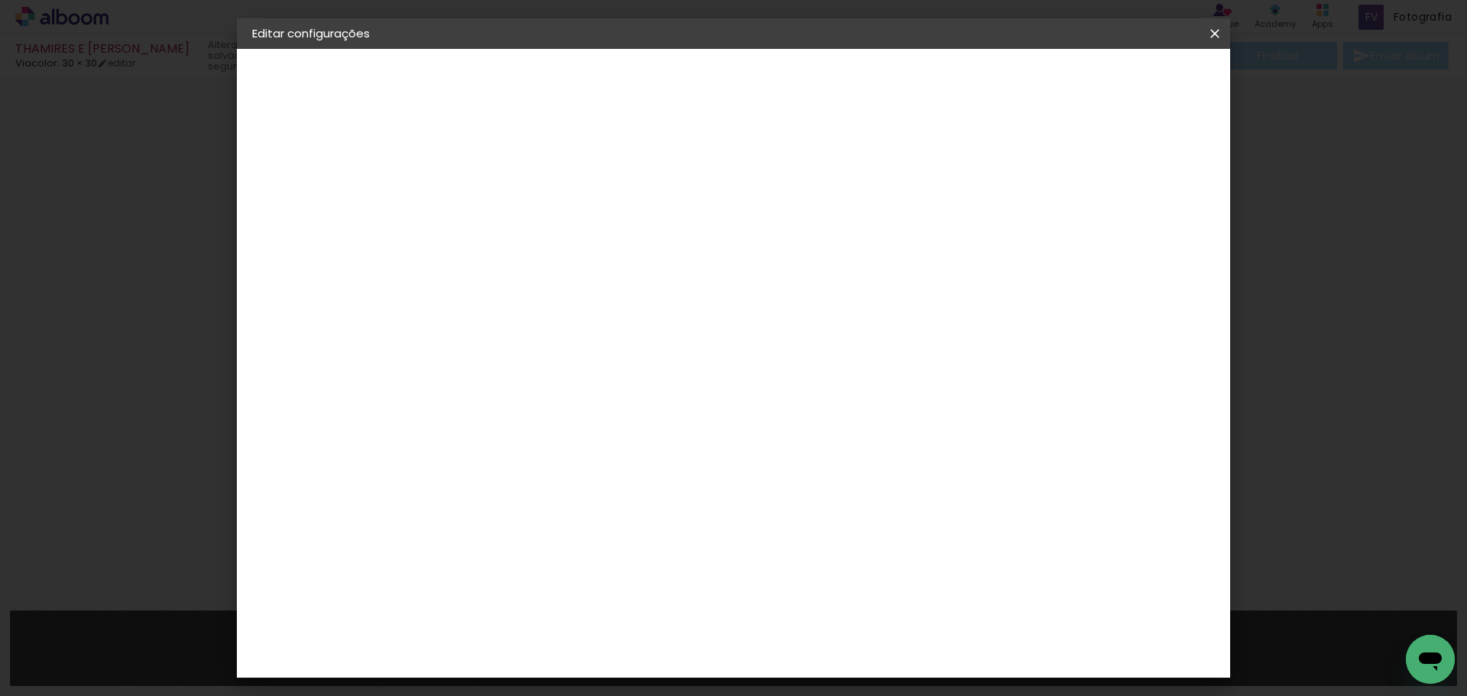
click at [1120, 83] on span "Salvar configurações" at bounding box center [1063, 81] width 113 height 11
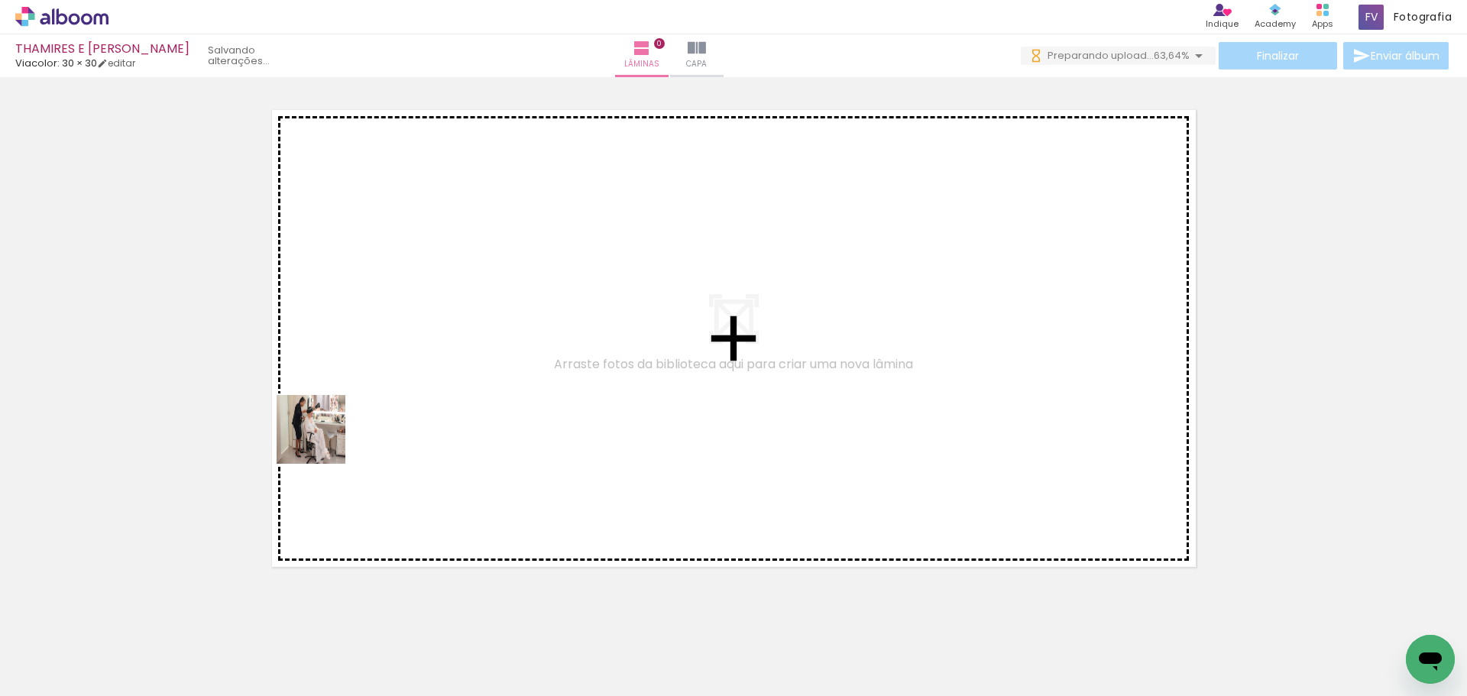
drag, startPoint x: 151, startPoint y: 644, endPoint x: 288, endPoint y: 573, distance: 153.8
click at [330, 432] on quentale-workspace at bounding box center [733, 348] width 1467 height 696
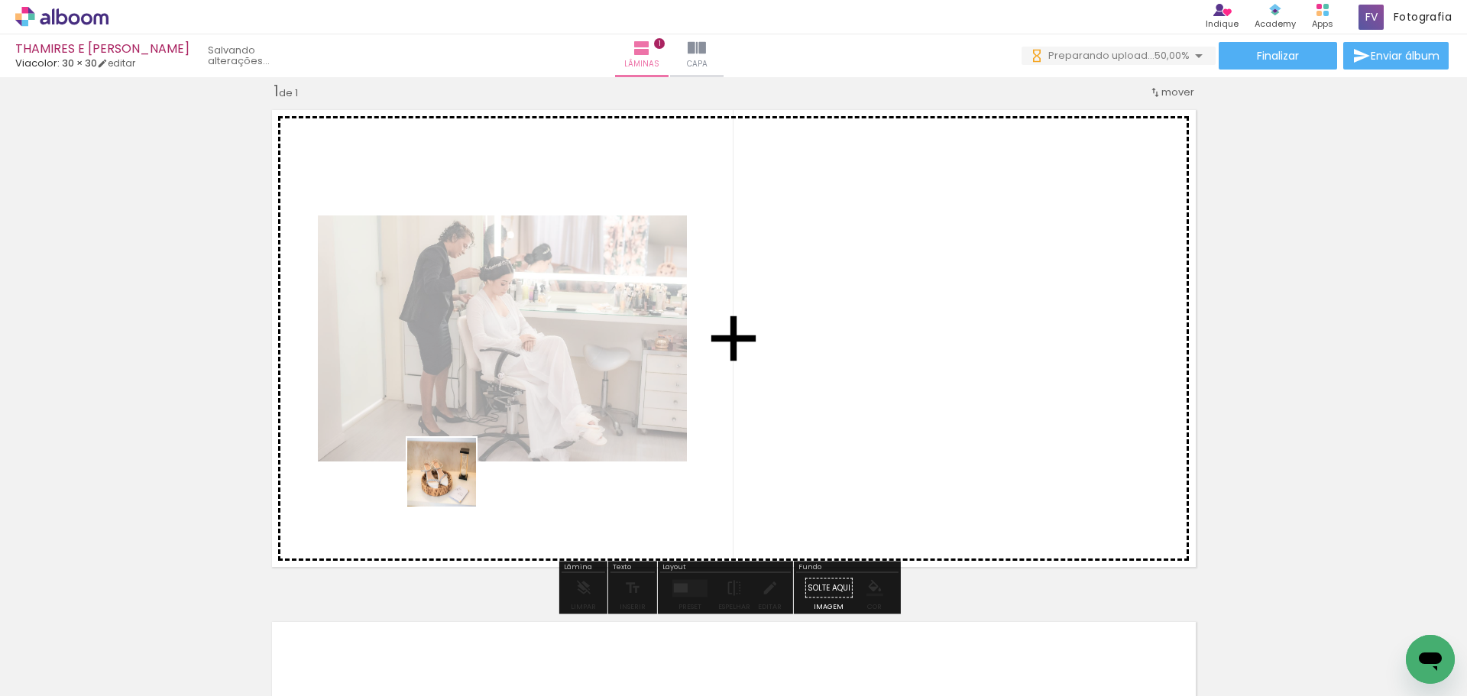
drag, startPoint x: 237, startPoint y: 641, endPoint x: 431, endPoint y: 526, distance: 225.8
click at [454, 483] on quentale-workspace at bounding box center [733, 348] width 1467 height 696
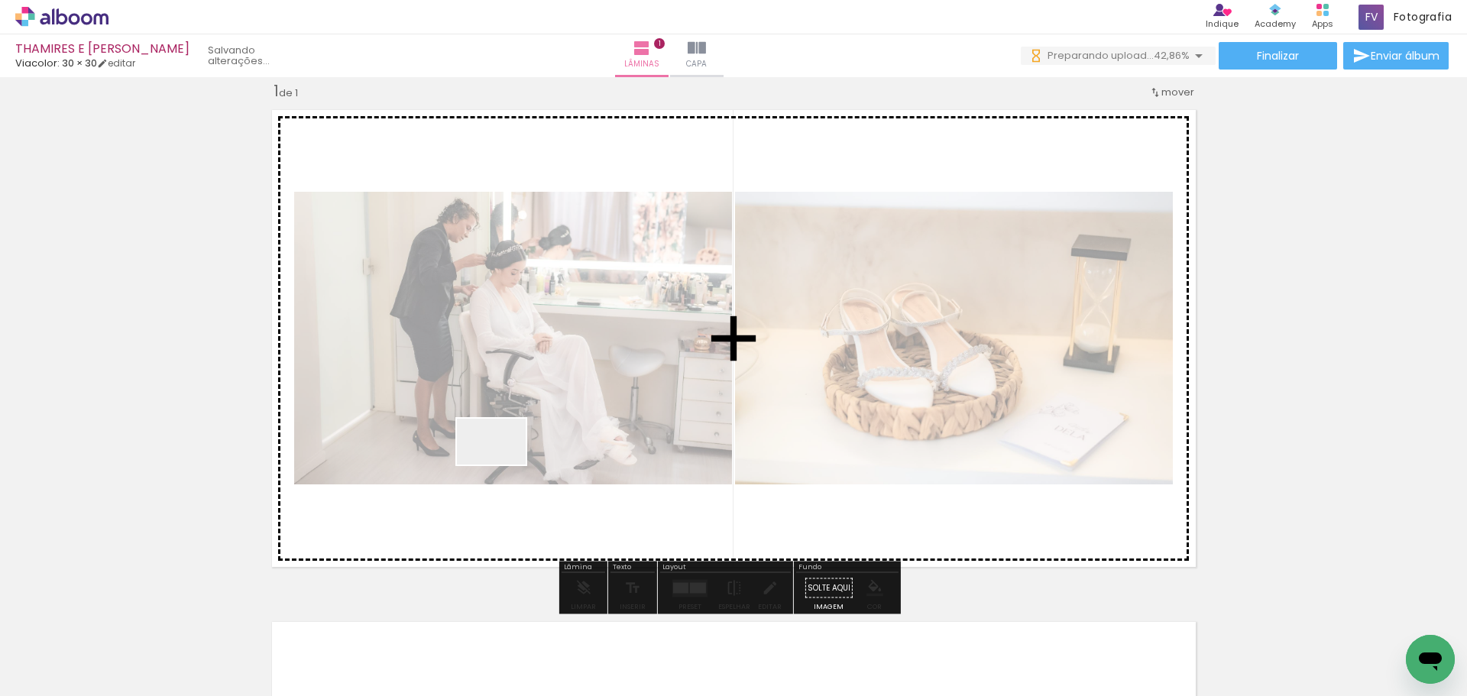
drag, startPoint x: 331, startPoint y: 642, endPoint x: 516, endPoint y: 446, distance: 269.2
click at [516, 446] on quentale-workspace at bounding box center [733, 348] width 1467 height 696
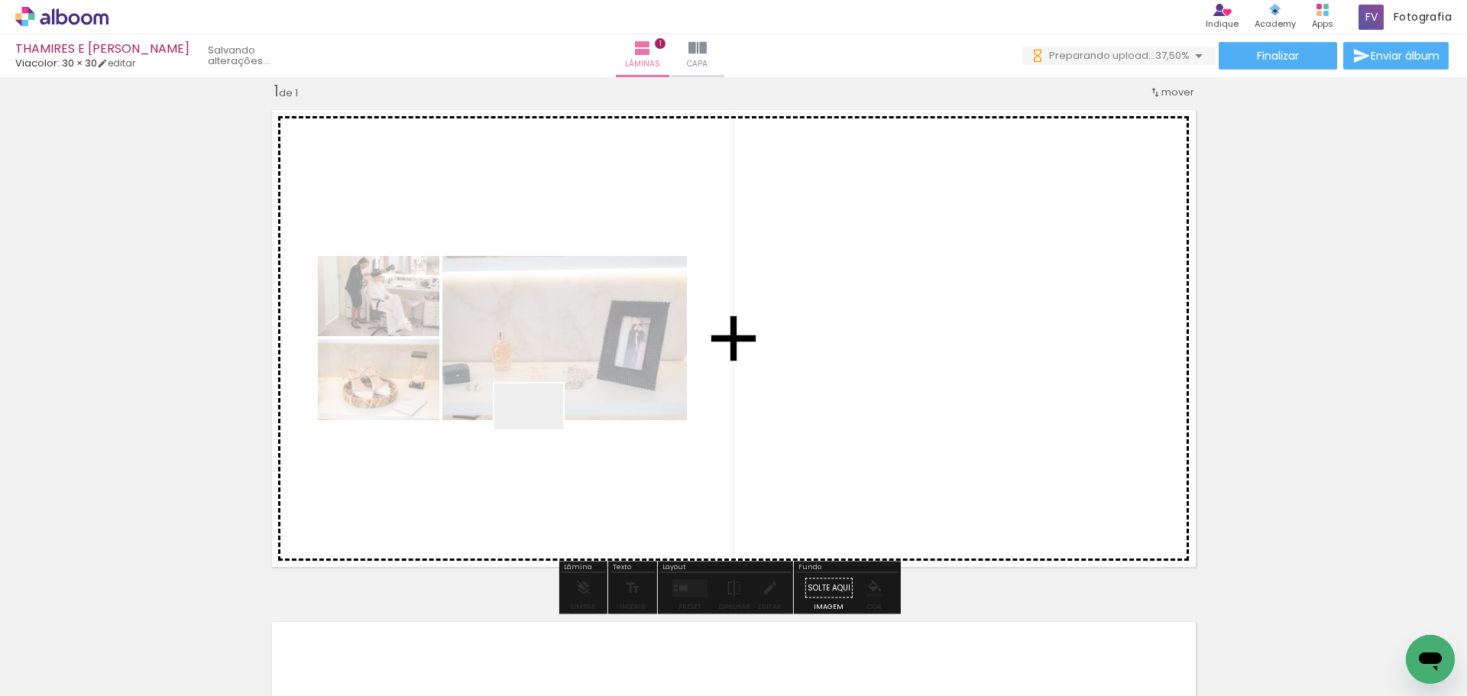
drag, startPoint x: 381, startPoint y: 643, endPoint x: 546, endPoint y: 432, distance: 268.3
click at [551, 407] on quentale-workspace at bounding box center [733, 348] width 1467 height 696
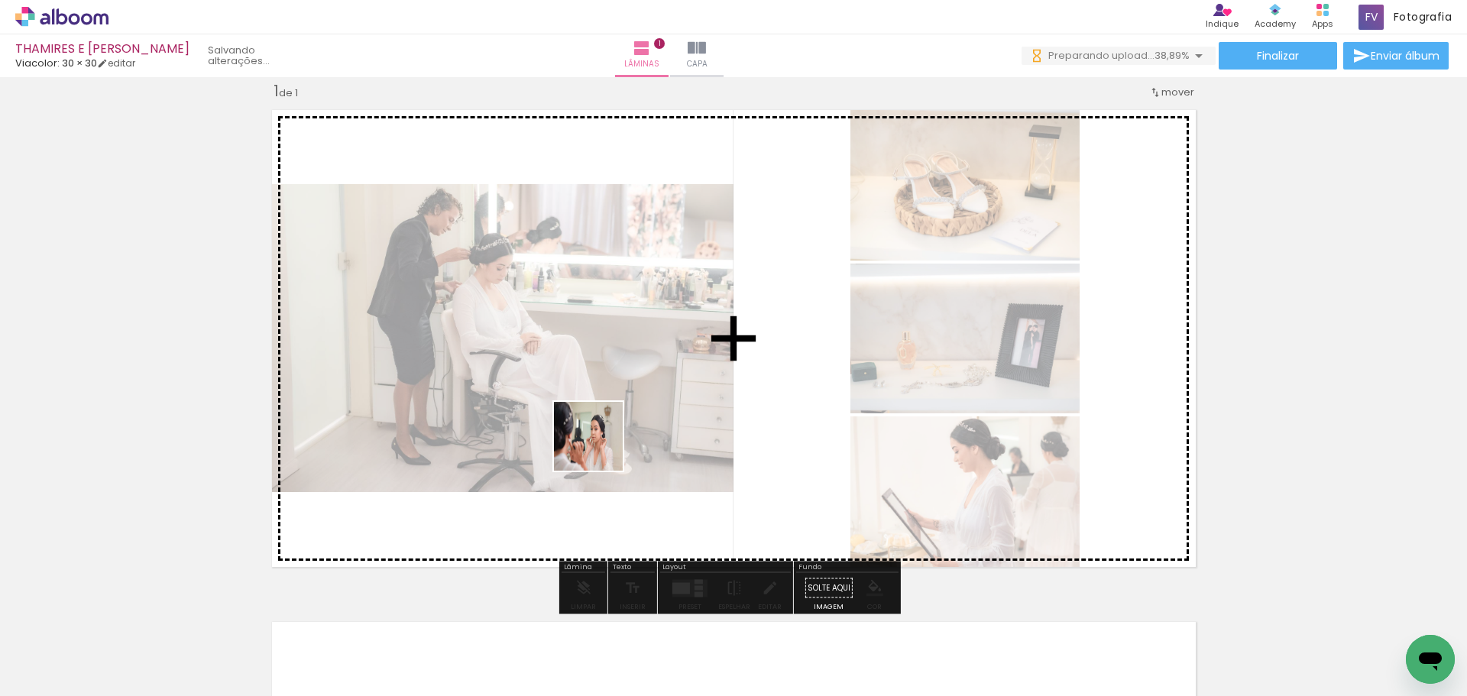
drag, startPoint x: 492, startPoint y: 636, endPoint x: 605, endPoint y: 435, distance: 230.6
click at [605, 435] on quentale-workspace at bounding box center [733, 348] width 1467 height 696
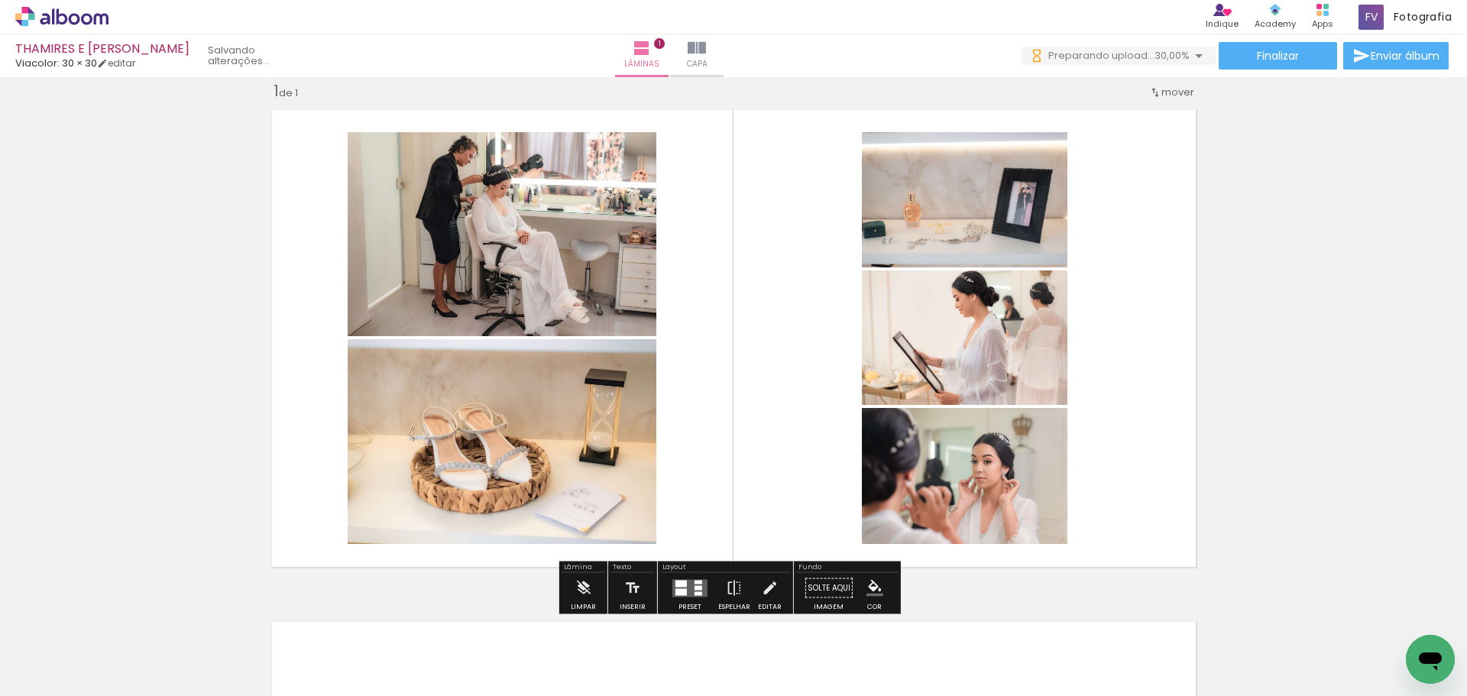
click at [63, 651] on input "Todas as fotos" at bounding box center [43, 650] width 58 height 13
click at [0, 0] on slot "Não utilizadas" at bounding box center [0, 0] width 0 height 0
type input "Não utilizadas"
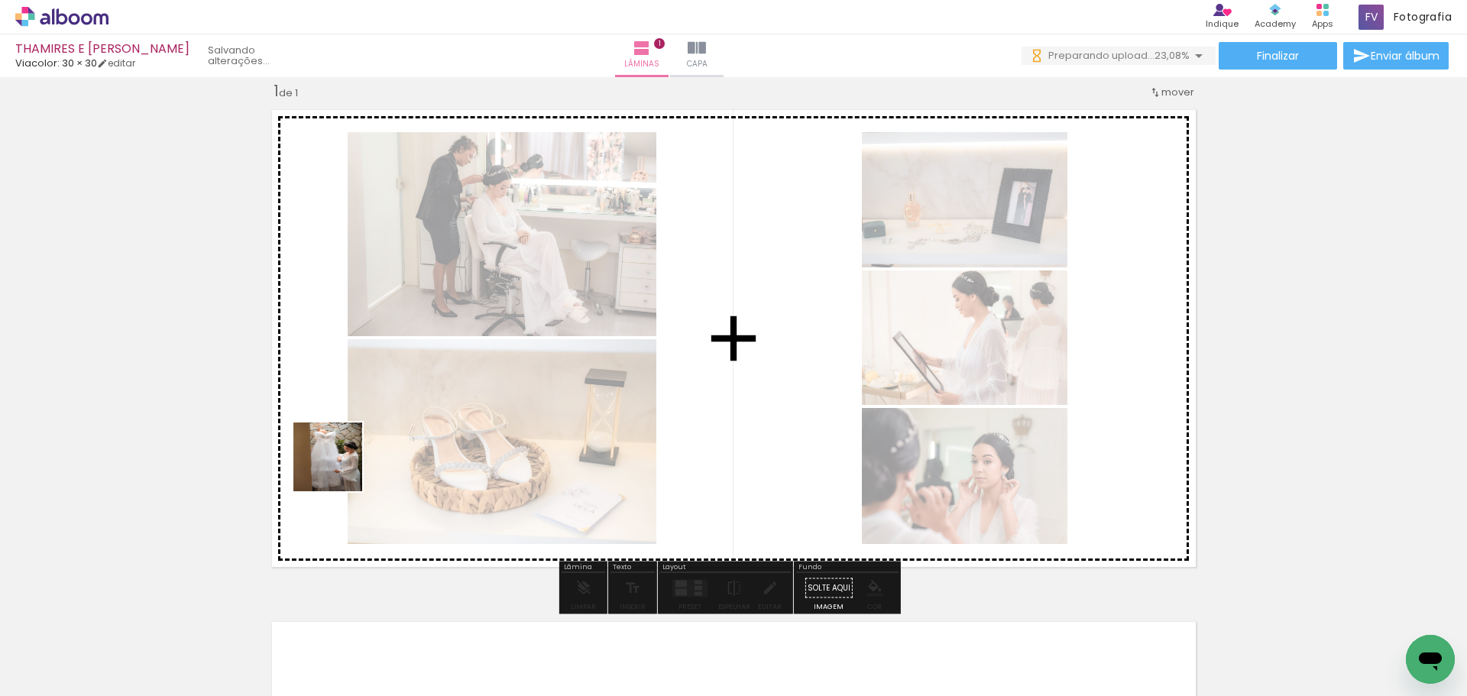
drag, startPoint x: 166, startPoint y: 640, endPoint x: 257, endPoint y: 615, distance: 94.2
click at [399, 408] on quentale-workspace at bounding box center [733, 348] width 1467 height 696
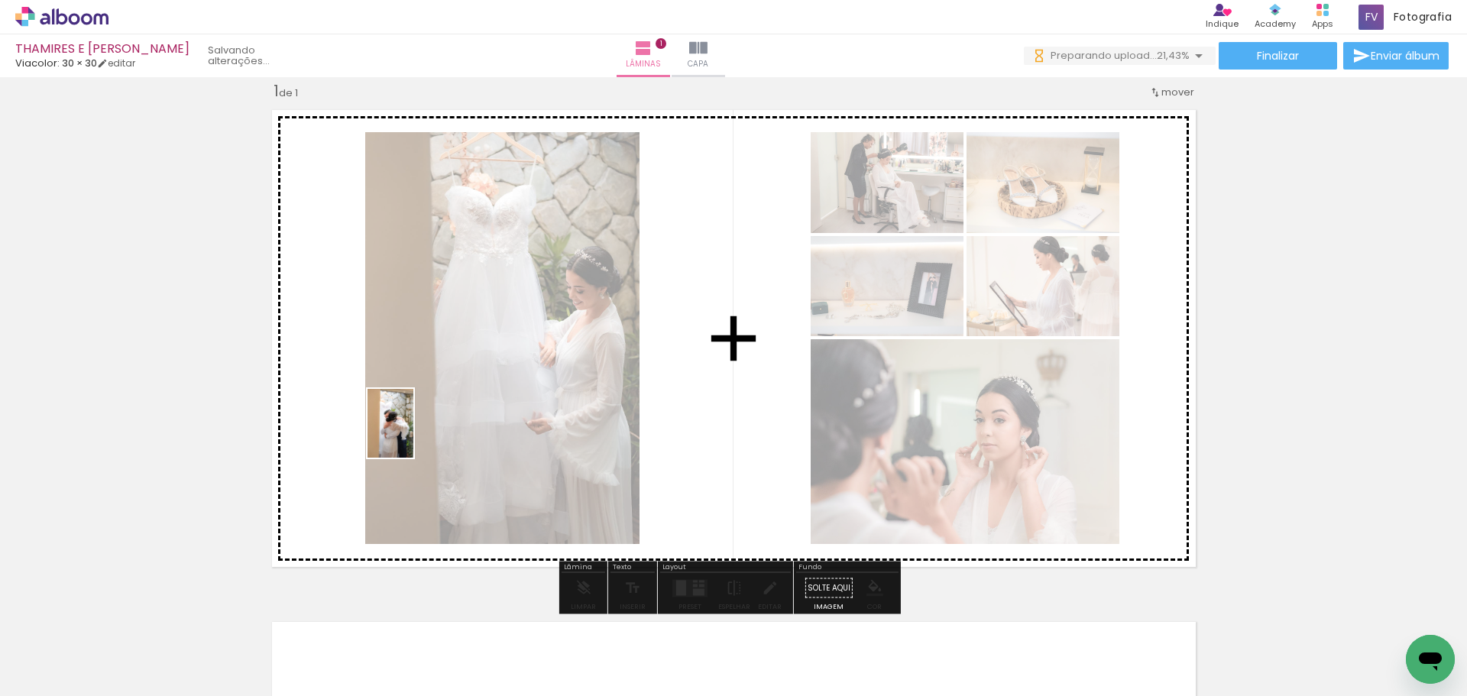
drag, startPoint x: 184, startPoint y: 628, endPoint x: 244, endPoint y: 595, distance: 68.1
click at [432, 420] on quentale-workspace at bounding box center [733, 348] width 1467 height 696
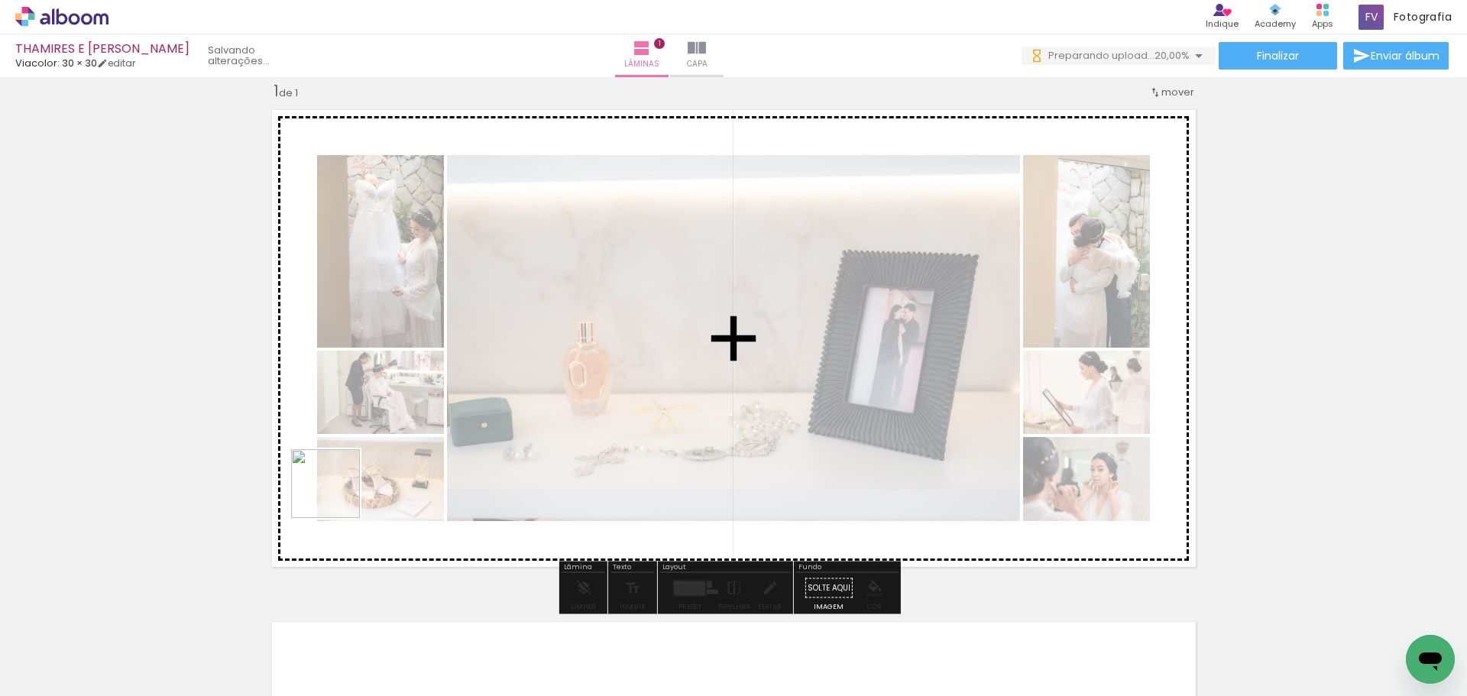
drag, startPoint x: 164, startPoint y: 655, endPoint x: 372, endPoint y: 493, distance: 264.2
click at [413, 432] on quentale-workspace at bounding box center [733, 348] width 1467 height 696
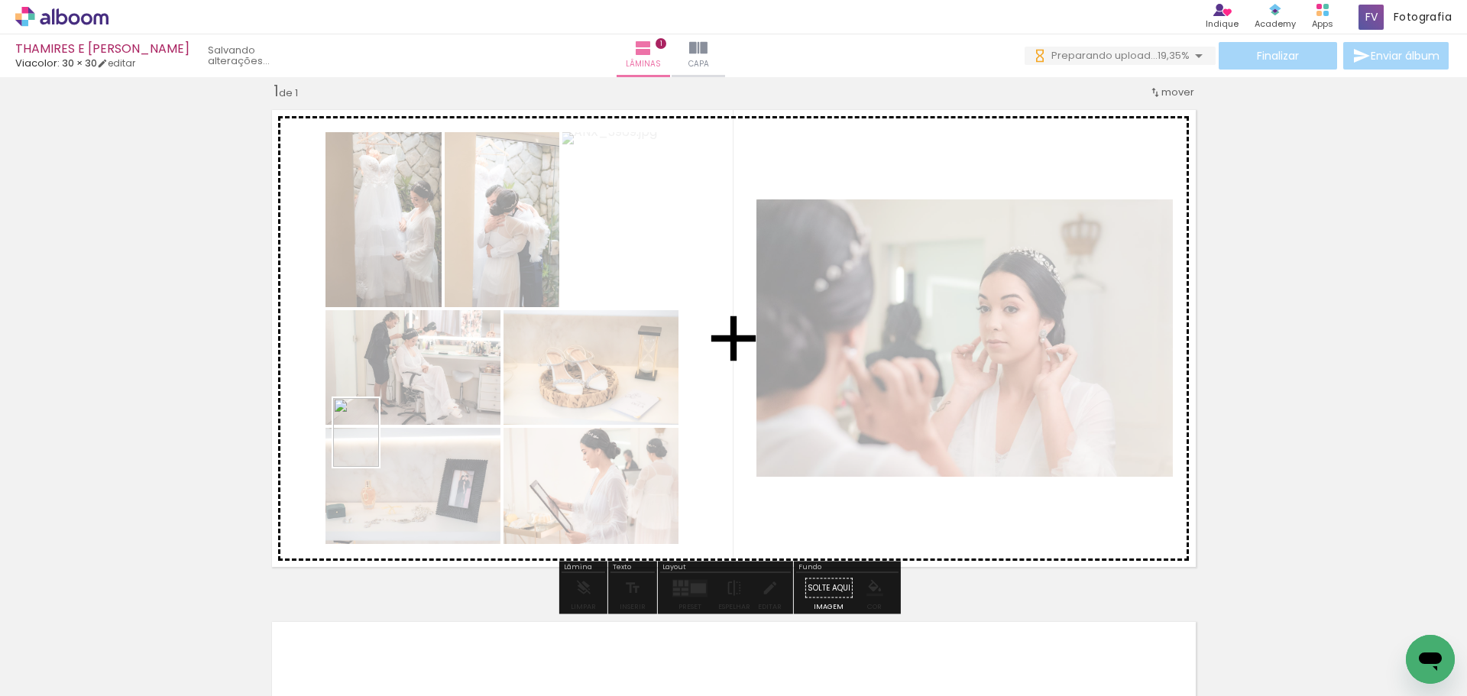
drag, startPoint x: 209, startPoint y: 617, endPoint x: 379, endPoint y: 444, distance: 242.7
click at [379, 444] on quentale-workspace at bounding box center [733, 348] width 1467 height 696
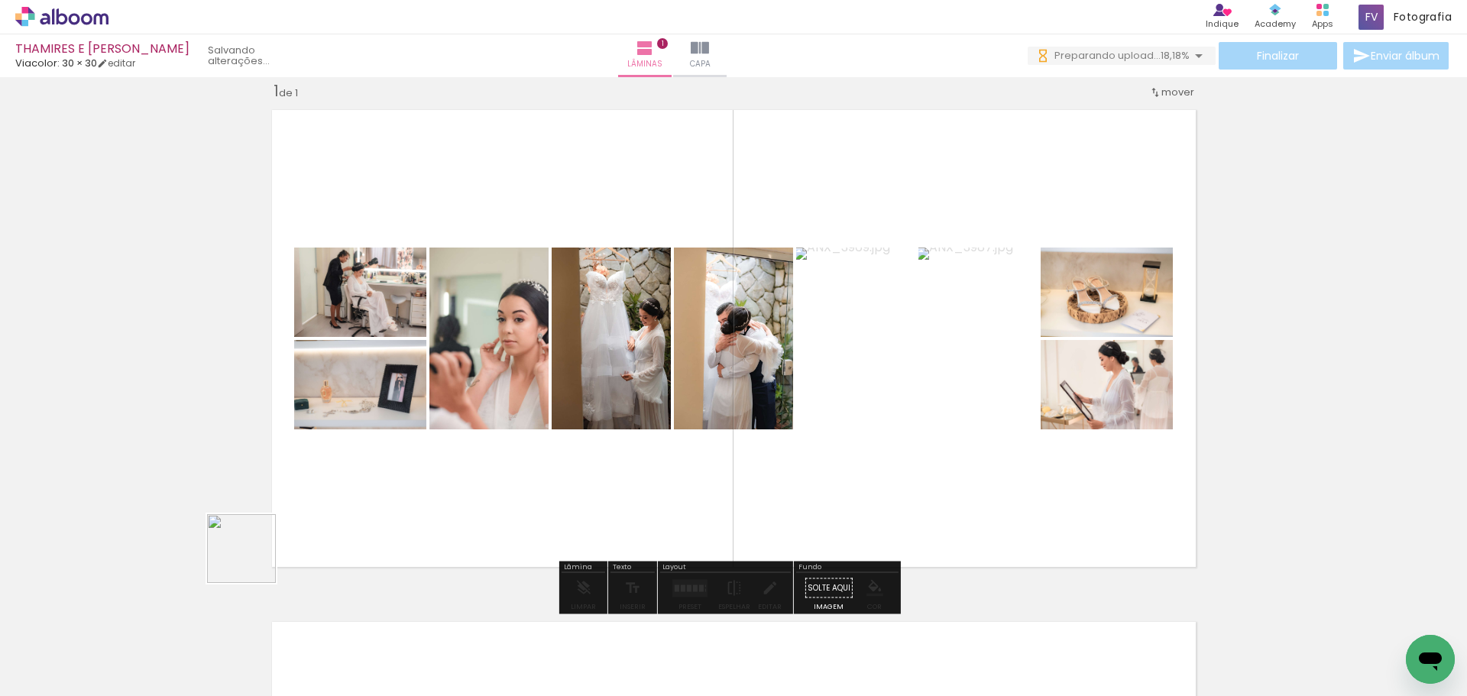
drag, startPoint x: 206, startPoint y: 614, endPoint x: 297, endPoint y: 524, distance: 128.6
click at [407, 420] on quentale-workspace at bounding box center [733, 348] width 1467 height 696
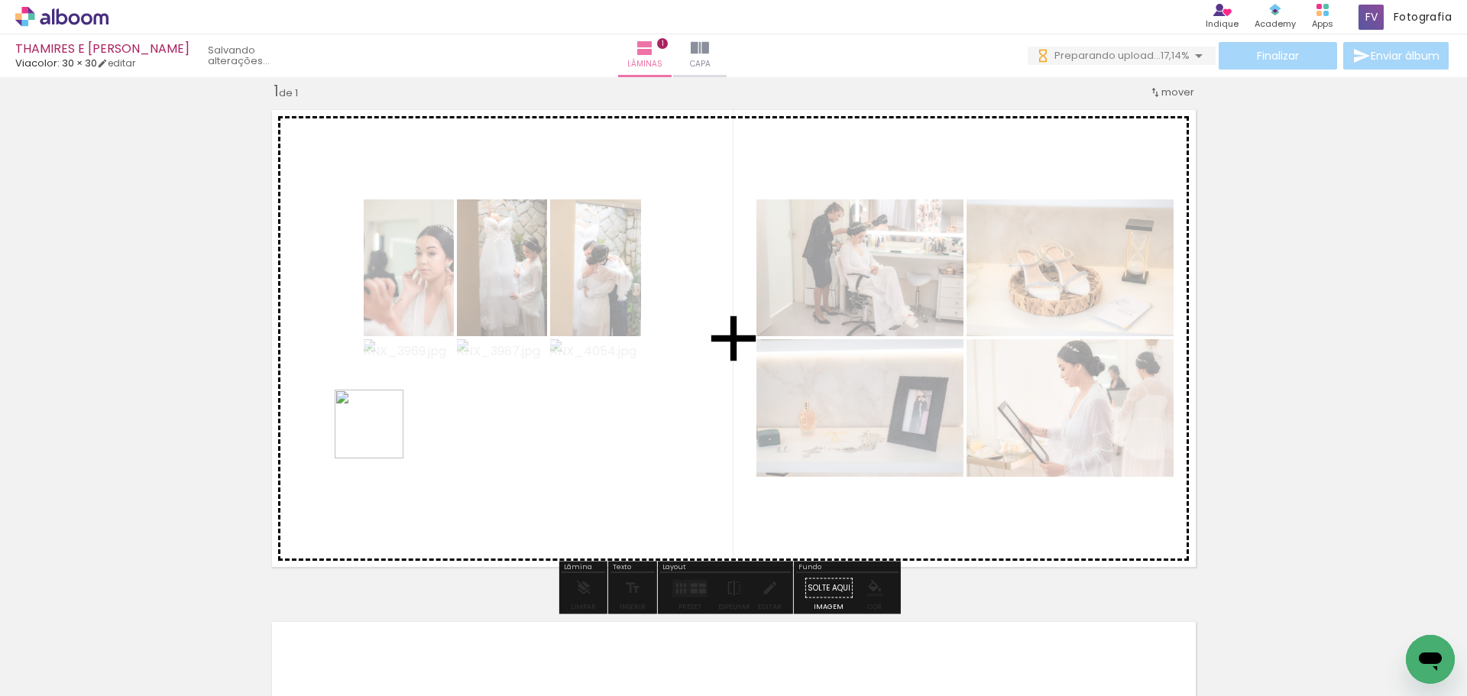
drag, startPoint x: 191, startPoint y: 608, endPoint x: 403, endPoint y: 421, distance: 282.1
click at [403, 421] on quentale-workspace at bounding box center [733, 348] width 1467 height 696
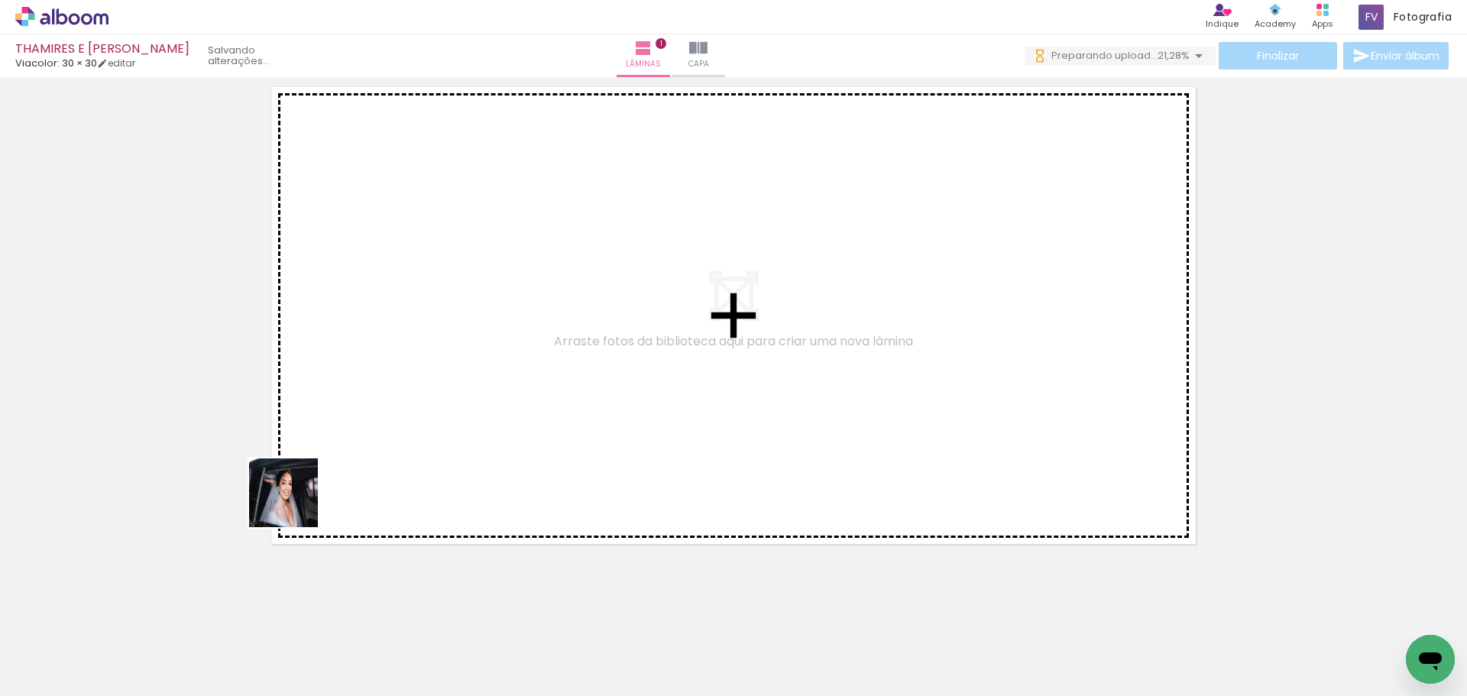
drag, startPoint x: 172, startPoint y: 641, endPoint x: 261, endPoint y: 570, distance: 114.2
click at [393, 402] on quentale-workspace at bounding box center [733, 348] width 1467 height 696
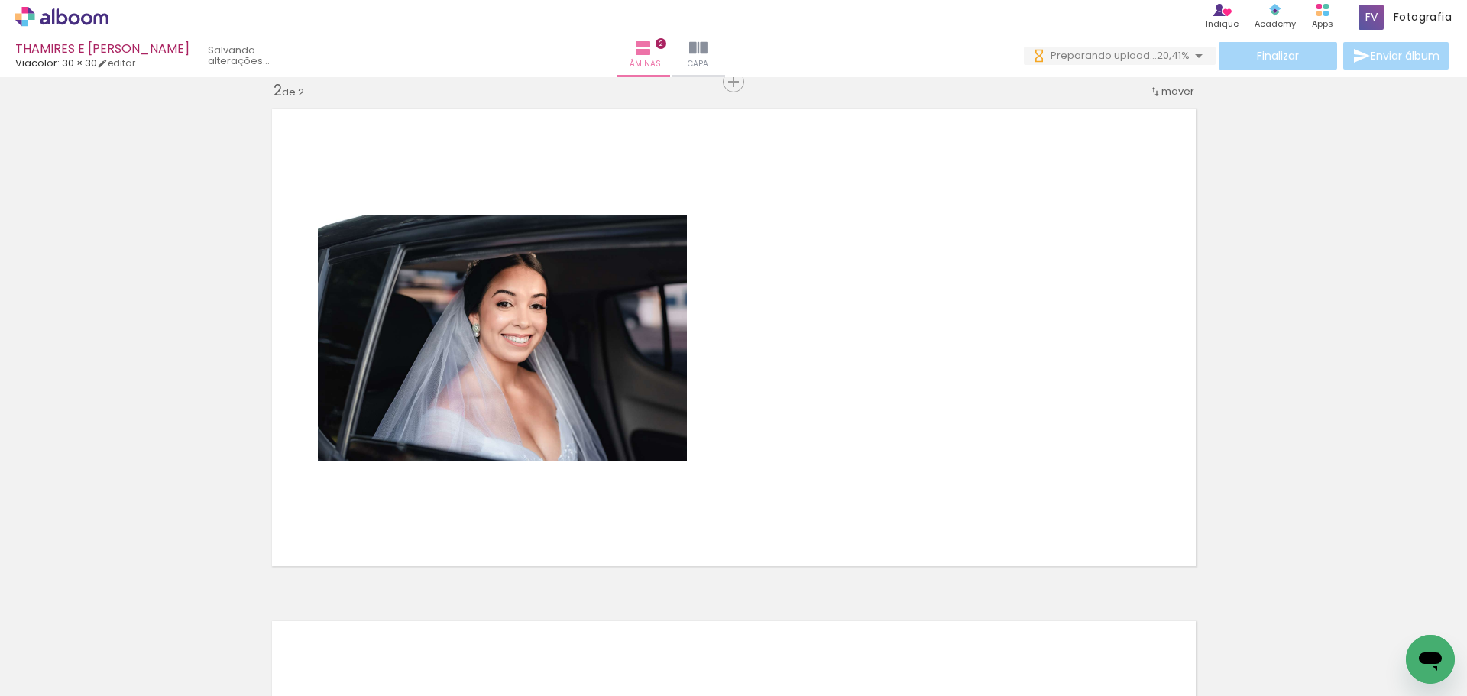
scroll to position [532, 0]
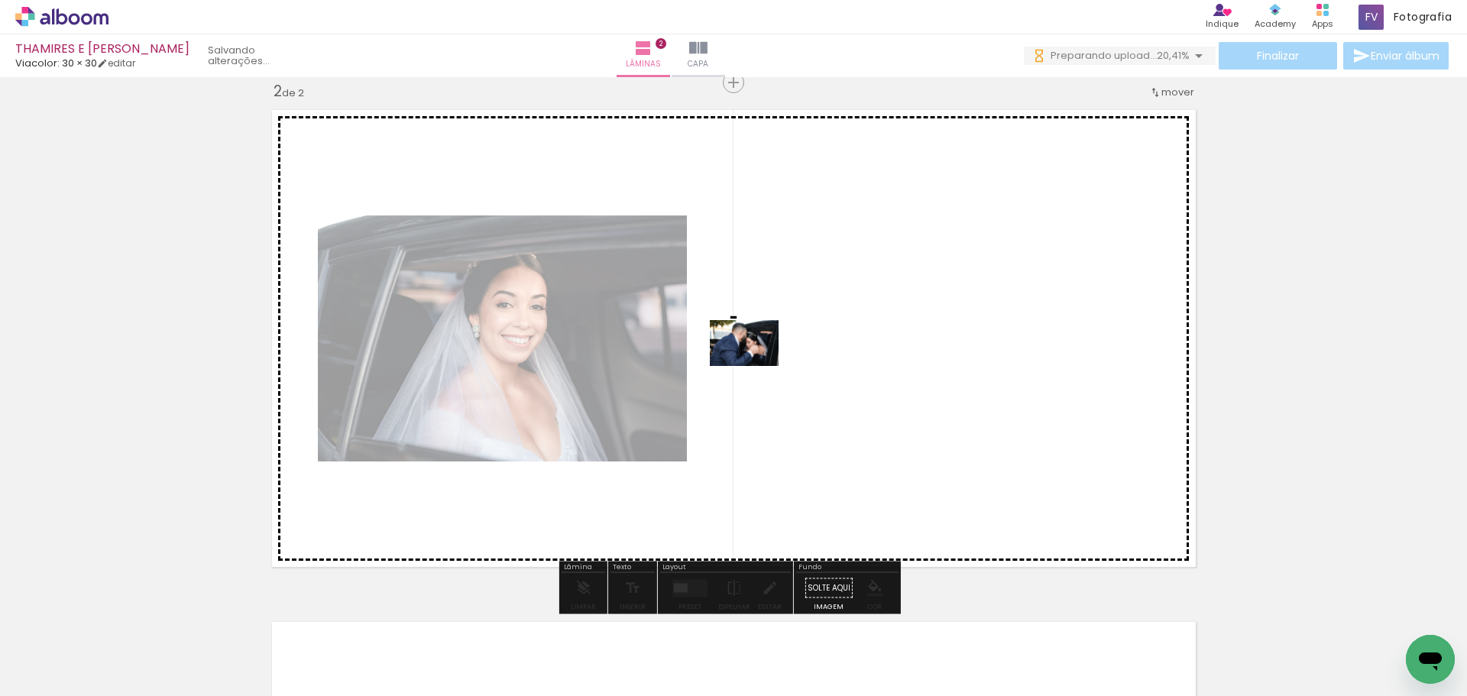
drag, startPoint x: 167, startPoint y: 640, endPoint x: 756, endPoint y: 365, distance: 649.3
click at [756, 365] on quentale-workspace at bounding box center [733, 348] width 1467 height 696
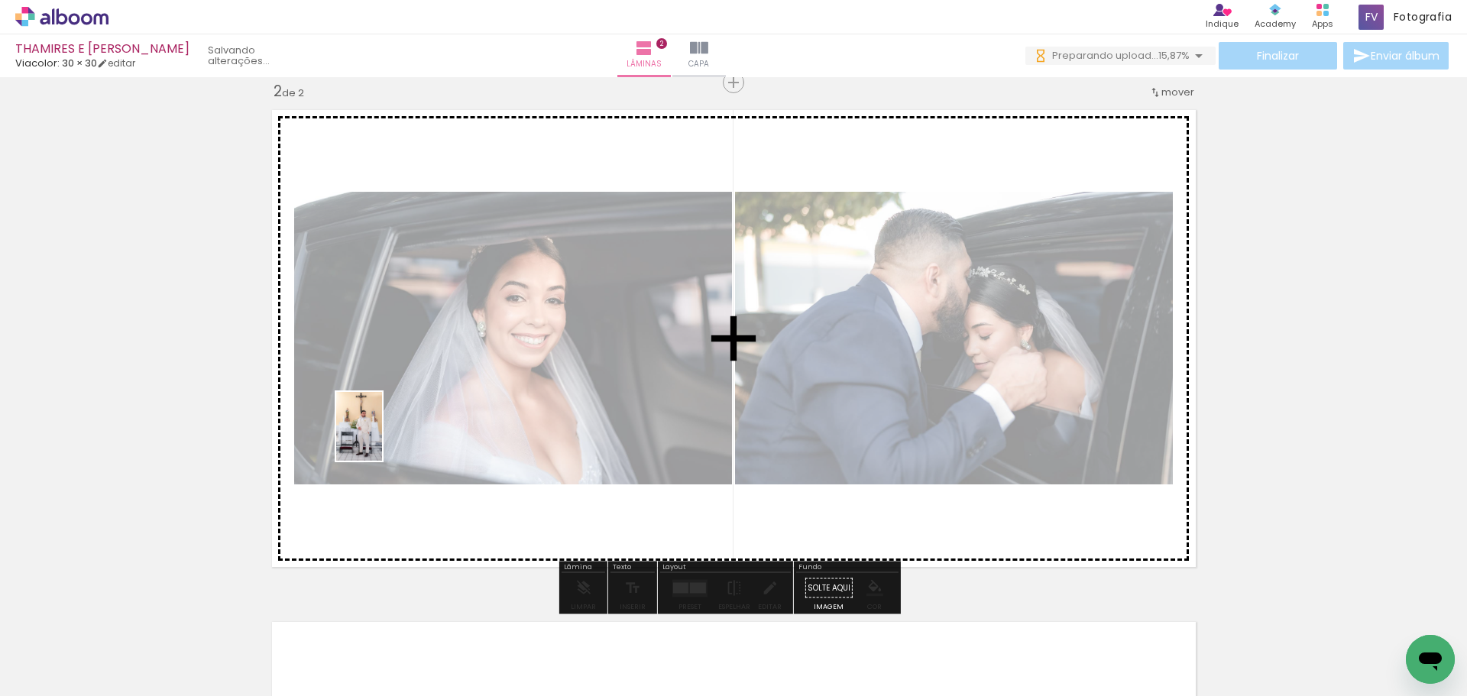
drag, startPoint x: 165, startPoint y: 652, endPoint x: 382, endPoint y: 438, distance: 304.8
click at [382, 438] on quentale-workspace at bounding box center [733, 348] width 1467 height 696
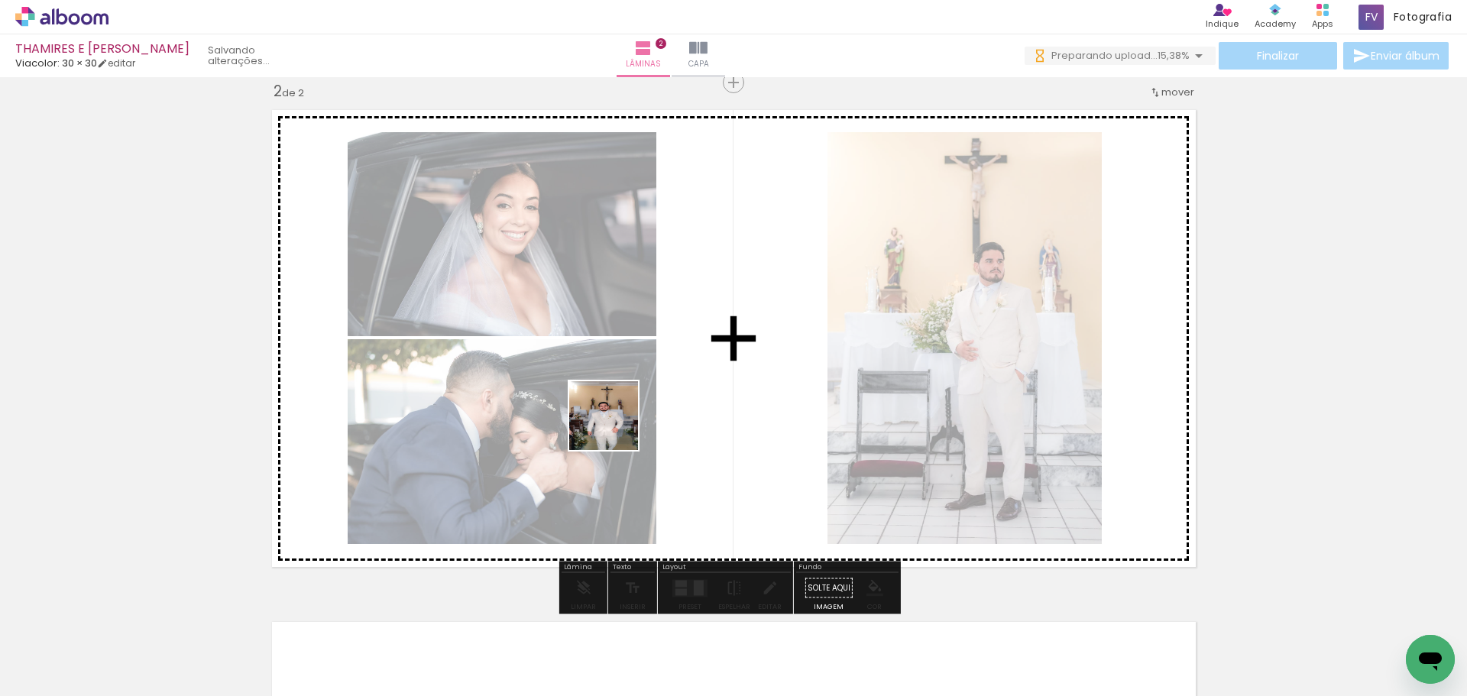
drag, startPoint x: 167, startPoint y: 657, endPoint x: 765, endPoint y: 394, distance: 653.9
click at [765, 394] on quentale-workspace at bounding box center [733, 348] width 1467 height 696
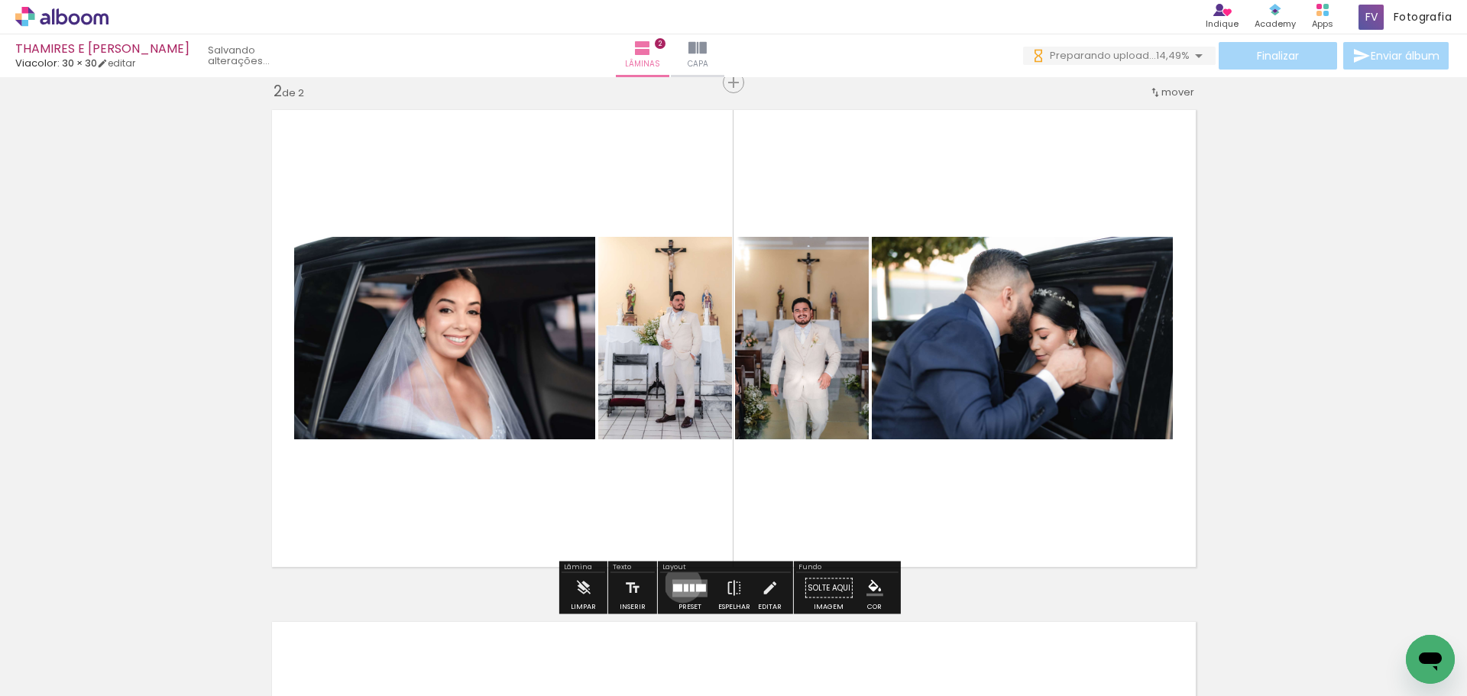
click at [679, 584] on quentale-layouter at bounding box center [690, 588] width 35 height 18
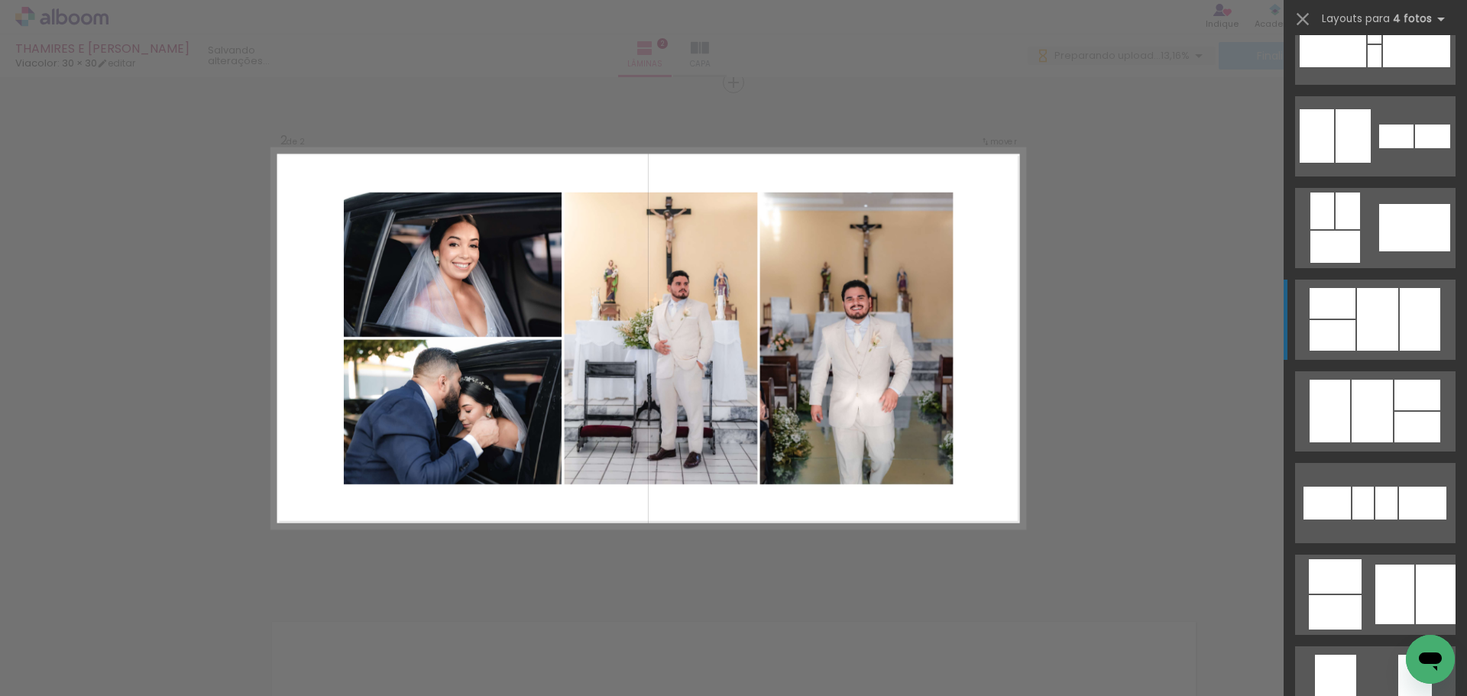
scroll to position [535, 0]
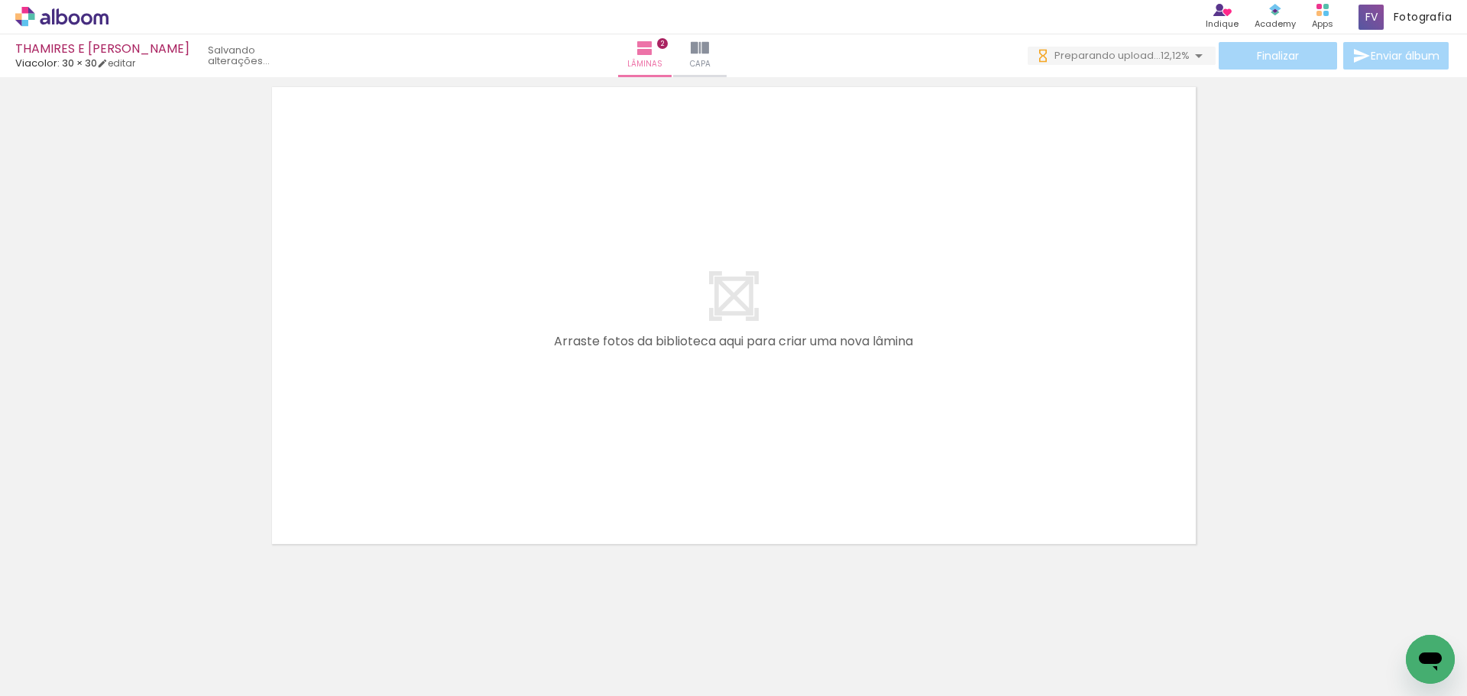
scroll to position [0, 0]
drag, startPoint x: 1016, startPoint y: 678, endPoint x: 560, endPoint y: 681, distance: 456.3
click at [125, 678] on iron-horizontal-list at bounding box center [110, 649] width 31 height 96
drag, startPoint x: 560, startPoint y: 681, endPoint x: 0, endPoint y: 649, distance: 561.1
click at [0, 649] on div "Biblioteca 115 de 130 fotos Todas as fotos Não utilizadas Adicionar Fotos" at bounding box center [0, 649] width 0 height 96
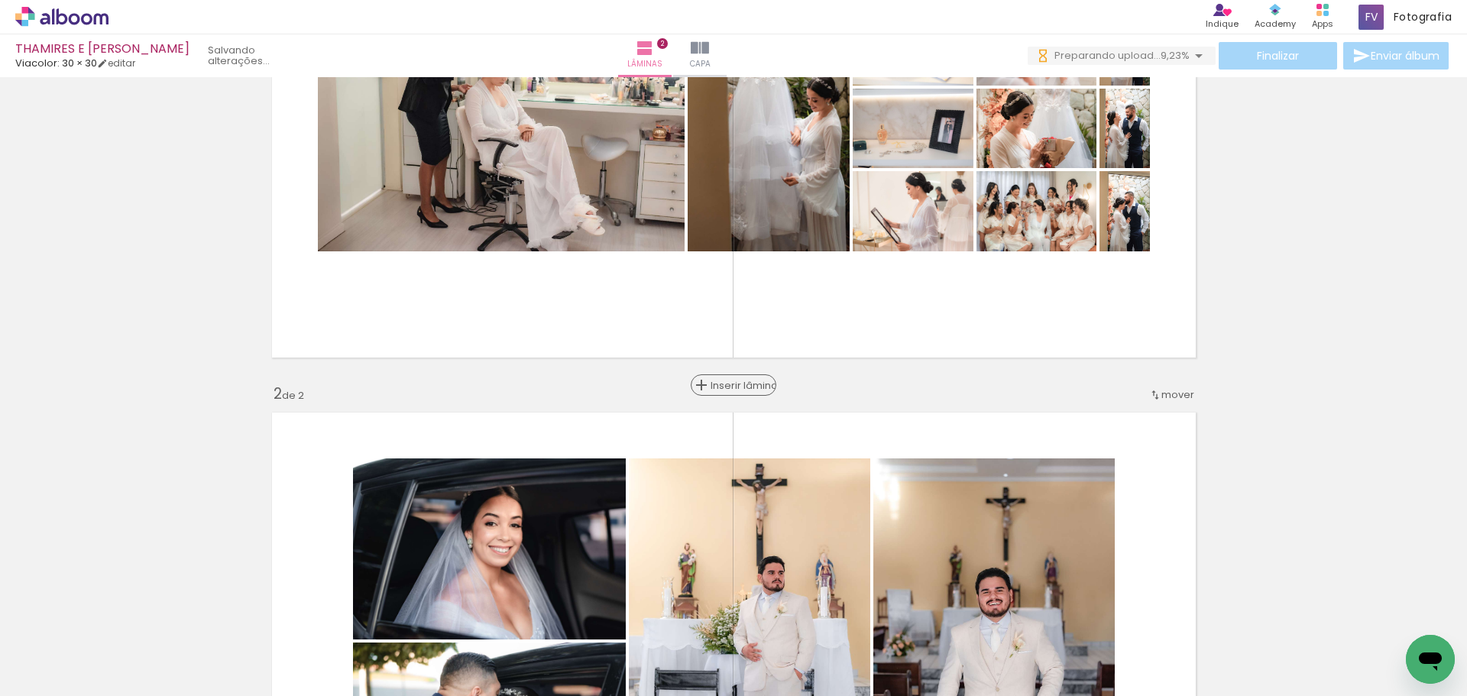
click at [735, 381] on span "Inserir lâmina" at bounding box center [741, 386] width 60 height 10
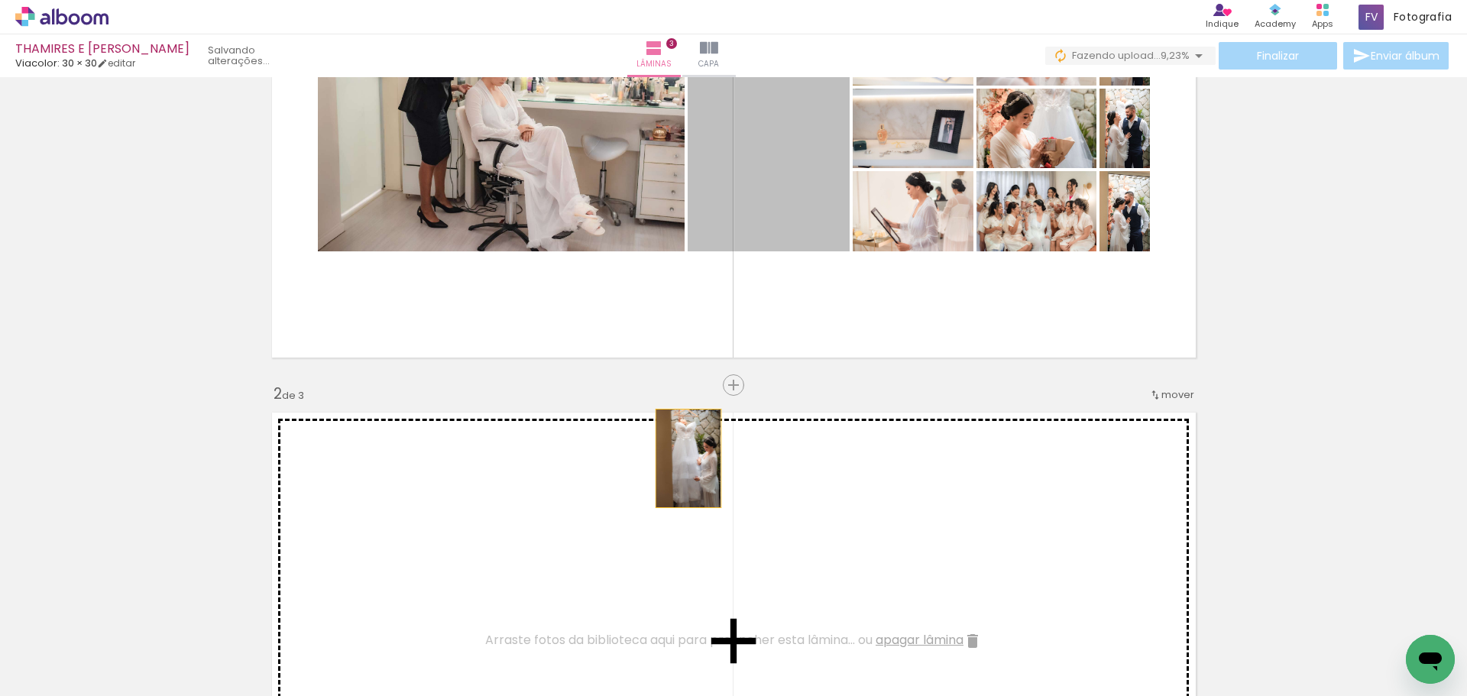
drag, startPoint x: 768, startPoint y: 205, endPoint x: 668, endPoint y: 476, distance: 289.2
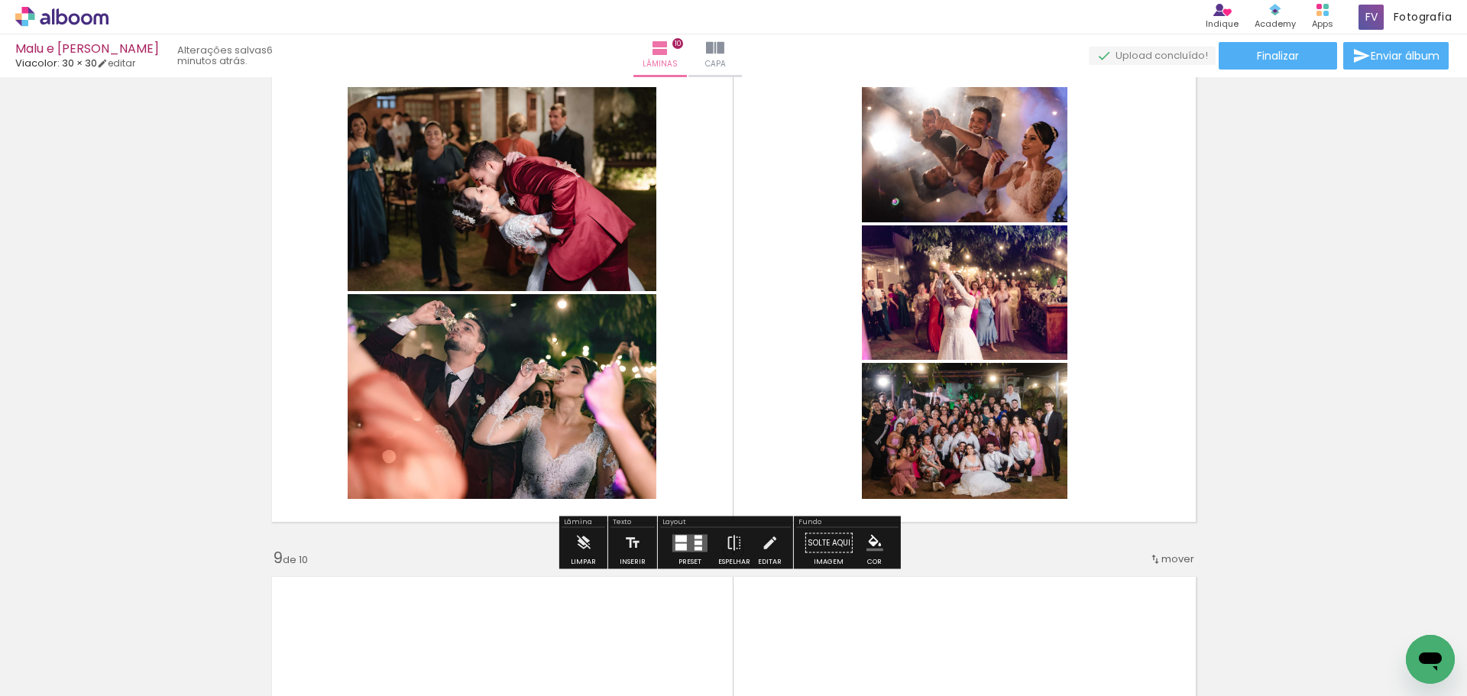
scroll to position [3635, 0]
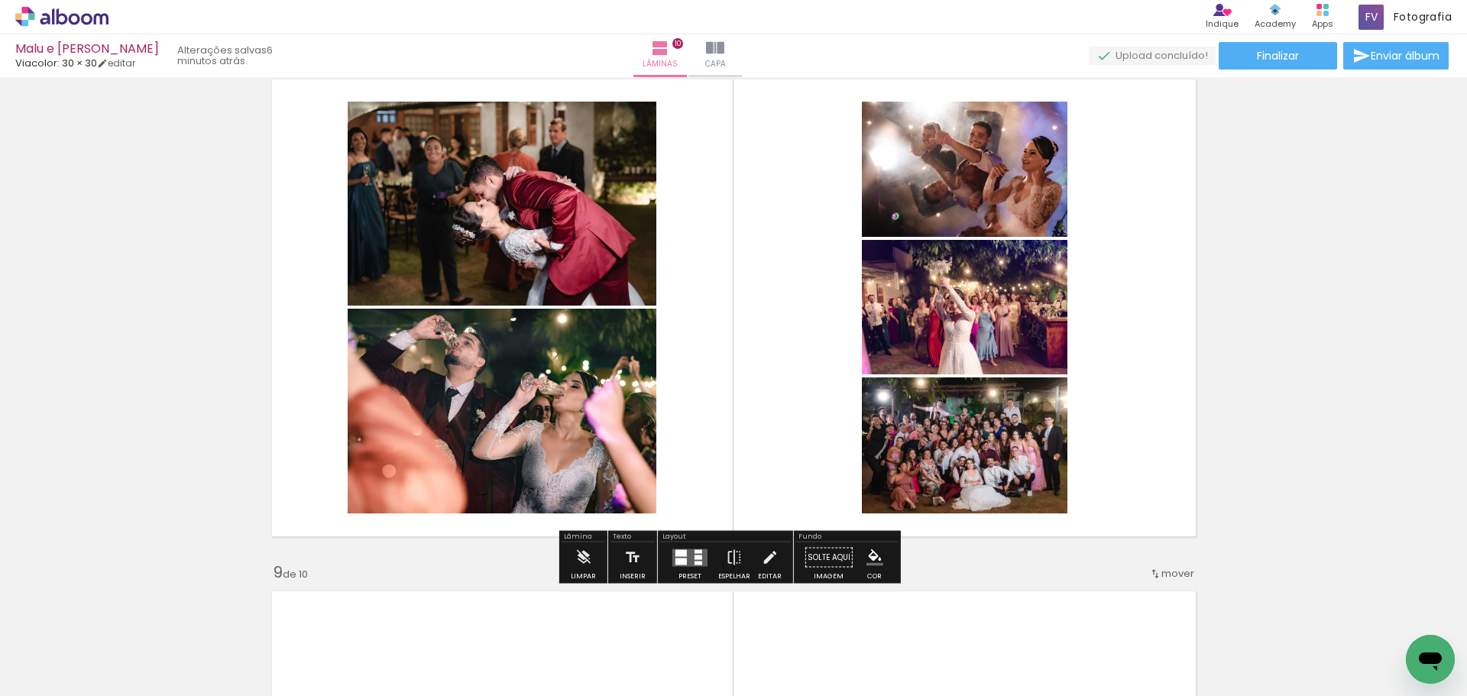
click at [689, 562] on quentale-layouter at bounding box center [690, 558] width 35 height 18
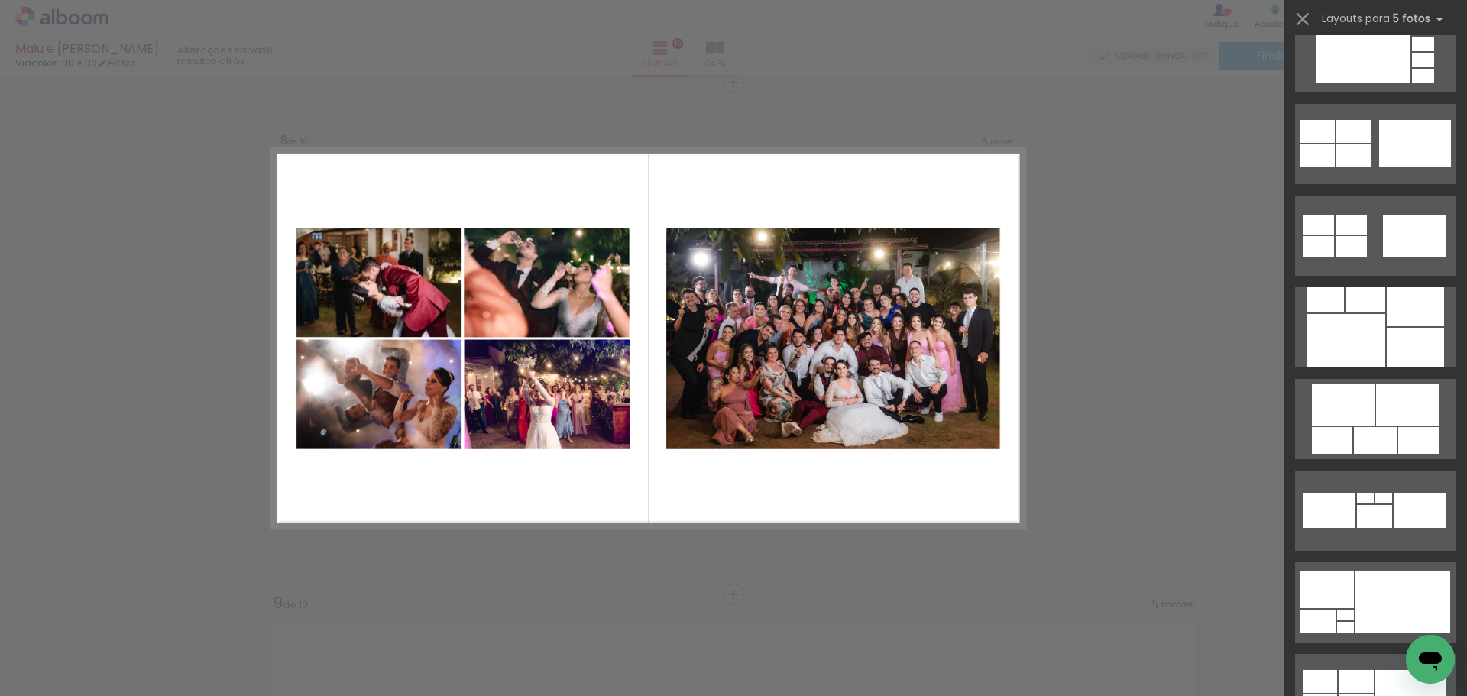
scroll to position [1529, 0]
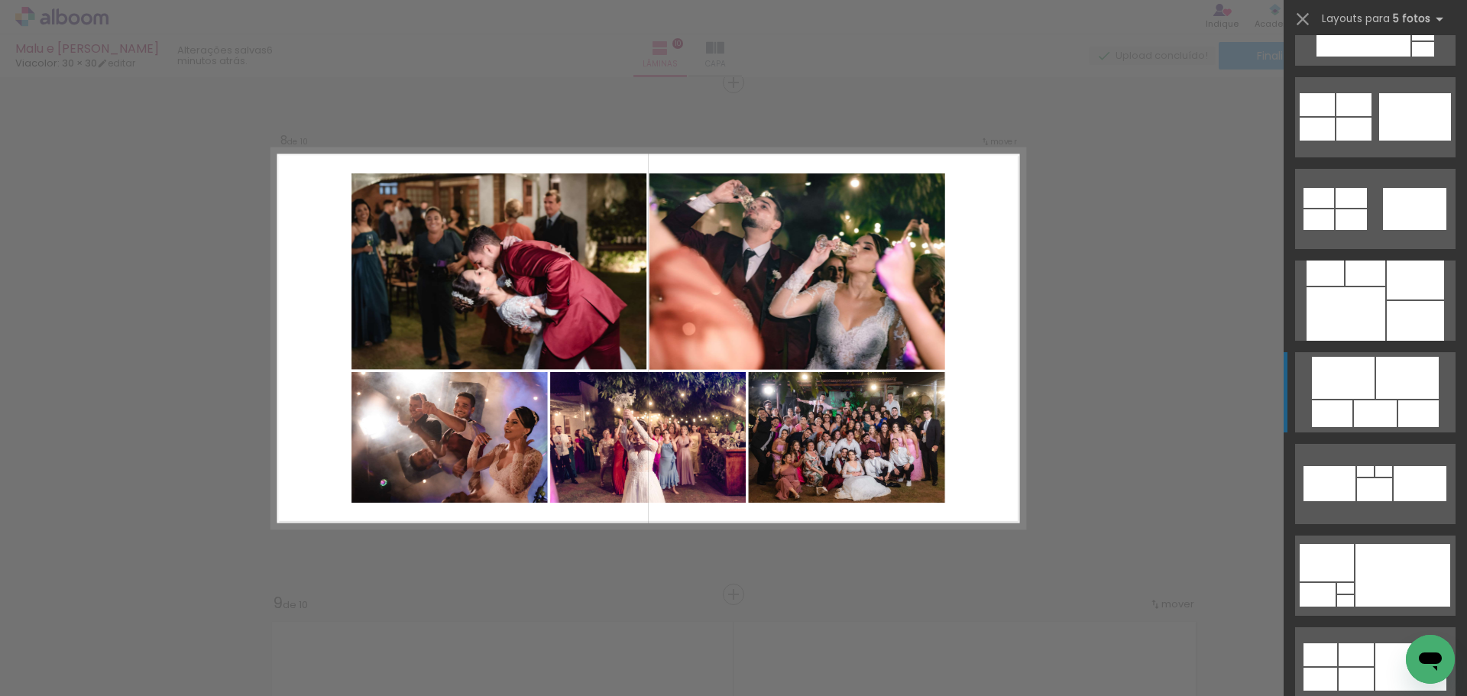
click at [1374, 406] on div at bounding box center [1375, 413] width 43 height 27
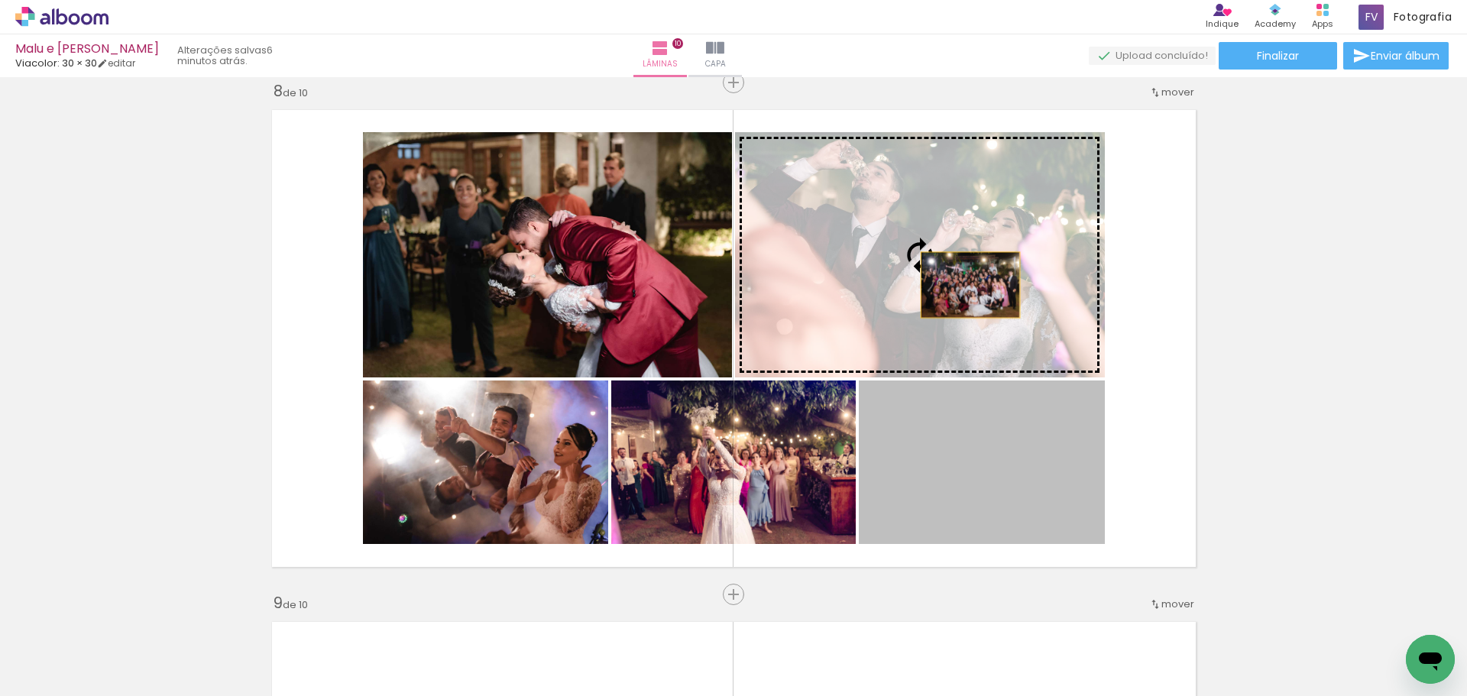
drag, startPoint x: 939, startPoint y: 476, endPoint x: 965, endPoint y: 269, distance: 208.7
click at [0, 0] on slot at bounding box center [0, 0] width 0 height 0
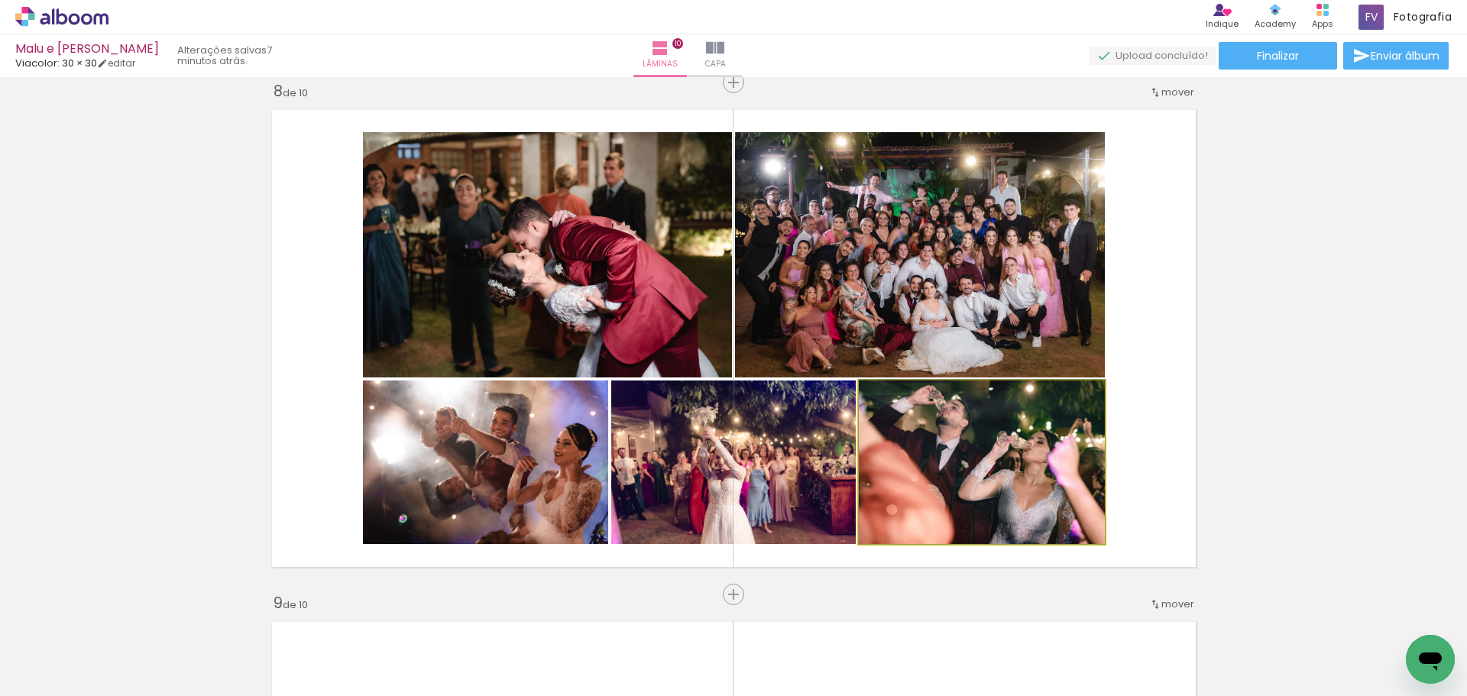
drag, startPoint x: 1009, startPoint y: 466, endPoint x: 781, endPoint y: 470, distance: 227.8
click at [0, 0] on slot at bounding box center [0, 0] width 0 height 0
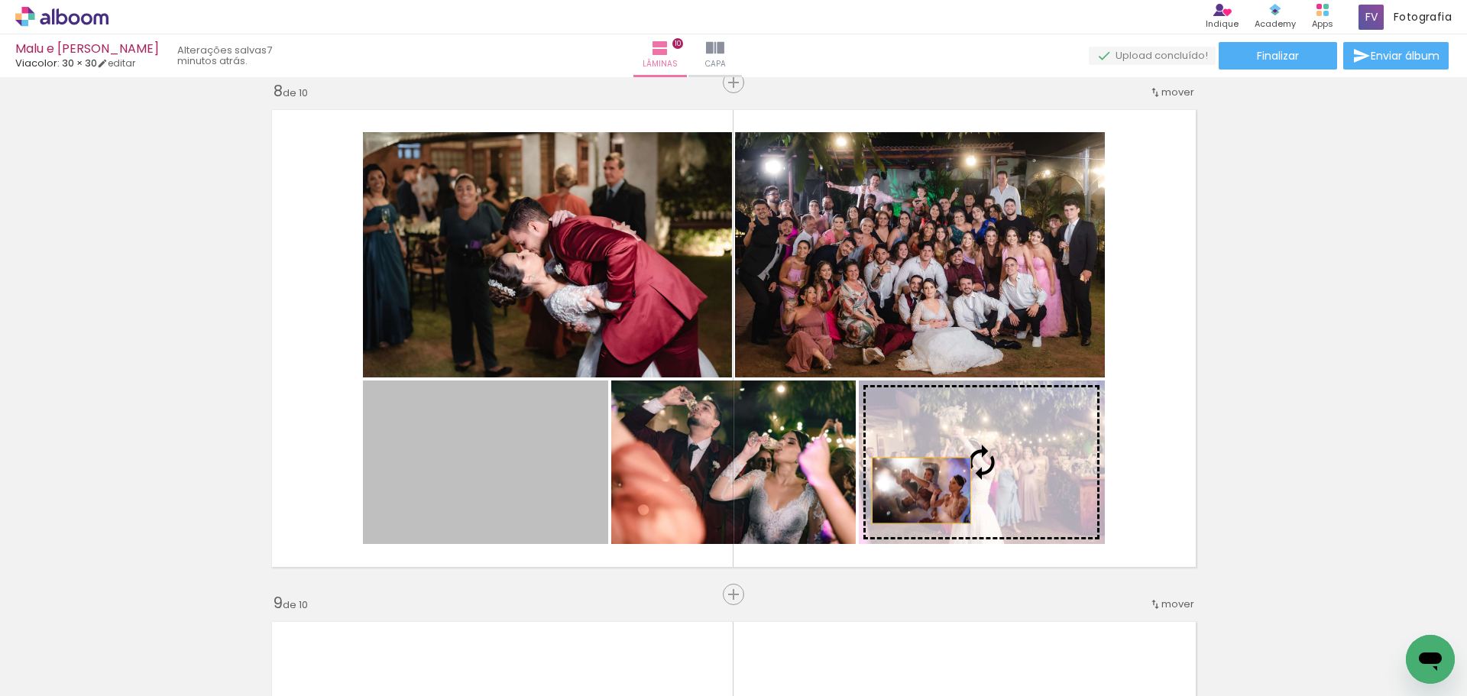
drag, startPoint x: 546, startPoint y: 481, endPoint x: 1008, endPoint y: 491, distance: 462.5
click at [0, 0] on slot at bounding box center [0, 0] width 0 height 0
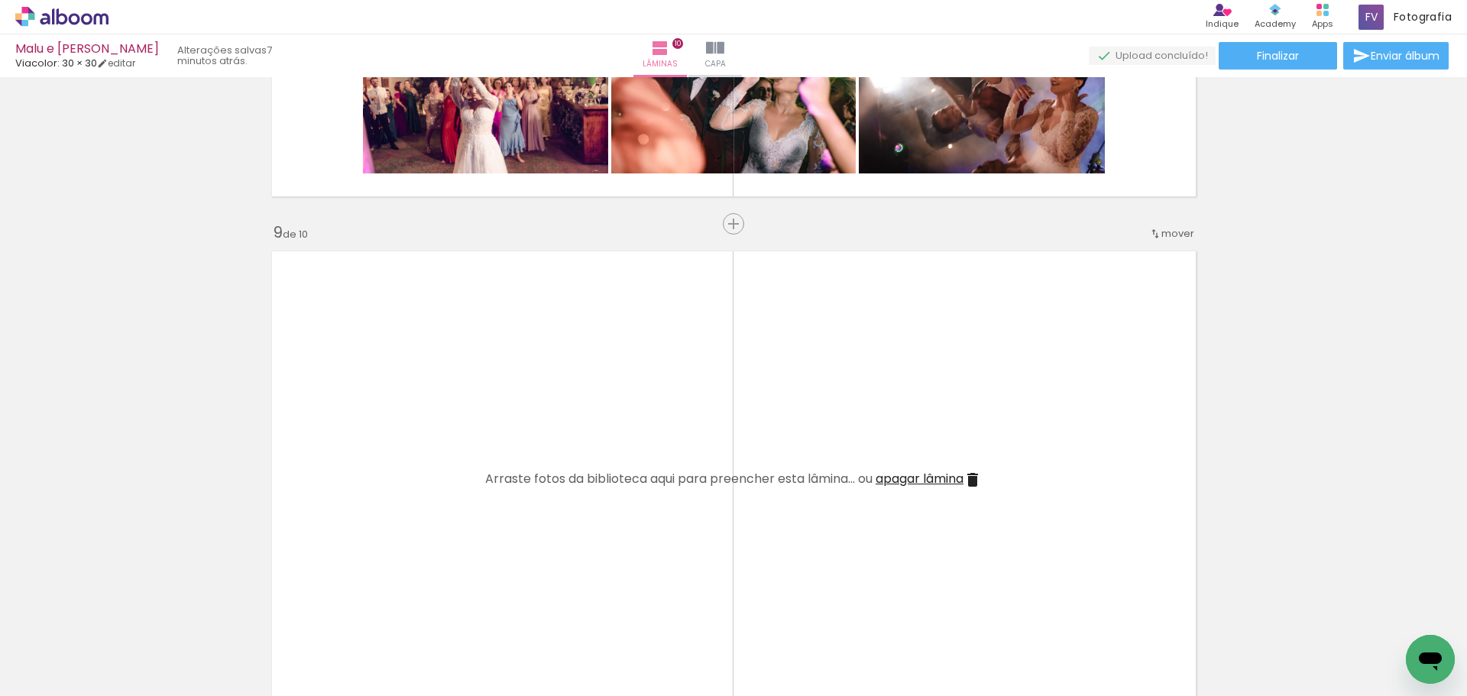
scroll to position [3986, 0]
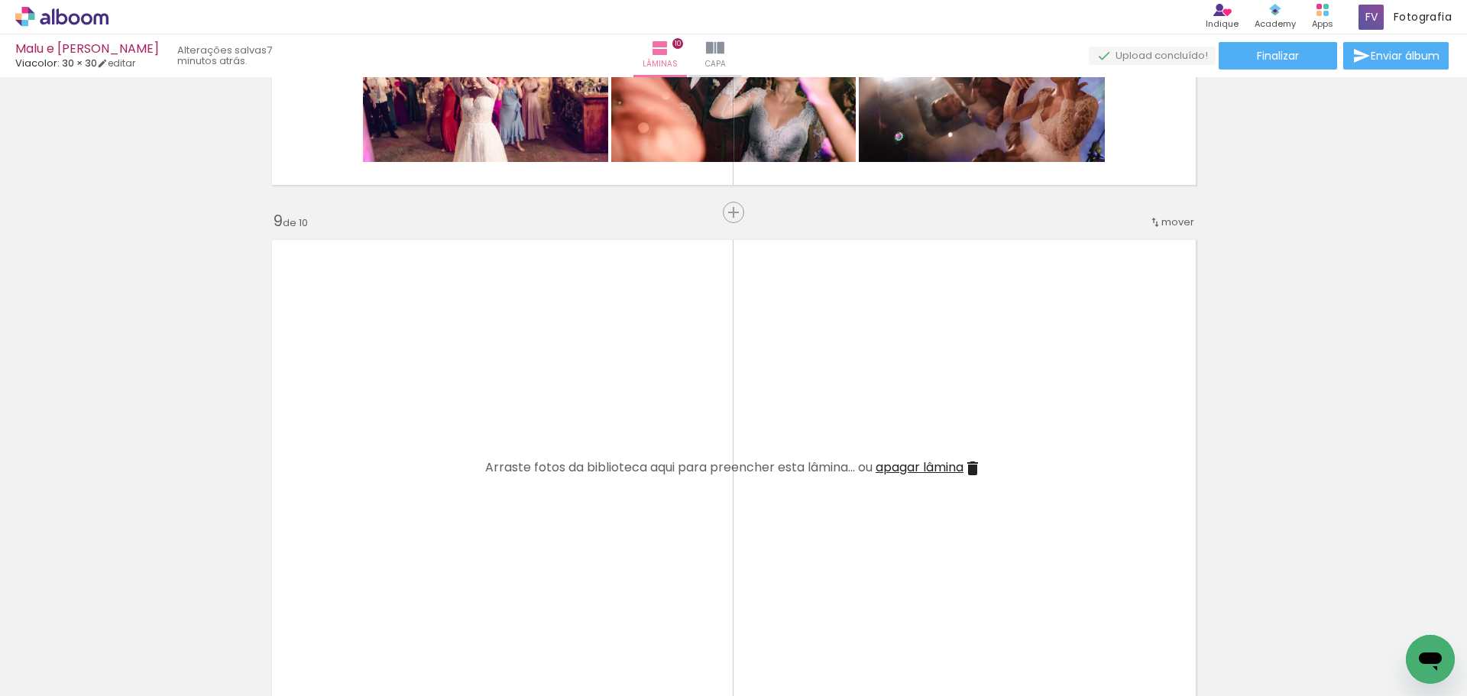
click at [921, 462] on span "apagar lâmina" at bounding box center [920, 468] width 88 height 18
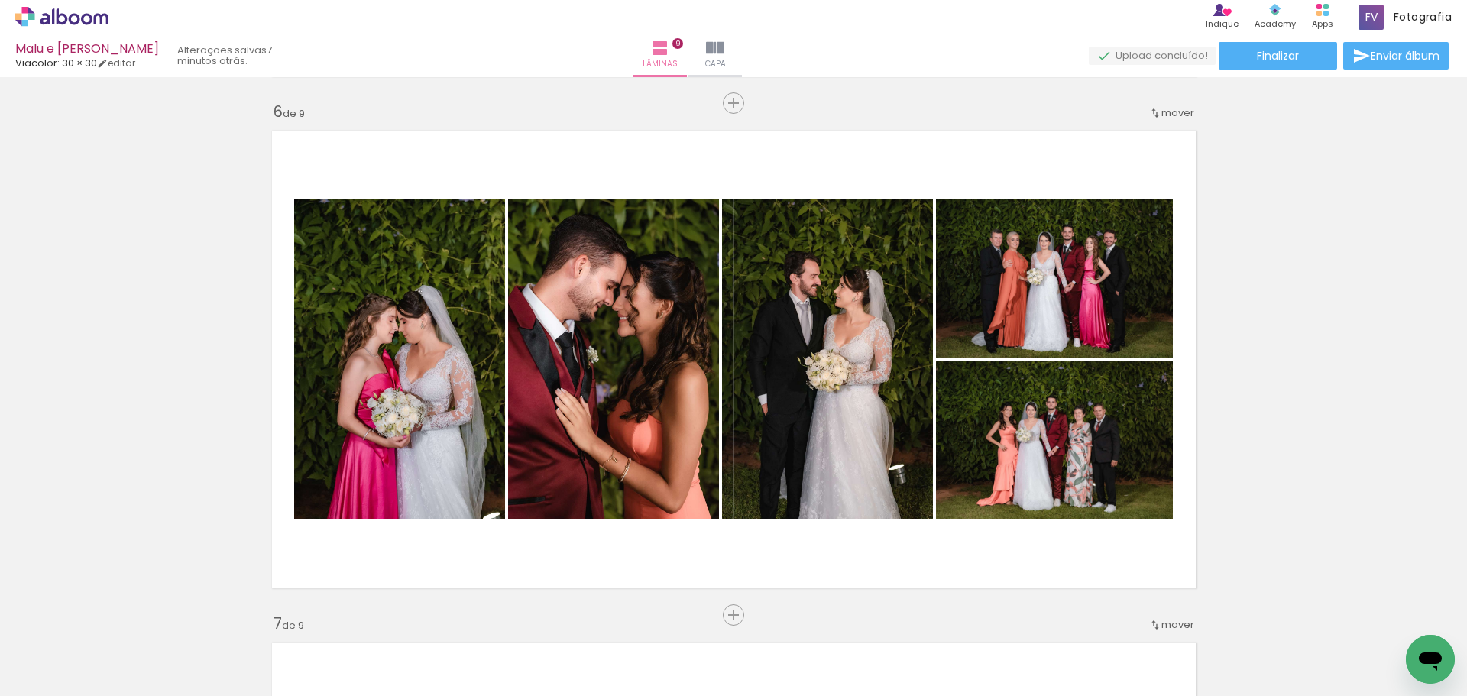
scroll to position [2534, 0]
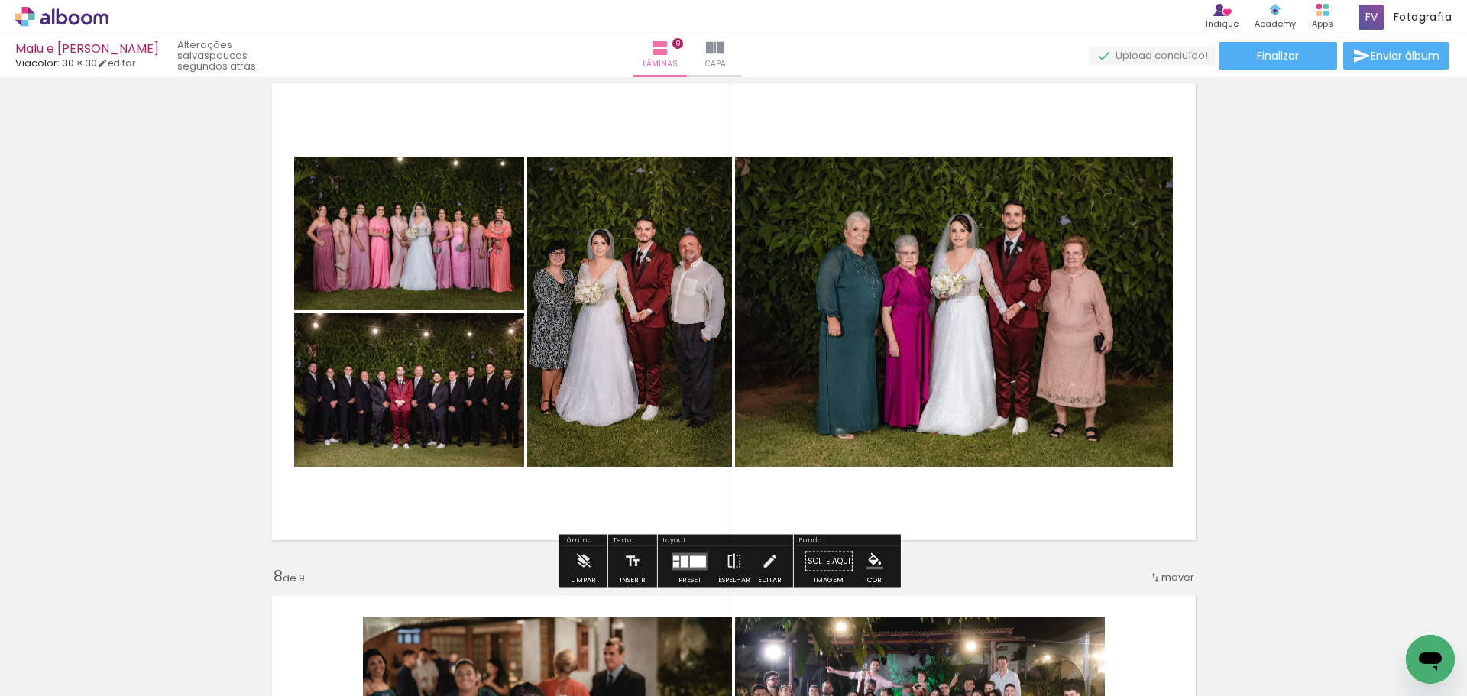
scroll to position [3146, 0]
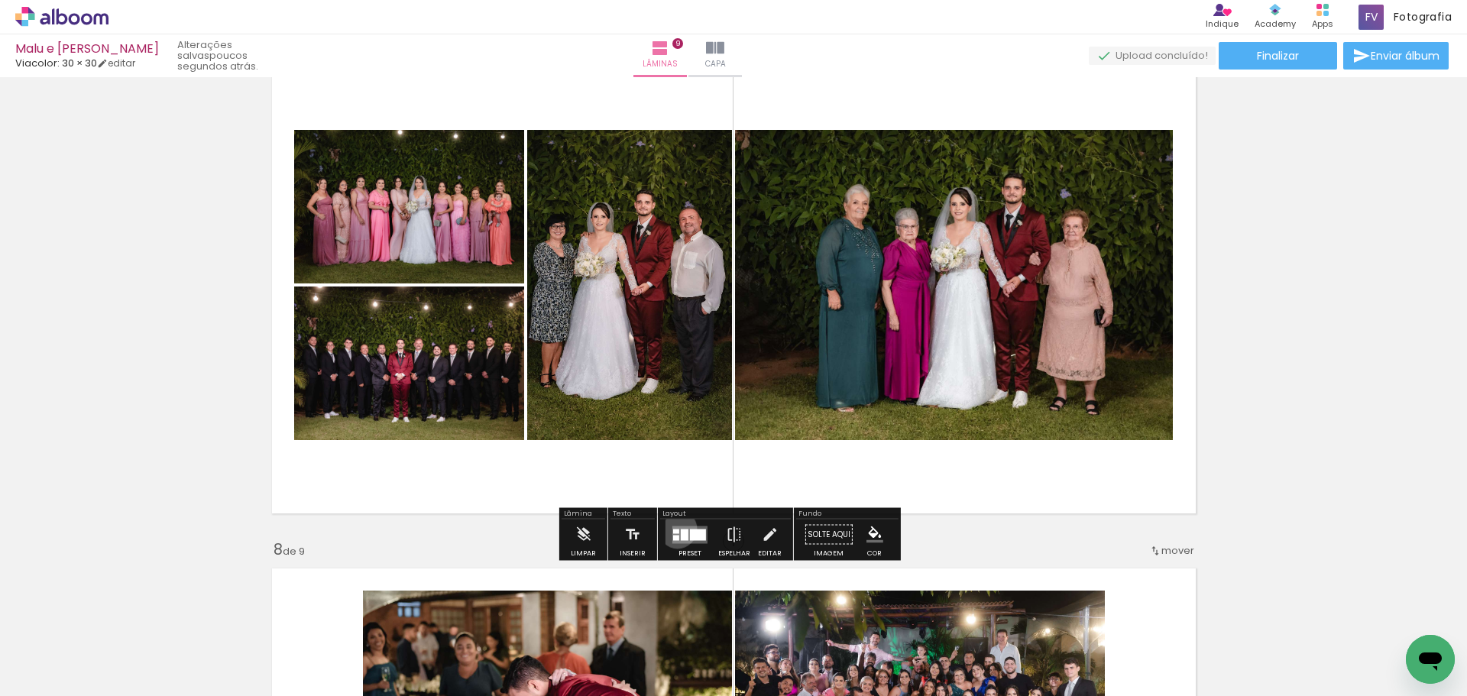
click at [674, 529] on div at bounding box center [676, 531] width 6 height 5
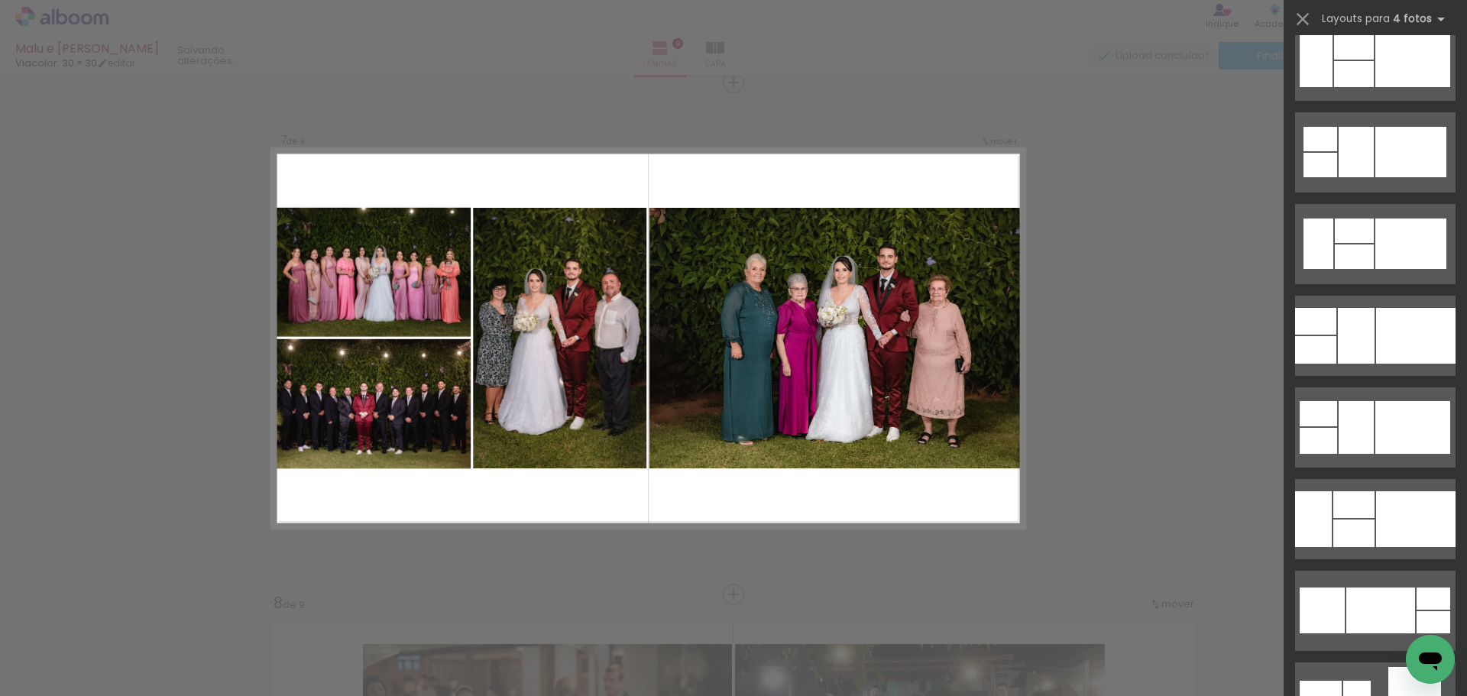
scroll to position [4219, 0]
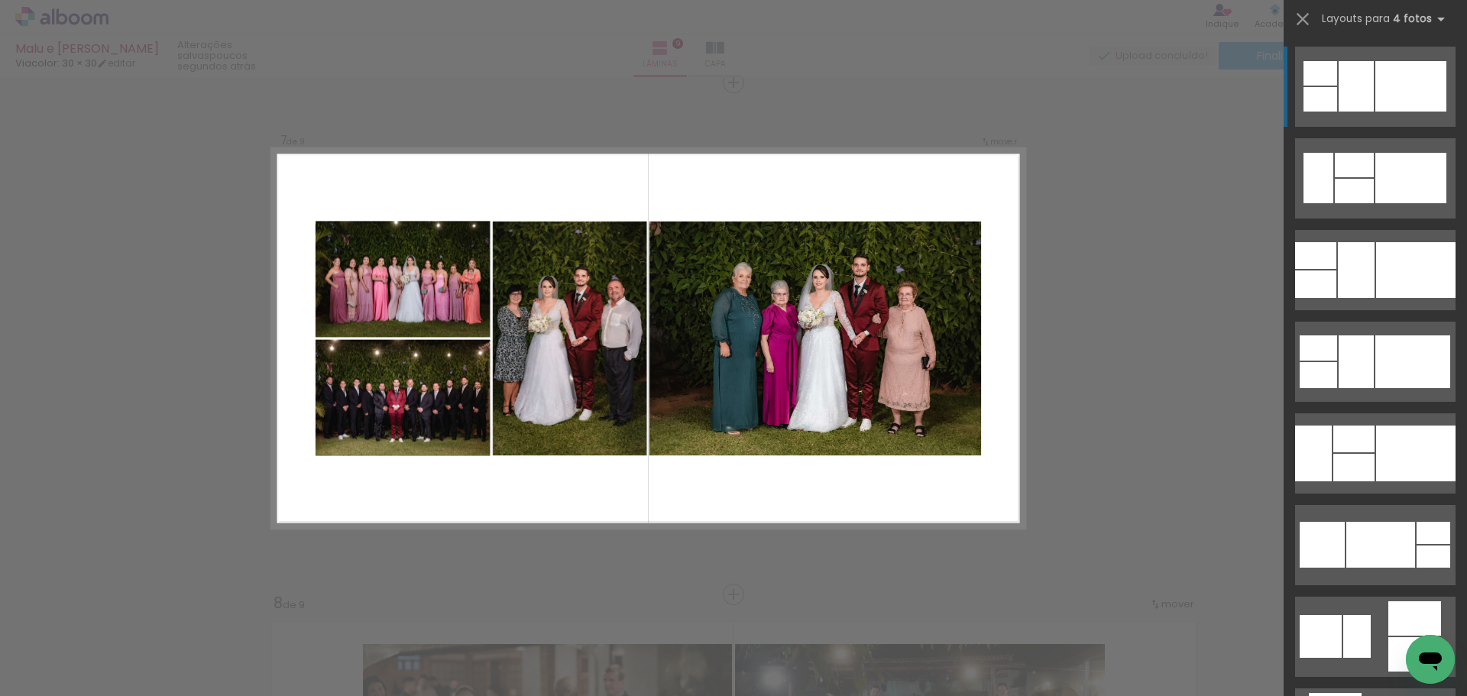
click at [1305, 19] on iron-icon at bounding box center [1302, 18] width 21 height 21
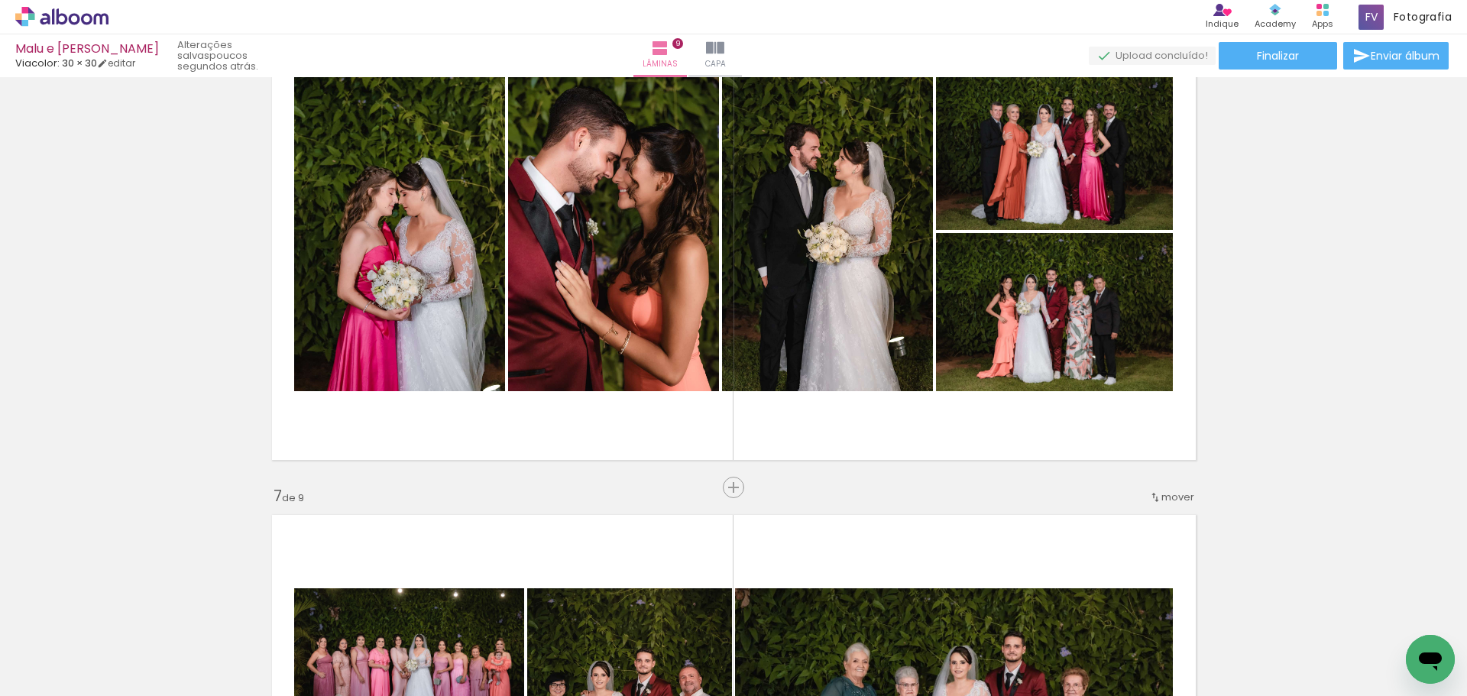
scroll to position [2634, 0]
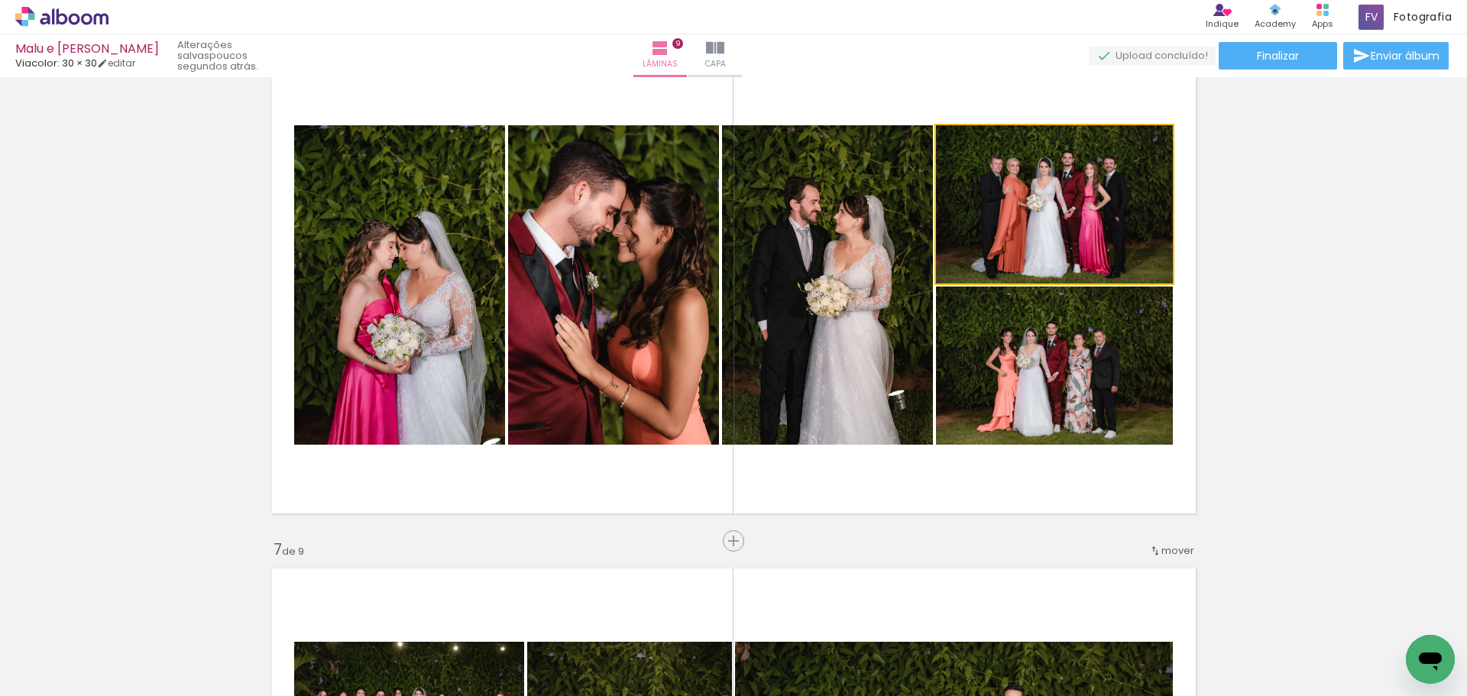
drag, startPoint x: 1017, startPoint y: 227, endPoint x: 1269, endPoint y: 235, distance: 251.6
click at [1269, 235] on div "Inserir lâmina 1 de 9 Inserir lâmina 2 de 9 Inserir lâmina 3 de 9 Inserir lâmin…" at bounding box center [733, 9] width 1467 height 5121
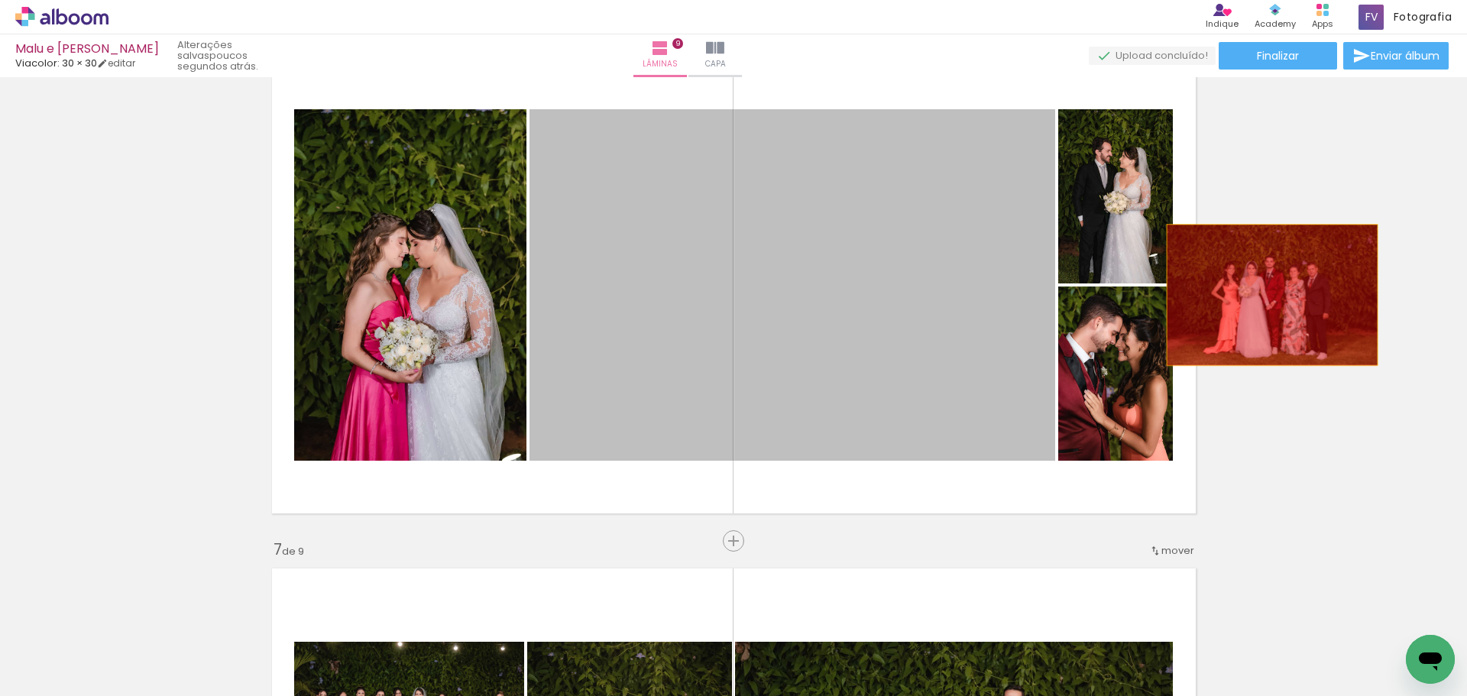
drag, startPoint x: 898, startPoint y: 298, endPoint x: 1286, endPoint y: 297, distance: 387.5
click at [1286, 297] on div "Inserir lâmina 1 de 9 Inserir lâmina 2 de 9 Inserir lâmina 3 de 9 Inserir lâmin…" at bounding box center [733, 9] width 1467 height 5121
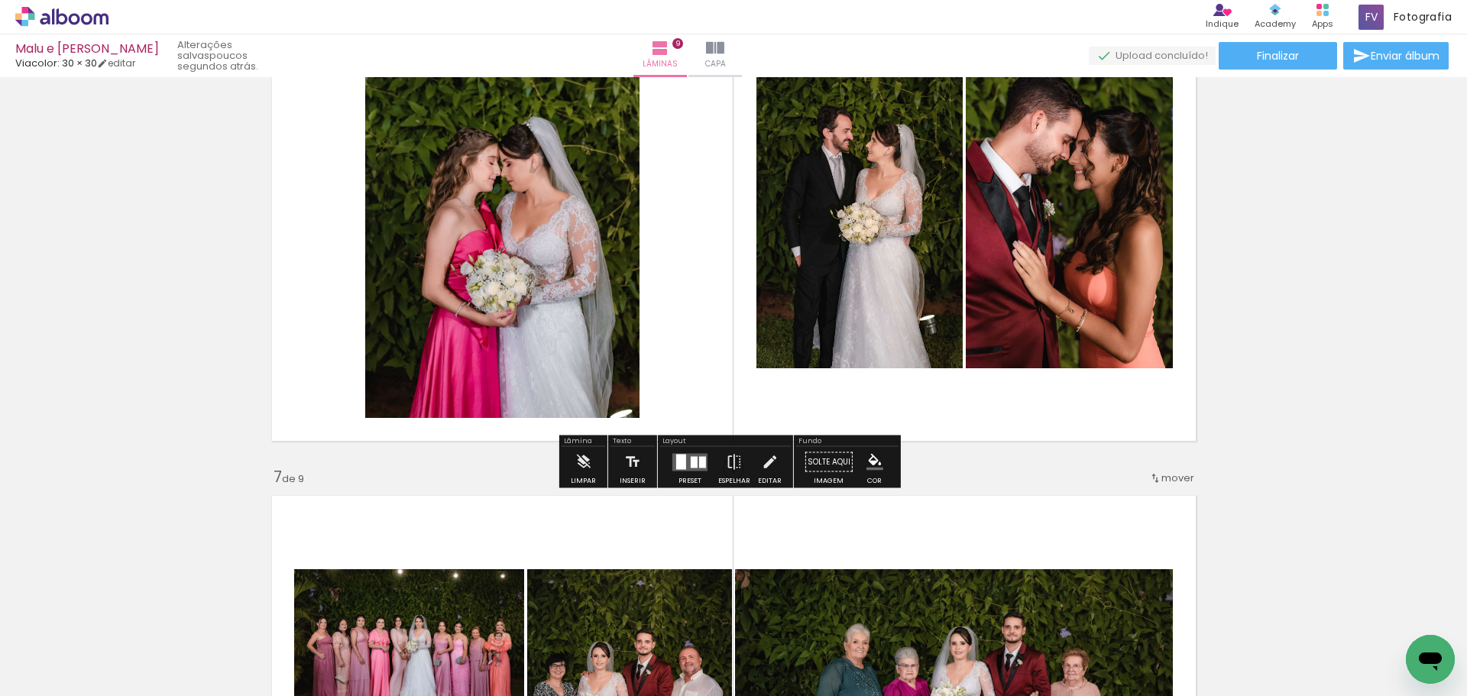
scroll to position [2710, 0]
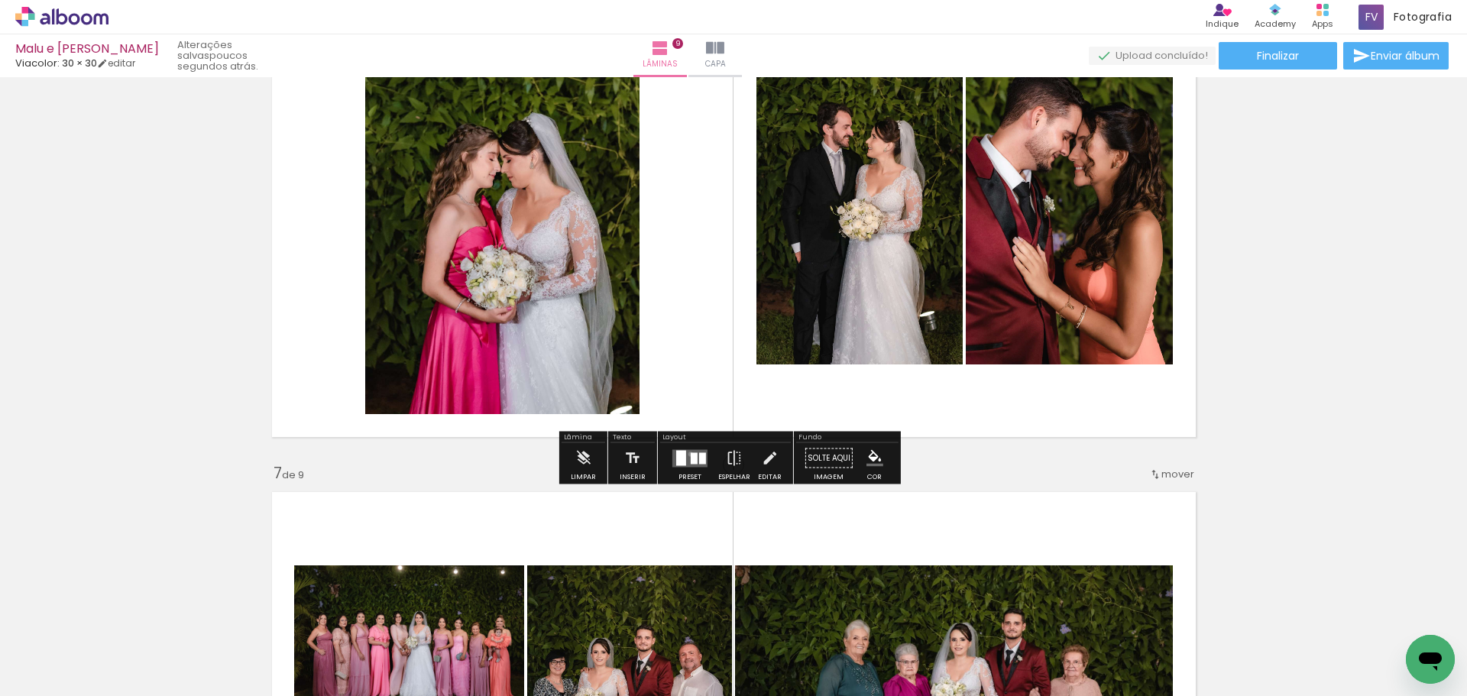
click at [691, 454] on div at bounding box center [694, 457] width 7 height 11
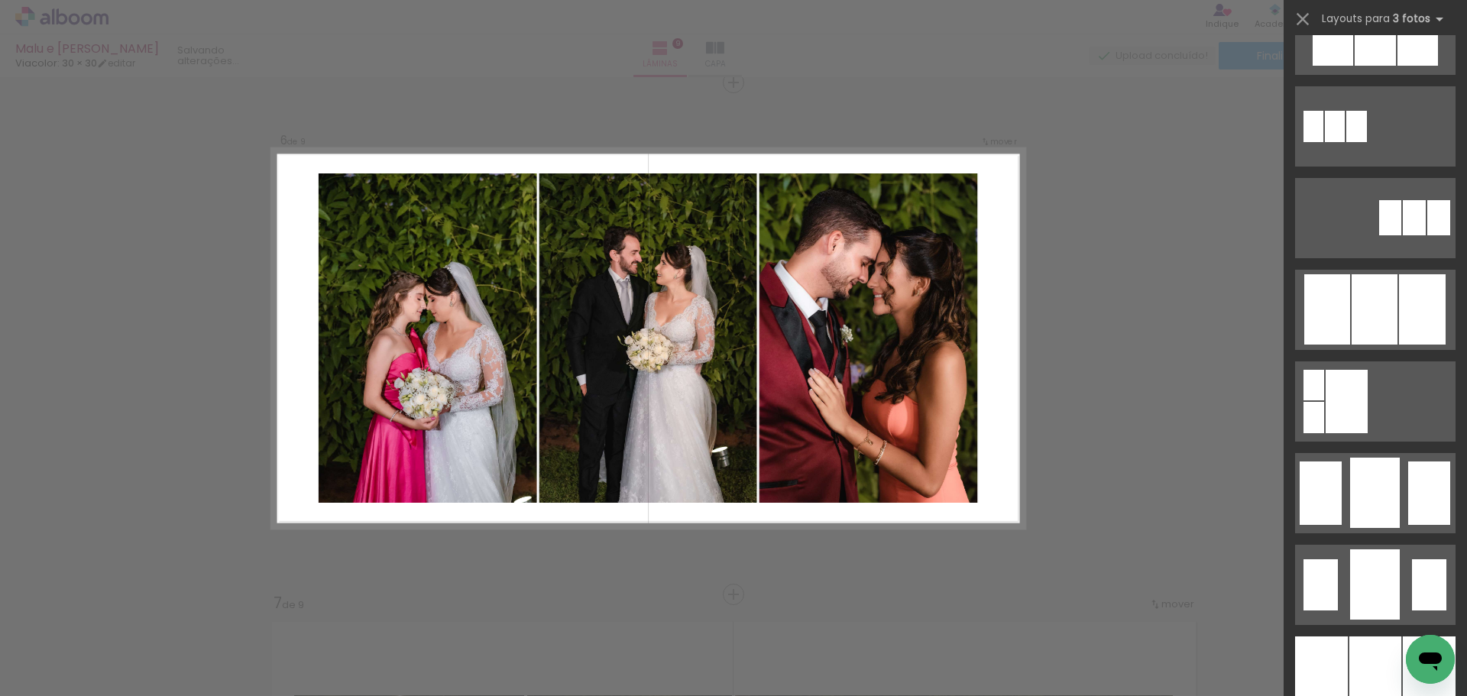
scroll to position [841, 0]
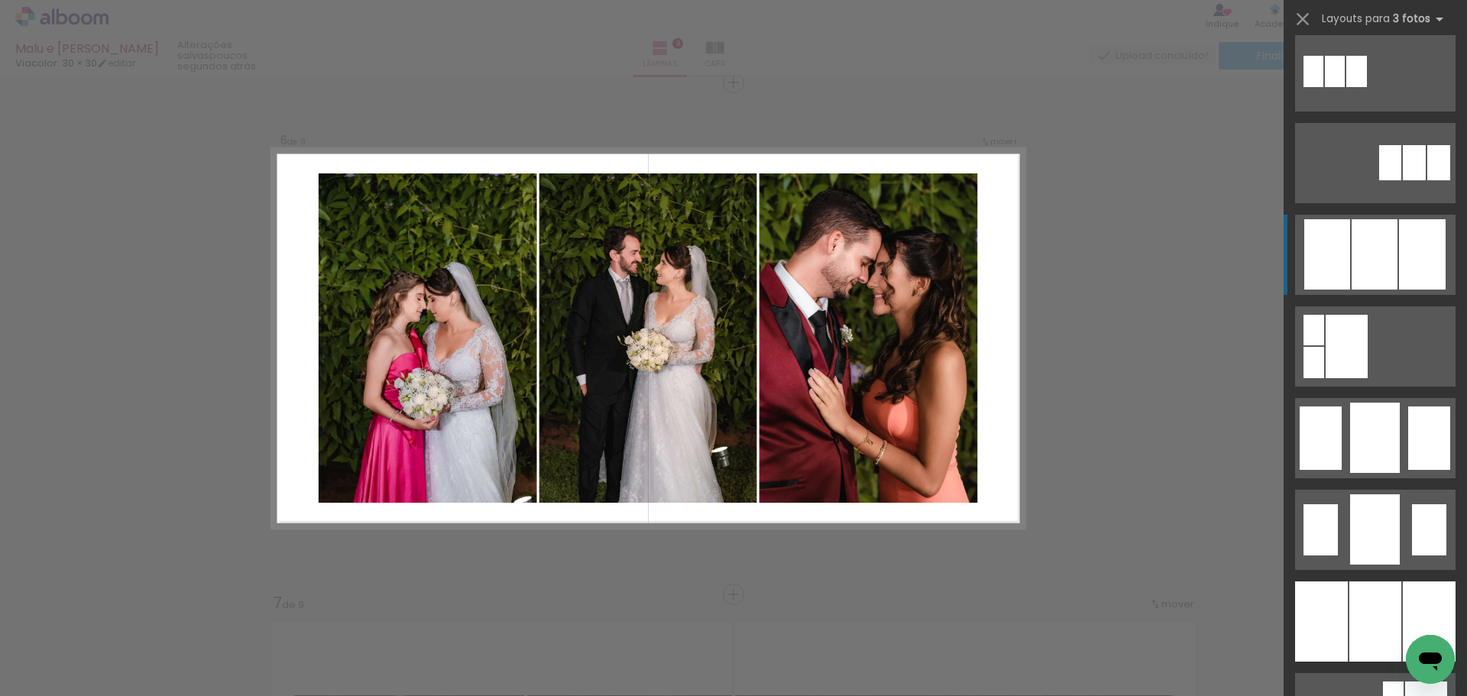
click at [1360, 264] on div at bounding box center [1375, 254] width 46 height 70
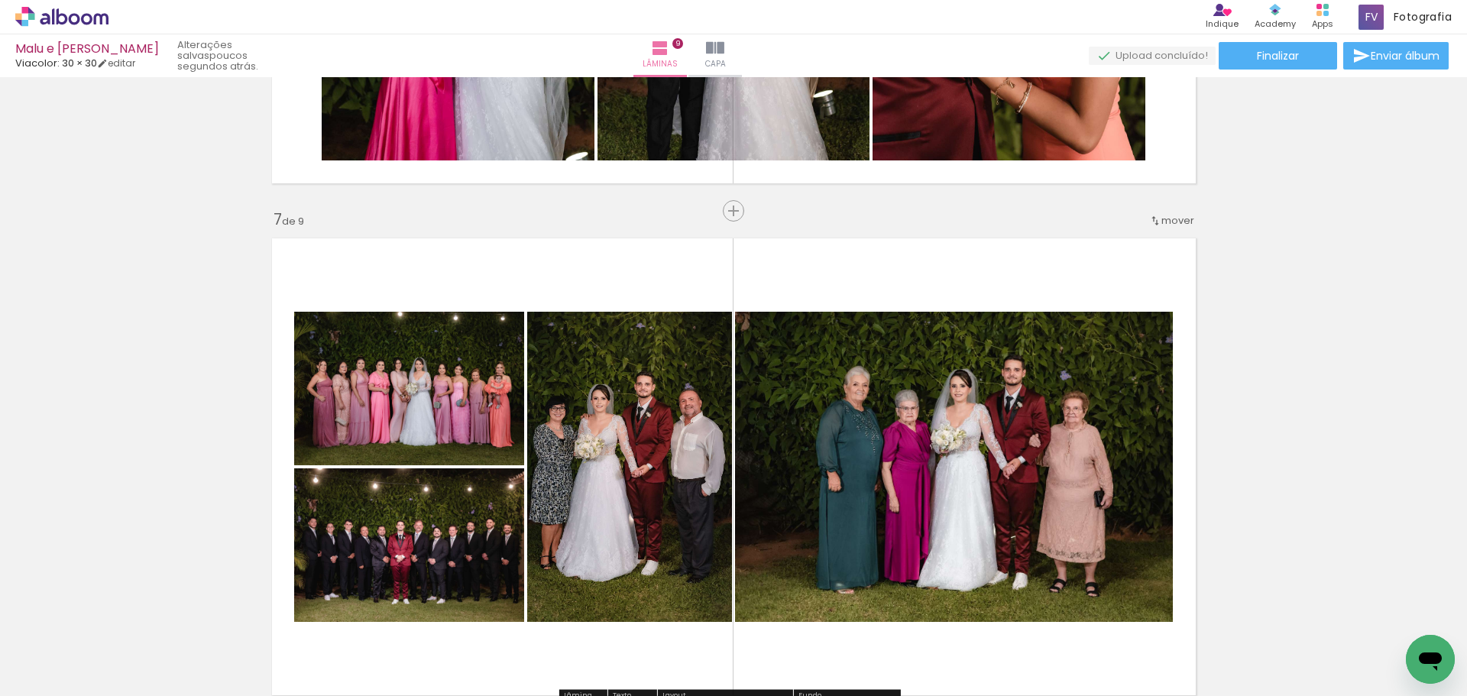
scroll to position [2962, 0]
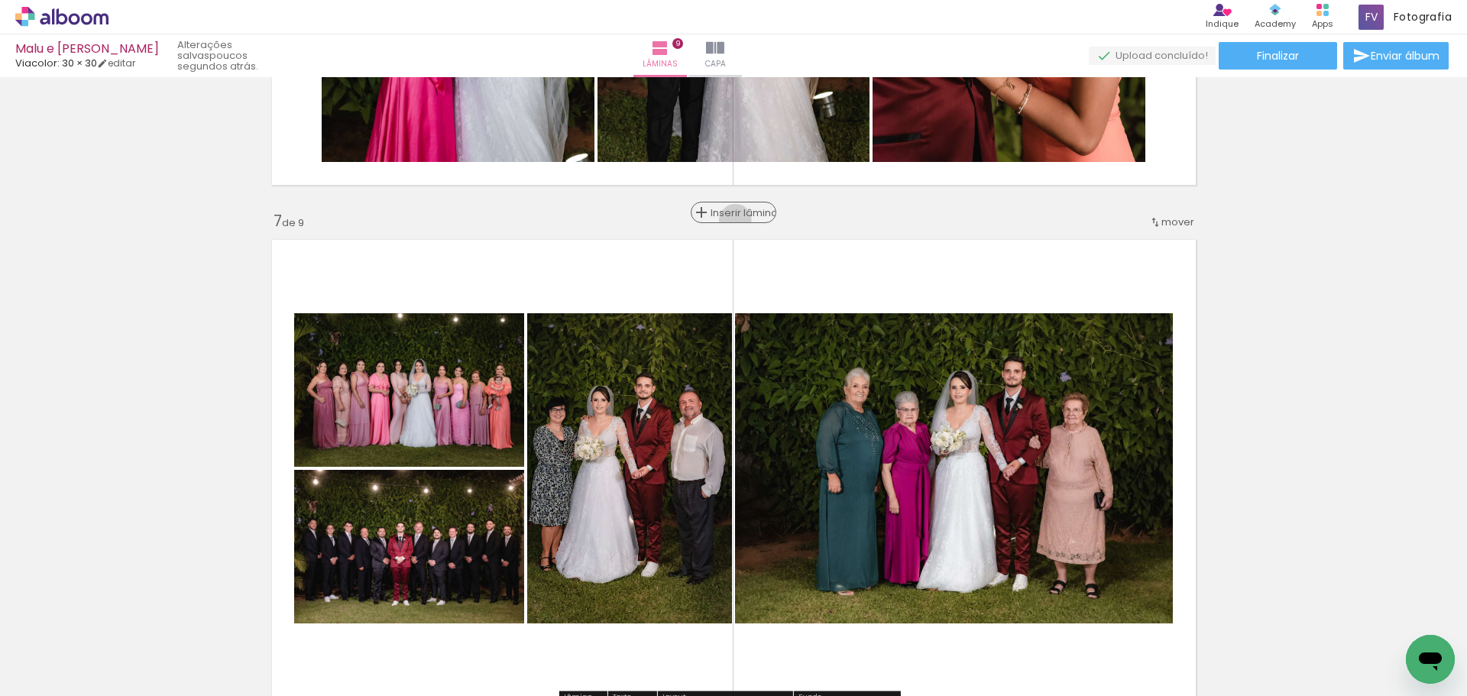
click at [730, 220] on div "Inserir lâmina" at bounding box center [733, 212] width 83 height 18
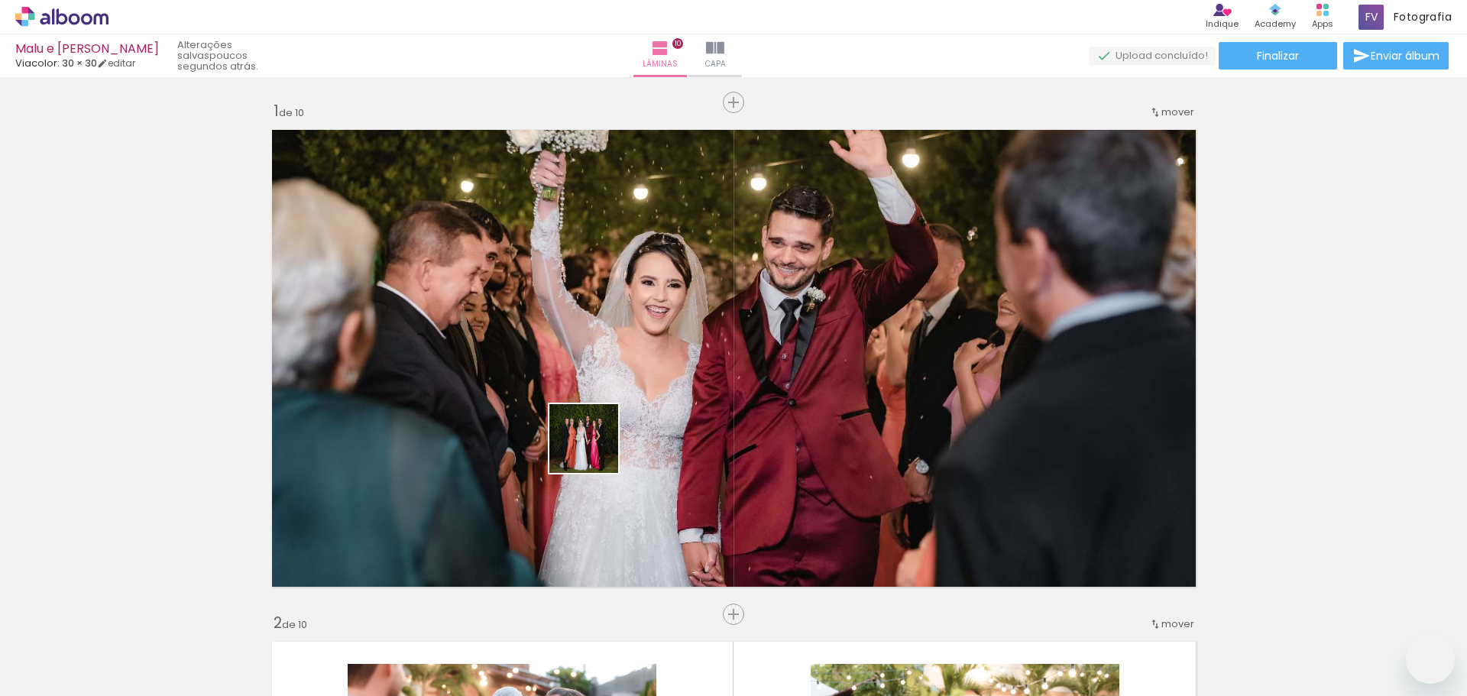
click at [676, 408] on quentale-workspace at bounding box center [733, 348] width 1467 height 696
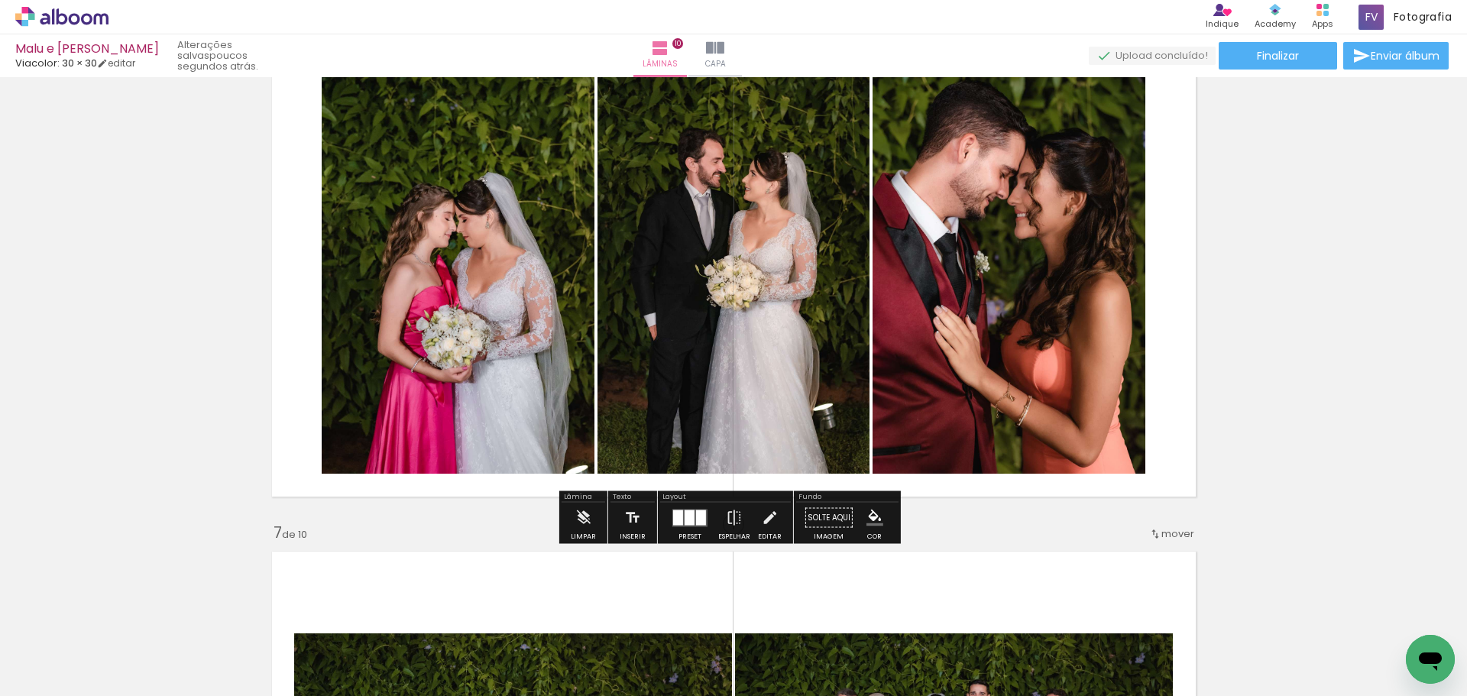
scroll to position [2657, 0]
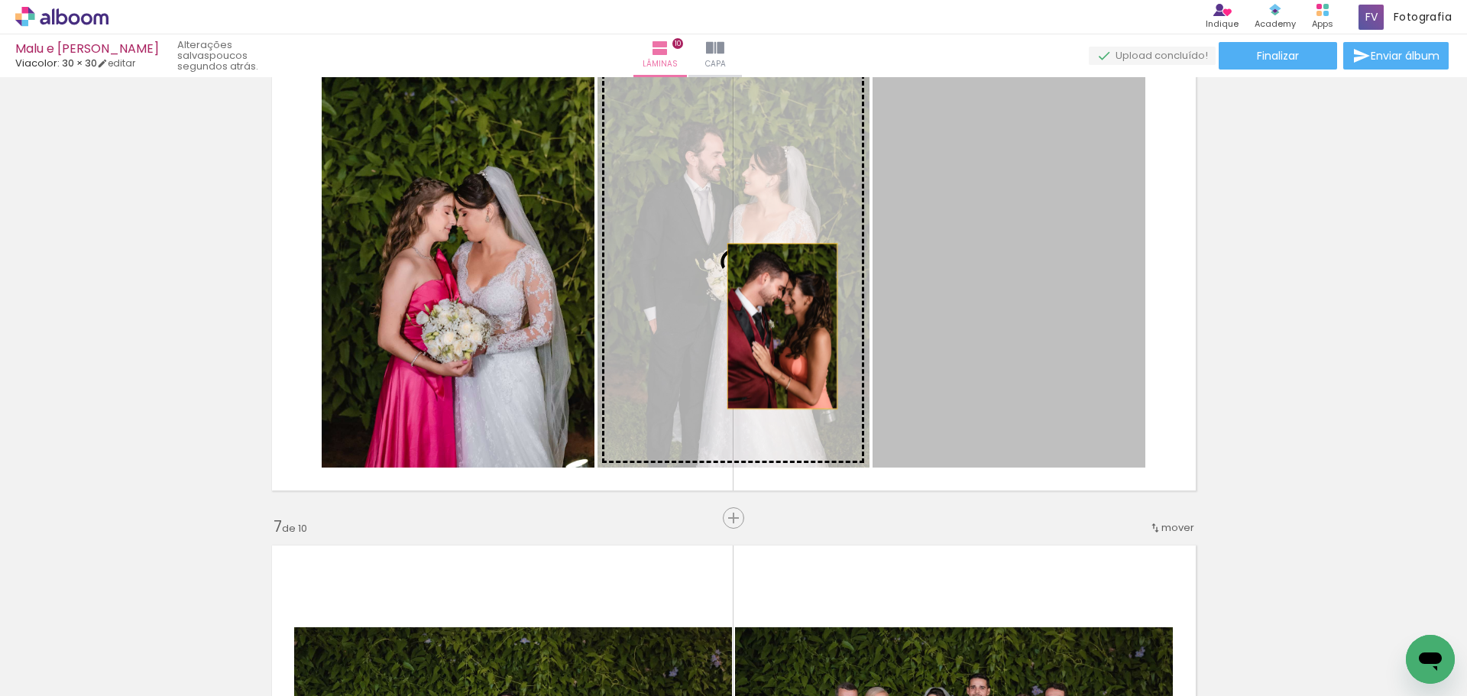
drag, startPoint x: 982, startPoint y: 325, endPoint x: 776, endPoint y: 326, distance: 206.4
click at [0, 0] on slot at bounding box center [0, 0] width 0 height 0
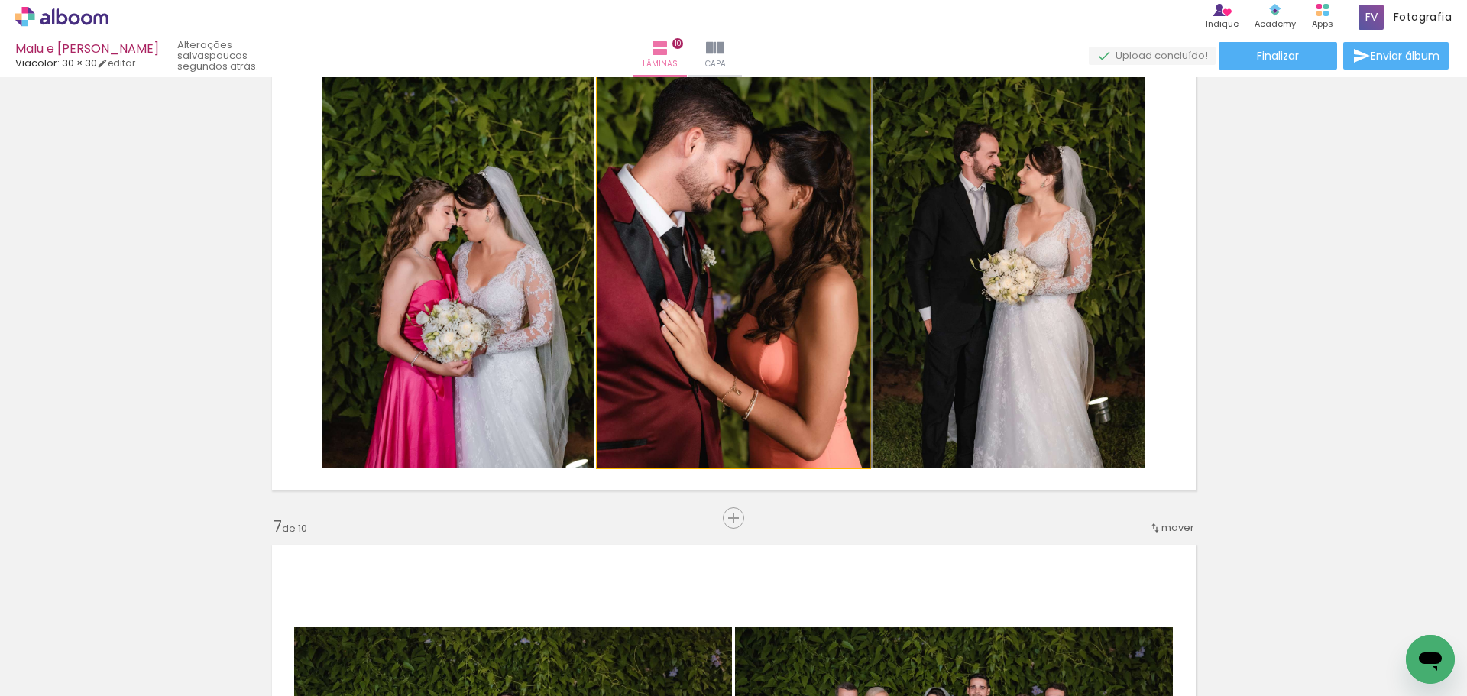
drag, startPoint x: 767, startPoint y: 303, endPoint x: 917, endPoint y: 300, distance: 150.6
click at [0, 0] on slot at bounding box center [0, 0] width 0 height 0
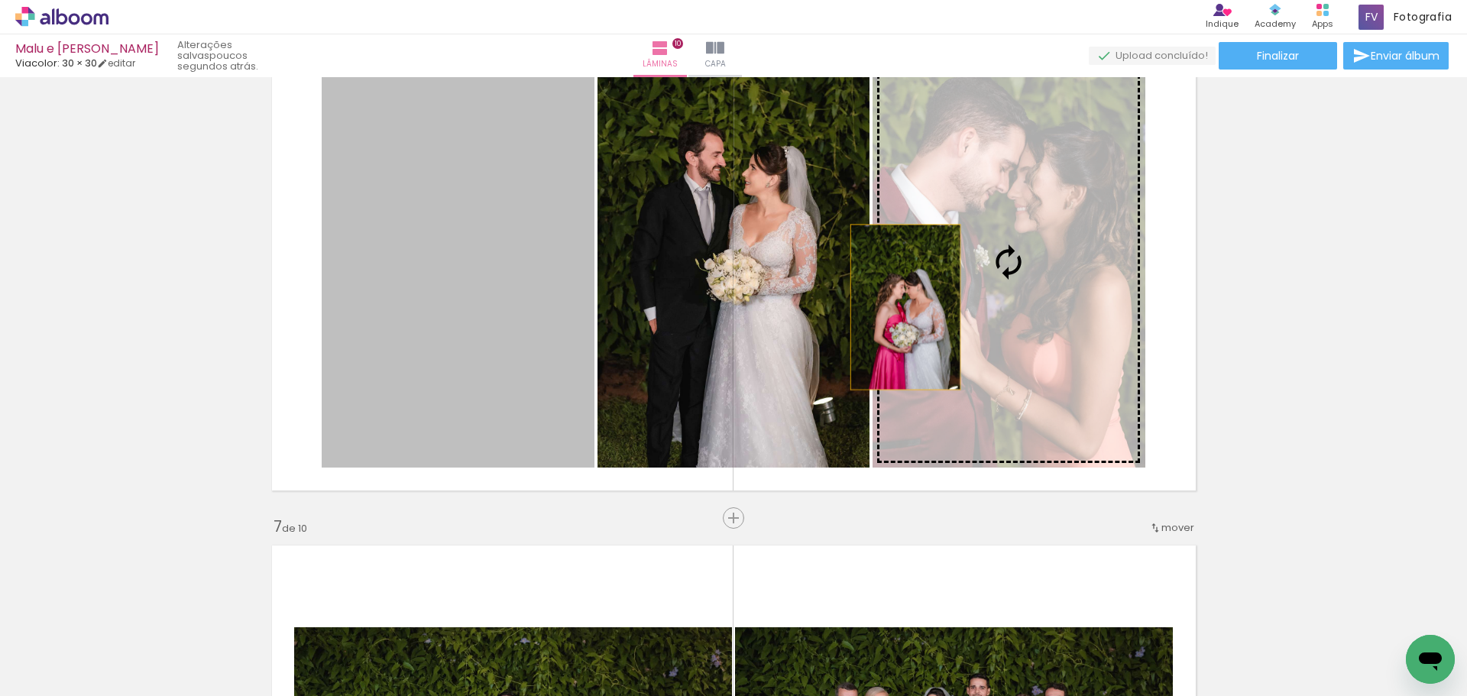
drag, startPoint x: 434, startPoint y: 313, endPoint x: 900, endPoint y: 307, distance: 465.5
click at [0, 0] on slot at bounding box center [0, 0] width 0 height 0
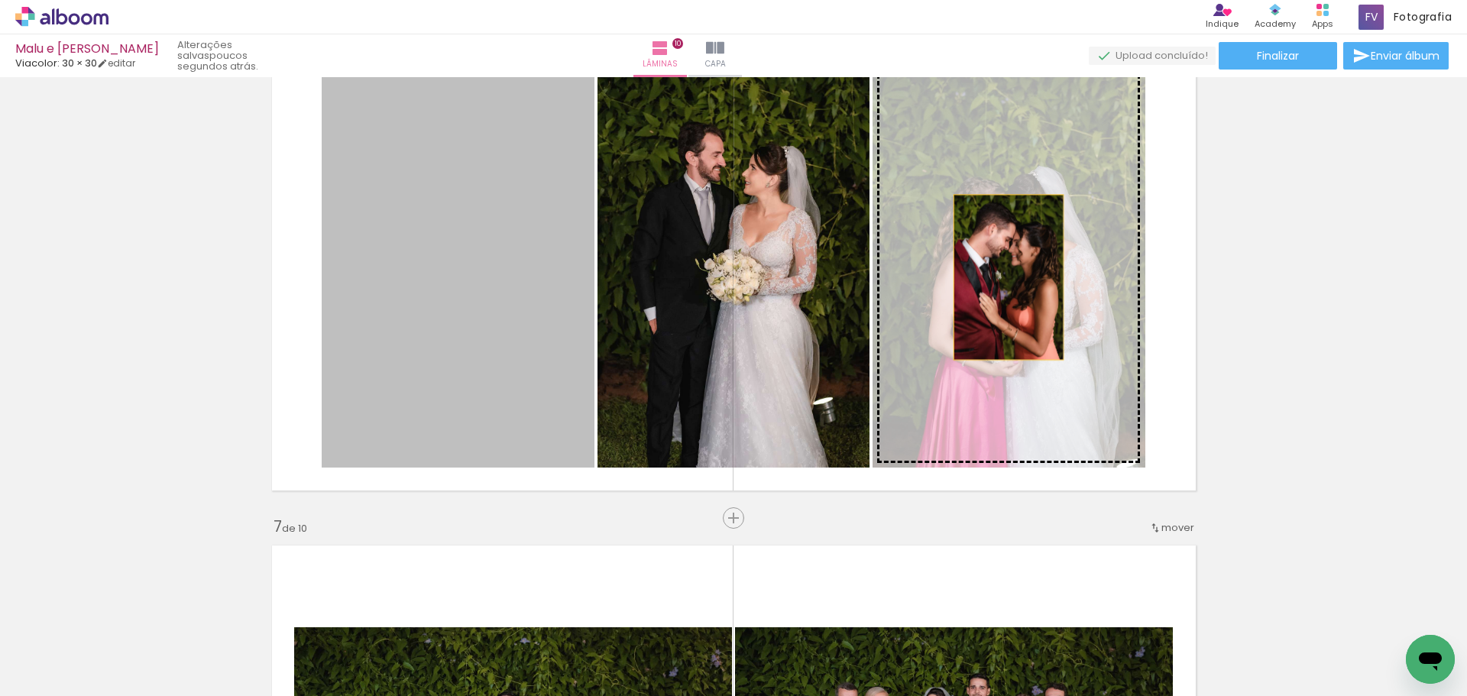
drag, startPoint x: 518, startPoint y: 277, endPoint x: 1023, endPoint y: 277, distance: 504.4
click at [0, 0] on slot at bounding box center [0, 0] width 0 height 0
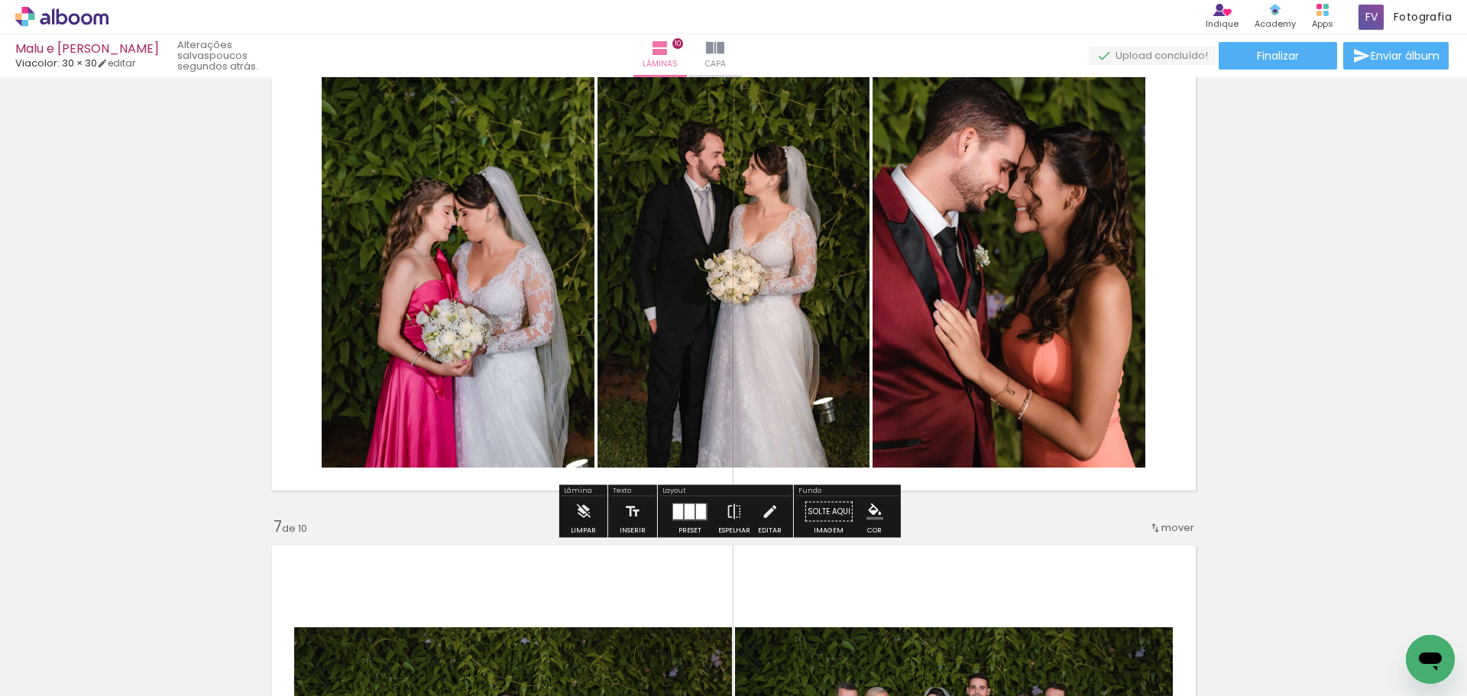
click at [1366, 274] on div "Inserir lâmina 1 de 10 Inserir lâmina 2 de 10 Inserir lâmina 3 de 10 Inserir lâ…" at bounding box center [733, 242] width 1467 height 5633
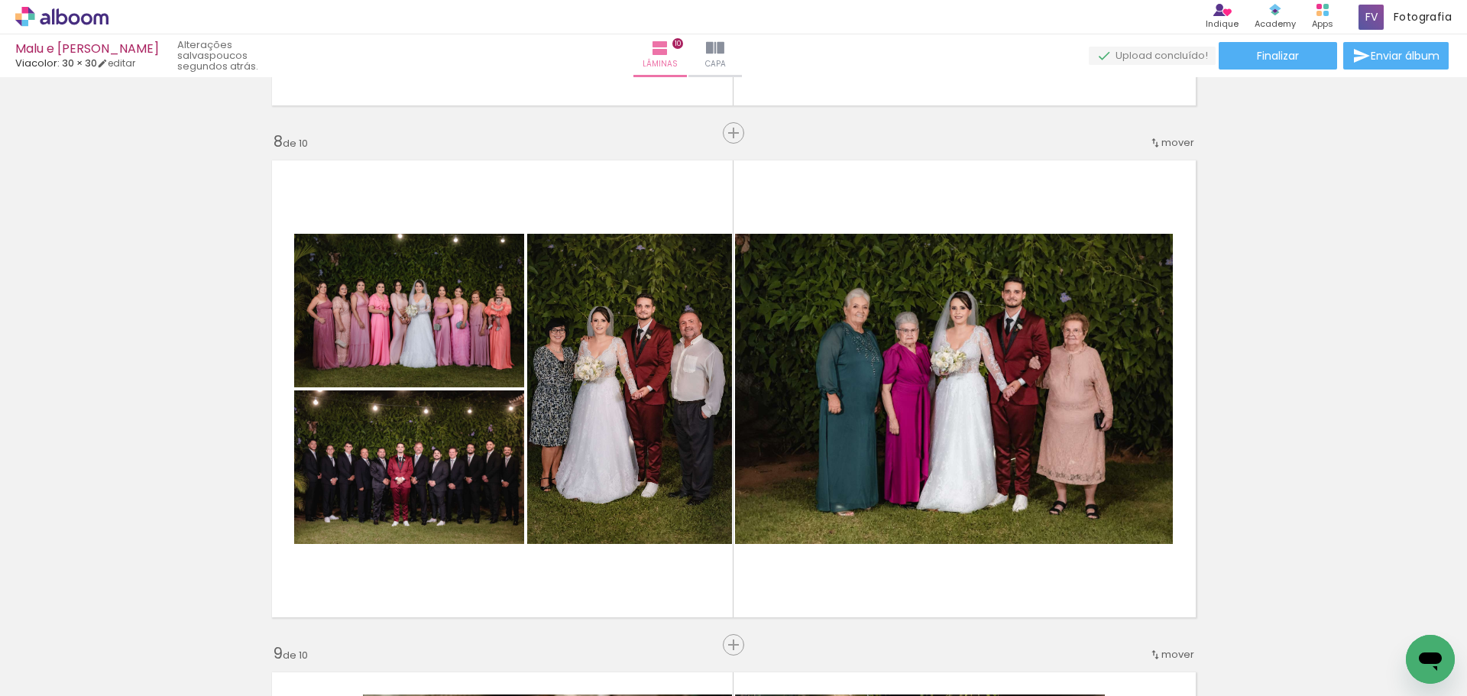
scroll to position [3574, 0]
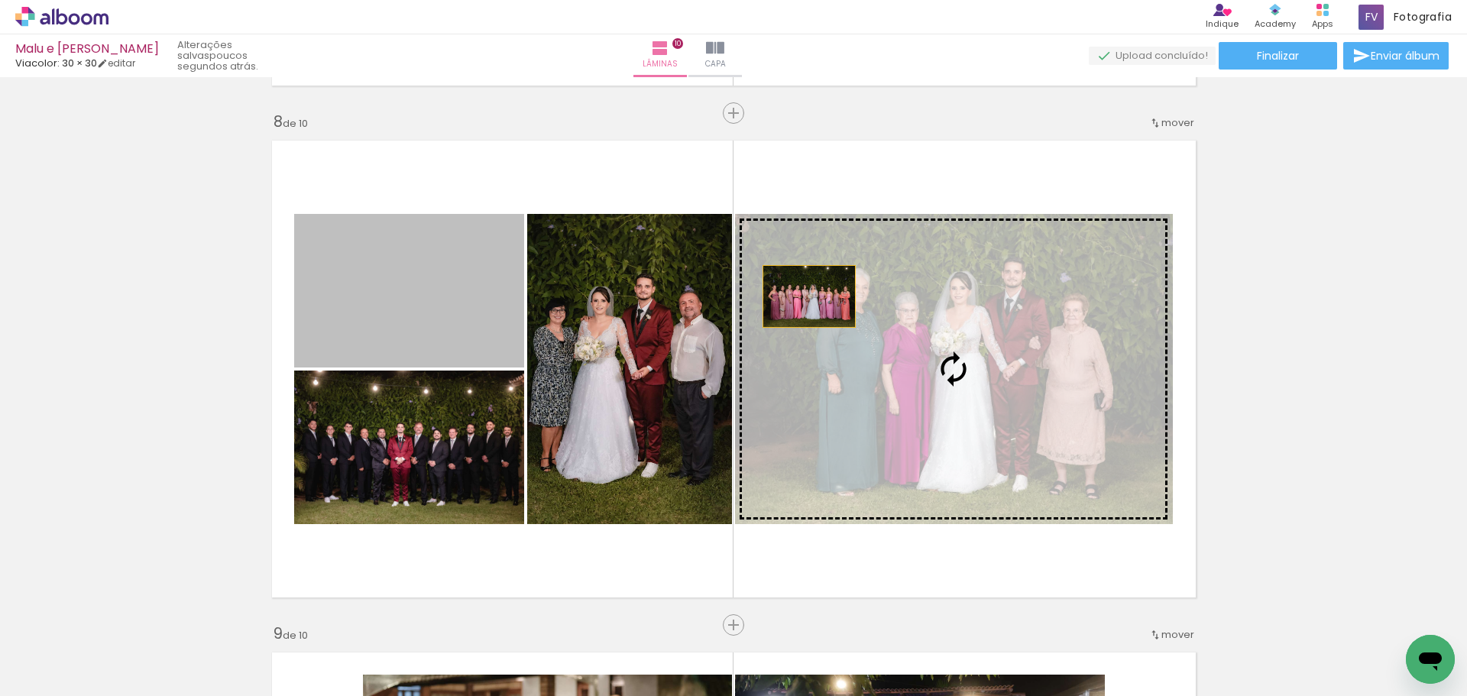
drag, startPoint x: 453, startPoint y: 323, endPoint x: 832, endPoint y: 297, distance: 379.2
click at [0, 0] on slot at bounding box center [0, 0] width 0 height 0
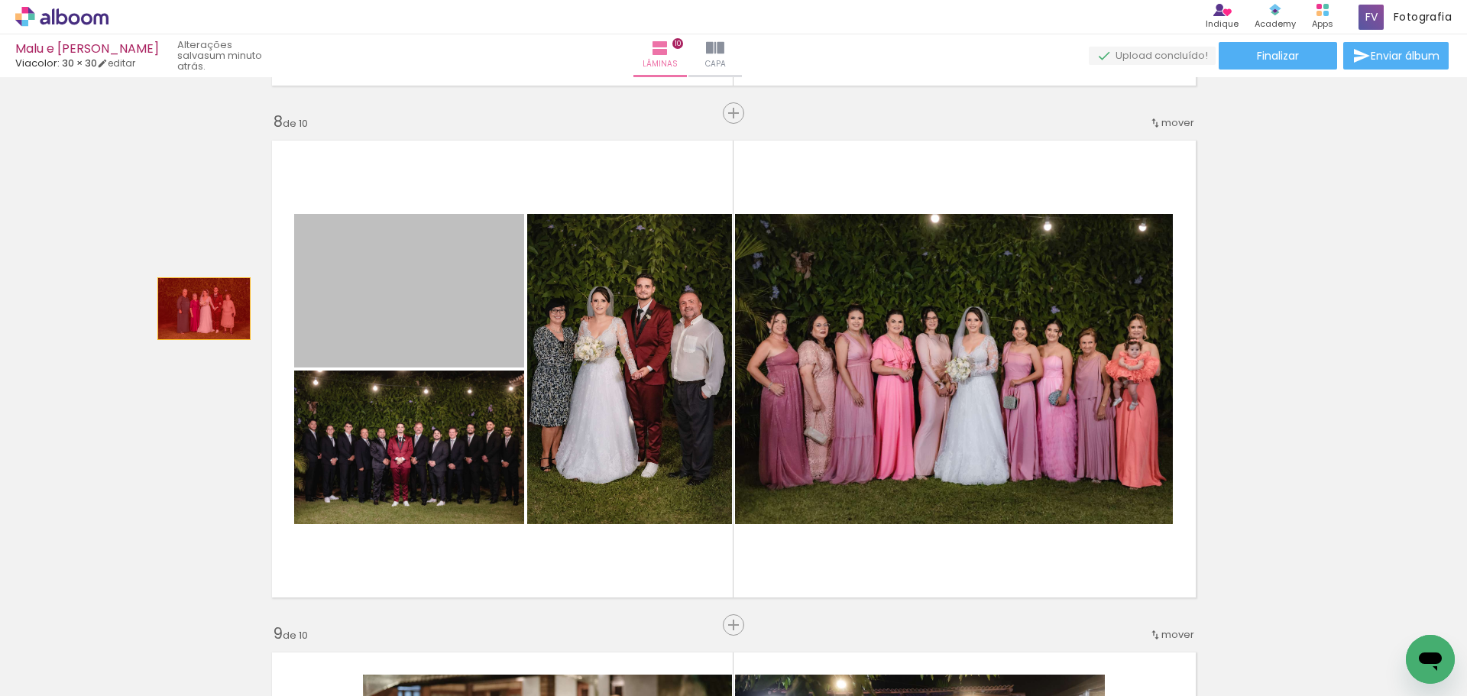
drag, startPoint x: 398, startPoint y: 310, endPoint x: 170, endPoint y: 310, distance: 228.5
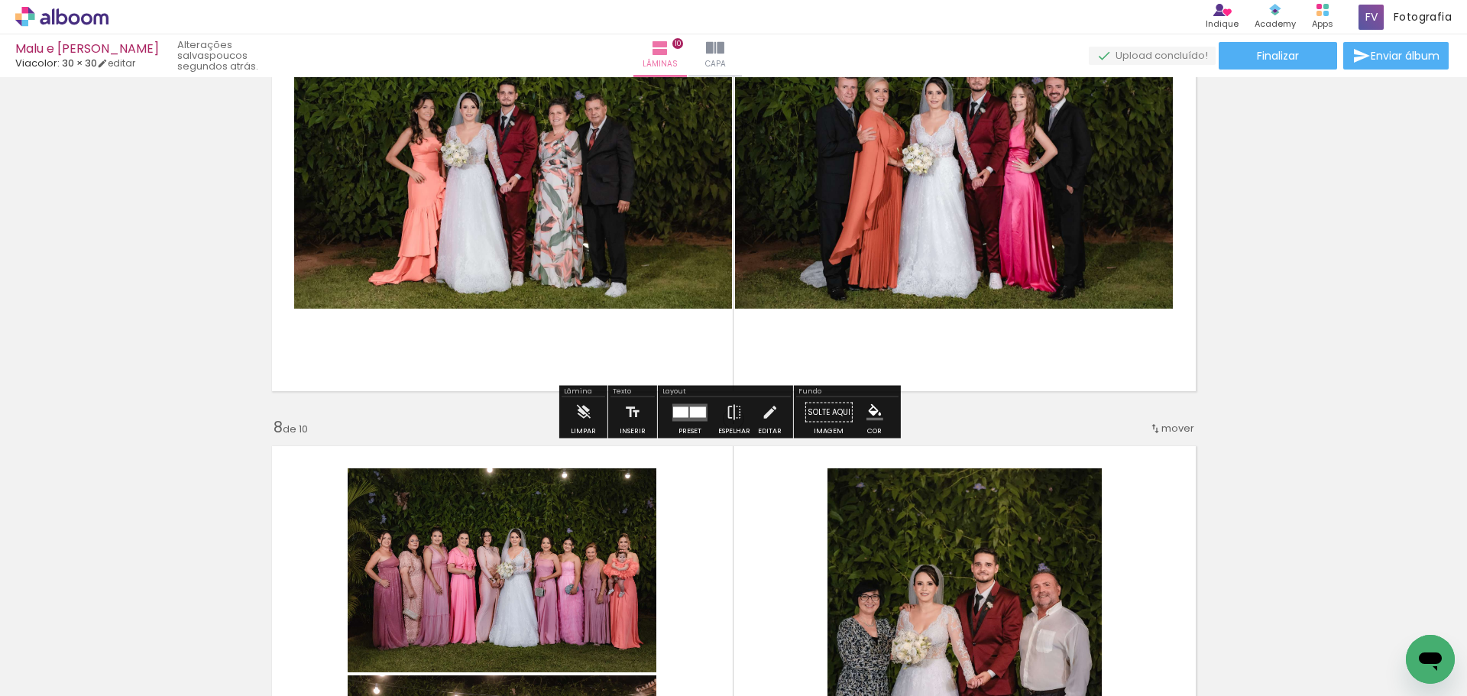
scroll to position [3344, 0]
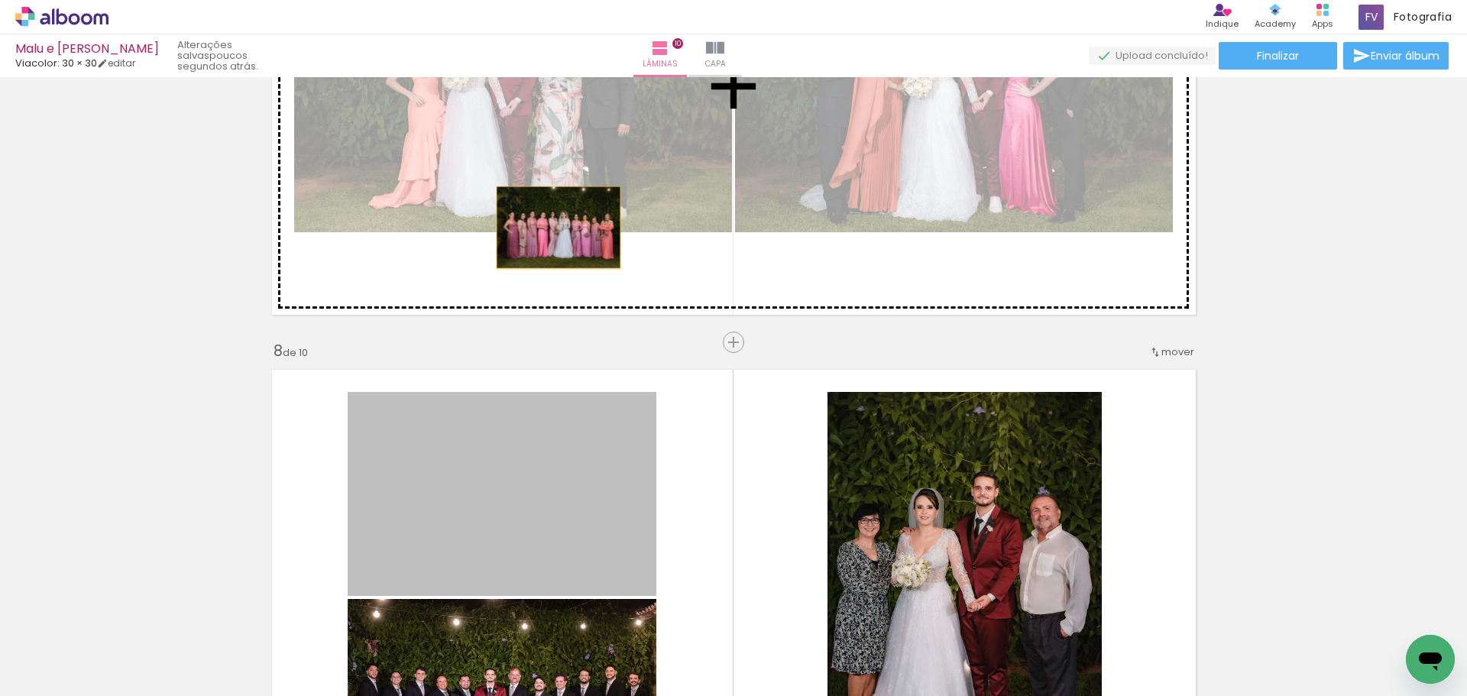
drag, startPoint x: 550, startPoint y: 446, endPoint x: 557, endPoint y: 293, distance: 152.3
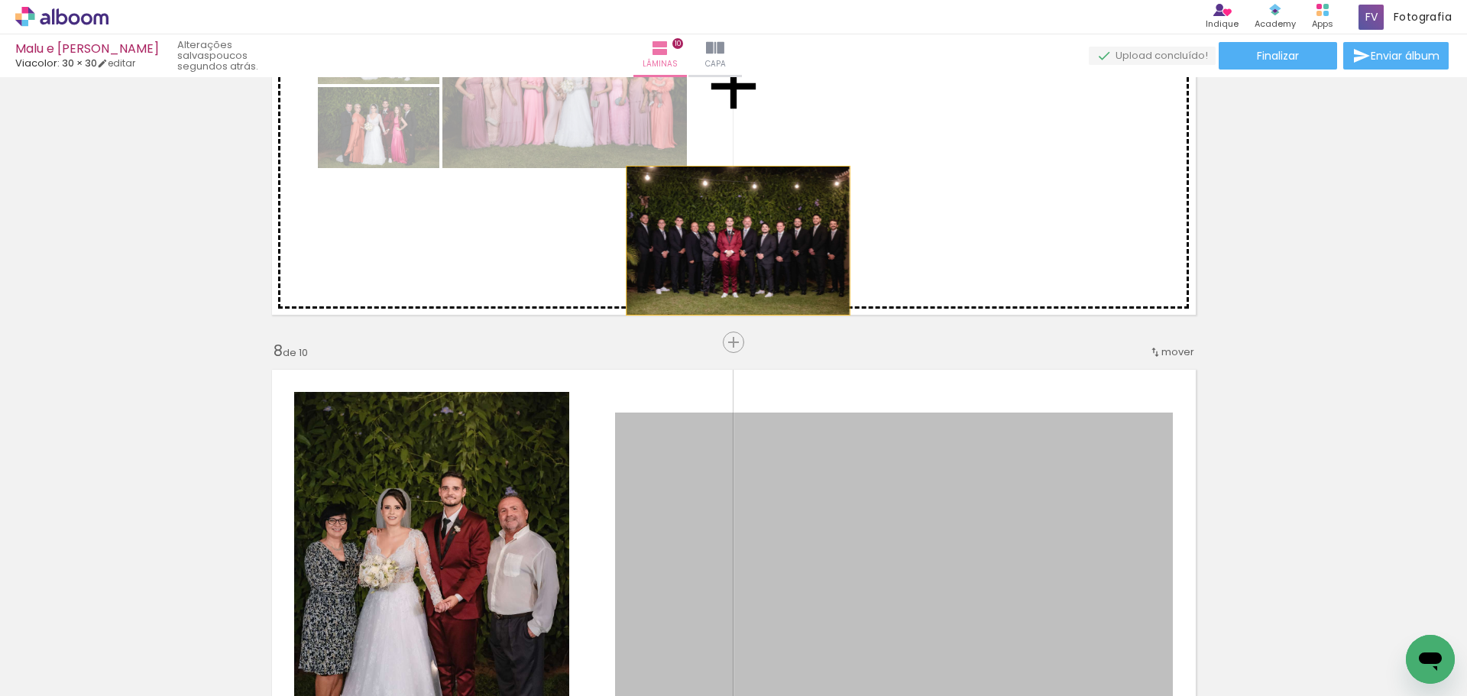
drag, startPoint x: 725, startPoint y: 518, endPoint x: 733, endPoint y: 229, distance: 289.0
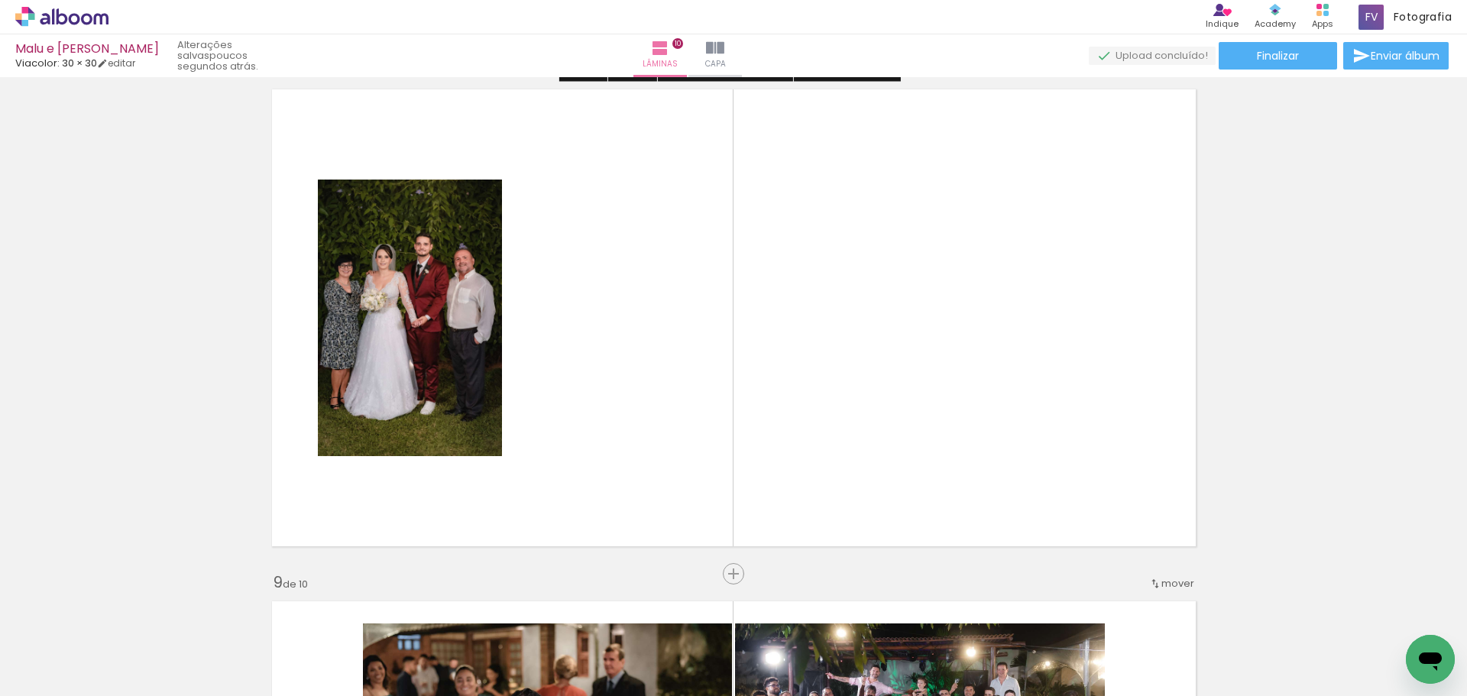
scroll to position [3650, 0]
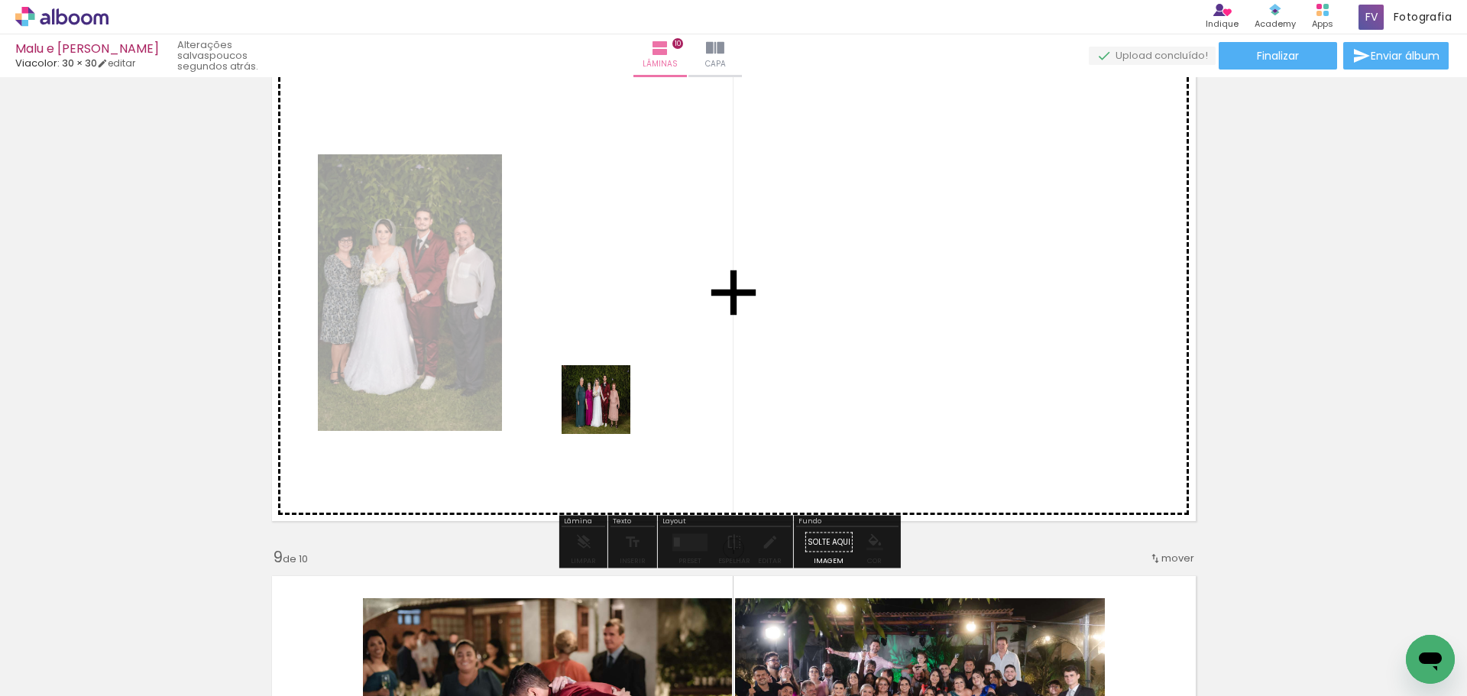
drag, startPoint x: 157, startPoint y: 640, endPoint x: 651, endPoint y: 389, distance: 554.7
click at [651, 389] on quentale-workspace at bounding box center [733, 348] width 1467 height 696
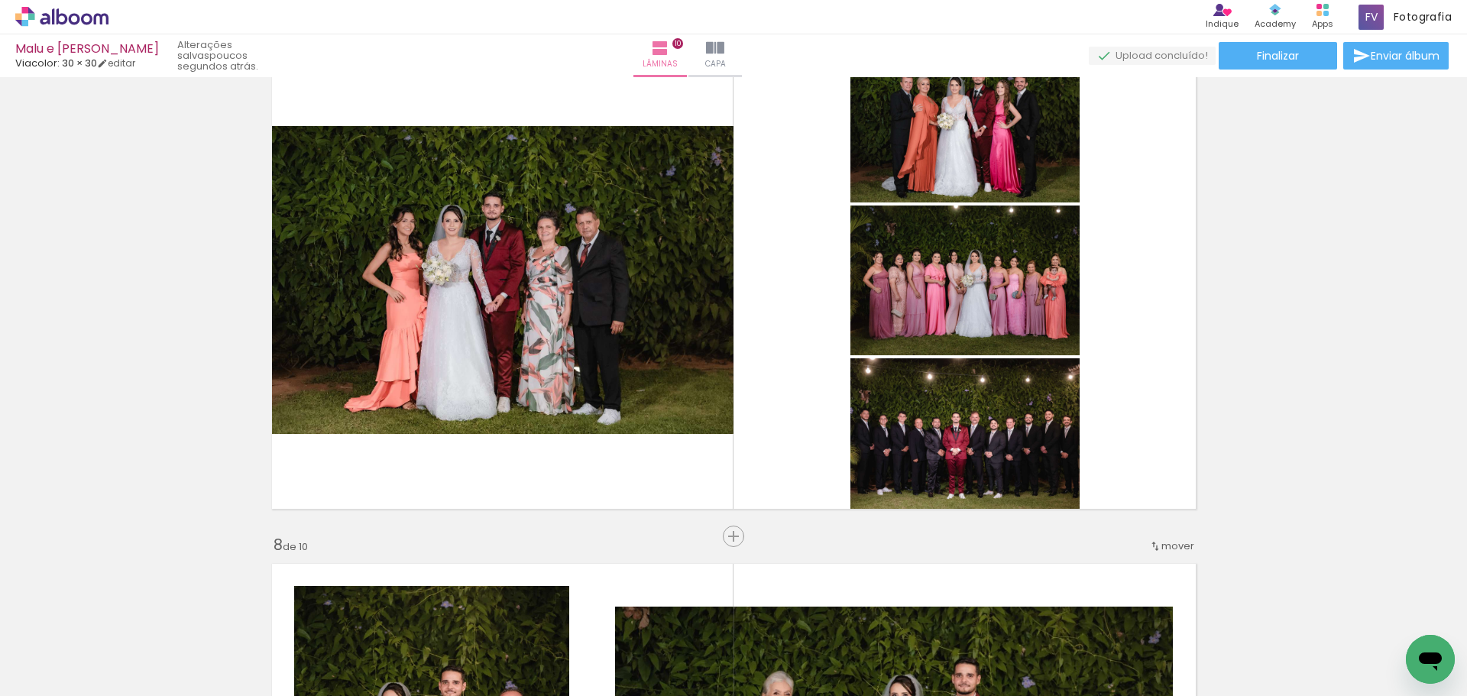
scroll to position [3115, 0]
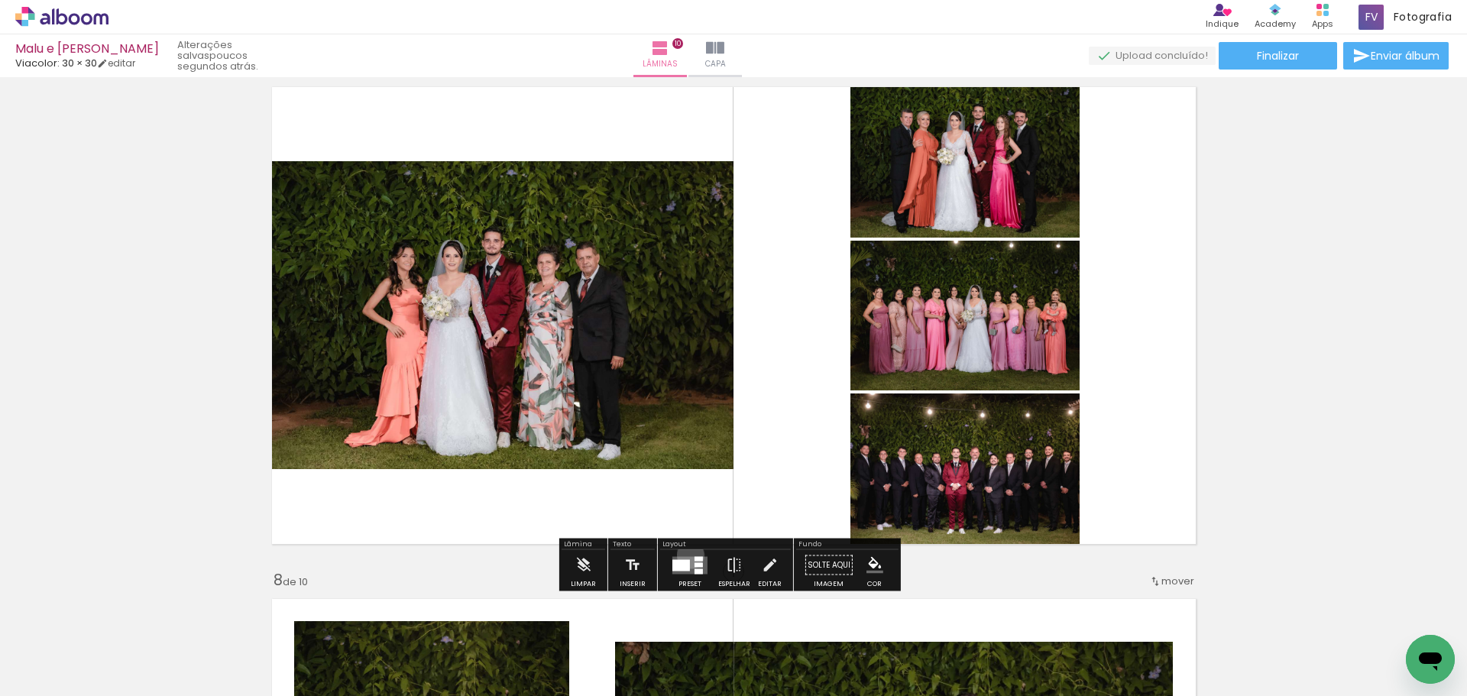
click at [687, 555] on div at bounding box center [690, 565] width 41 height 31
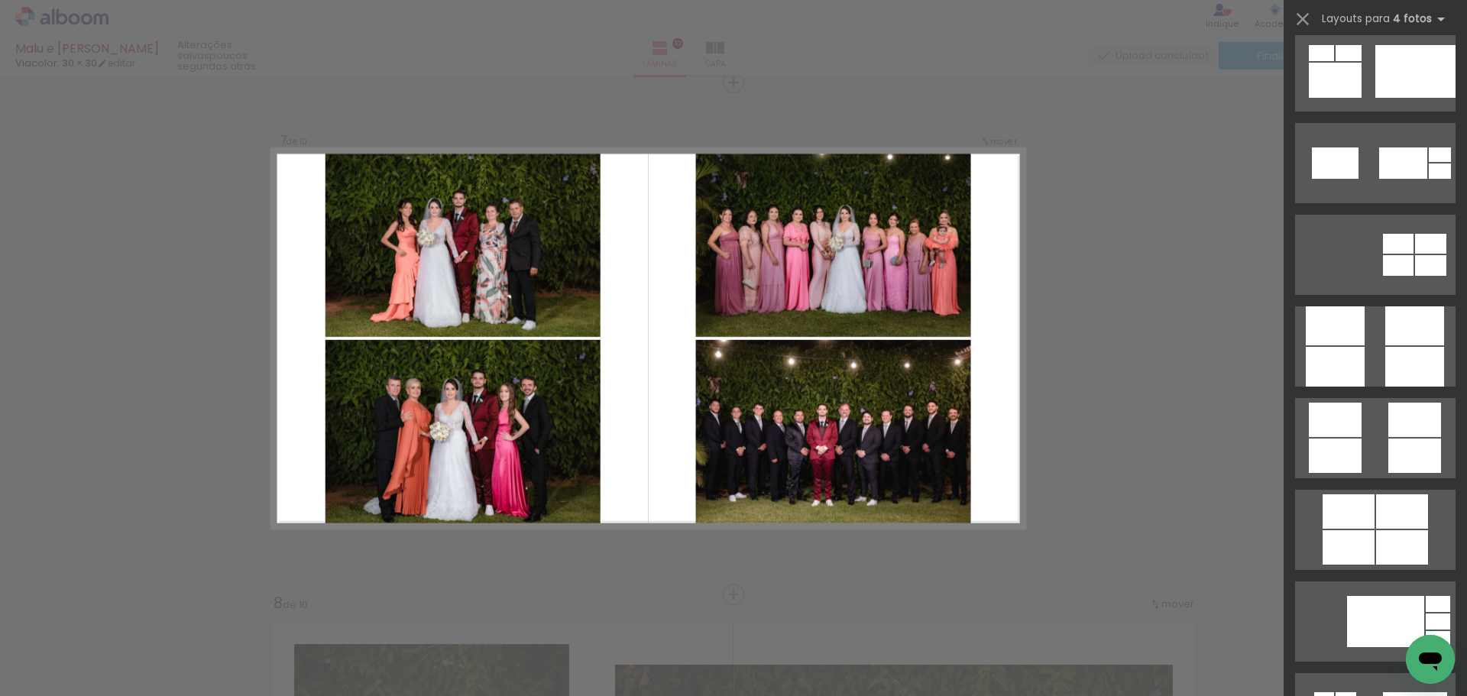
scroll to position [4127, 0]
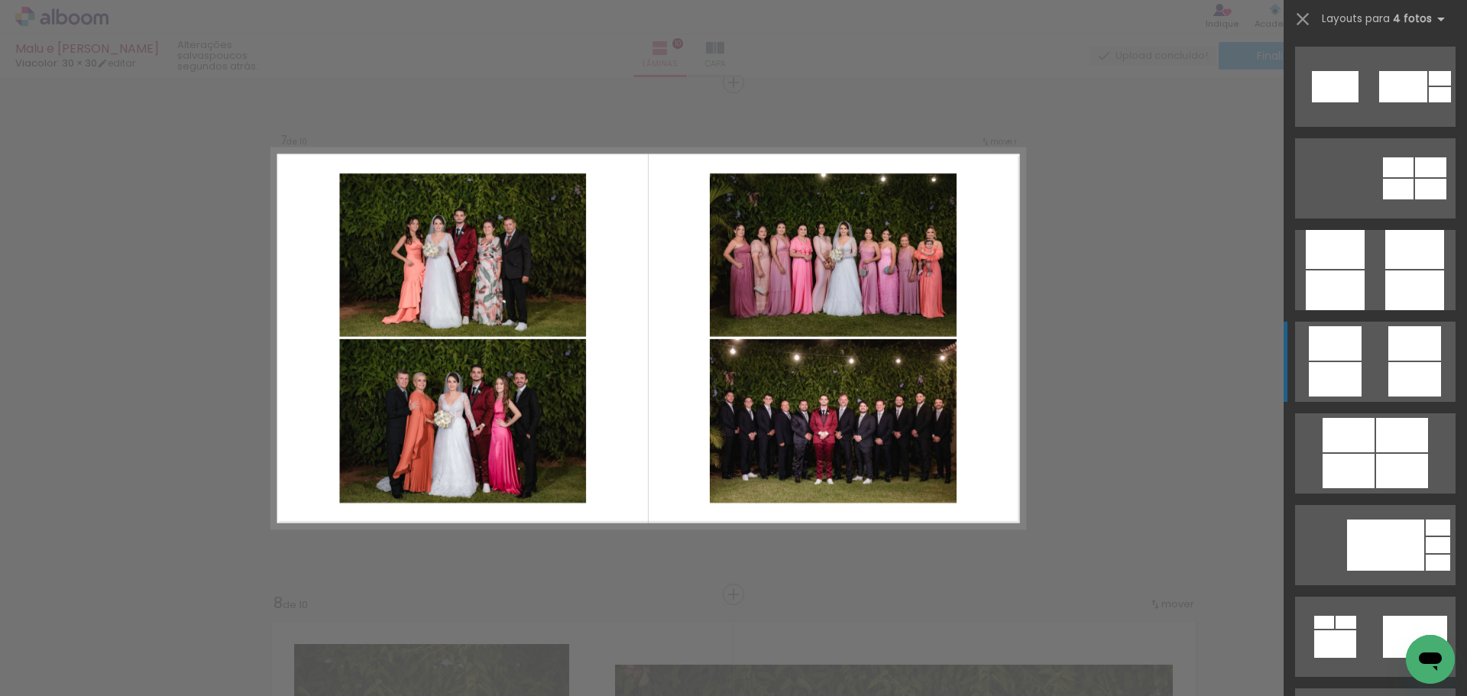
click at [1360, 413] on quentale-layouter at bounding box center [1375, 453] width 160 height 80
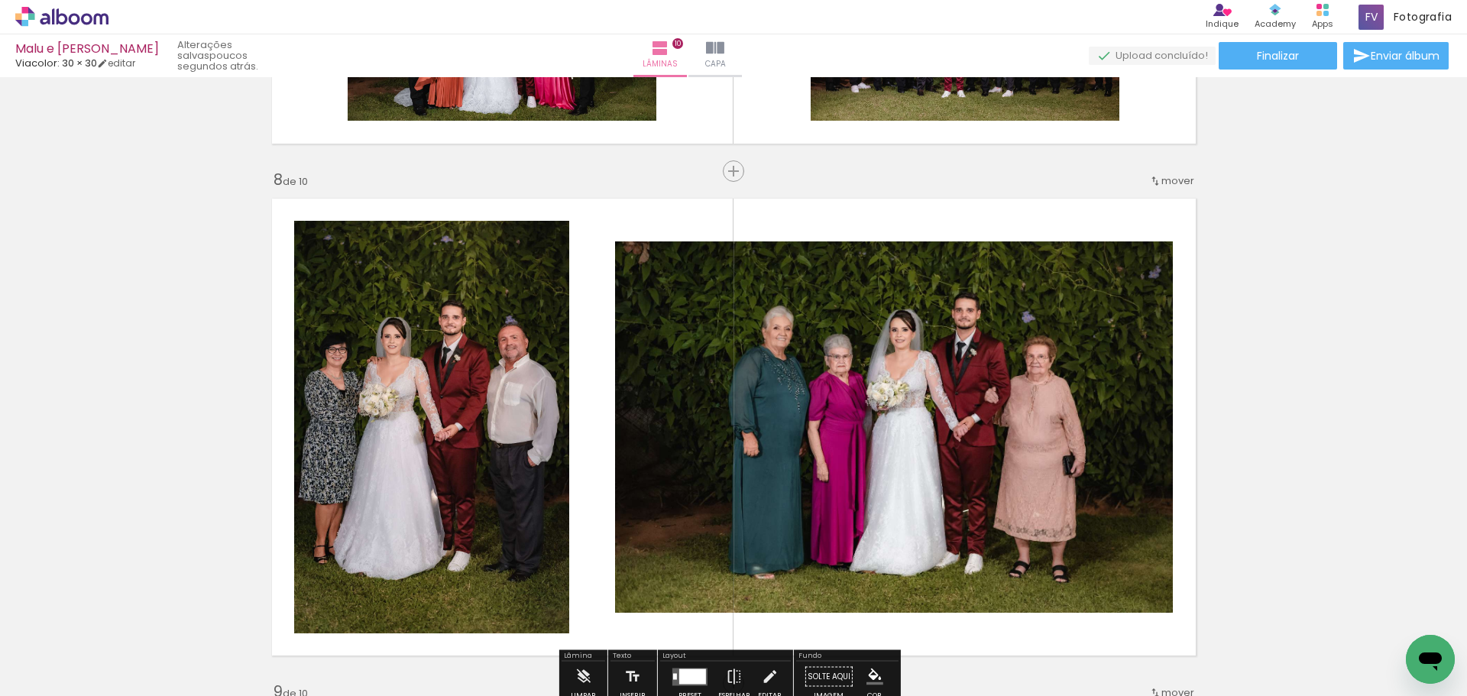
scroll to position [3669, 0]
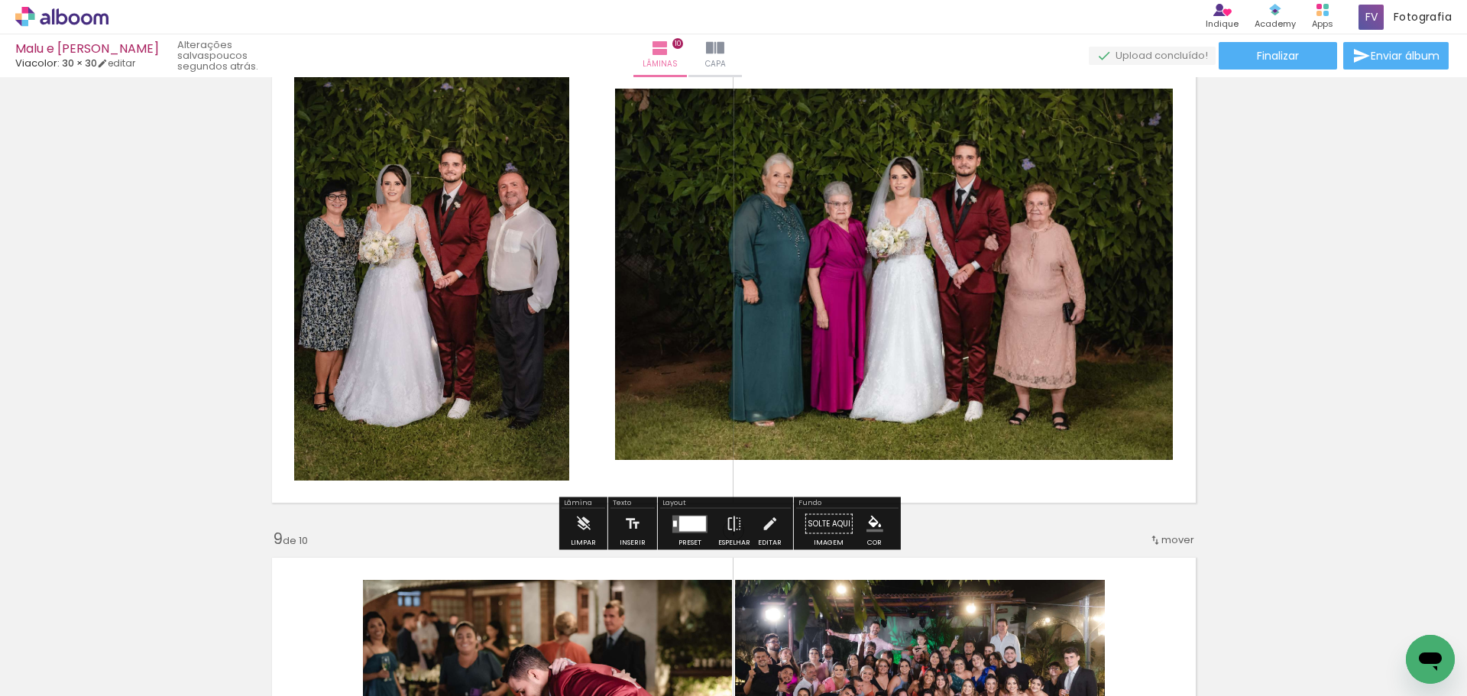
click at [684, 531] on quentale-layouter at bounding box center [690, 524] width 35 height 18
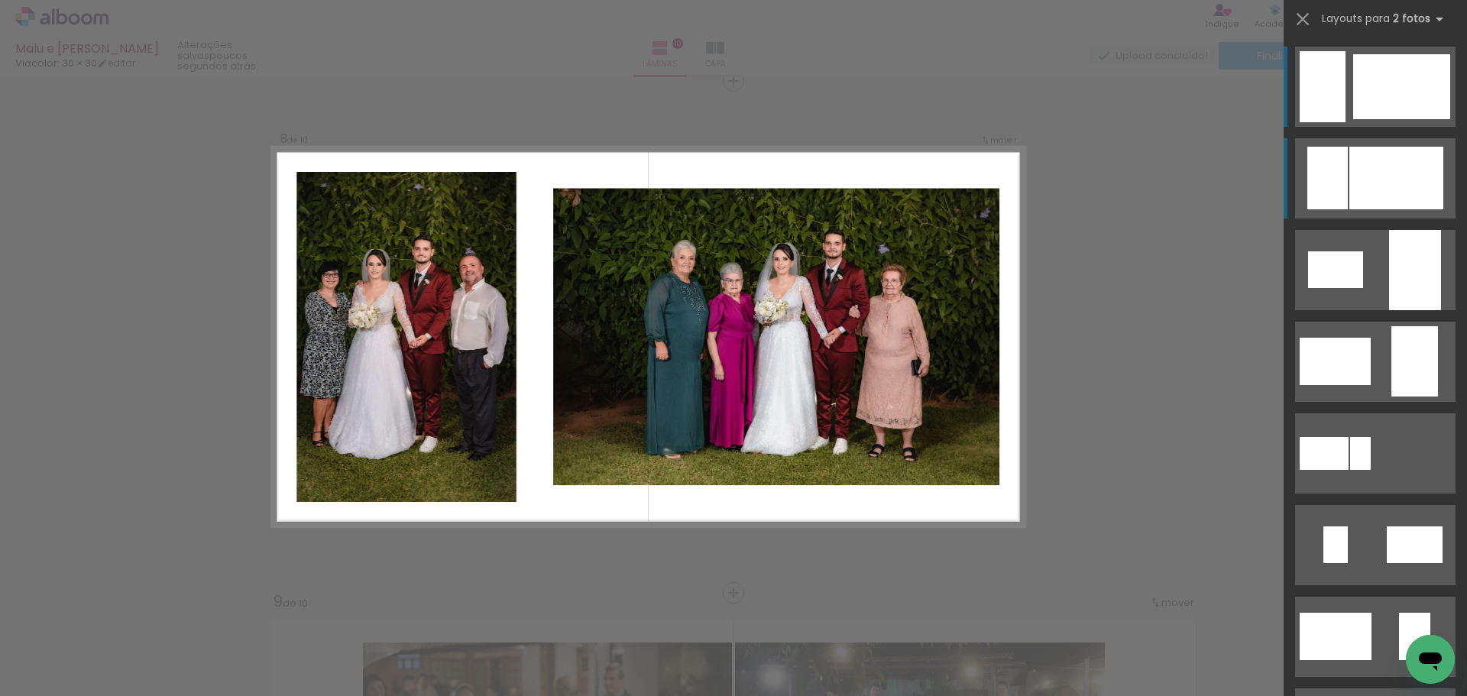
scroll to position [3604, 0]
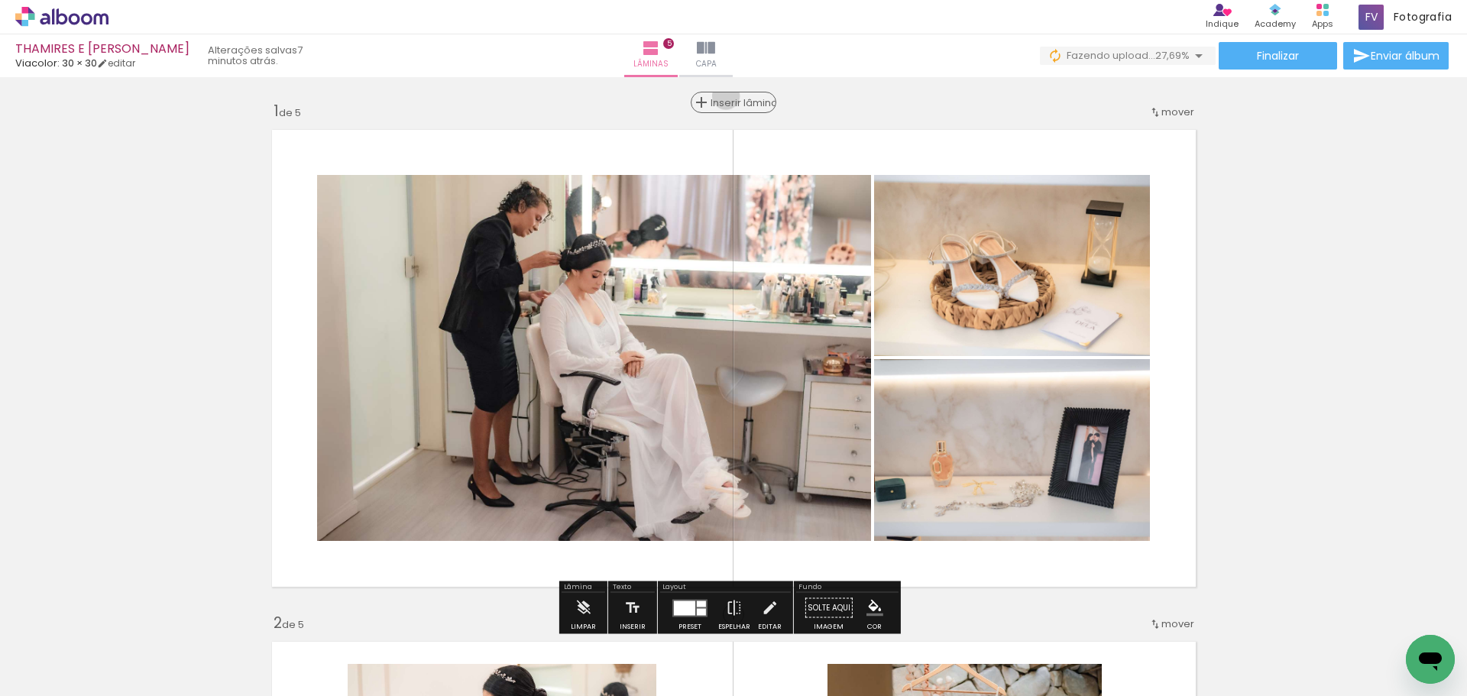
click at [730, 98] on span "Inserir lâmina" at bounding box center [741, 103] width 60 height 10
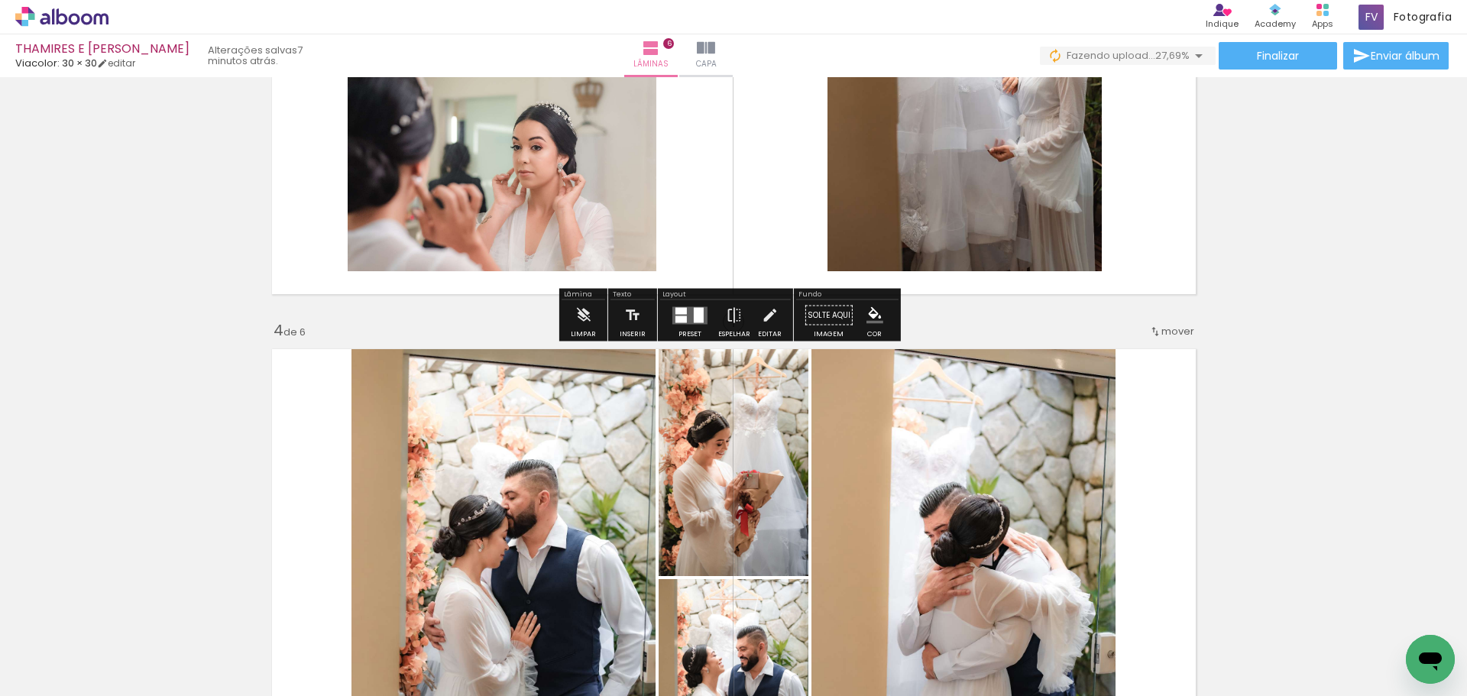
scroll to position [1605, 0]
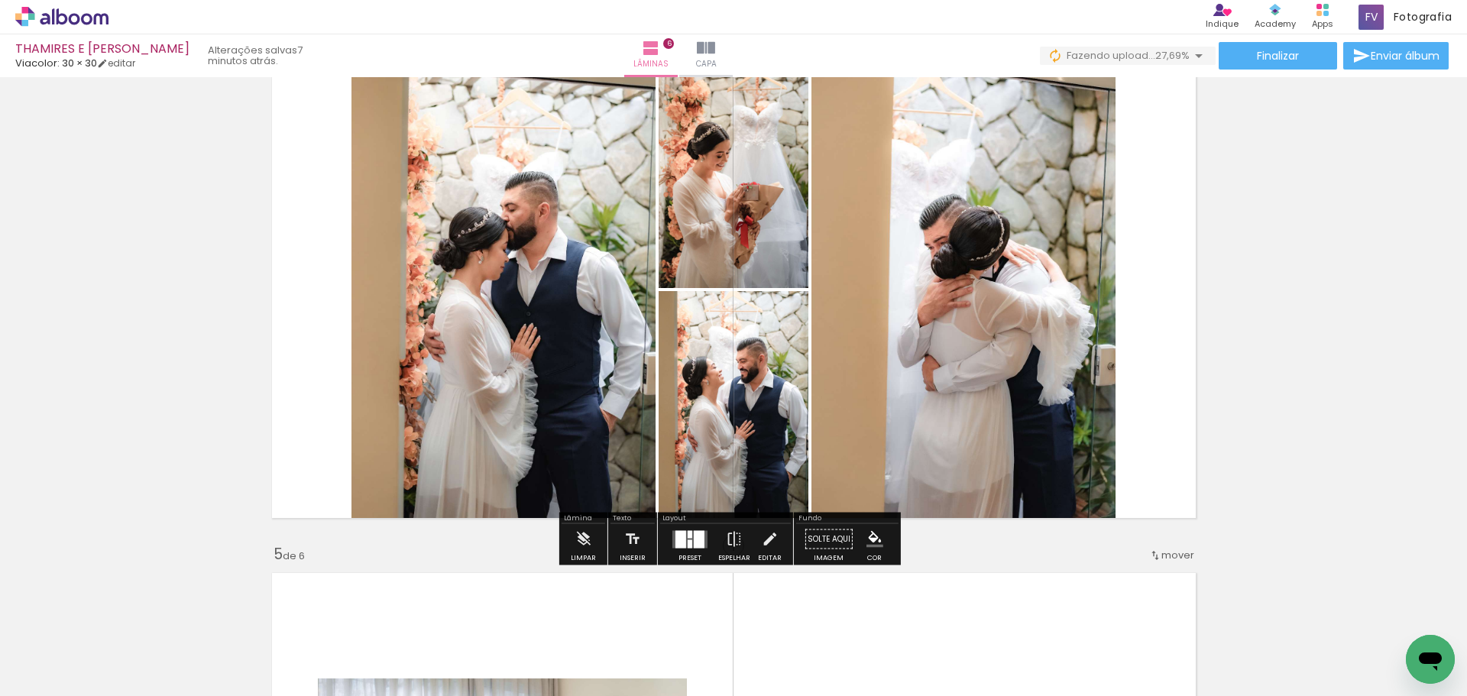
click at [703, 526] on div at bounding box center [690, 539] width 41 height 31
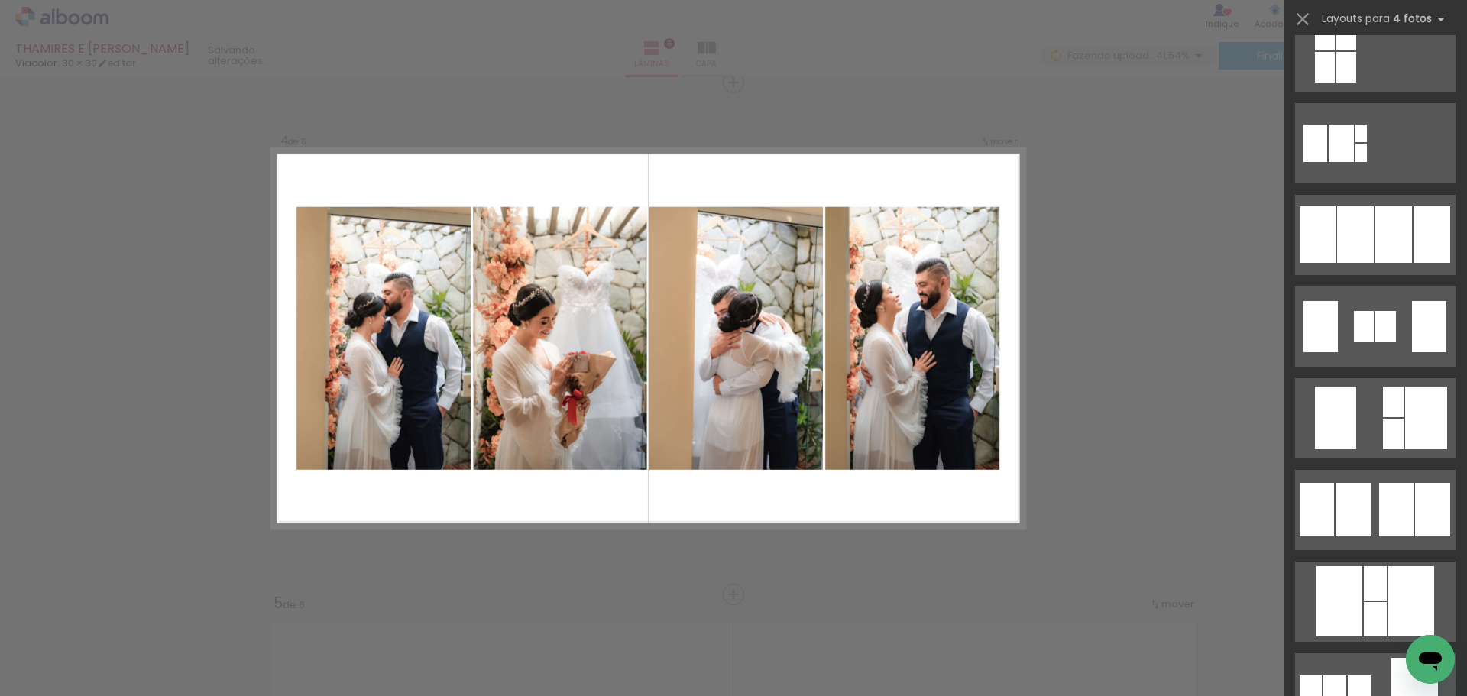
scroll to position [994, 0]
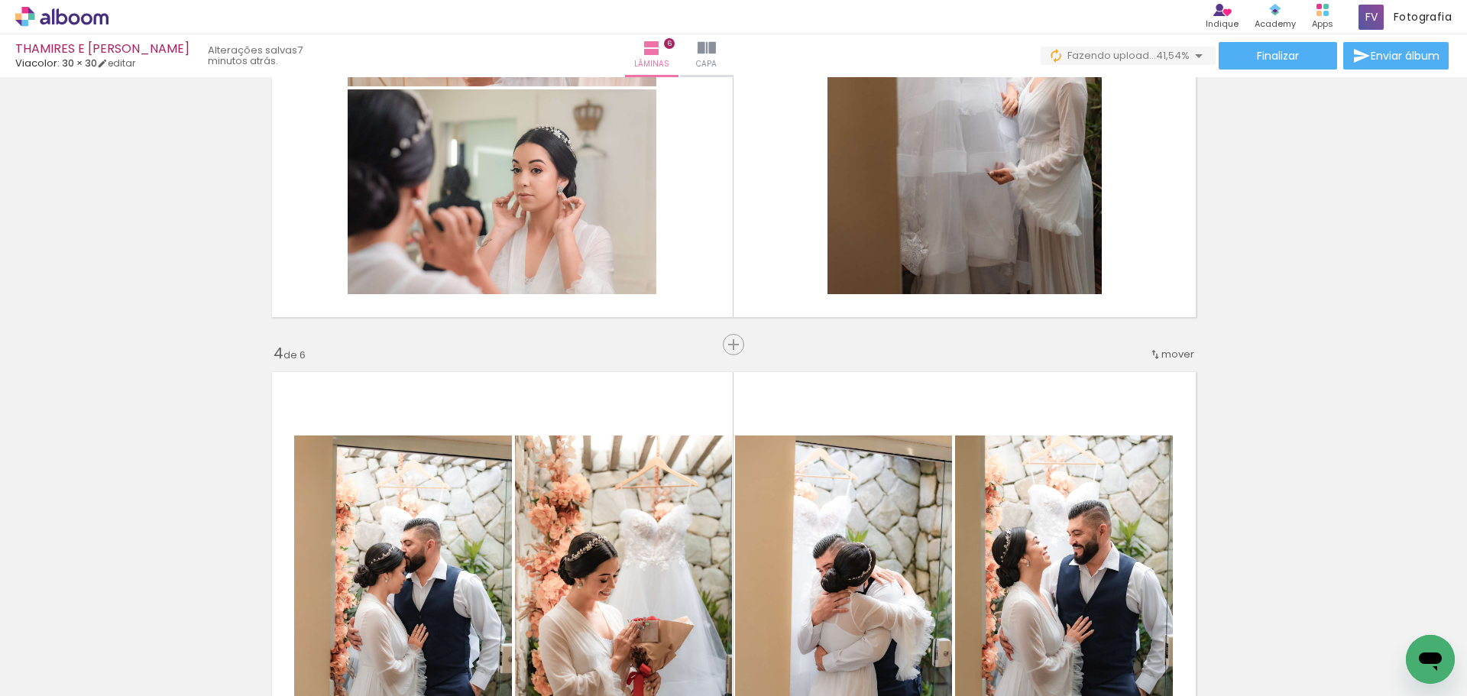
scroll to position [1403, 0]
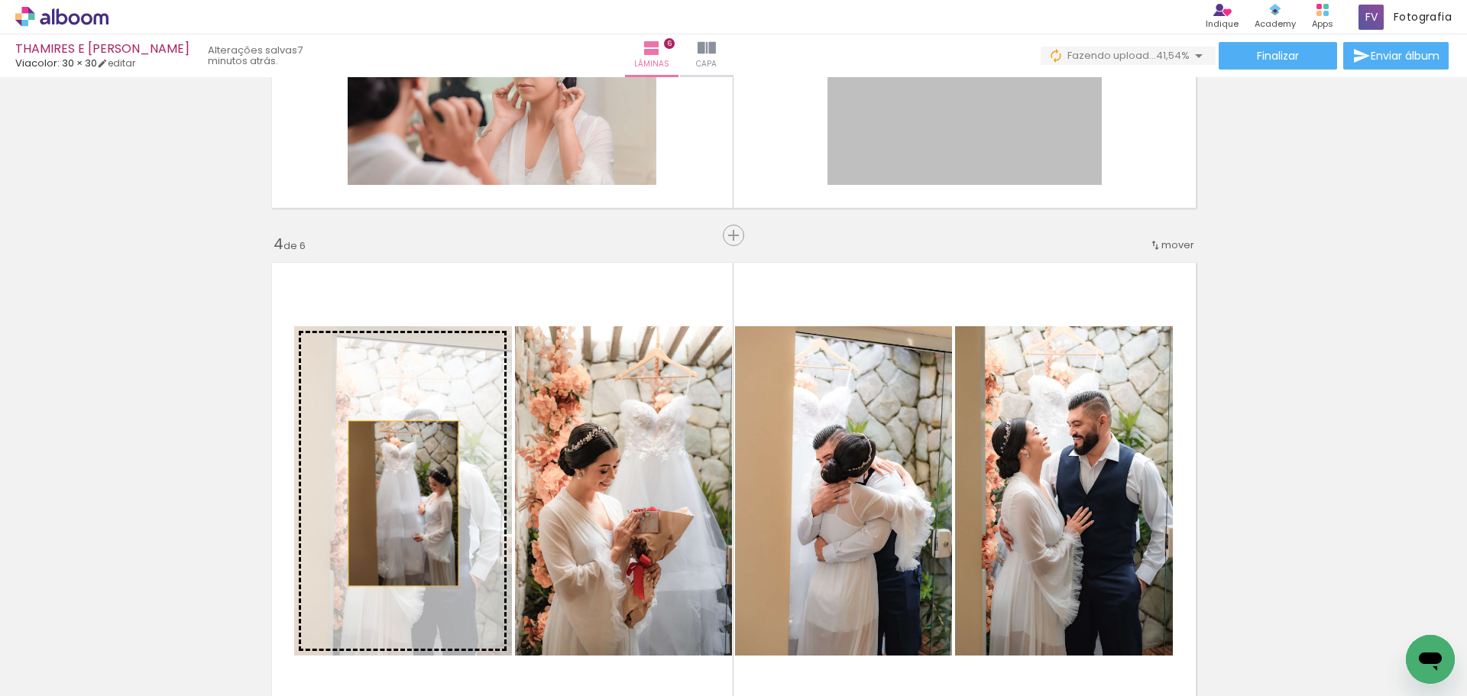
drag, startPoint x: 944, startPoint y: 142, endPoint x: 397, endPoint y: 504, distance: 655.2
click at [397, 504] on div "Inserir lâmina 1 de 6 Inserir lâmina 2 de 6 Inserir lâmina 3 de 6 Inserir lâmin…" at bounding box center [733, 471] width 1467 height 3585
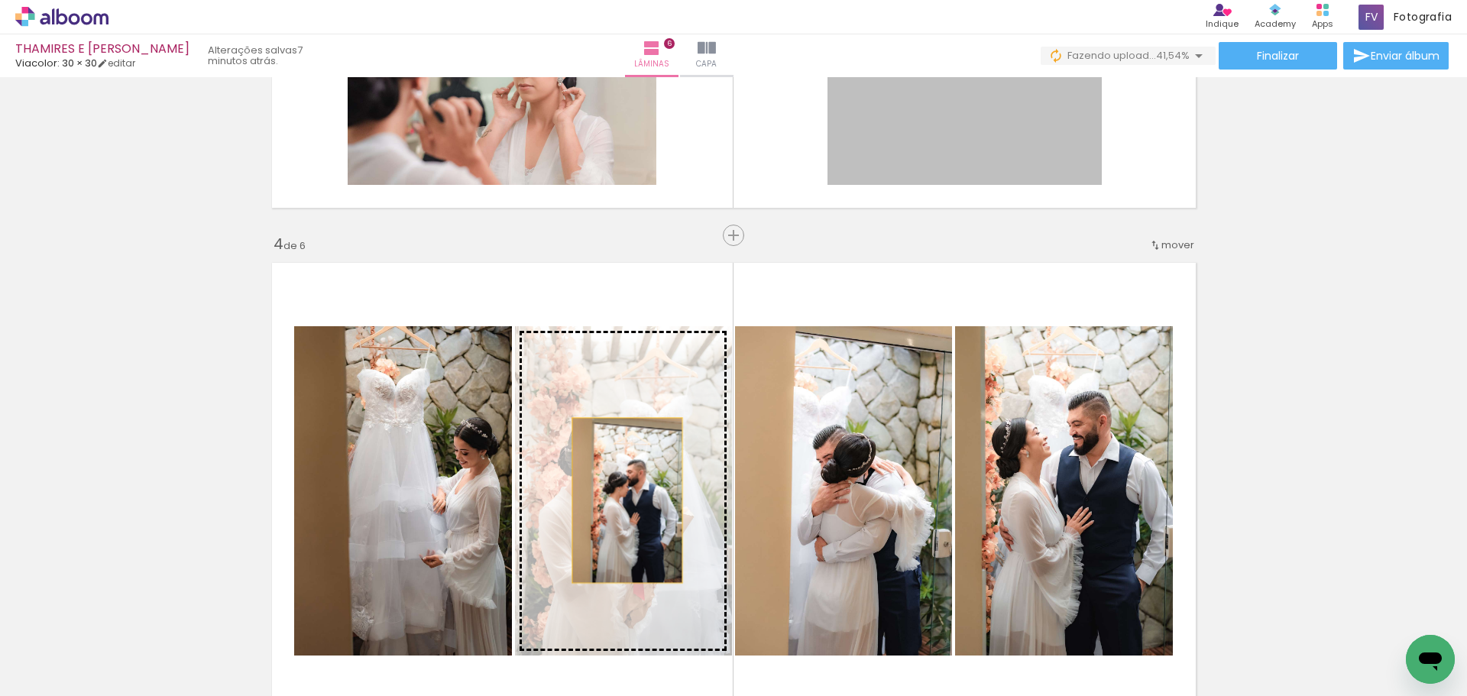
drag, startPoint x: 1007, startPoint y: 133, endPoint x: 621, endPoint y: 501, distance: 533.0
click at [621, 501] on div "Inserir lâmina 1 de 6 Inserir lâmina 2 de 6 Inserir lâmina 3 de 6 Inserir lâmin…" at bounding box center [733, 471] width 1467 height 3585
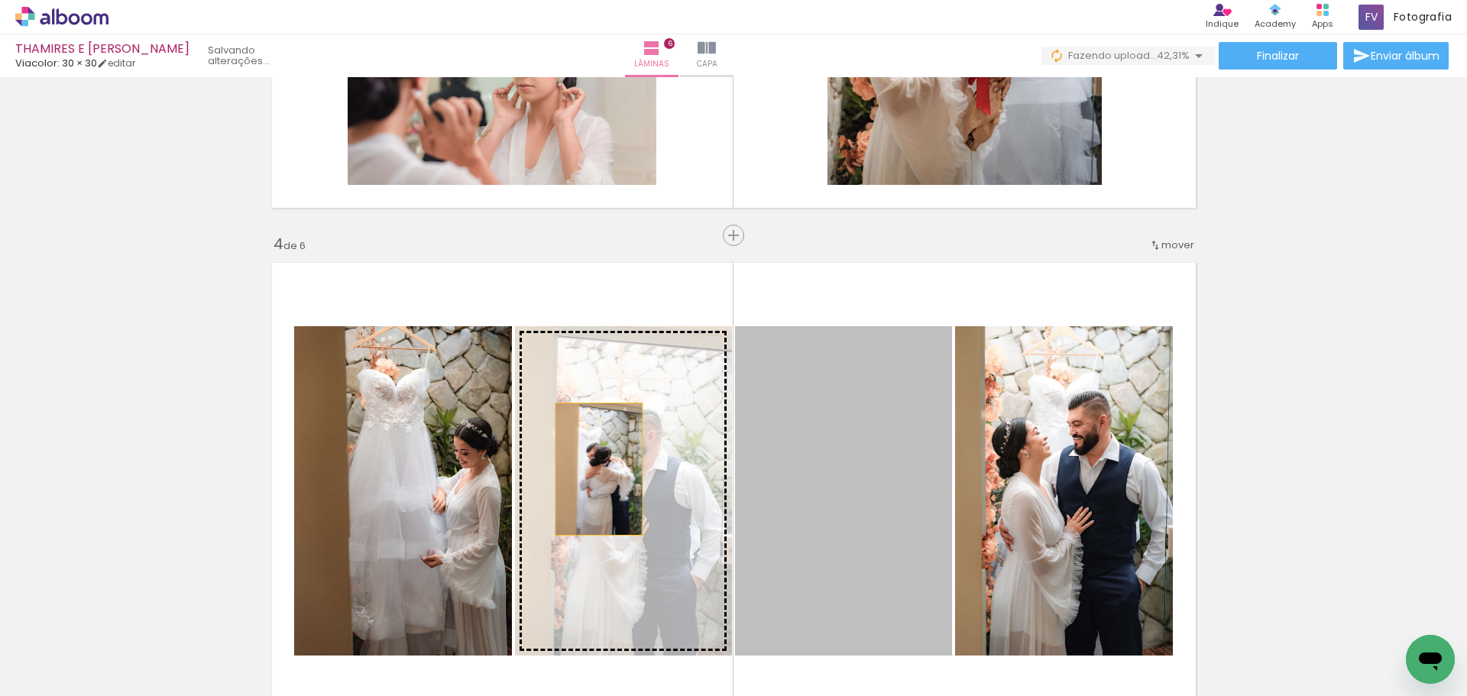
drag, startPoint x: 840, startPoint y: 475, endPoint x: 593, endPoint y: 469, distance: 246.9
click at [0, 0] on slot at bounding box center [0, 0] width 0 height 0
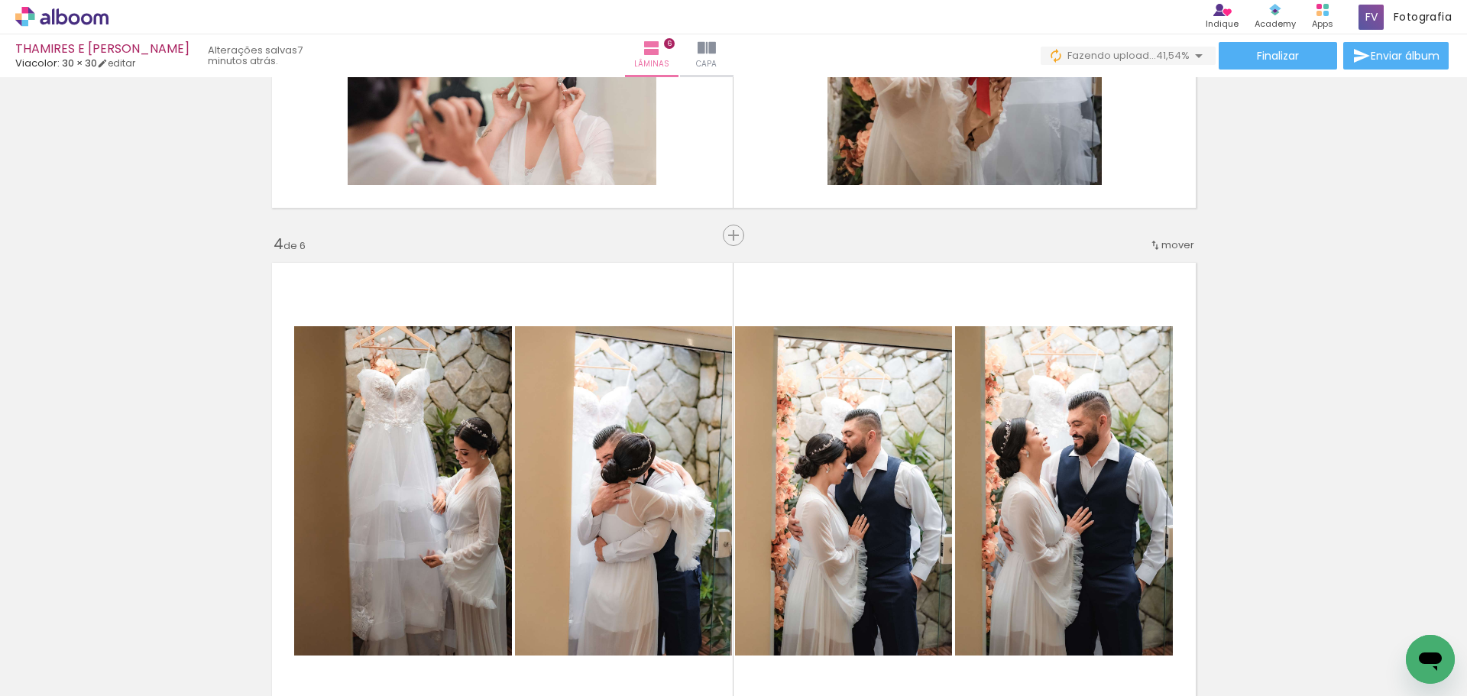
scroll to position [1556, 0]
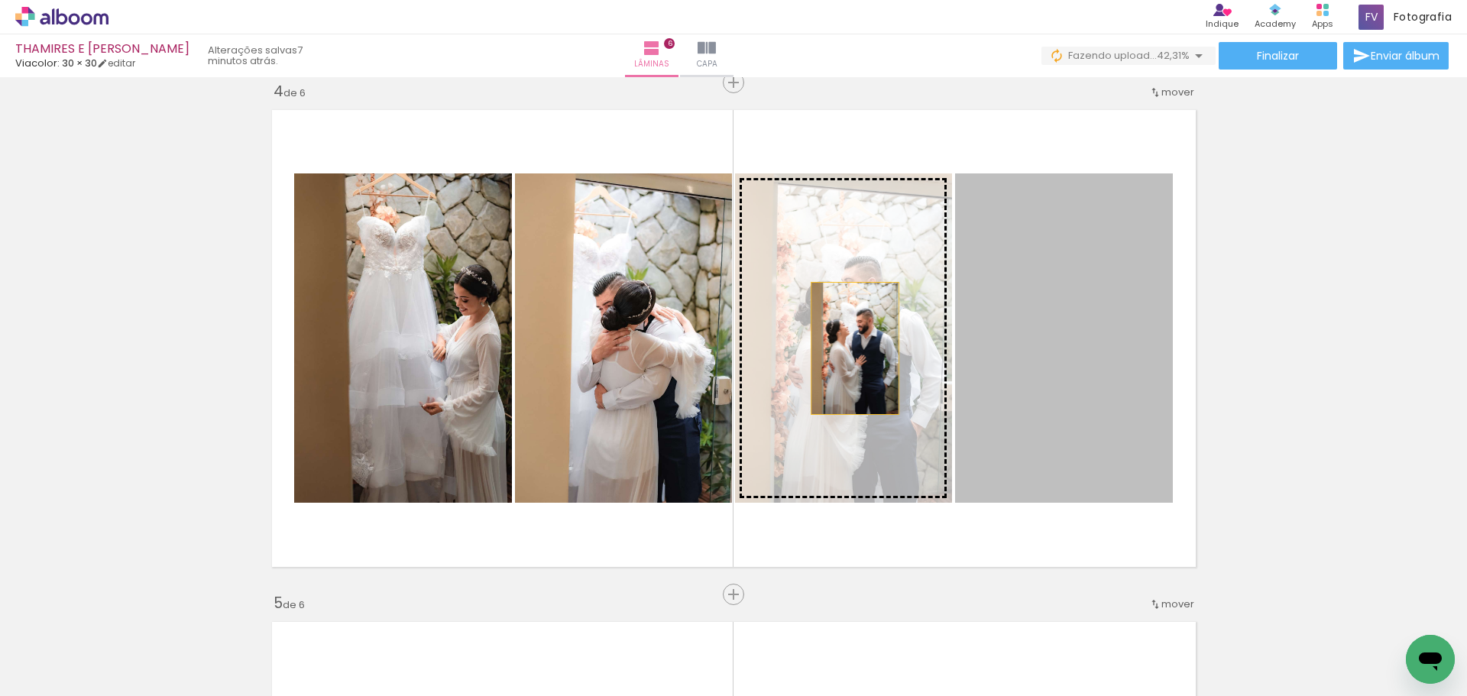
drag, startPoint x: 1085, startPoint y: 356, endPoint x: 849, endPoint y: 349, distance: 236.3
click at [0, 0] on slot at bounding box center [0, 0] width 0 height 0
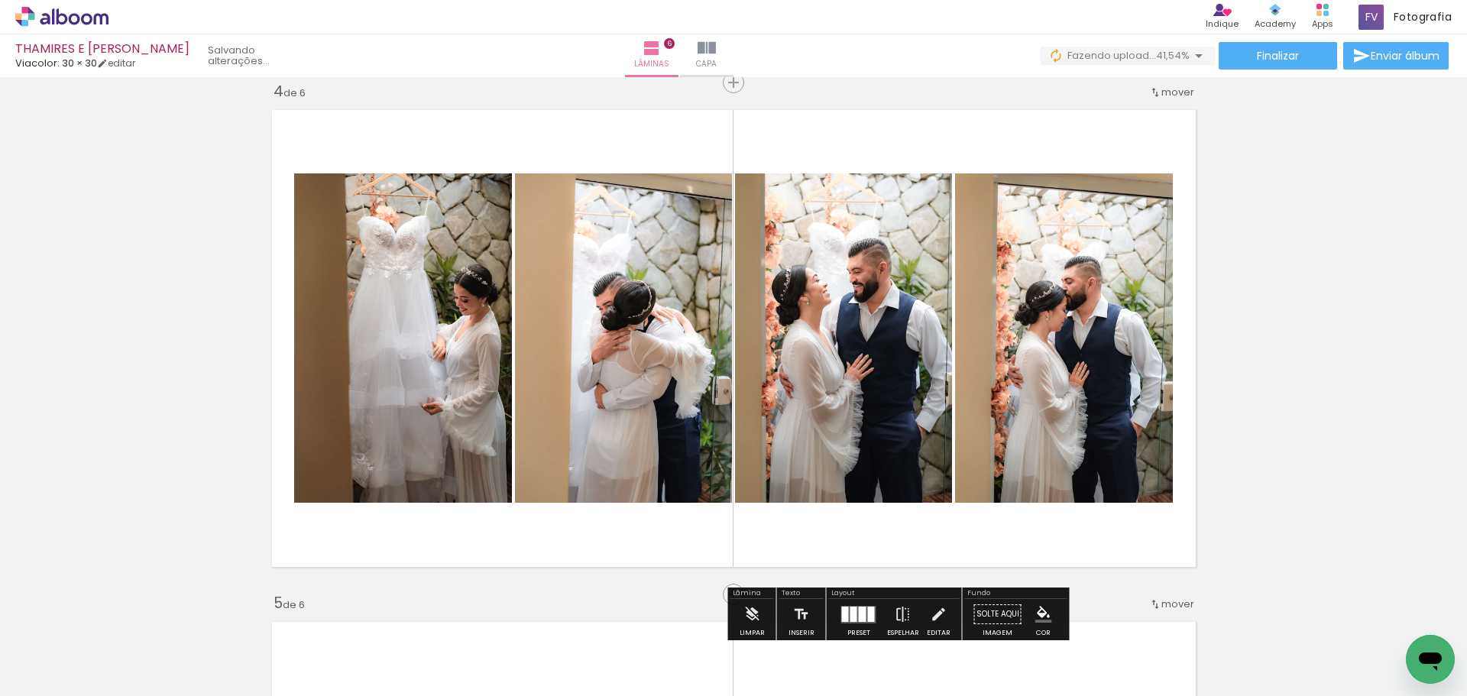
click at [1270, 317] on div "Inserir lâmina 1 de 6 Inserir lâmina 2 de 6 Inserir lâmina 3 de 6 Inserir lâmin…" at bounding box center [733, 318] width 1467 height 3585
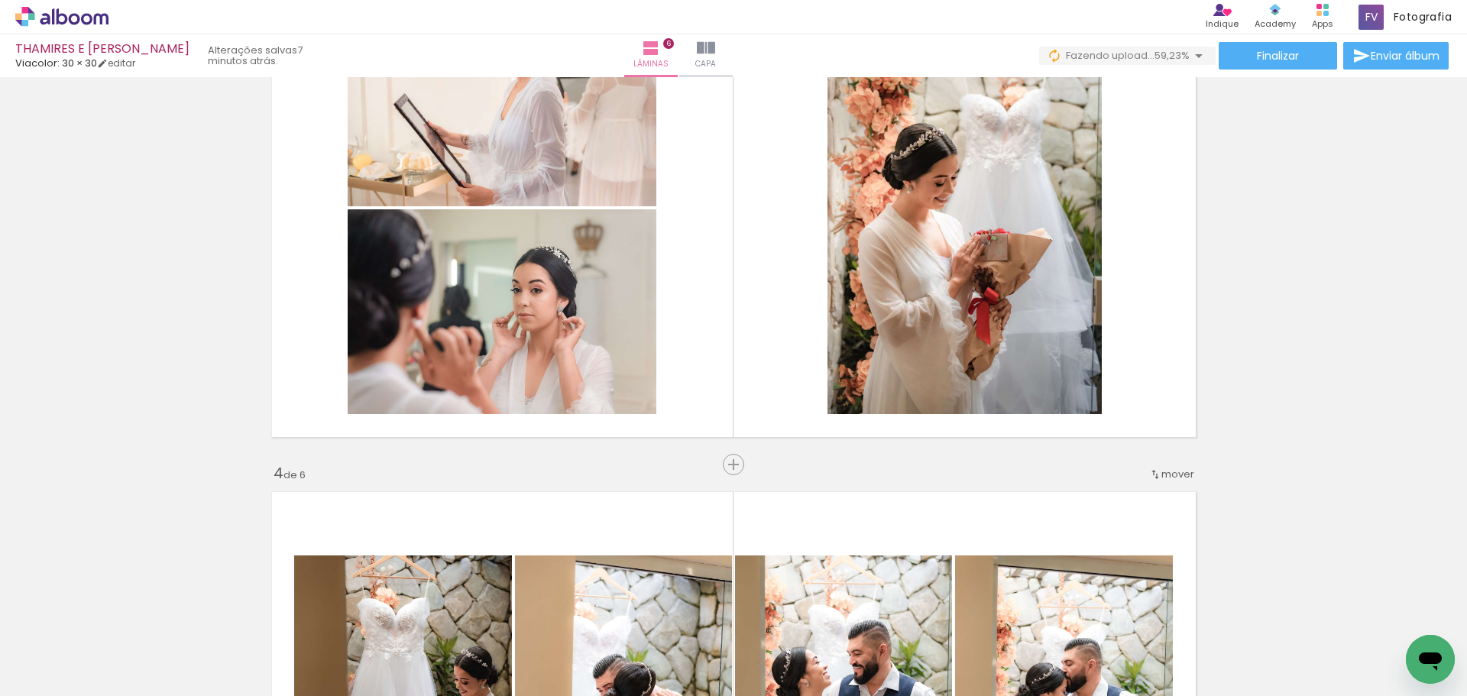
scroll to position [1327, 0]
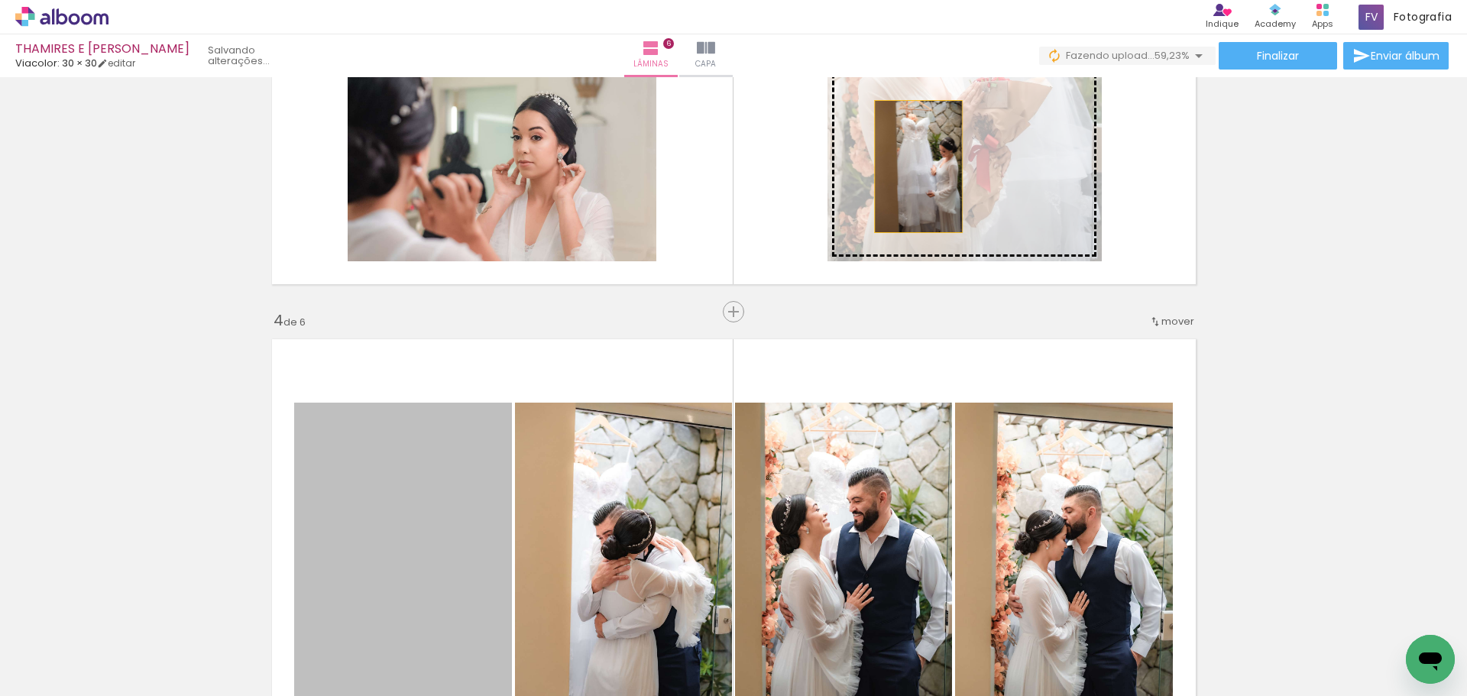
drag, startPoint x: 449, startPoint y: 504, endPoint x: 913, endPoint y: 167, distance: 573.9
click at [913, 167] on div "Inserir lâmina 1 de 6 Inserir lâmina 2 de 6 Inserir lâmina 3 de 6 Inserir lâmin…" at bounding box center [733, 548] width 1467 height 3585
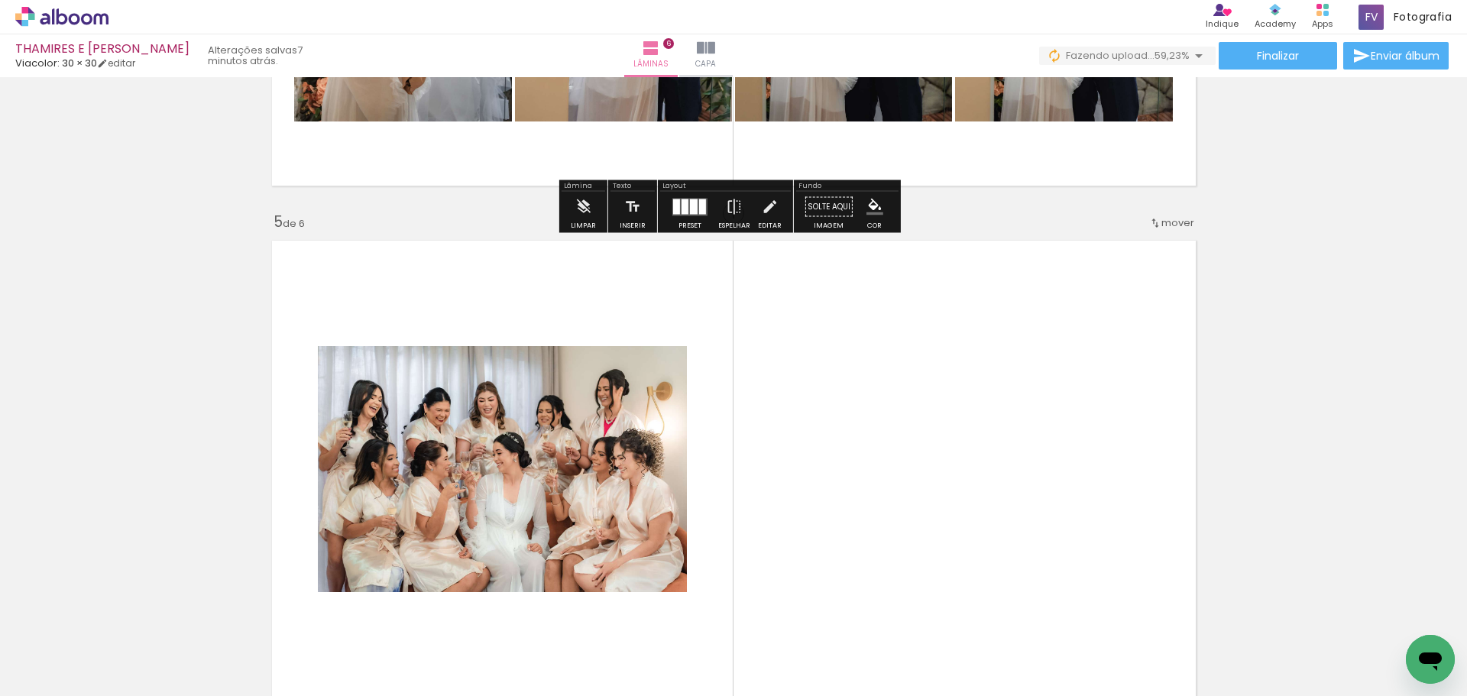
scroll to position [1938, 0]
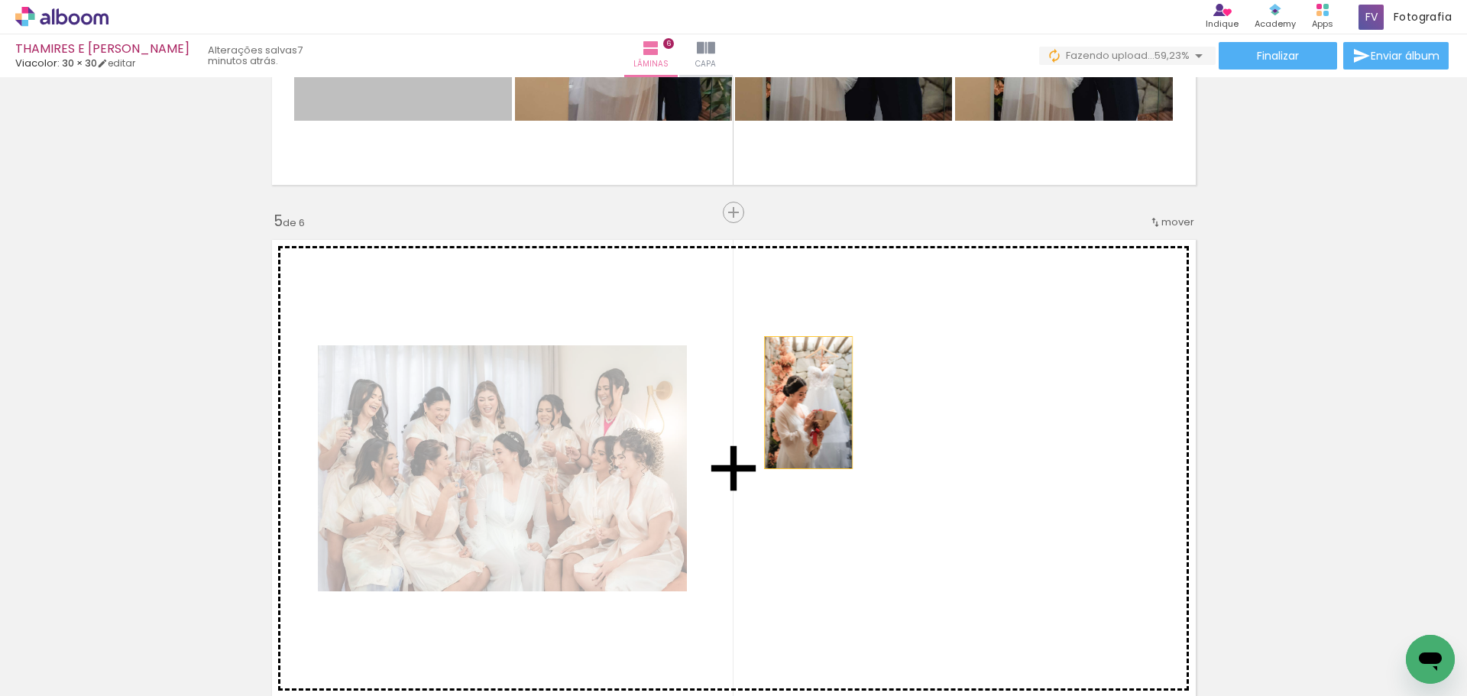
drag, startPoint x: 443, startPoint y: 104, endPoint x: 851, endPoint y: 397, distance: 502.1
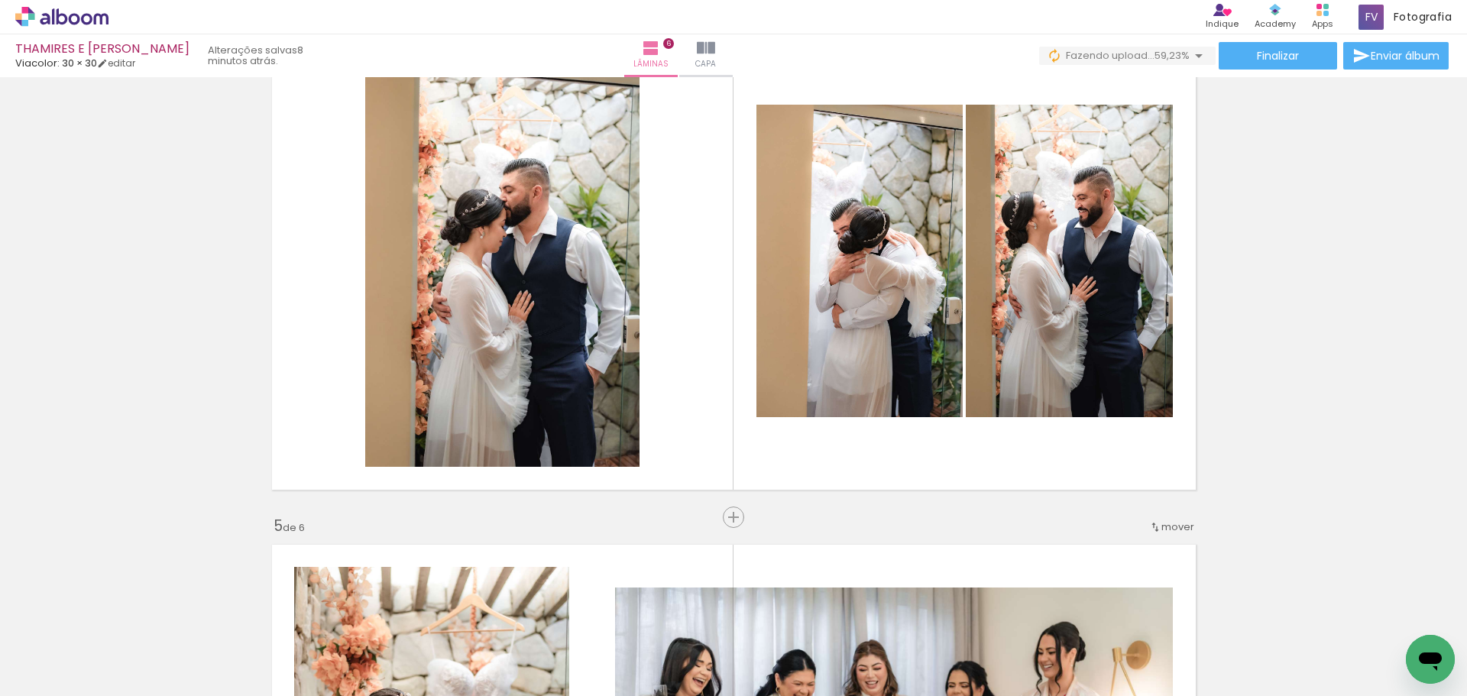
scroll to position [1632, 0]
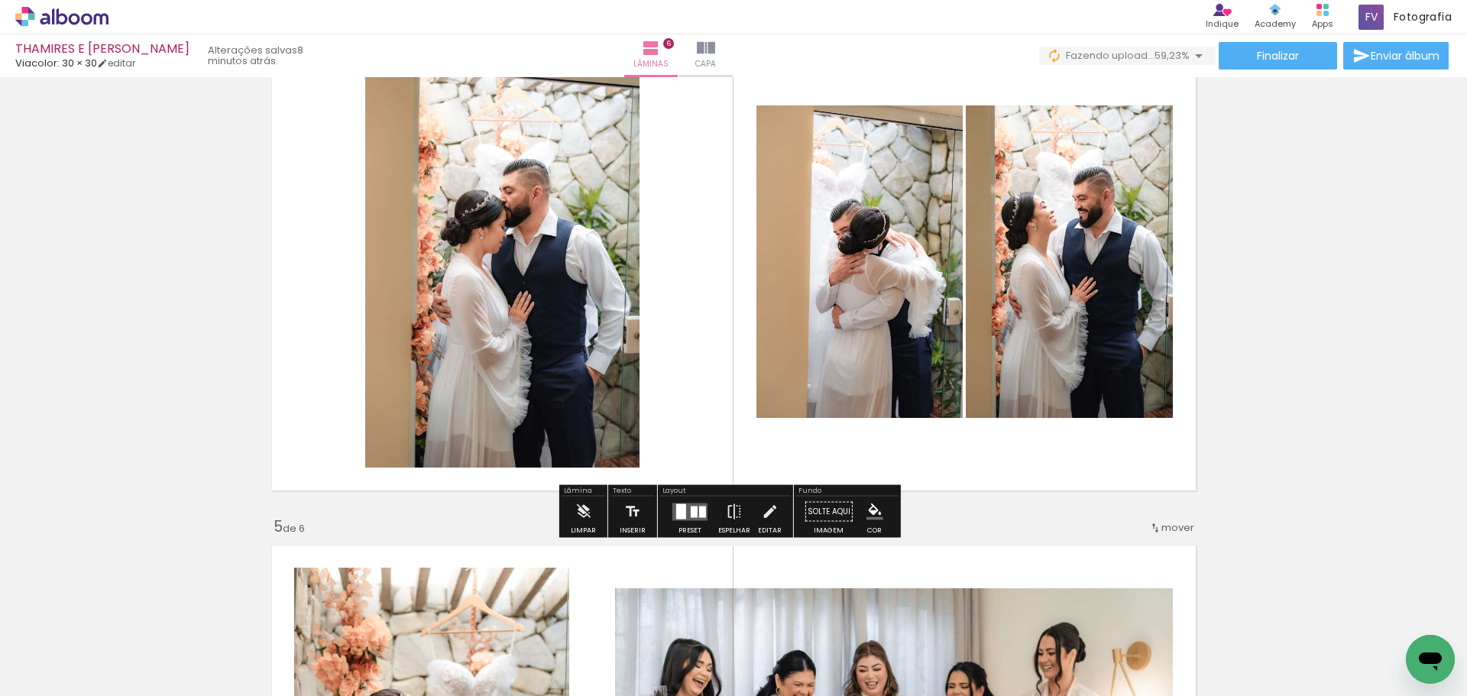
click at [691, 513] on div at bounding box center [694, 511] width 7 height 11
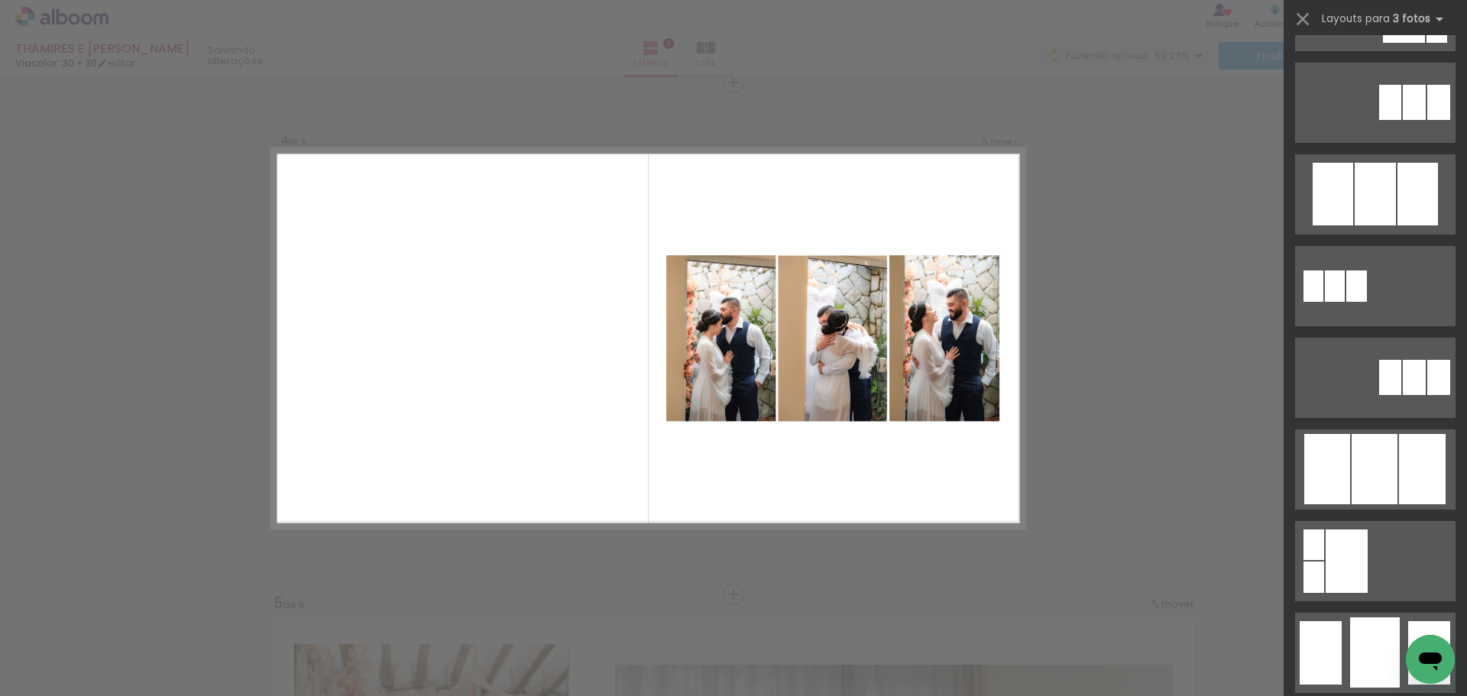
scroll to position [688, 0]
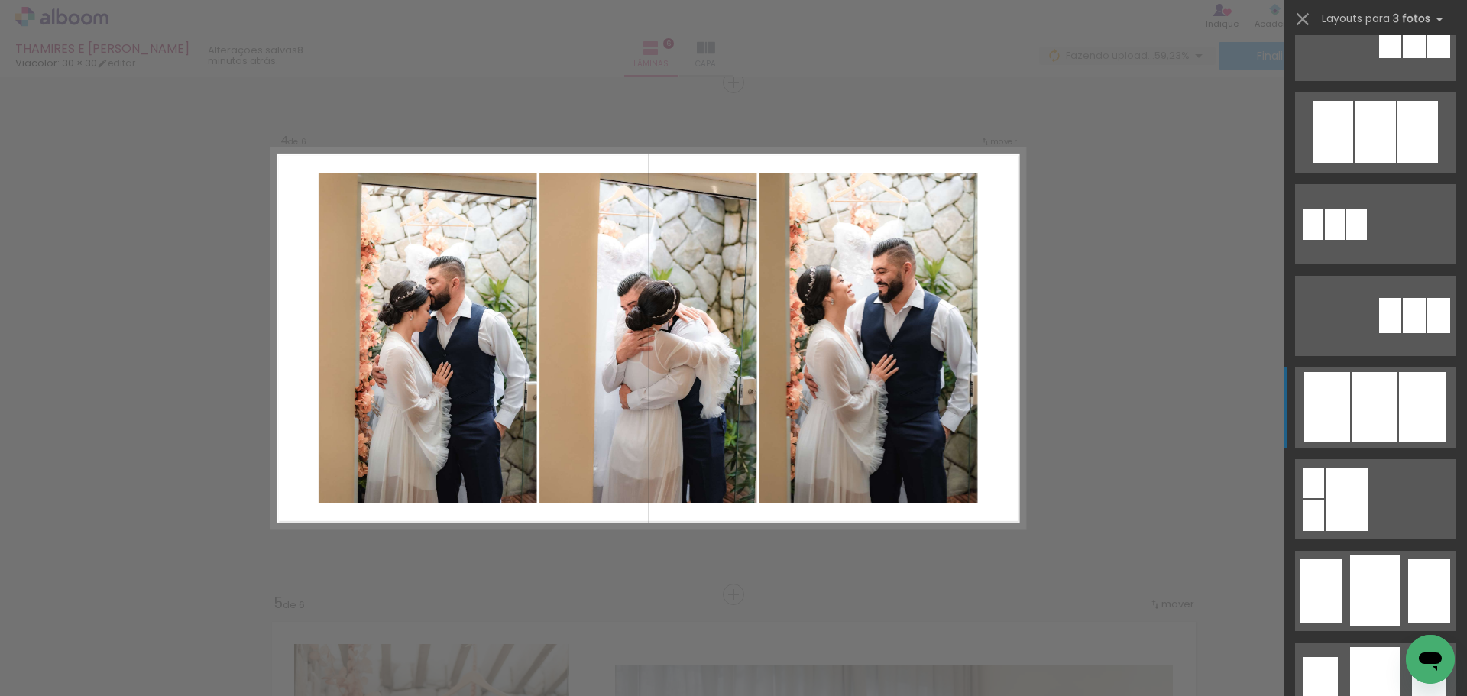
click at [1366, 164] on div at bounding box center [1375, 132] width 41 height 63
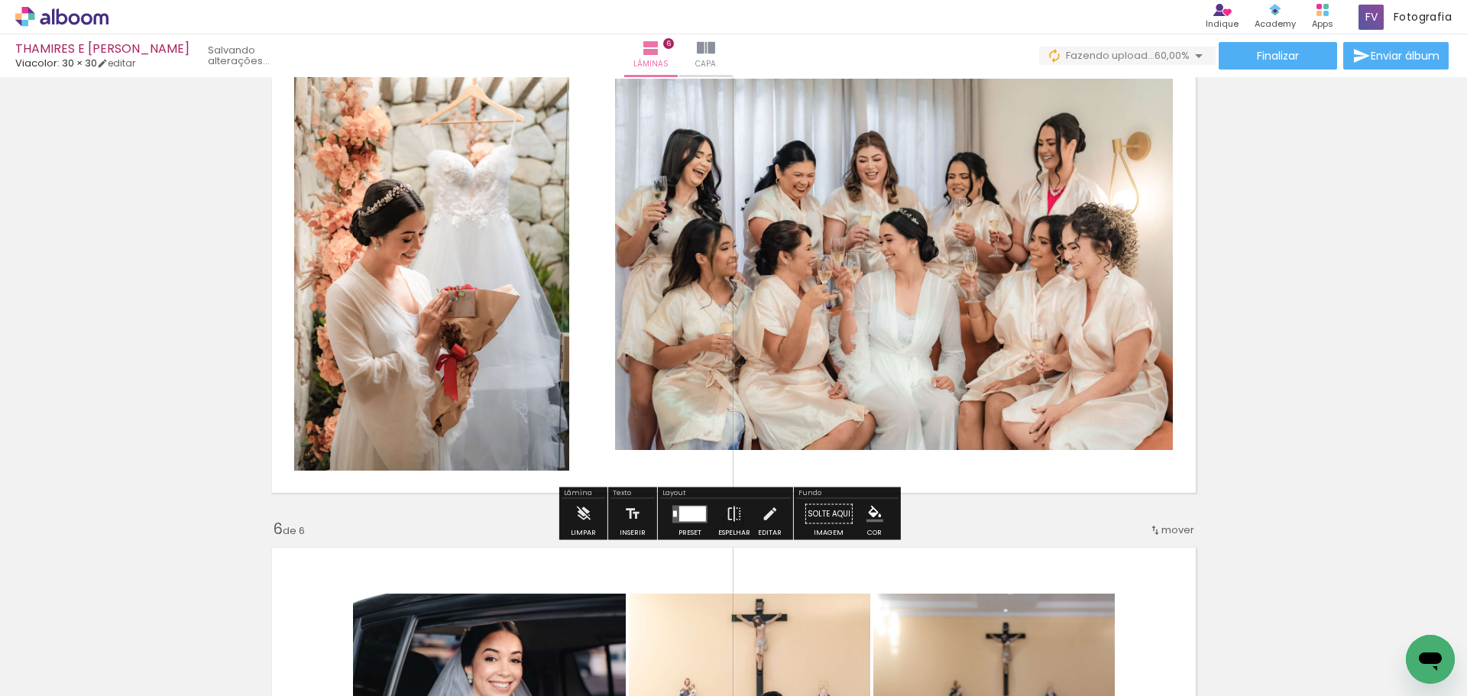
scroll to position [2167, 0]
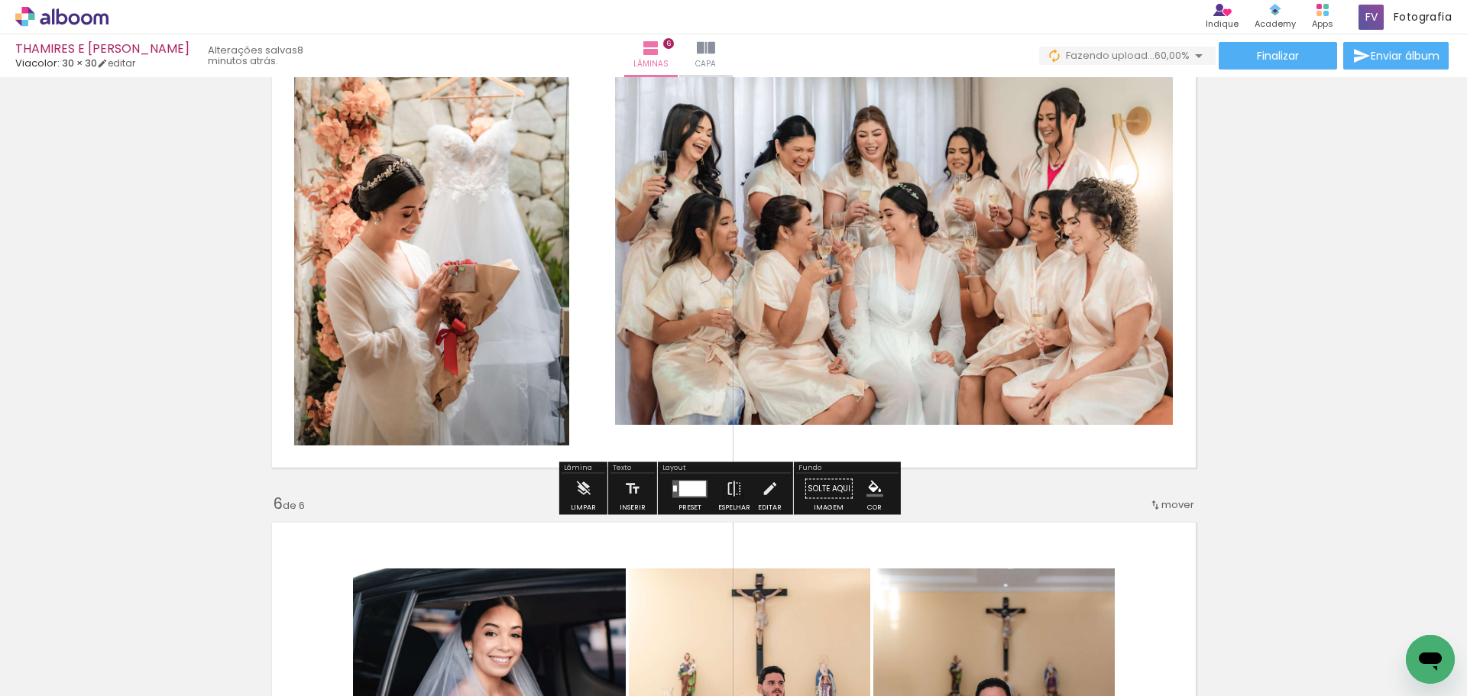
click at [689, 494] on div at bounding box center [692, 488] width 27 height 15
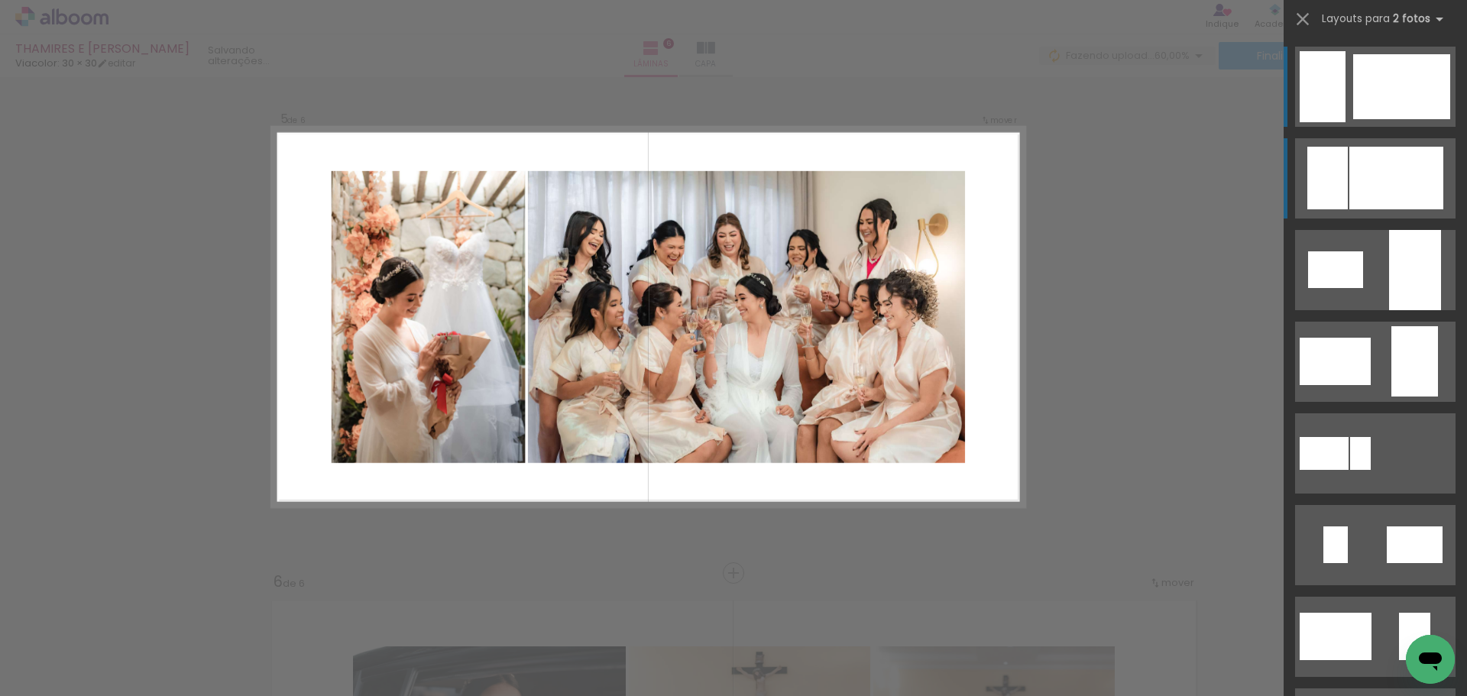
scroll to position [2068, 0]
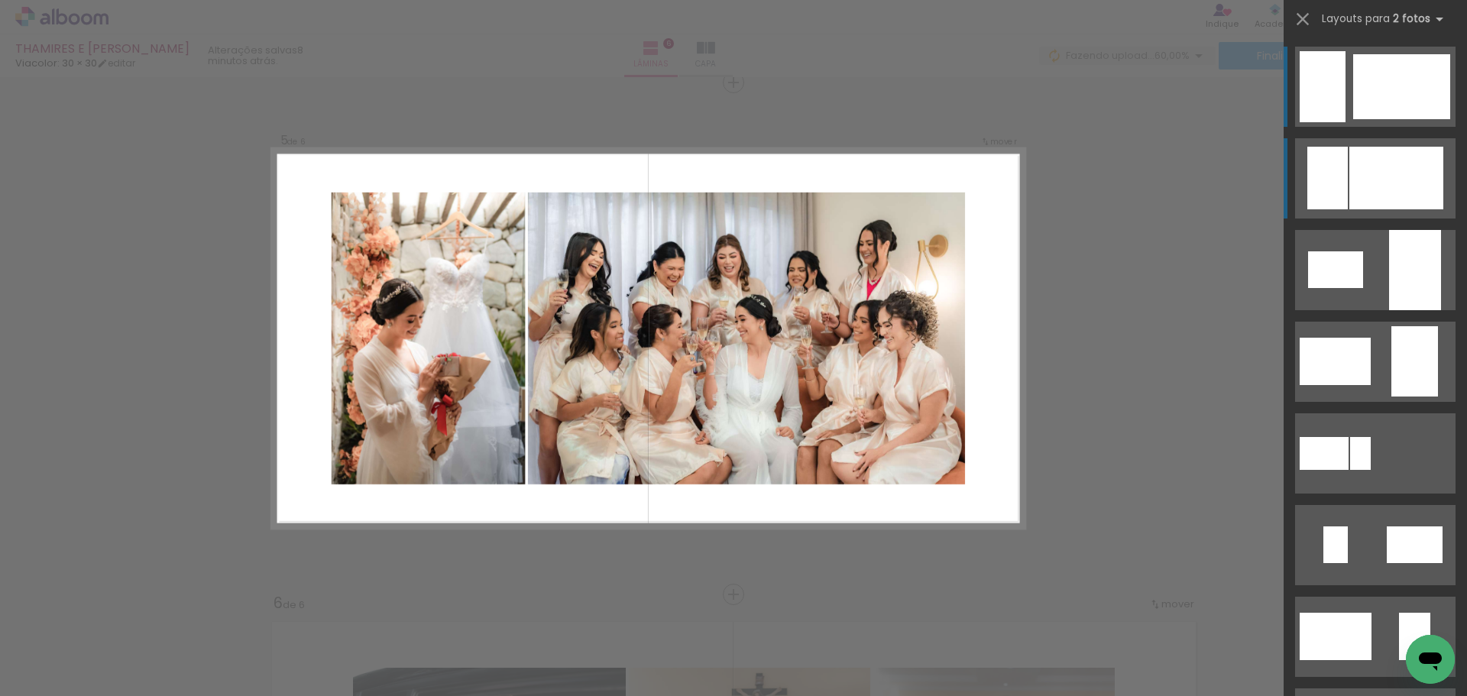
click at [1324, 158] on div at bounding box center [1328, 178] width 41 height 63
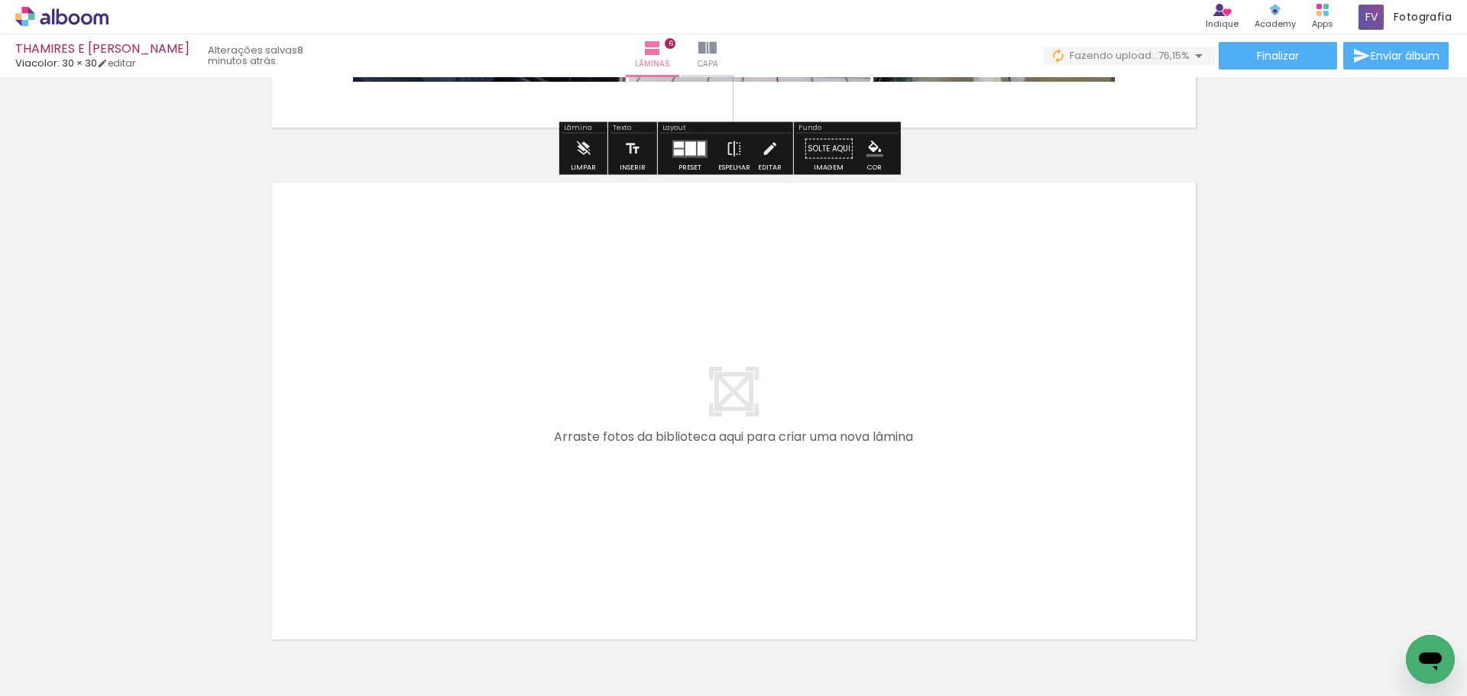
scroll to position [3057, 0]
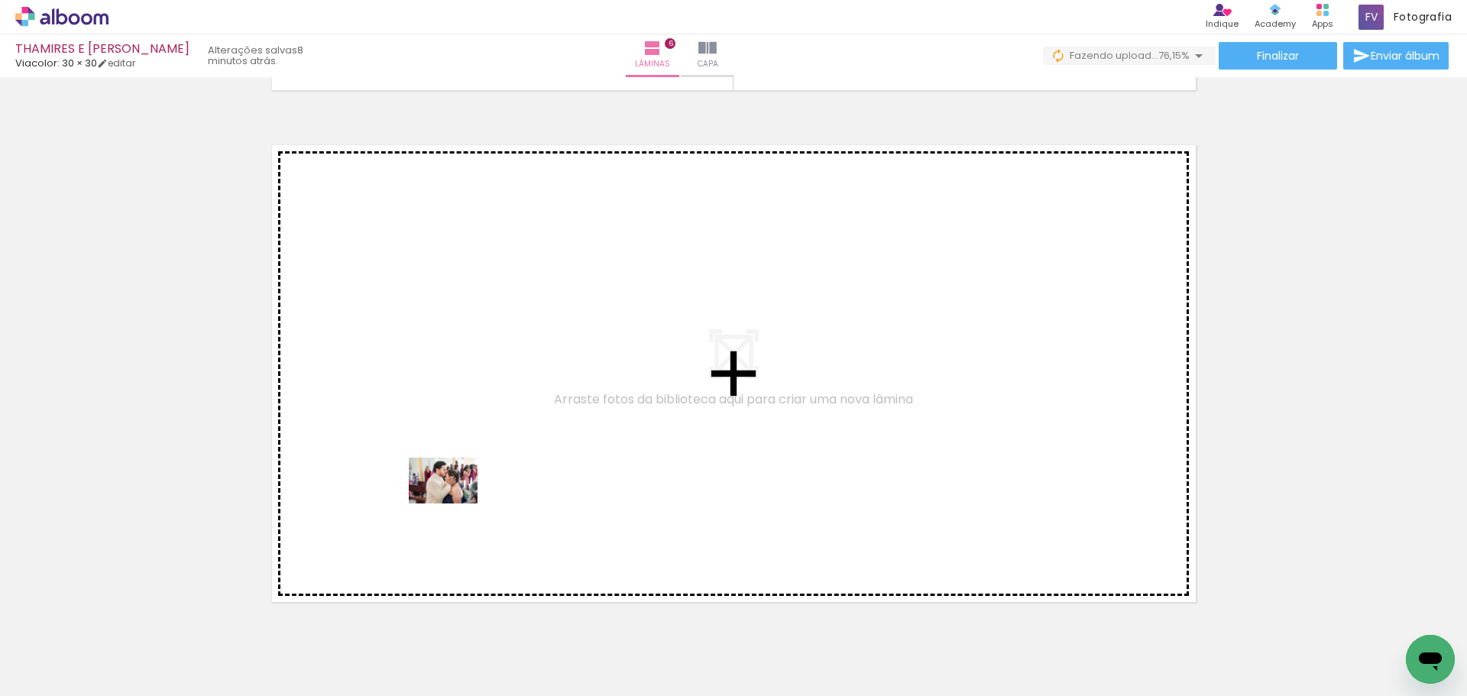
drag, startPoint x: 186, startPoint y: 638, endPoint x: 486, endPoint y: 478, distance: 339.9
click at [486, 478] on quentale-workspace at bounding box center [733, 348] width 1467 height 696
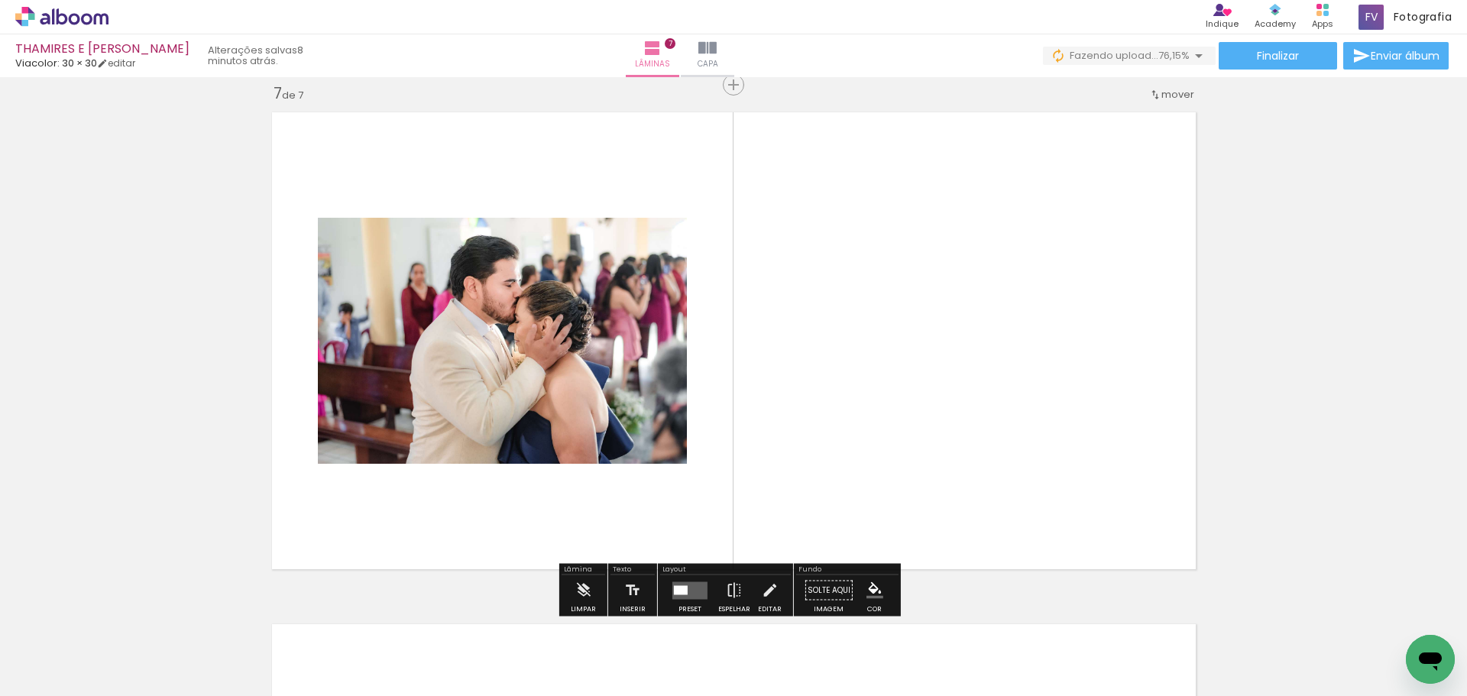
scroll to position [3092, 0]
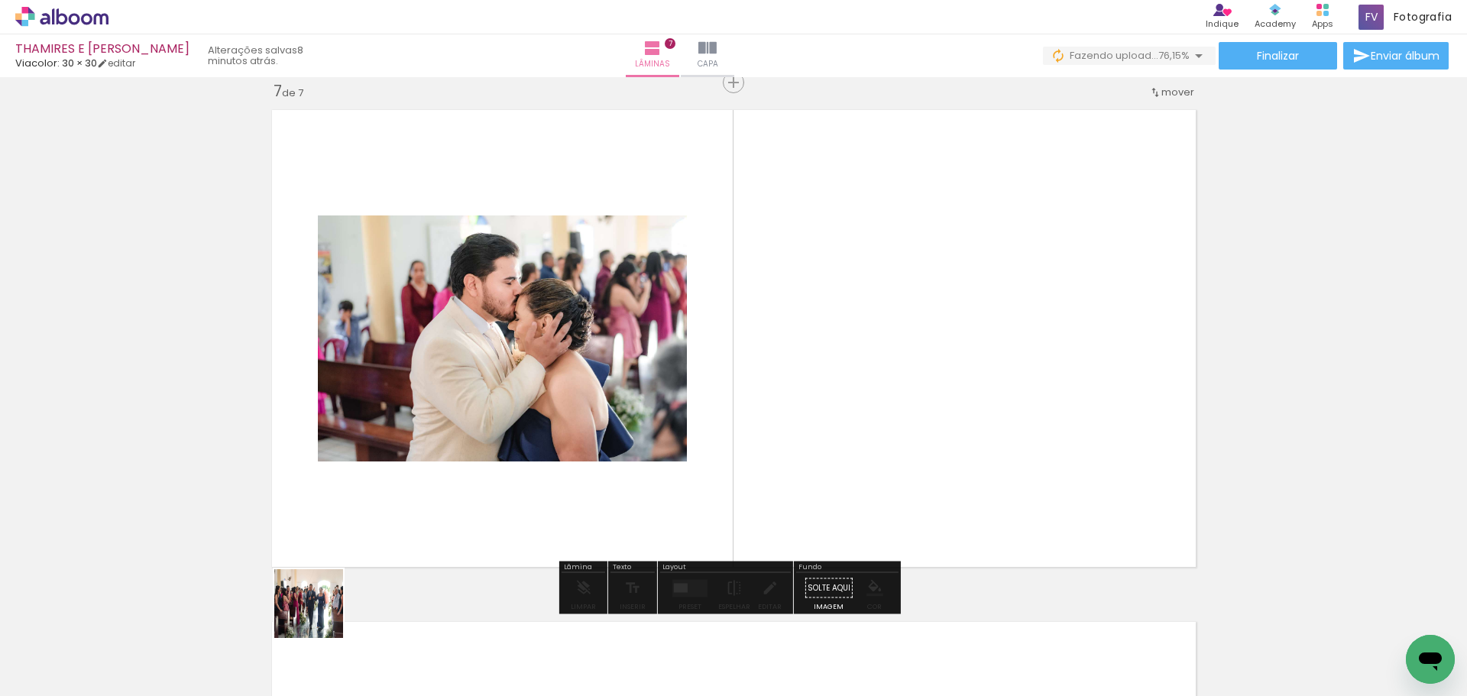
drag, startPoint x: 162, startPoint y: 649, endPoint x: 606, endPoint y: 485, distance: 473.5
click at [606, 485] on quentale-workspace at bounding box center [733, 348] width 1467 height 696
